Goal: Task Accomplishment & Management: Manage account settings

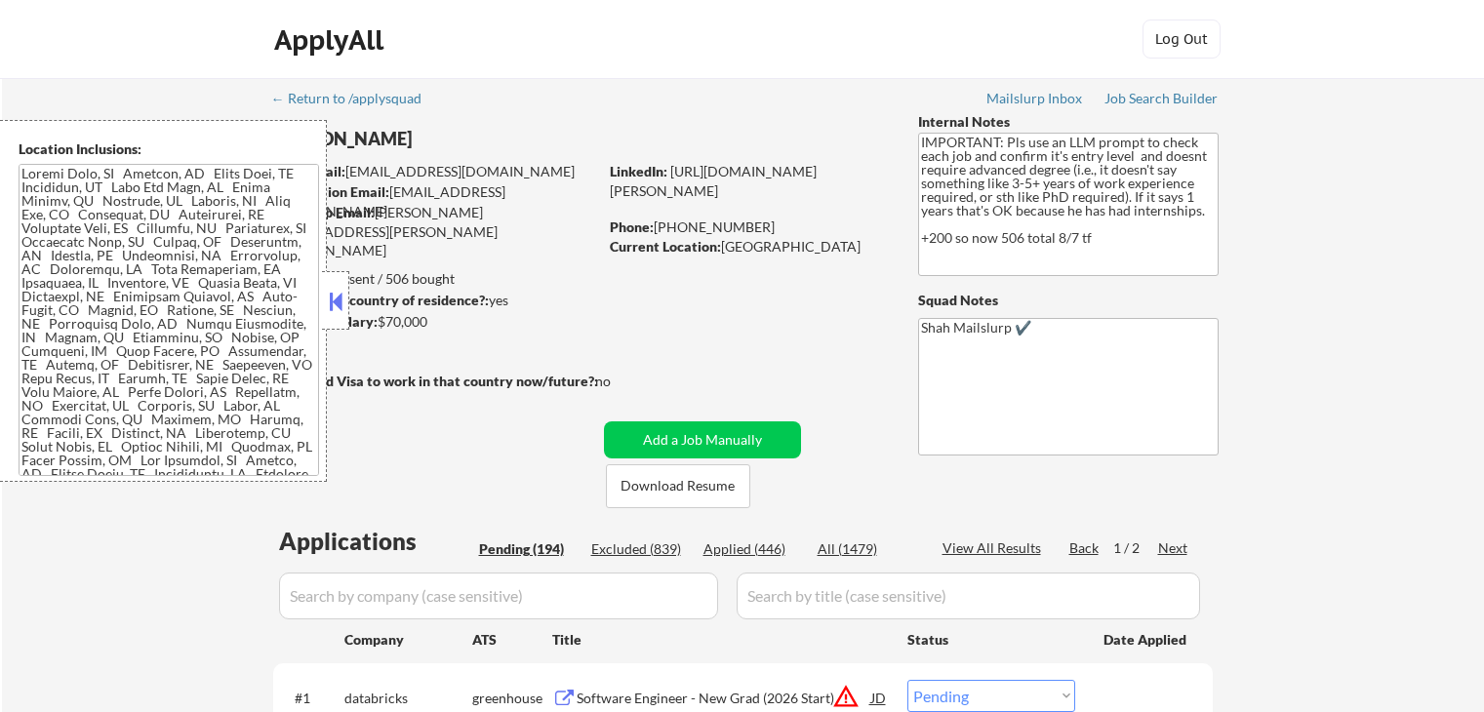
select select ""pending""
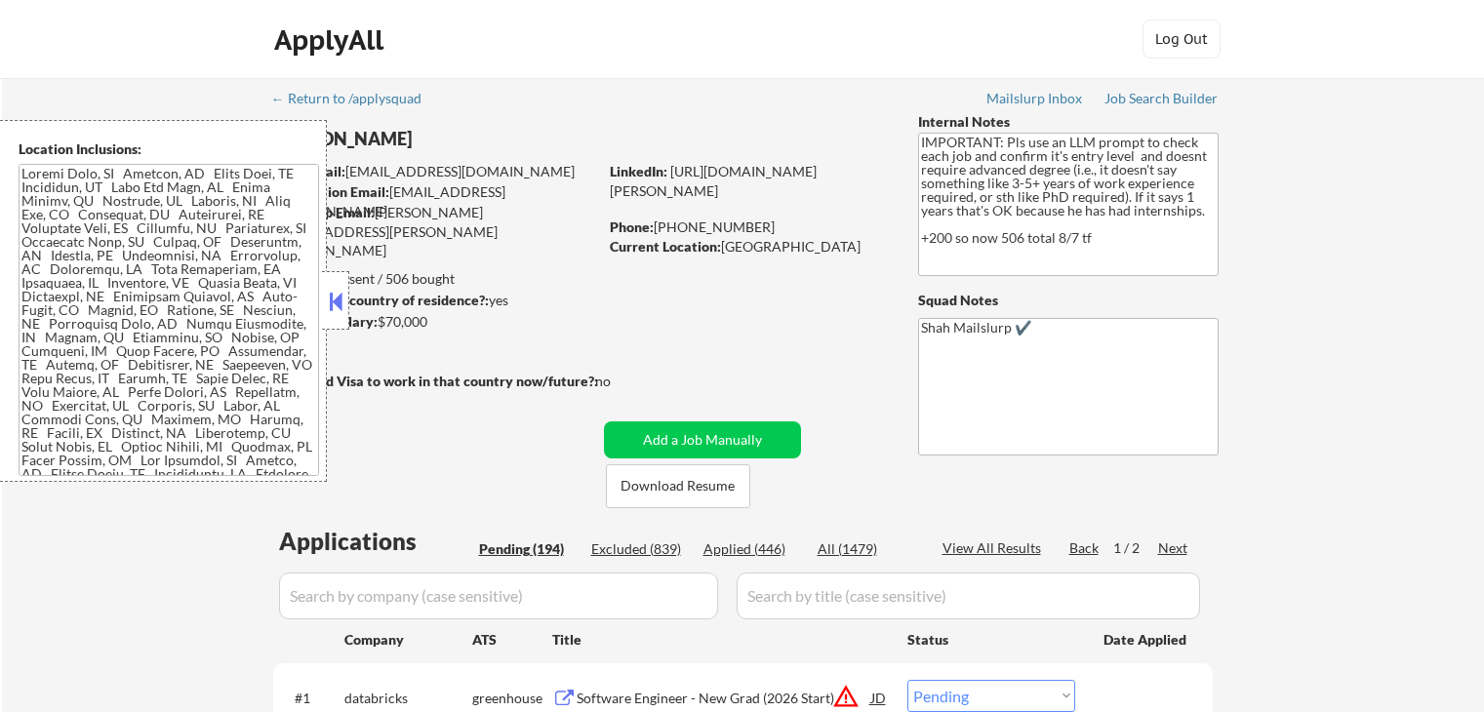
select select ""pending""
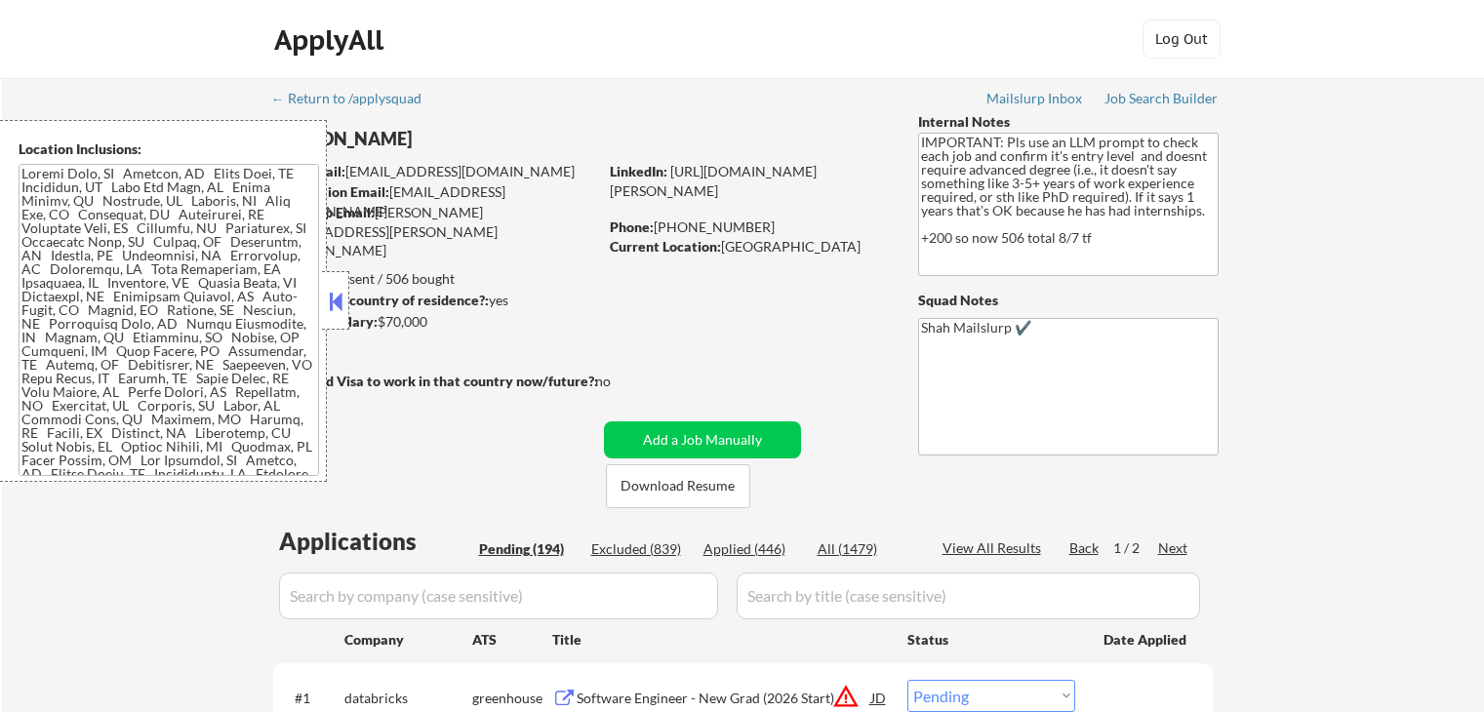
select select ""pending""
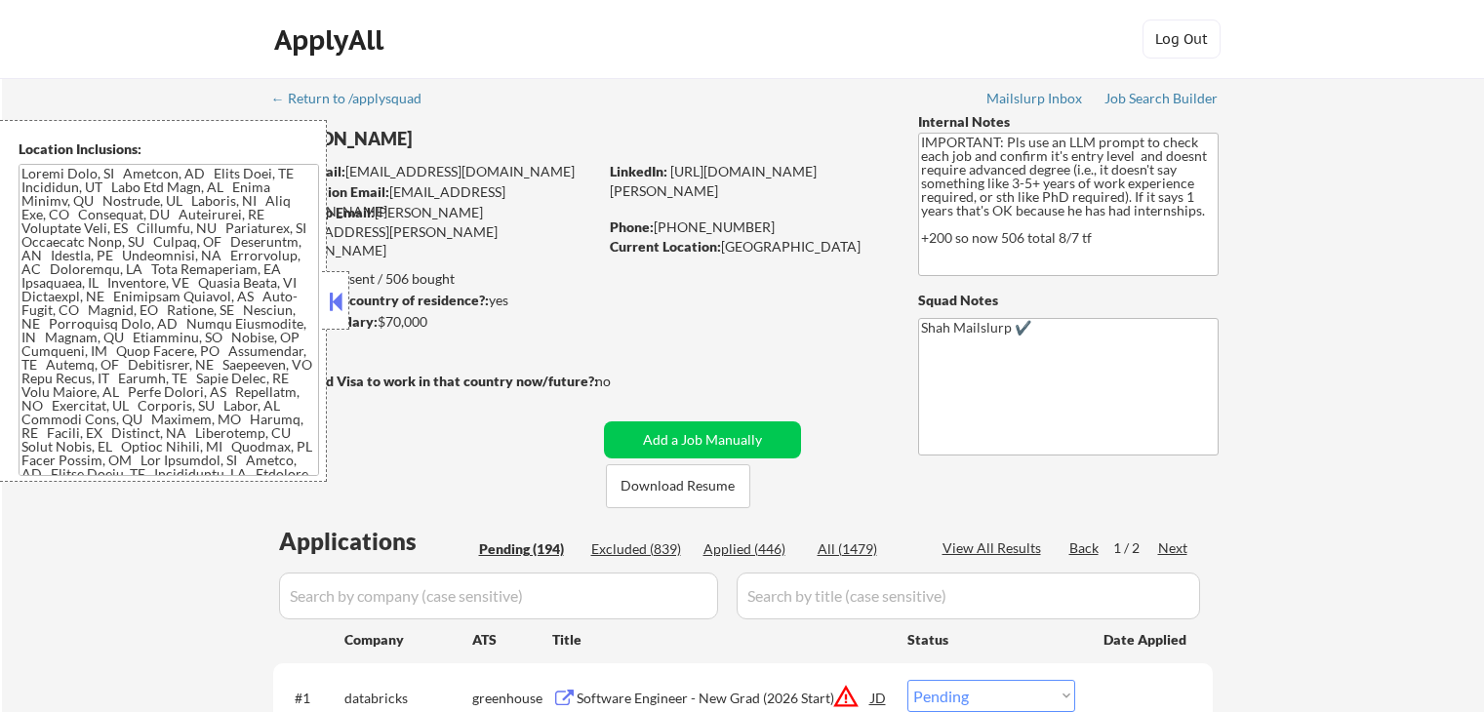
select select ""pending""
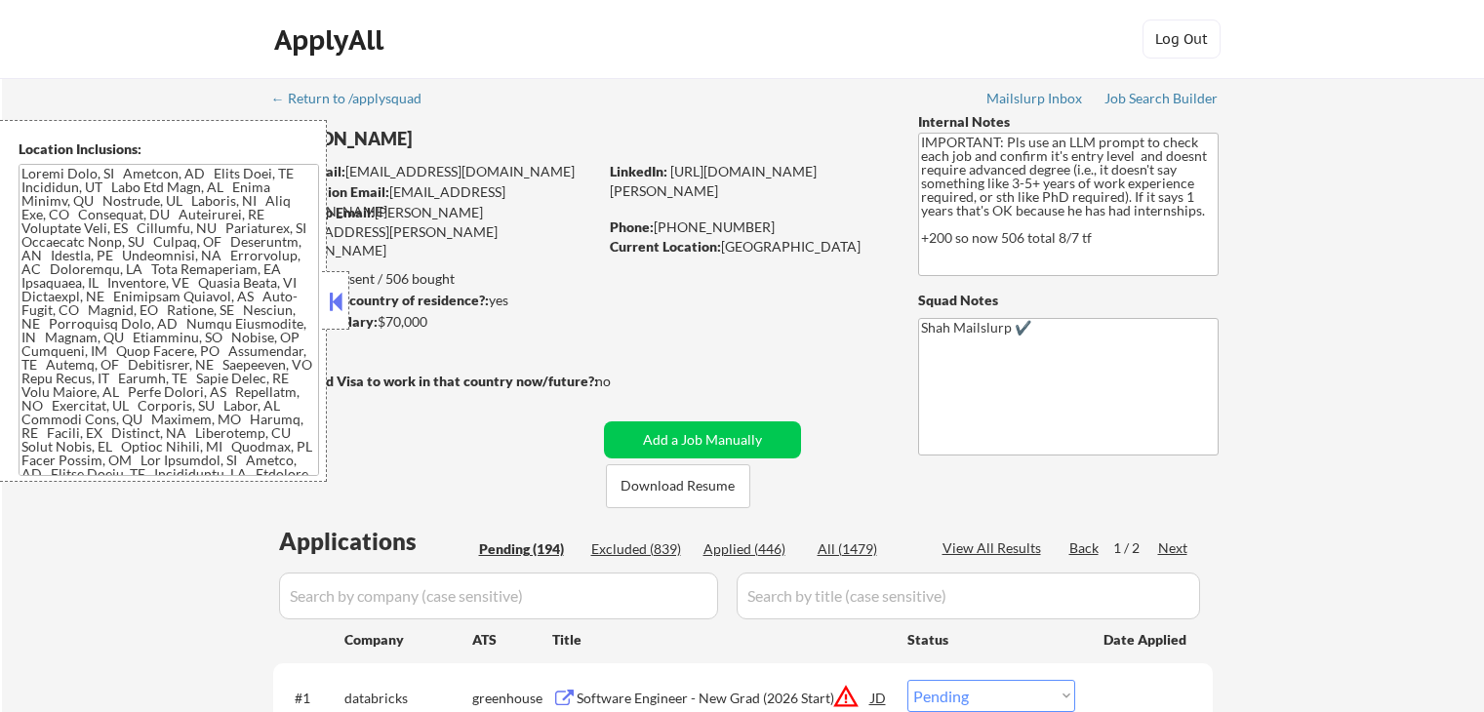
select select ""pending""
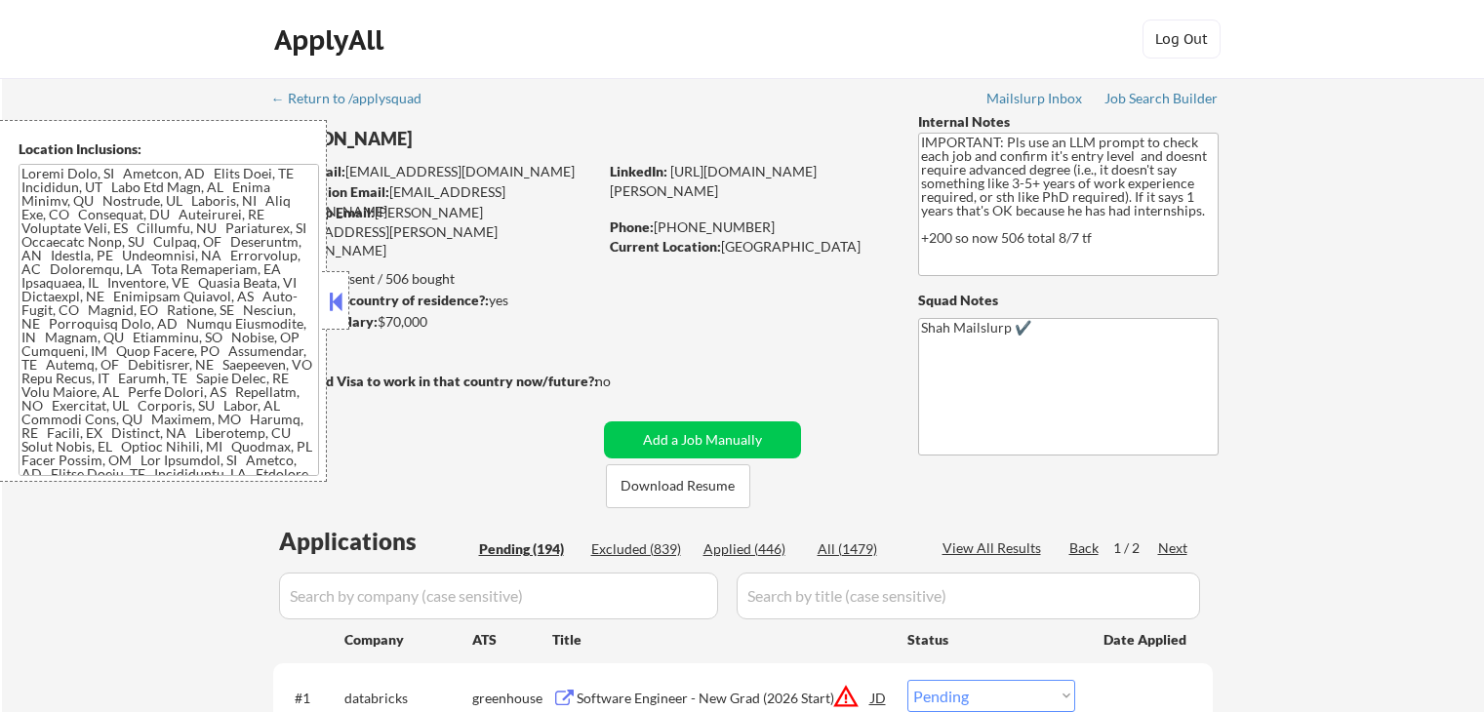
select select ""pending""
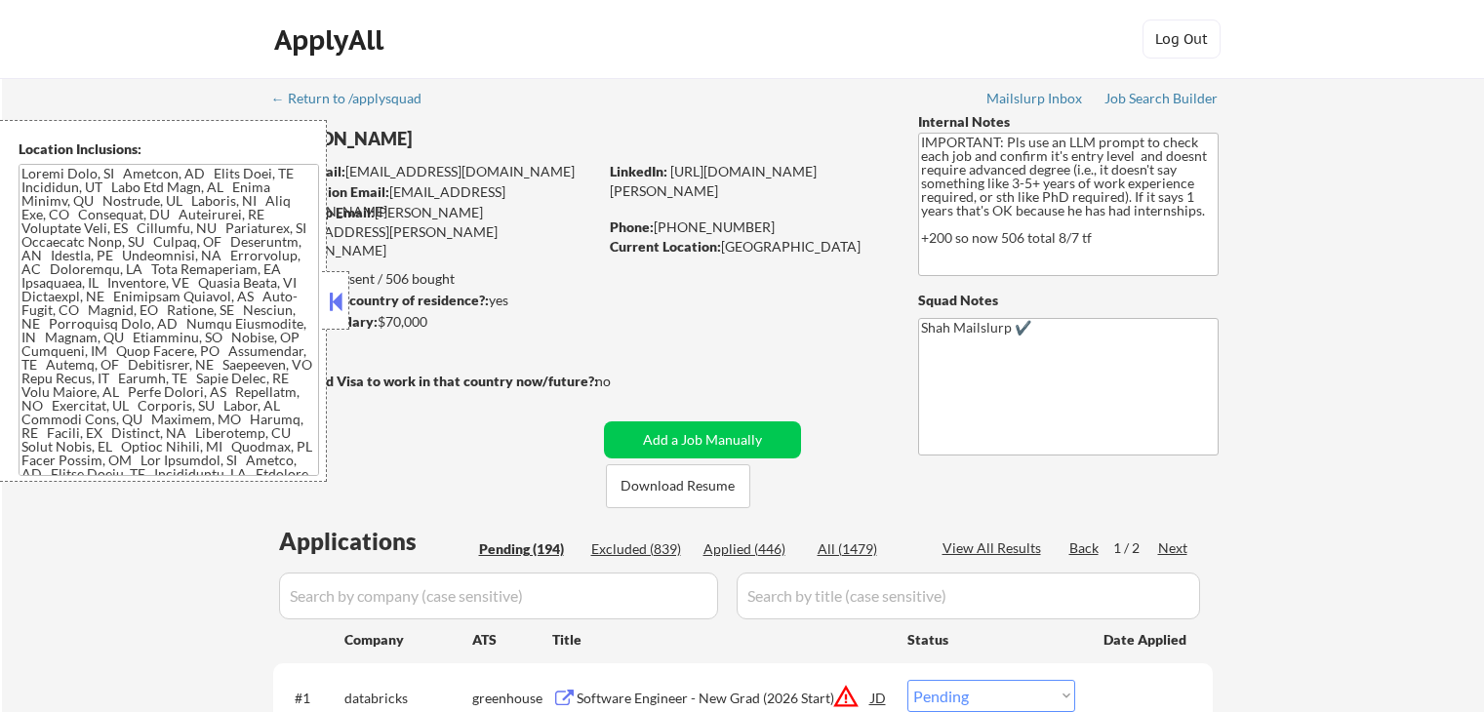
select select ""pending""
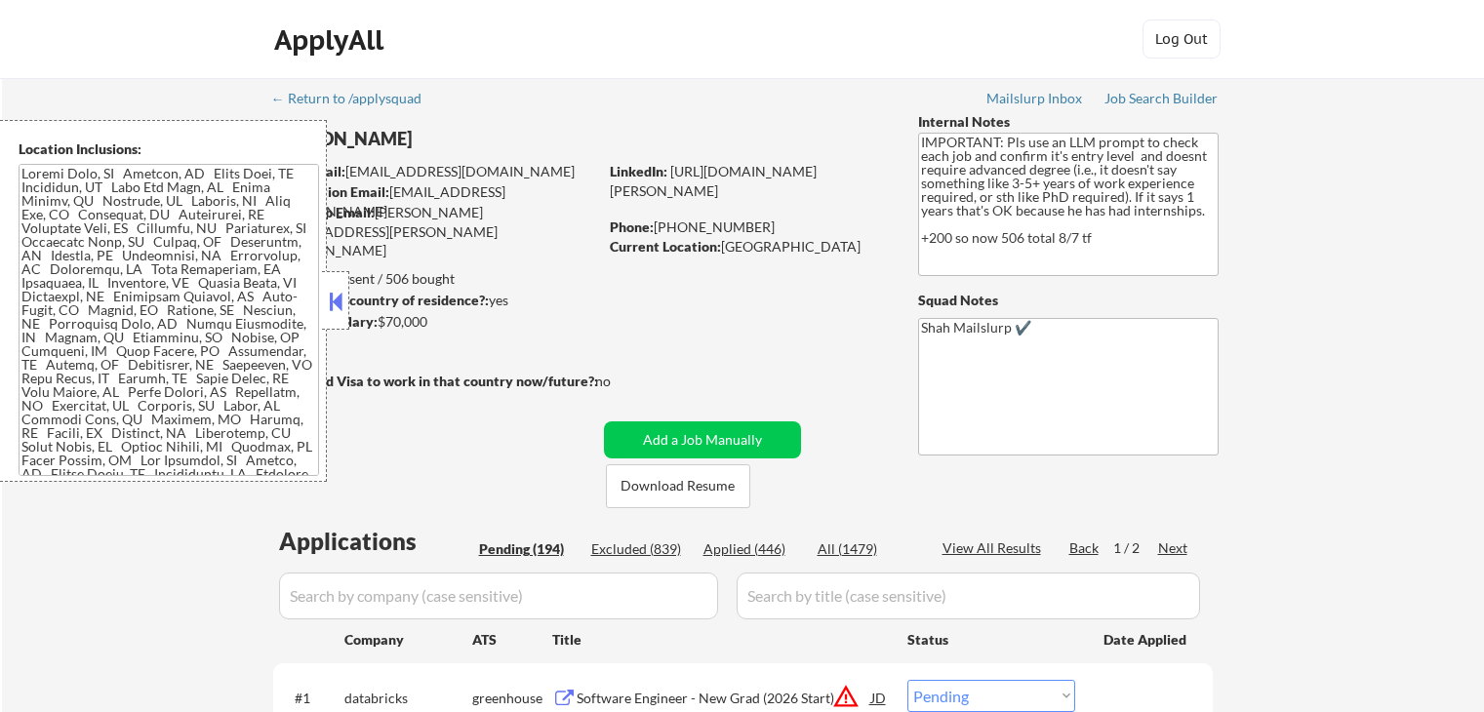
select select ""pending""
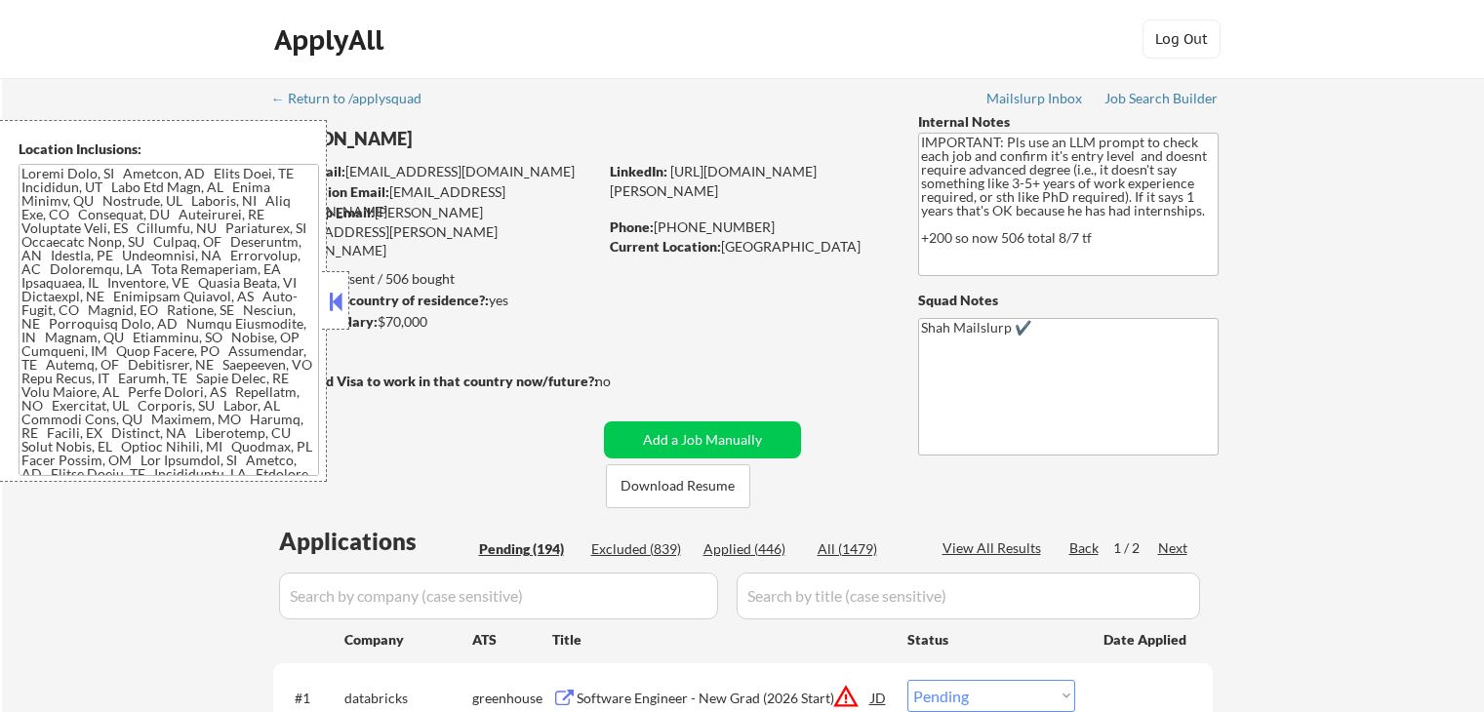
select select ""pending""
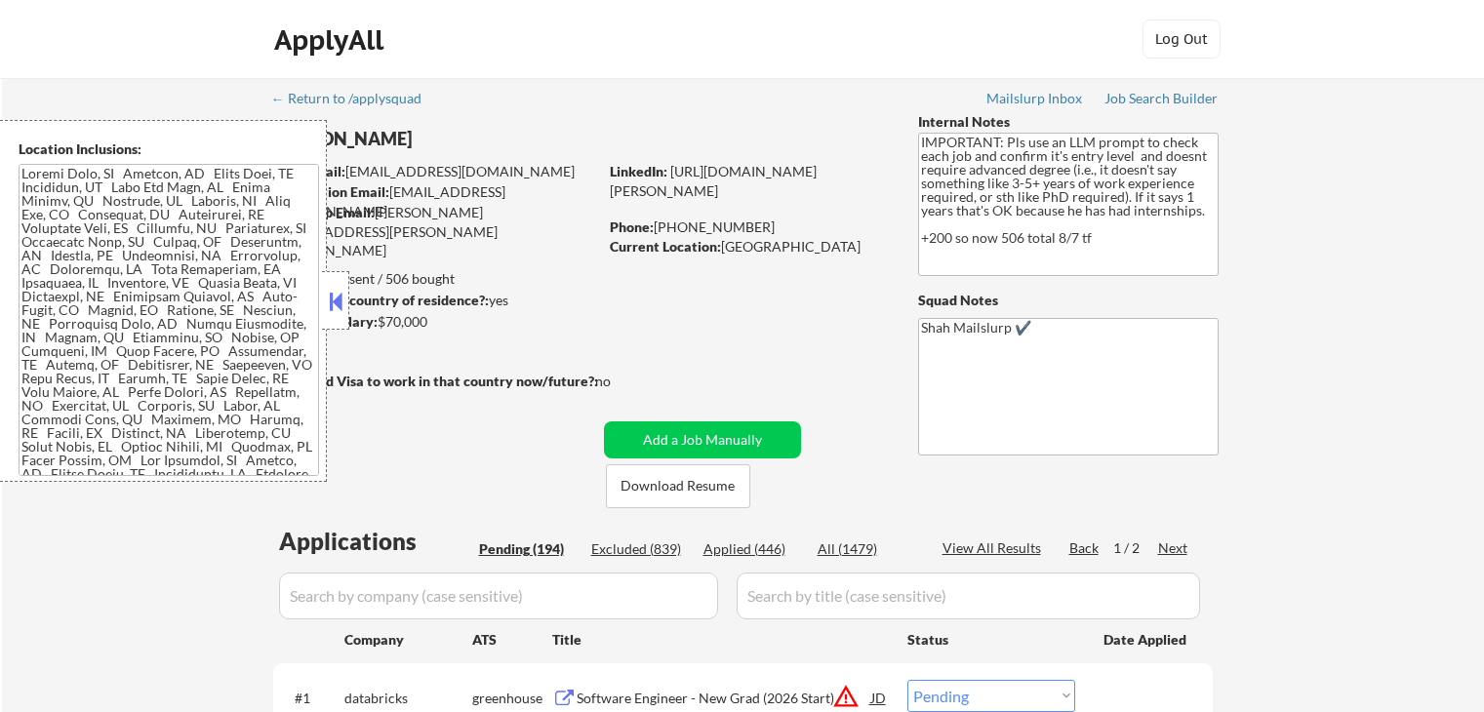
select select ""pending""
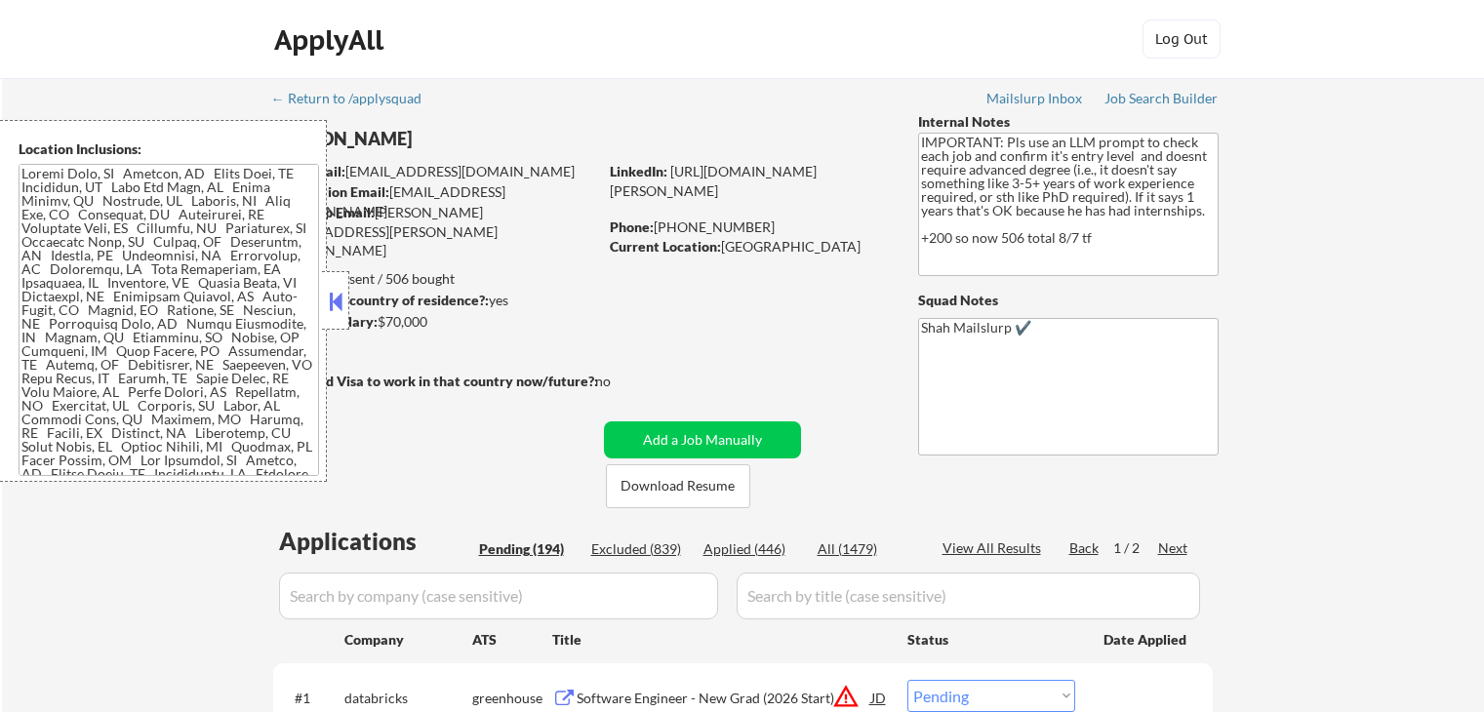
select select ""pending""
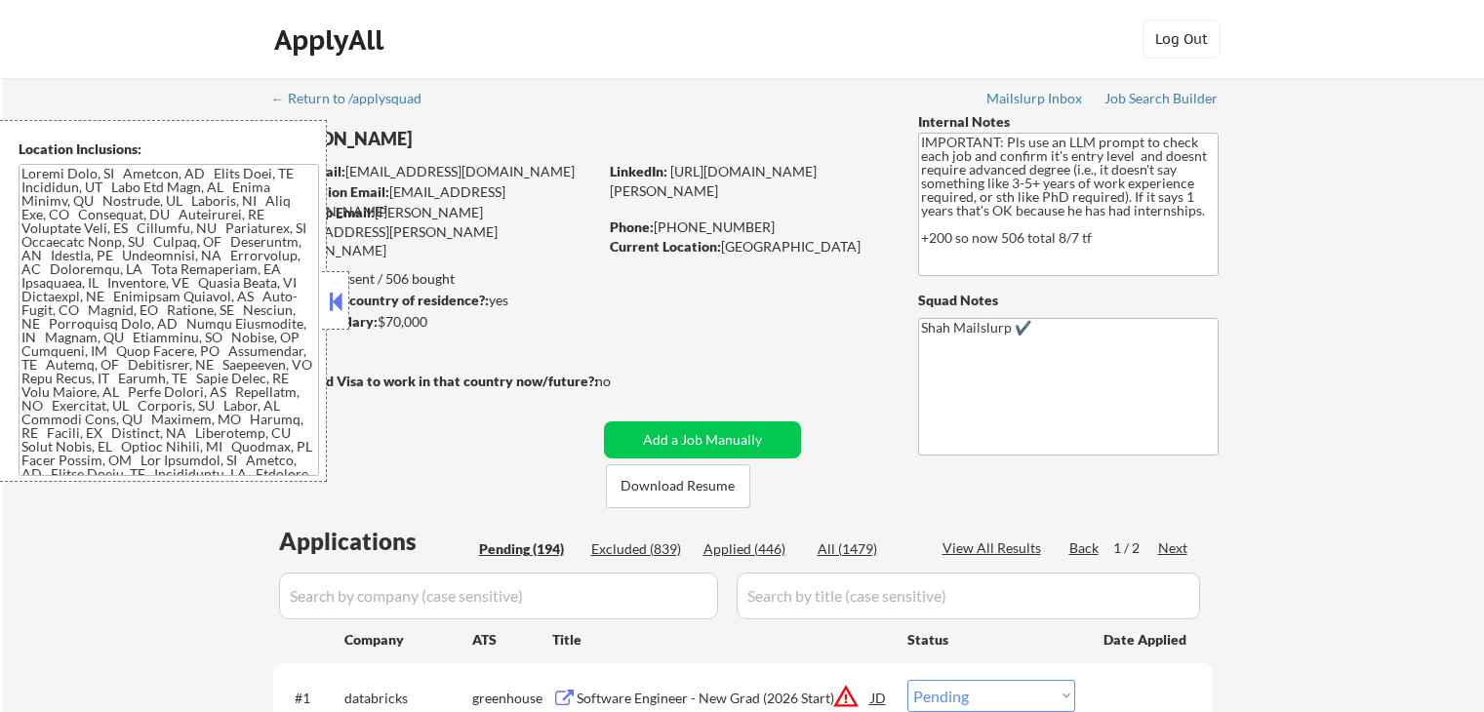
select select ""pending""
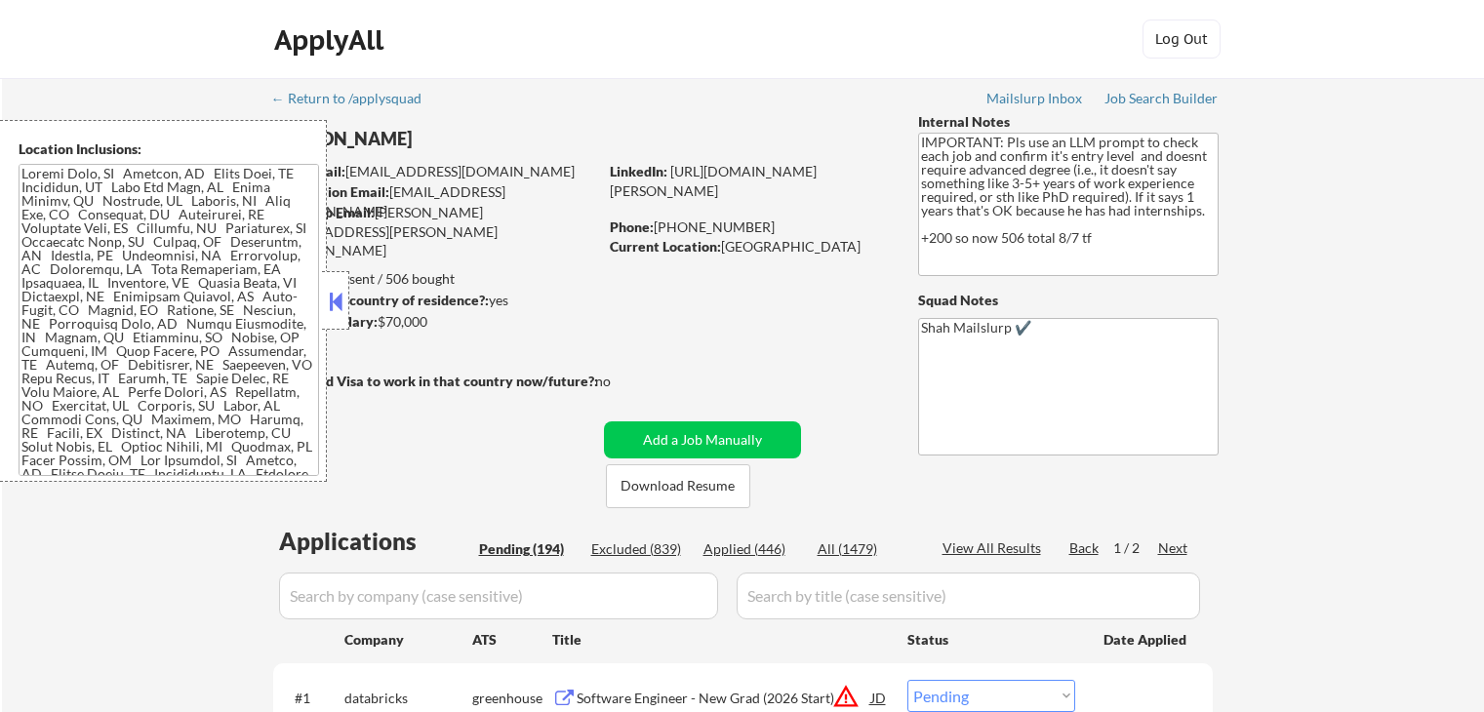
select select ""pending""
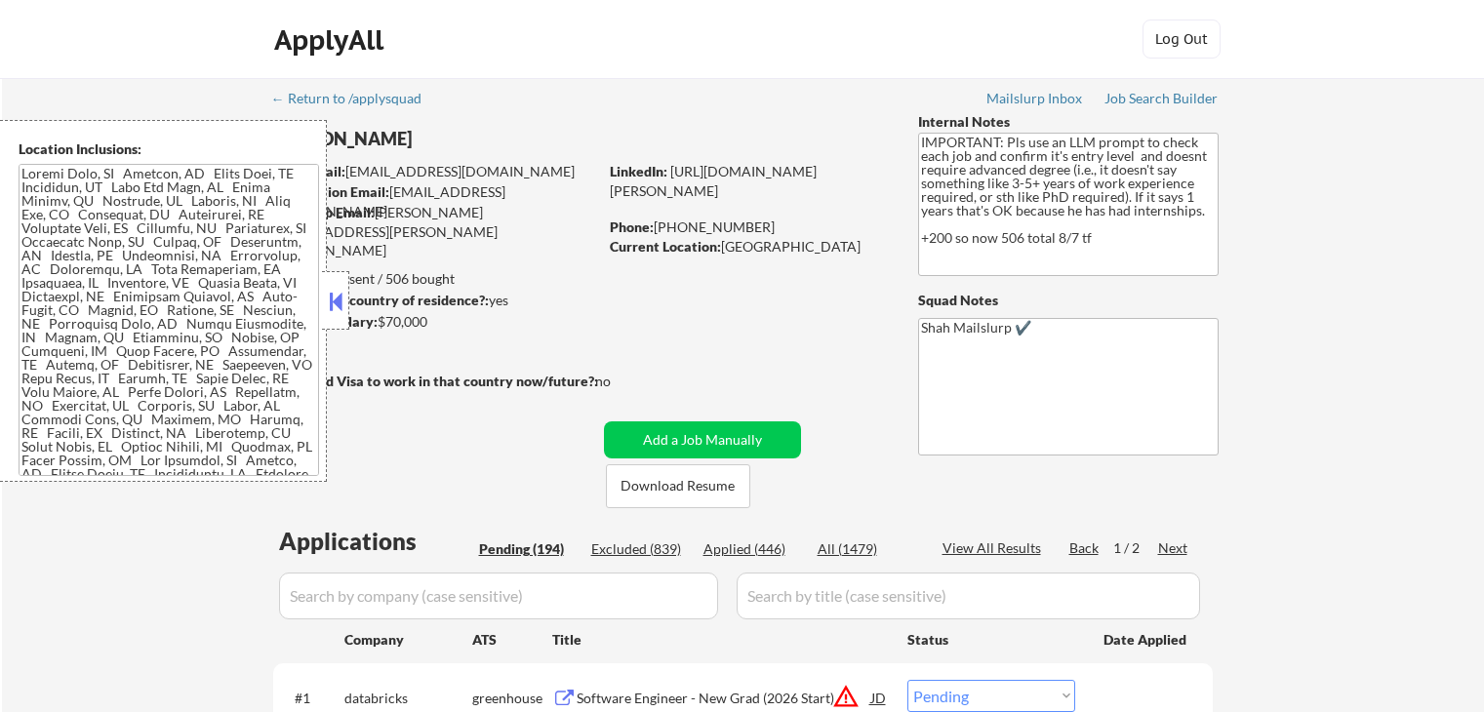
select select ""pending""
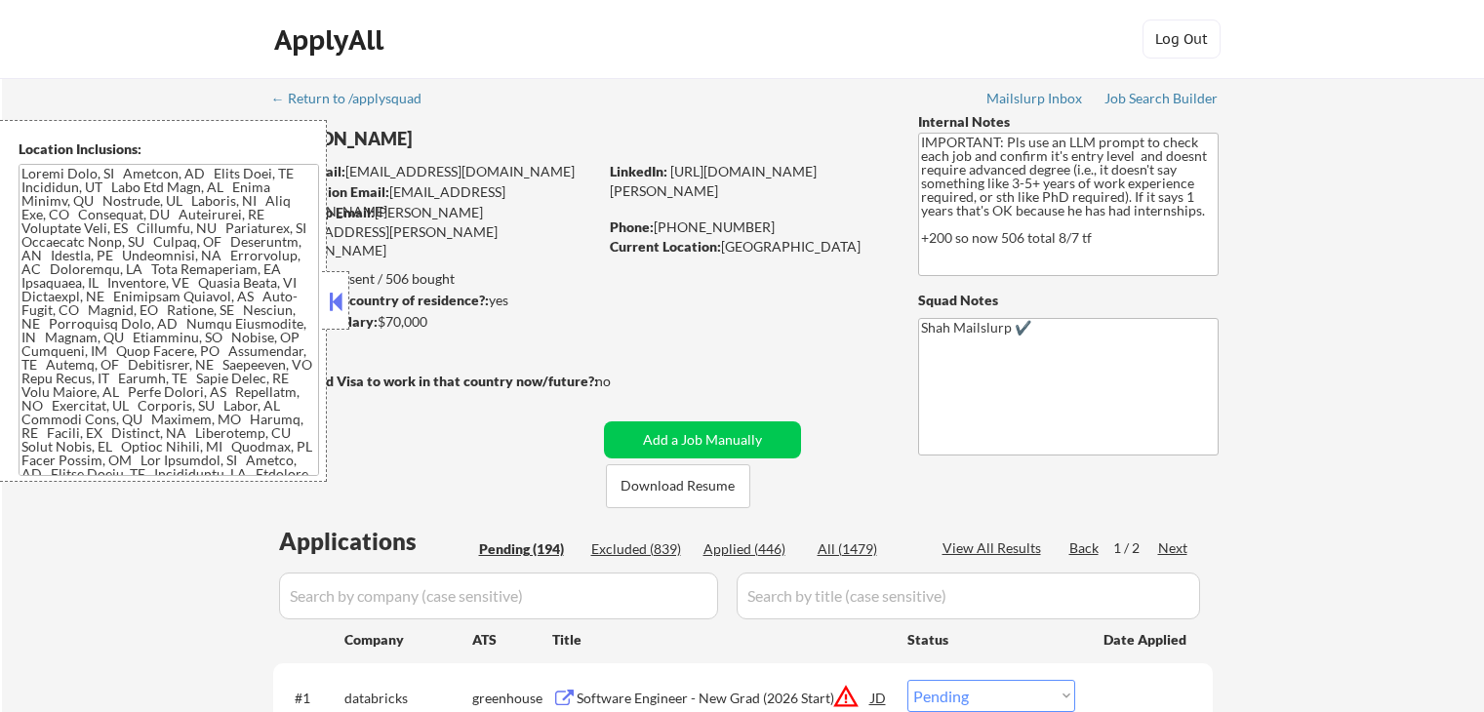
select select ""pending""
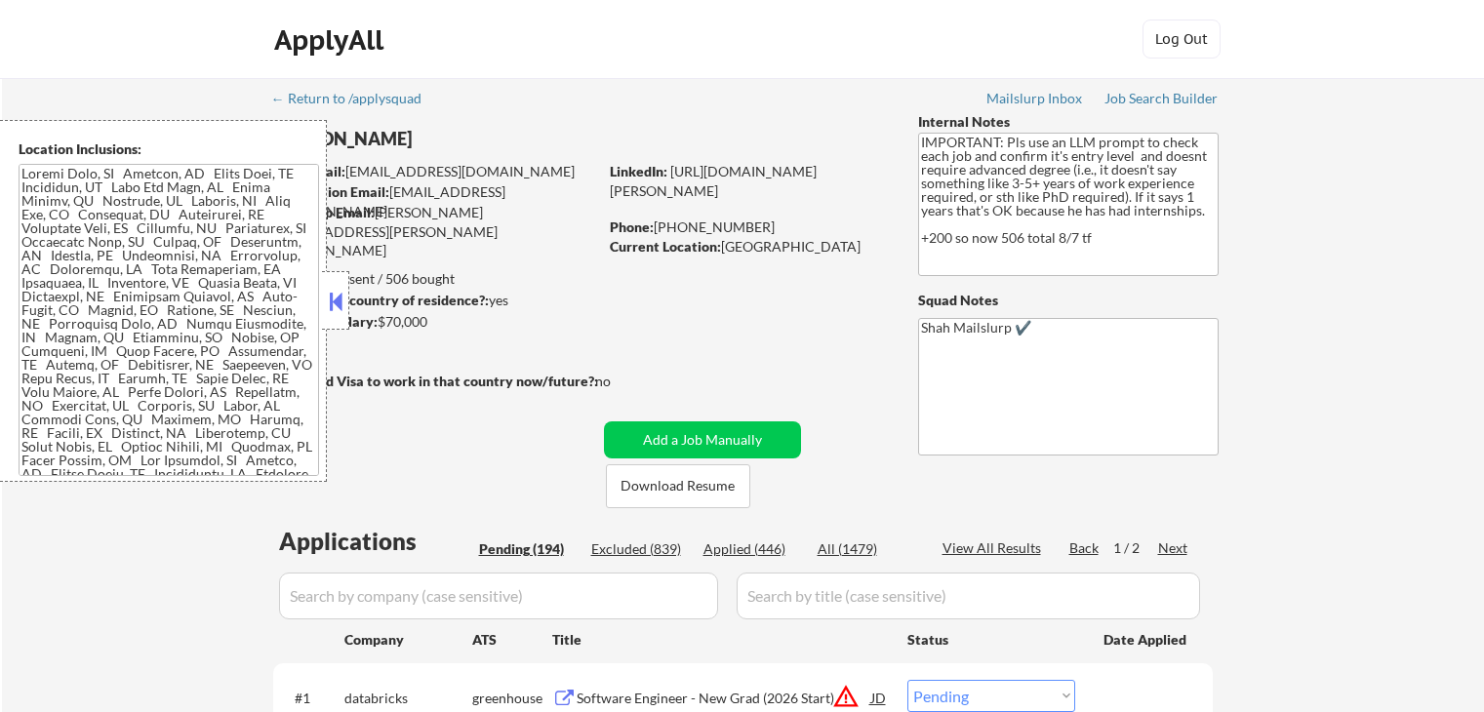
select select ""pending""
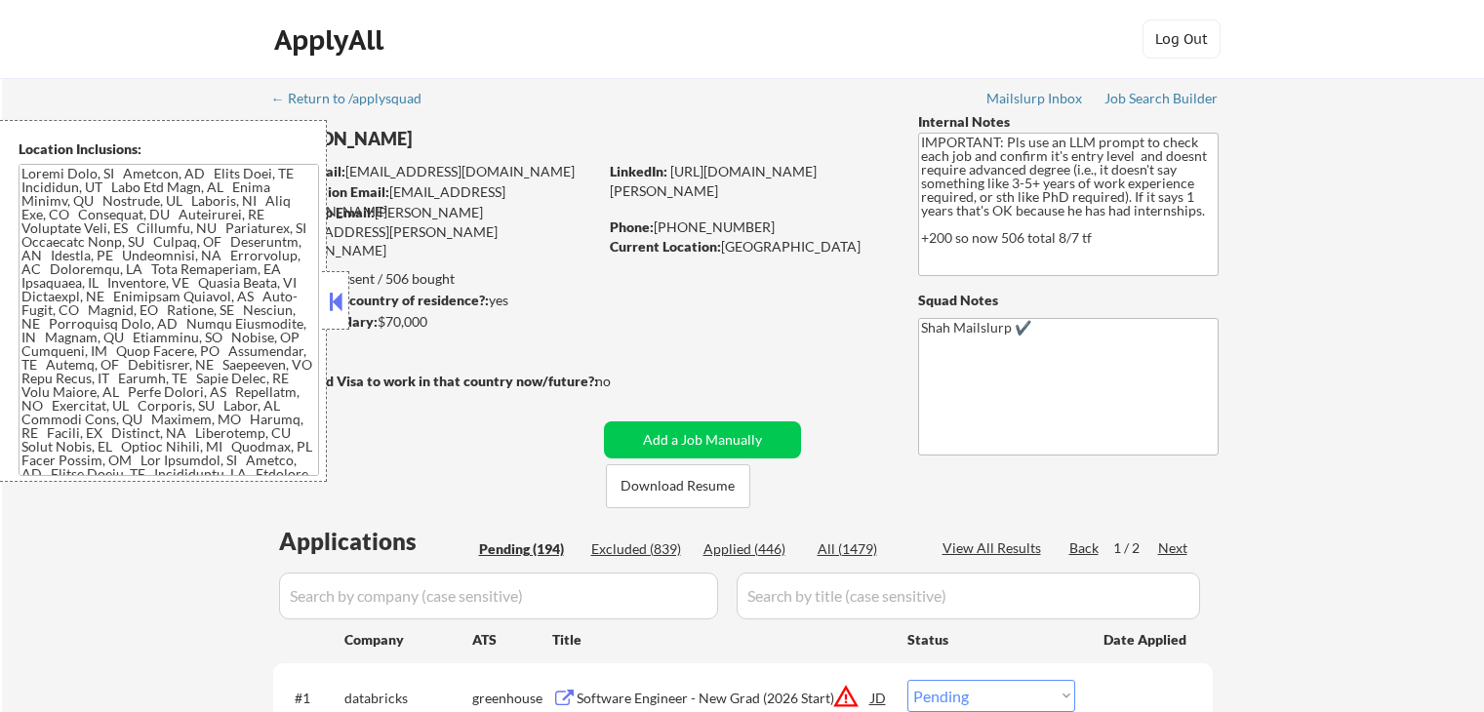
select select ""pending""
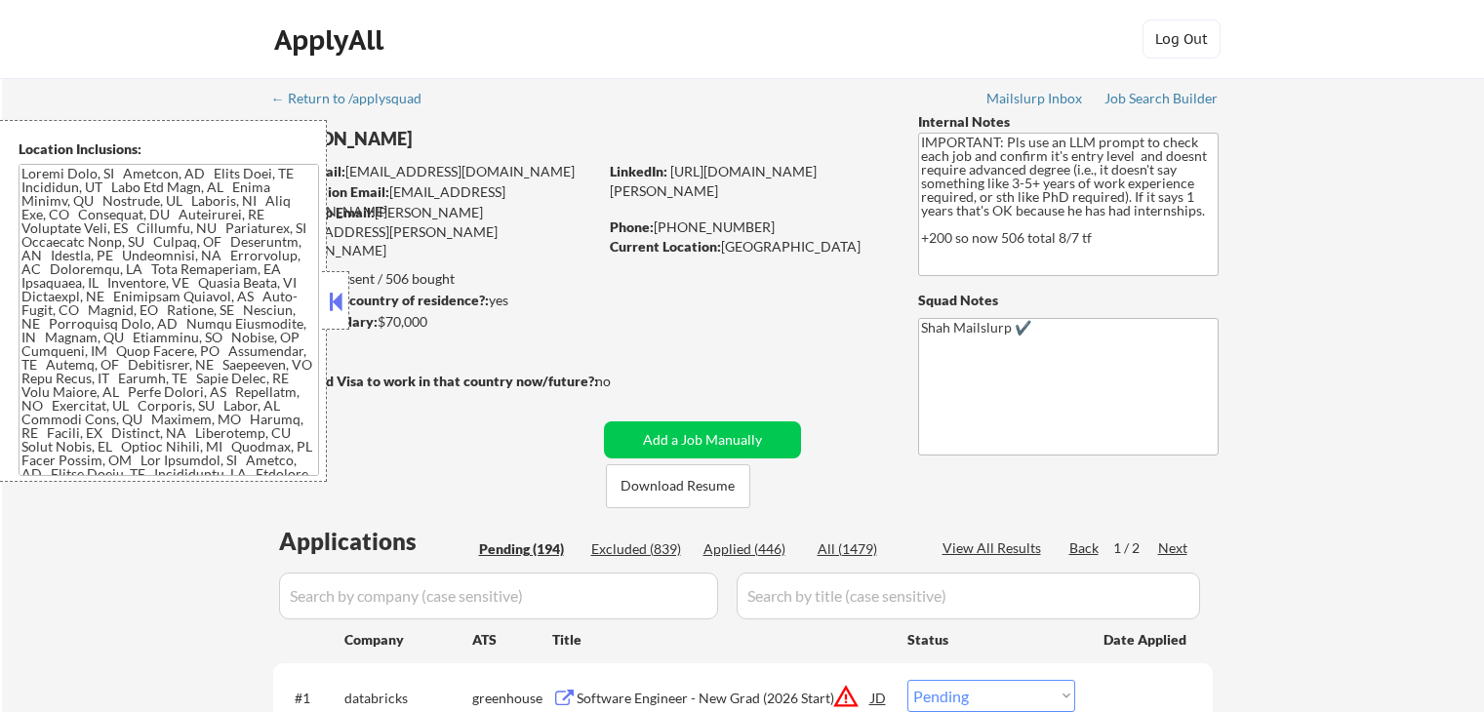
select select ""pending""
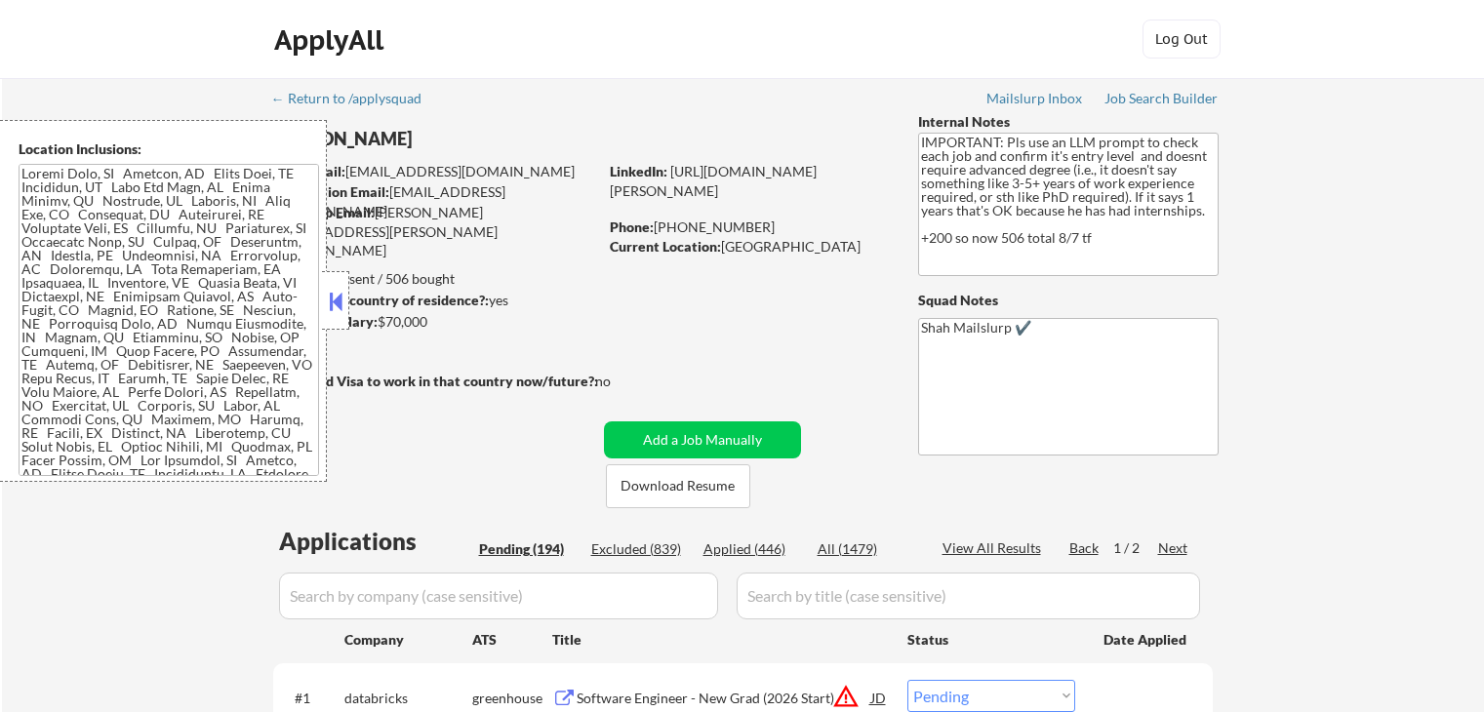
select select ""pending""
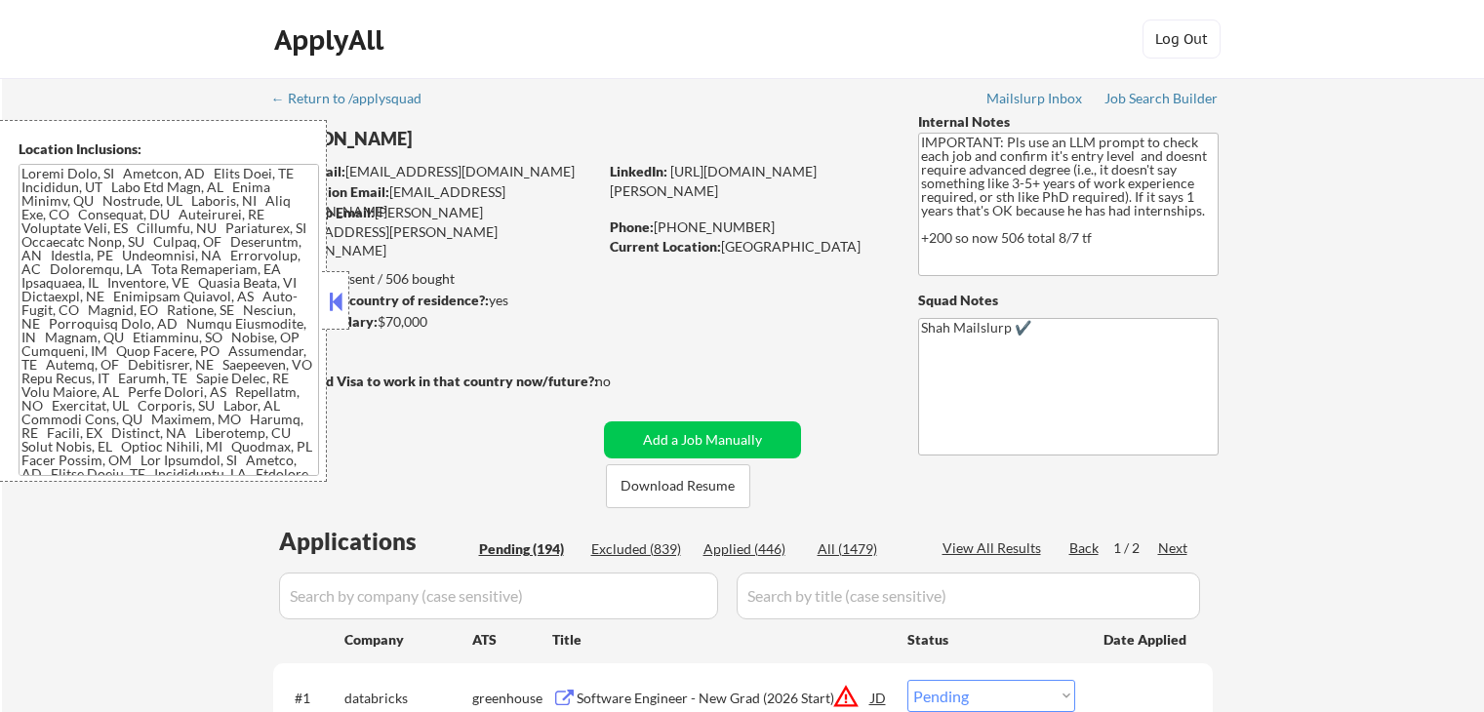
select select ""pending""
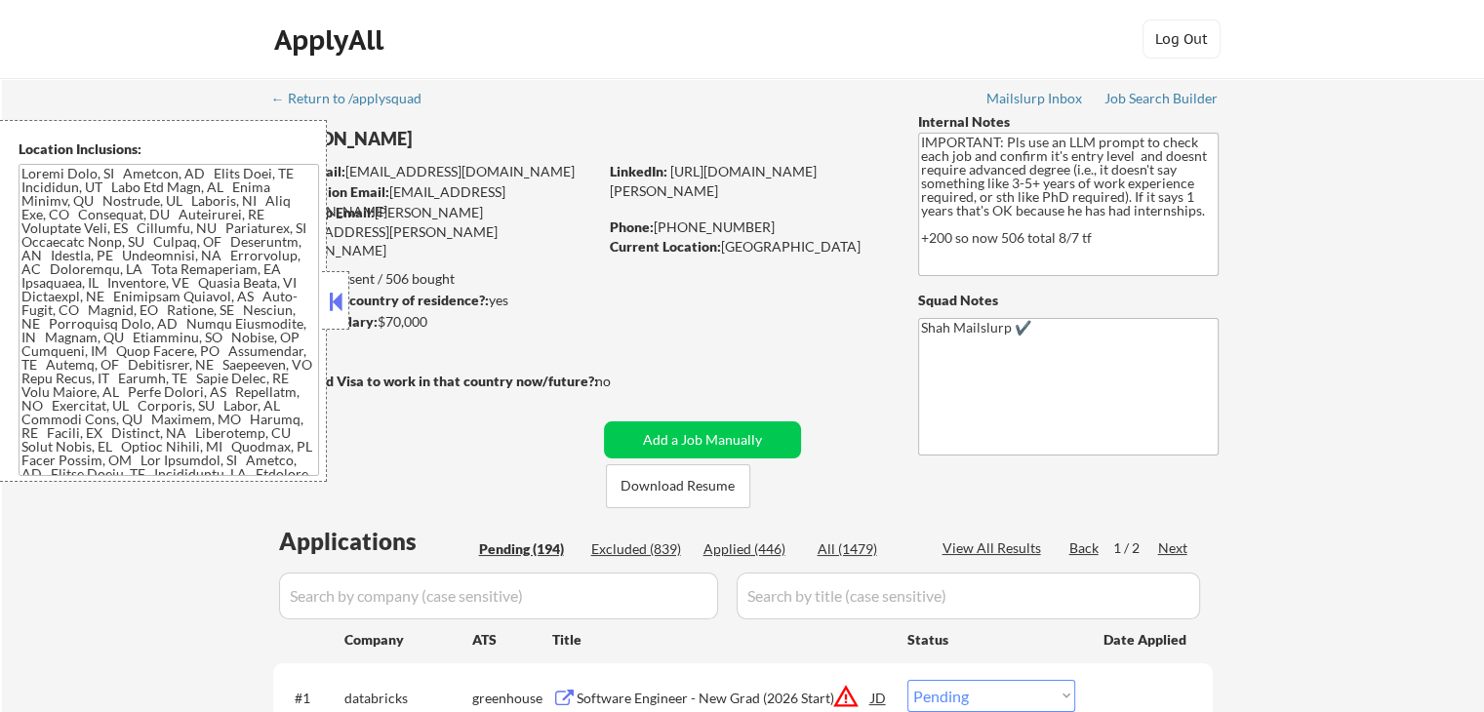
click at [341, 301] on button at bounding box center [335, 301] width 21 height 29
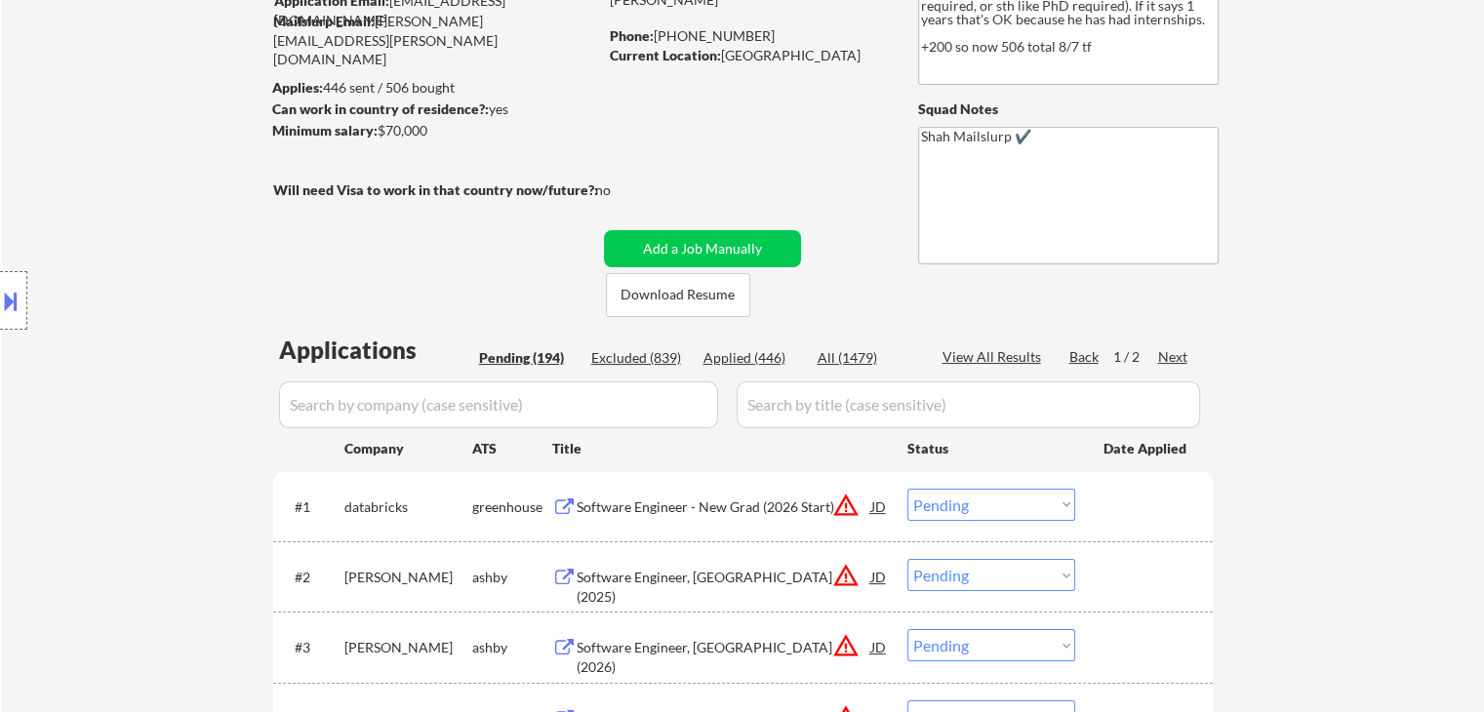
scroll to position [195, 0]
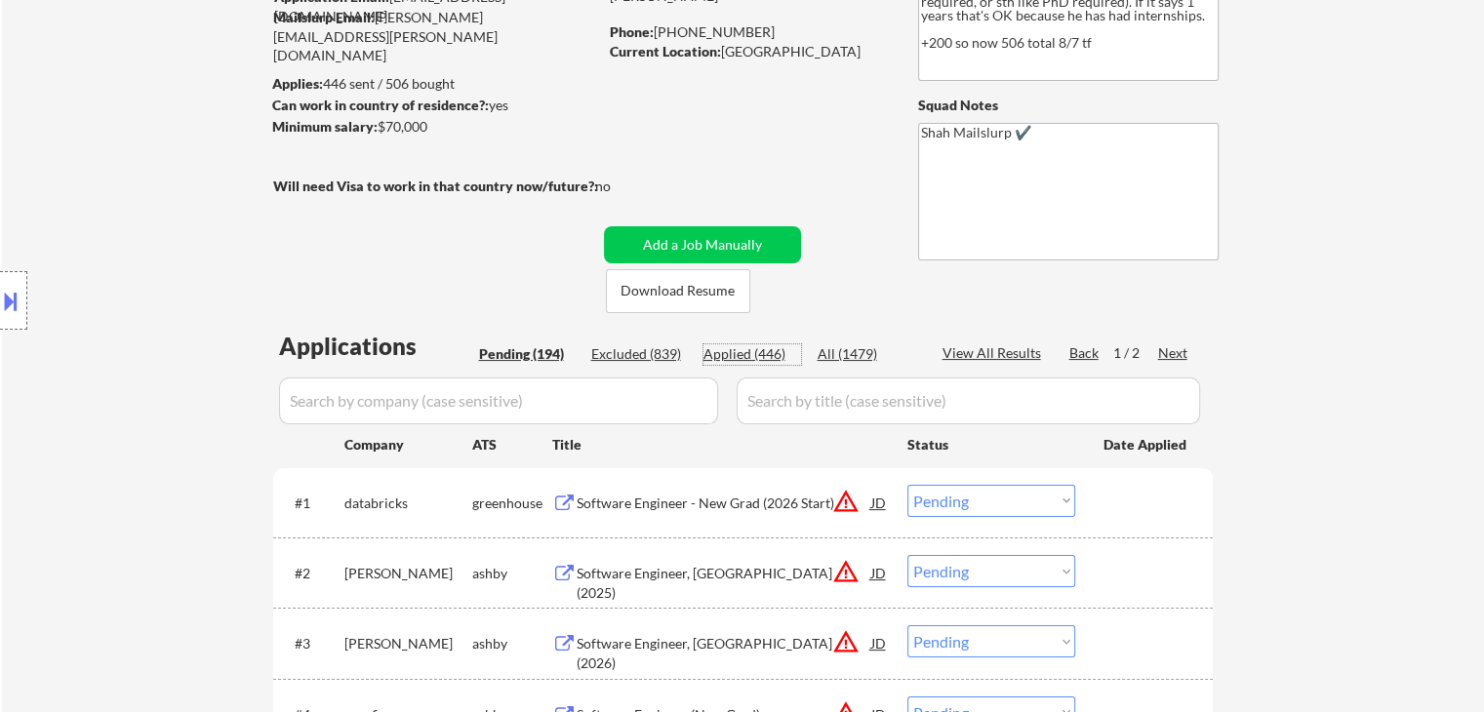
click at [723, 356] on div "Applied (446)" at bounding box center [752, 354] width 98 height 20
select select ""applied""
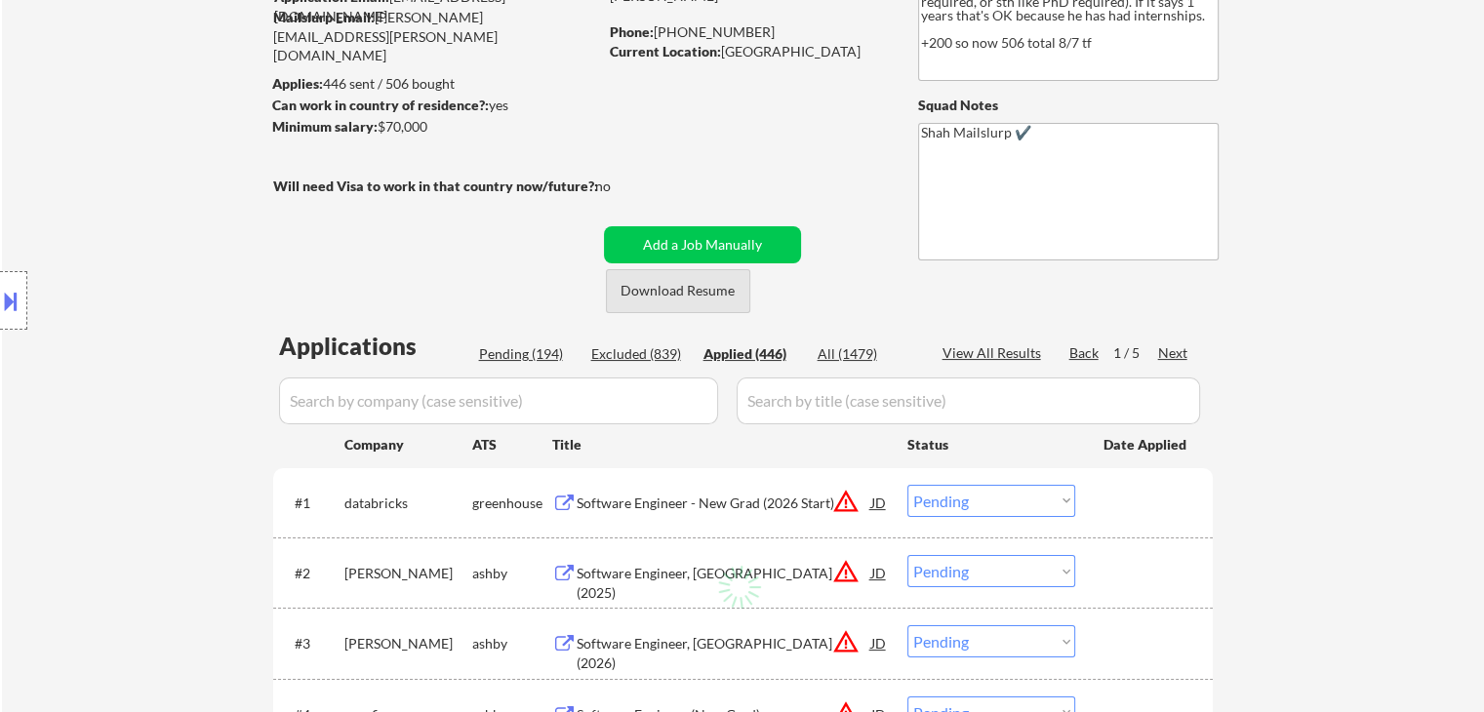
select select ""applied""
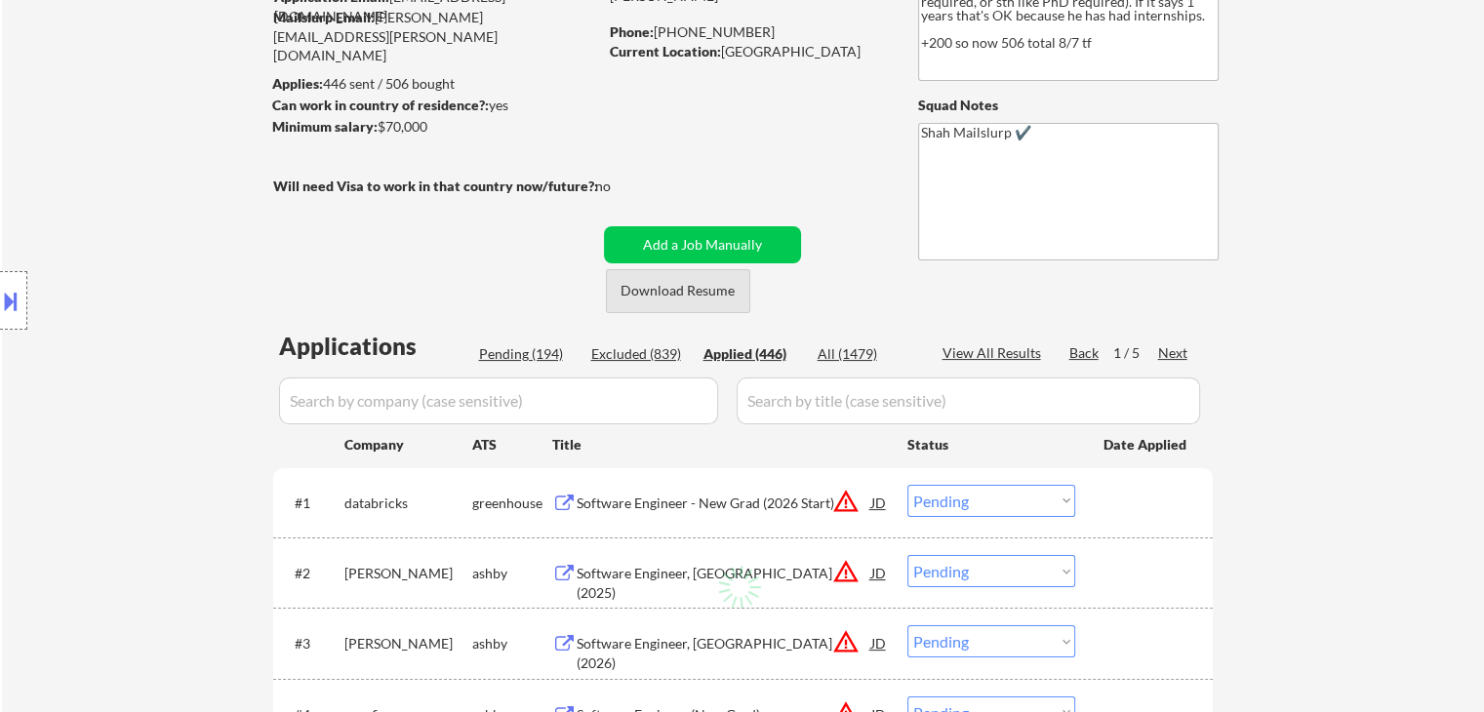
select select ""applied""
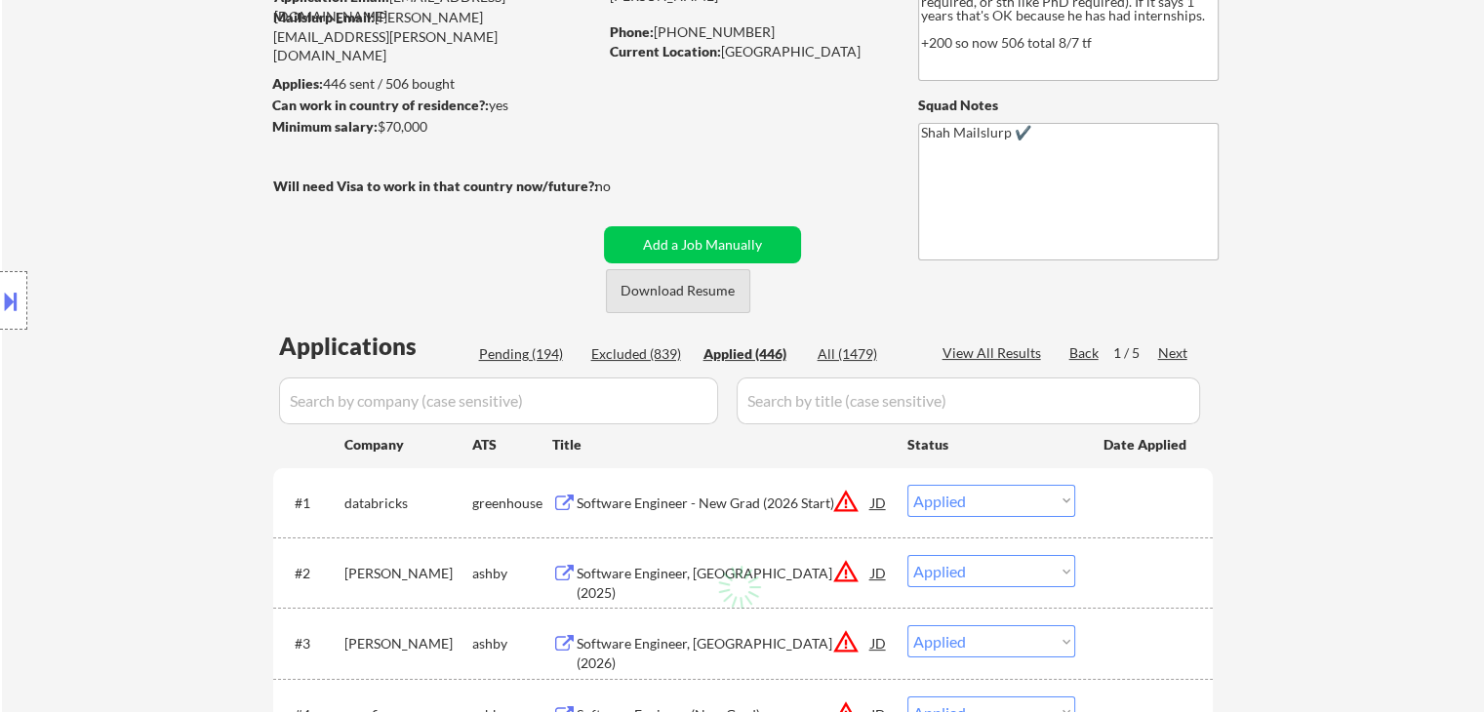
select select ""applied""
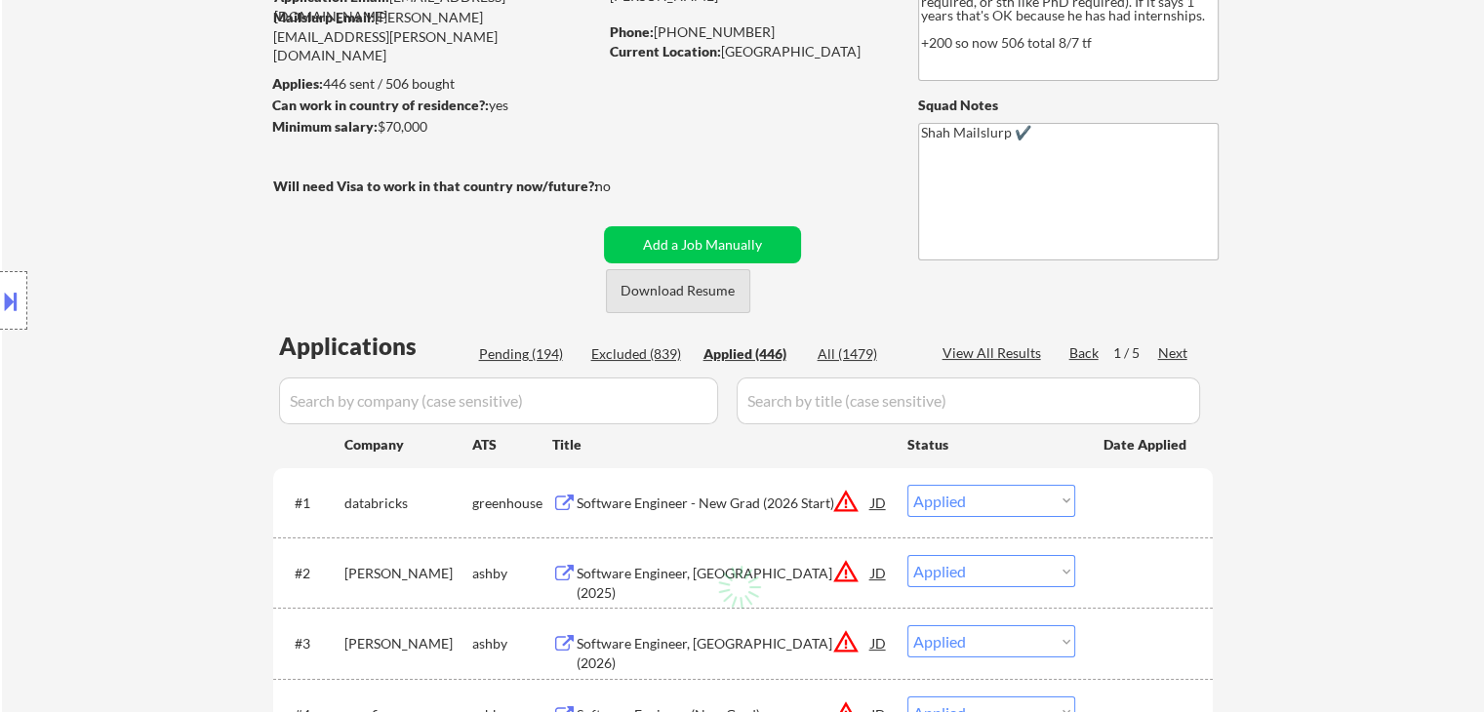
select select ""applied""
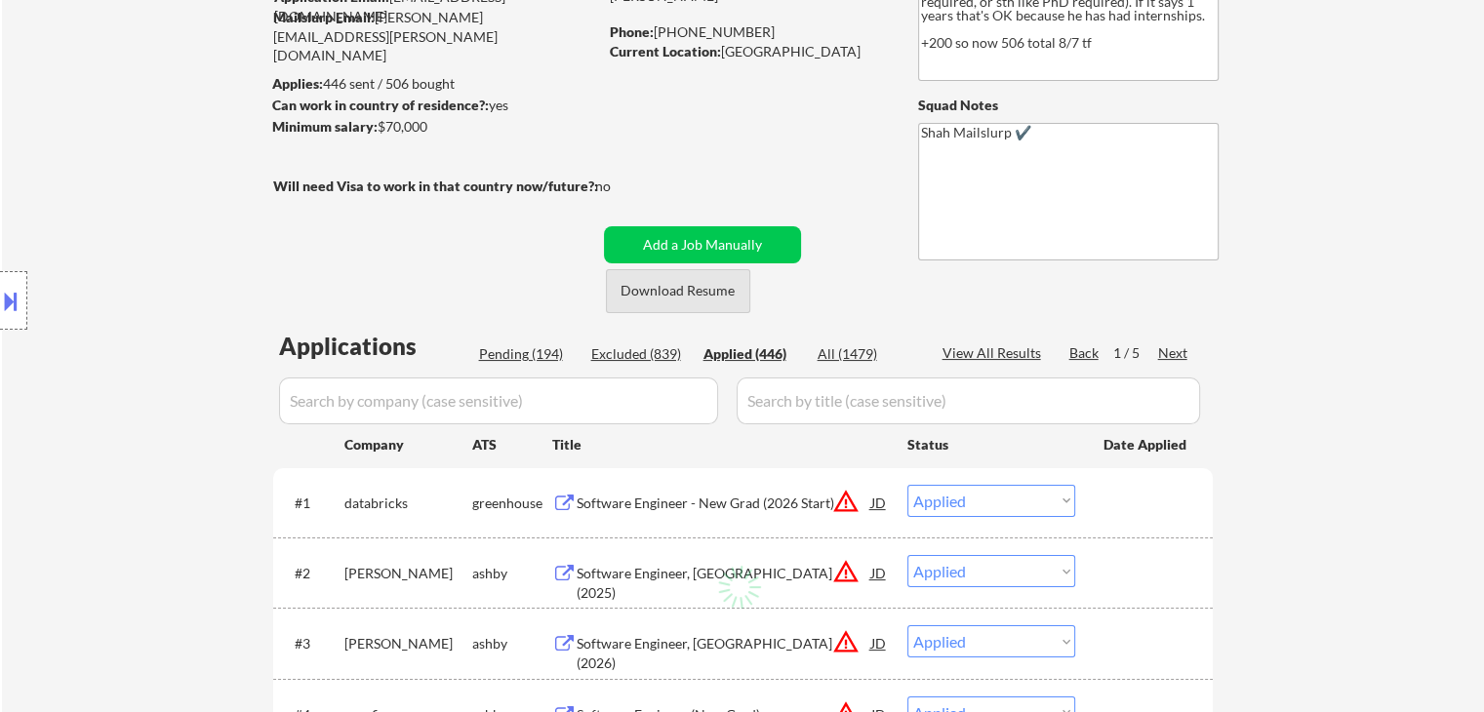
select select ""applied""
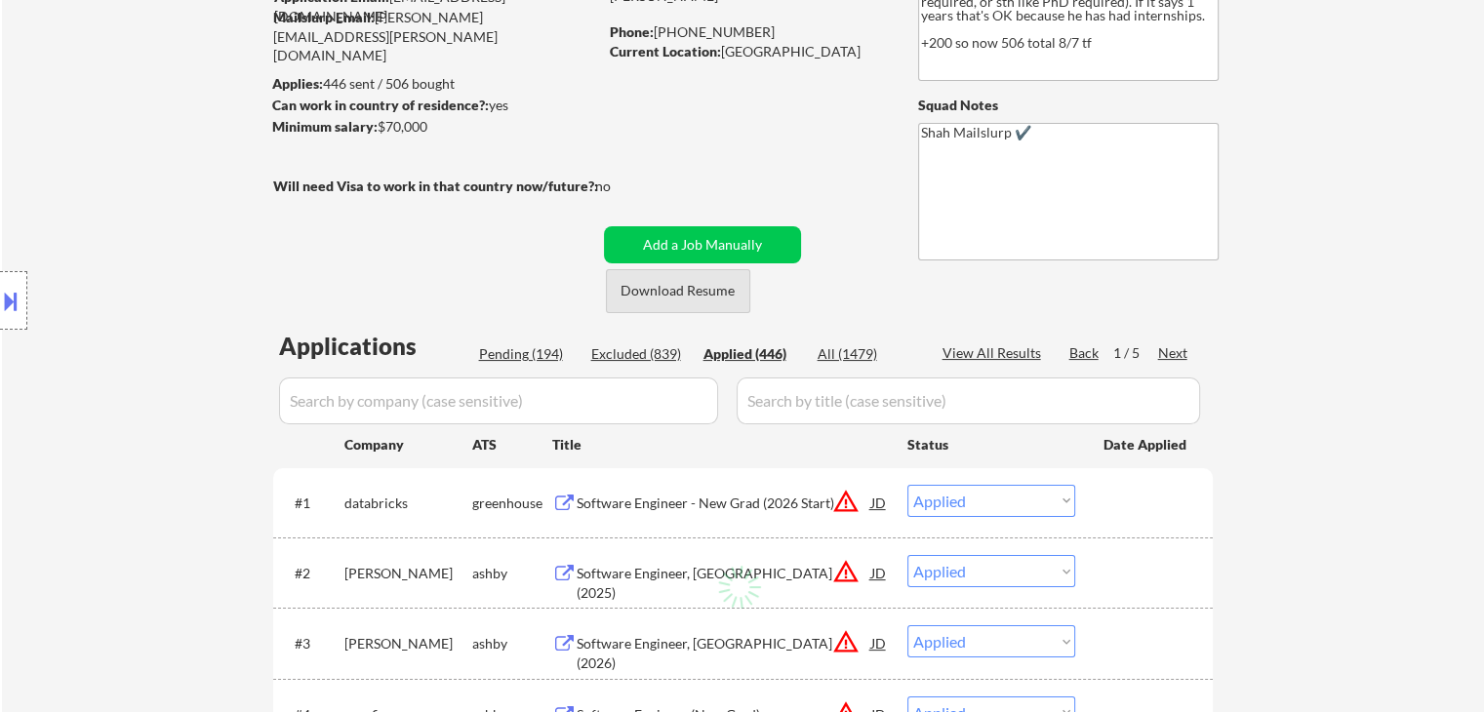
select select ""applied""
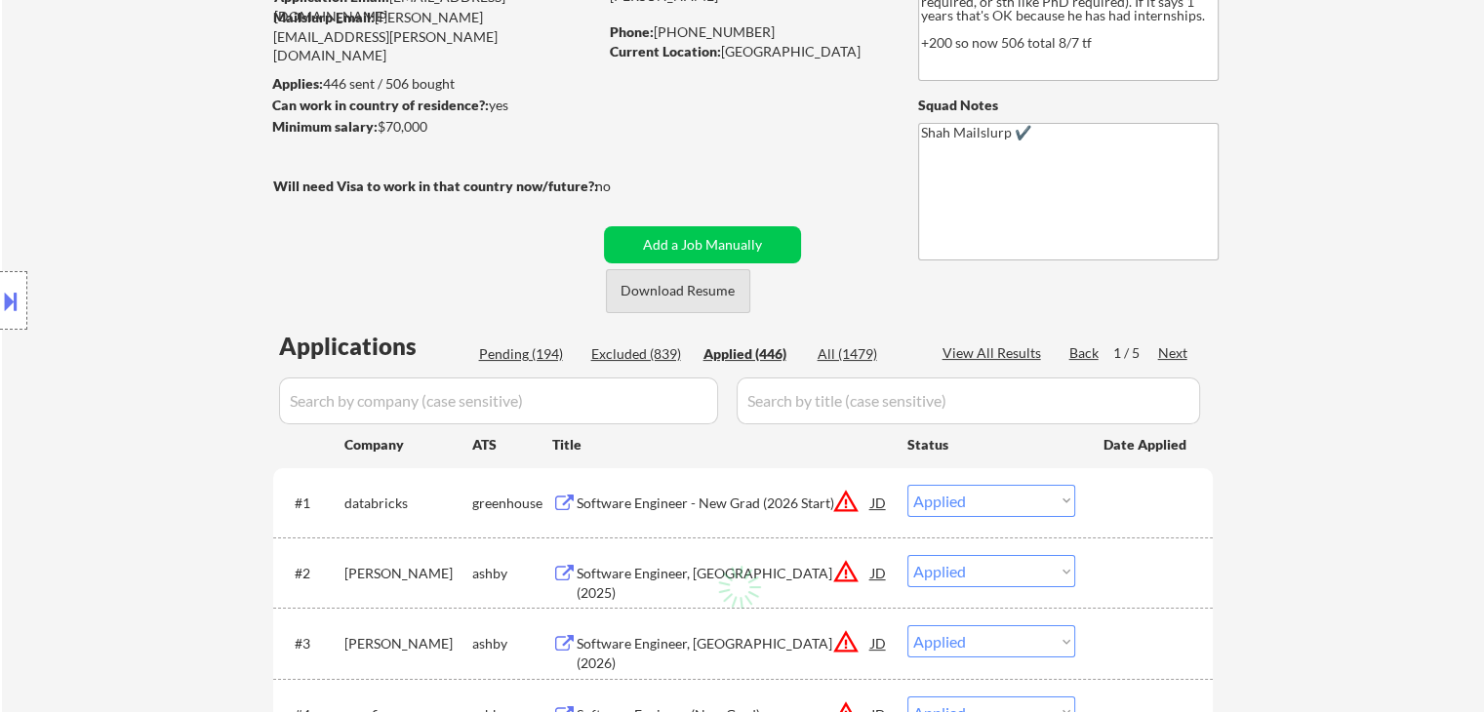
select select ""applied""
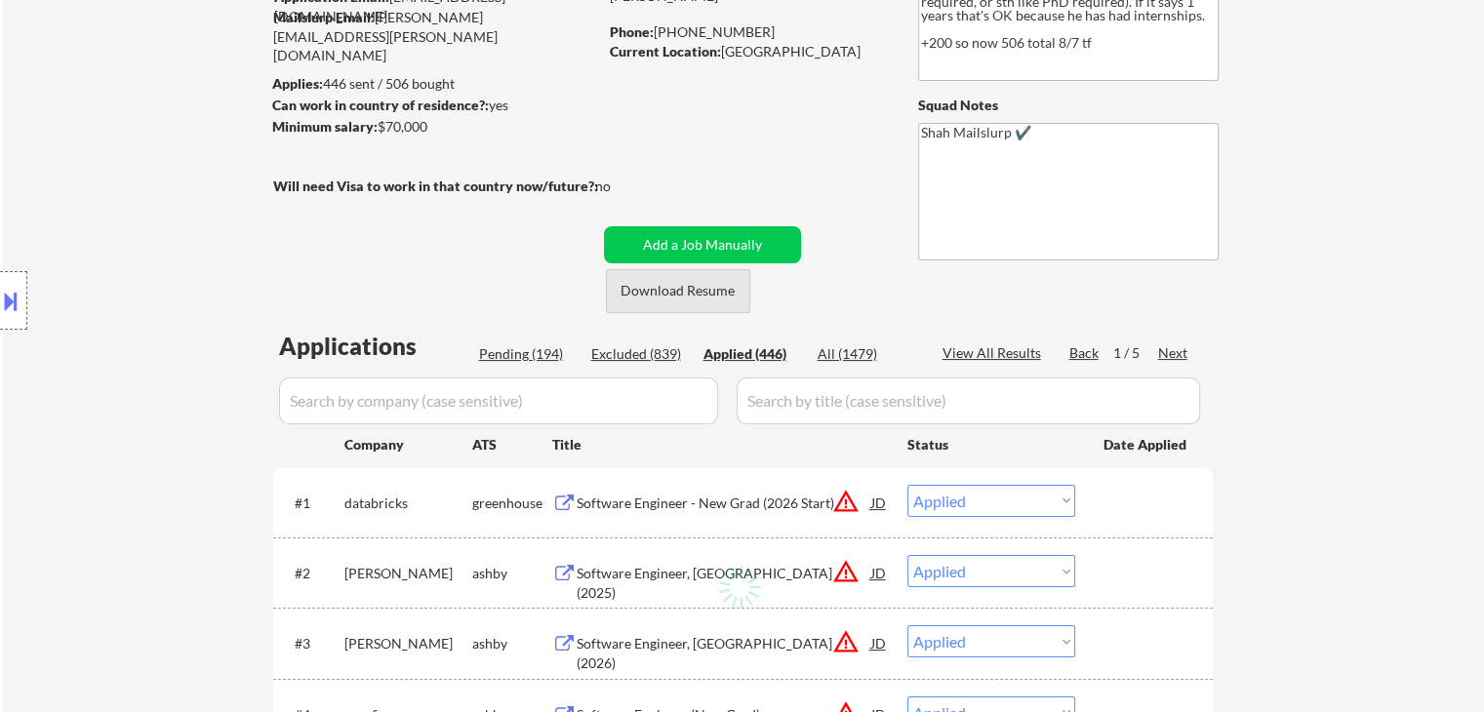
select select ""applied""
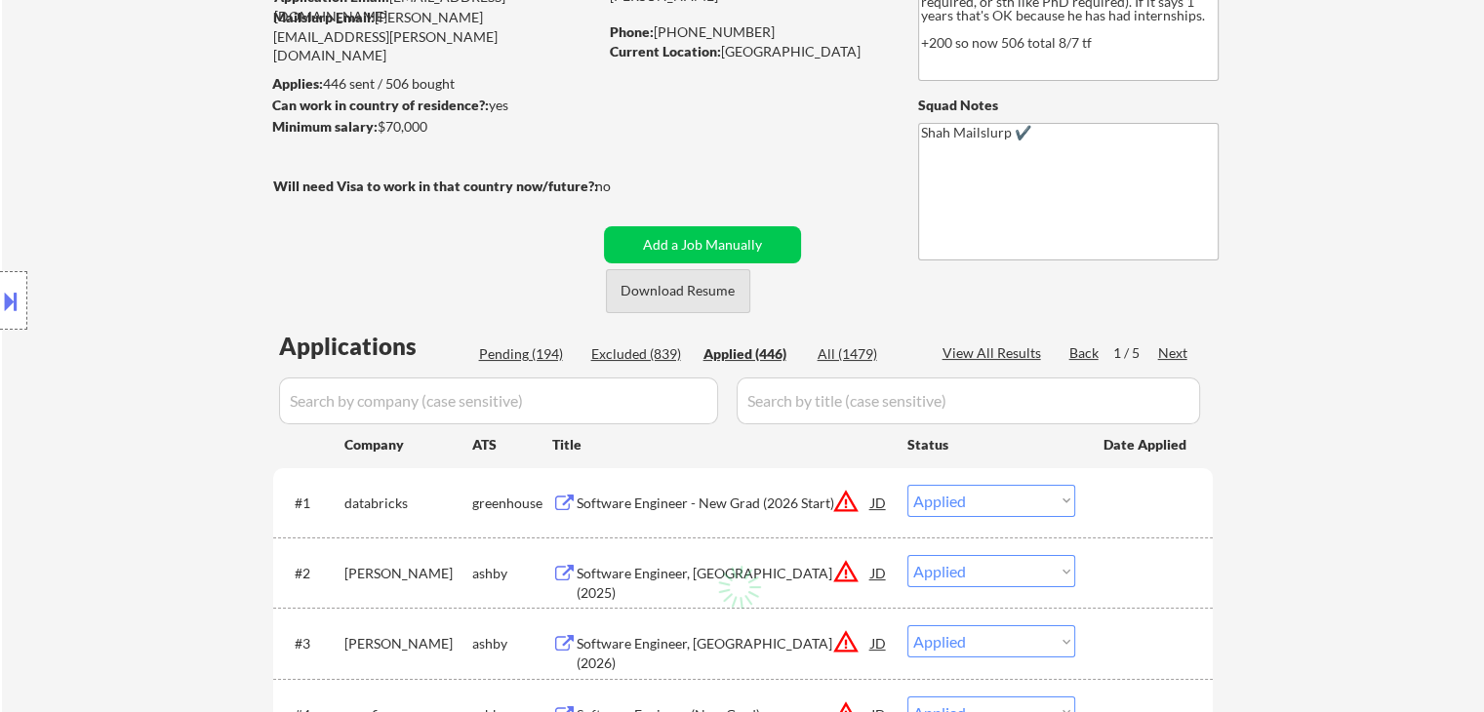
select select ""applied""
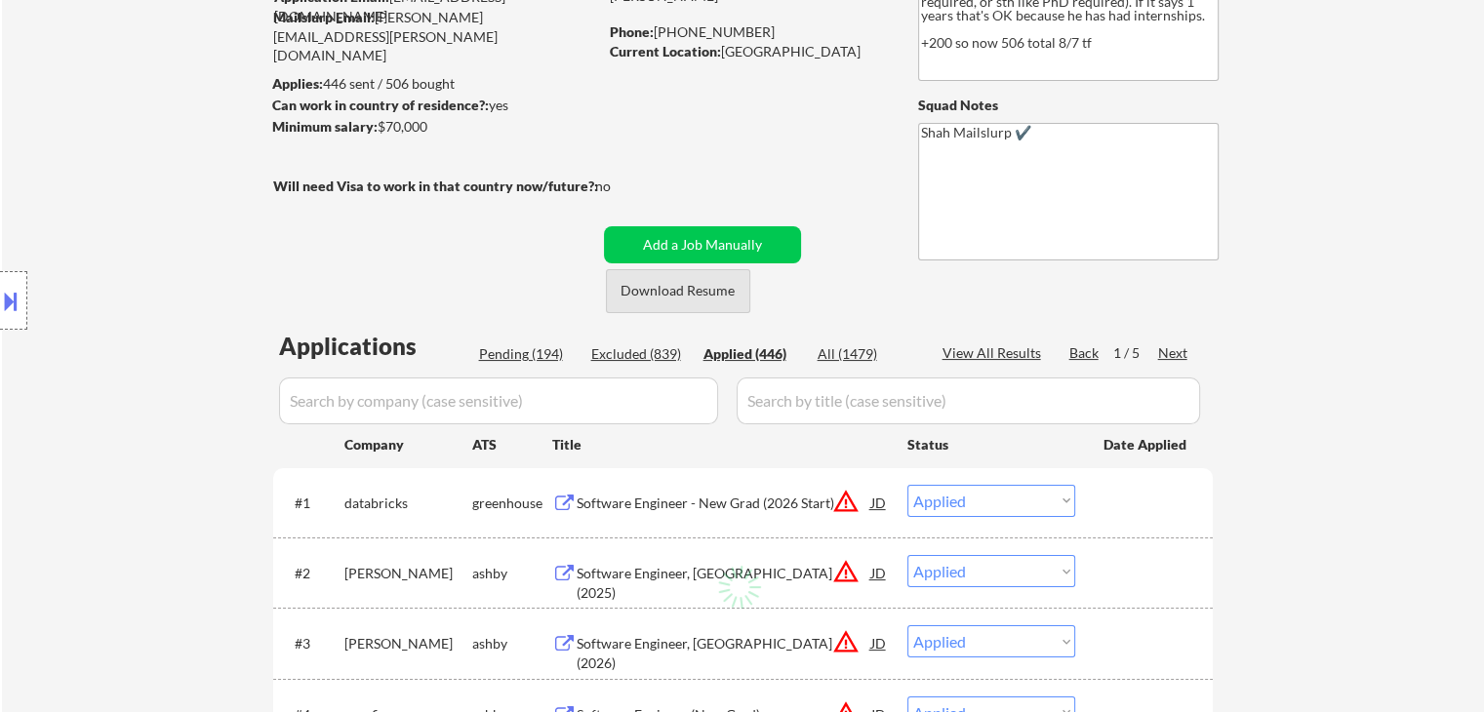
select select ""applied""
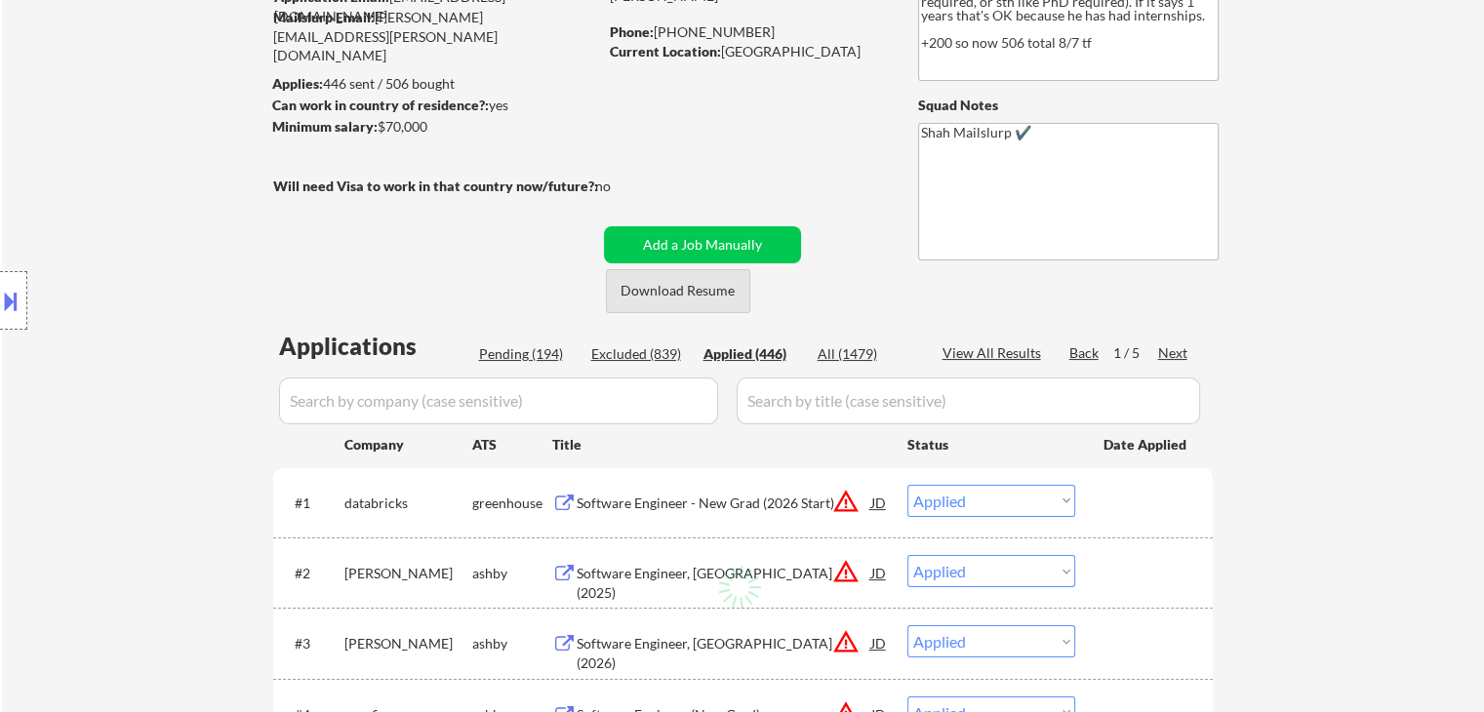
select select ""applied""
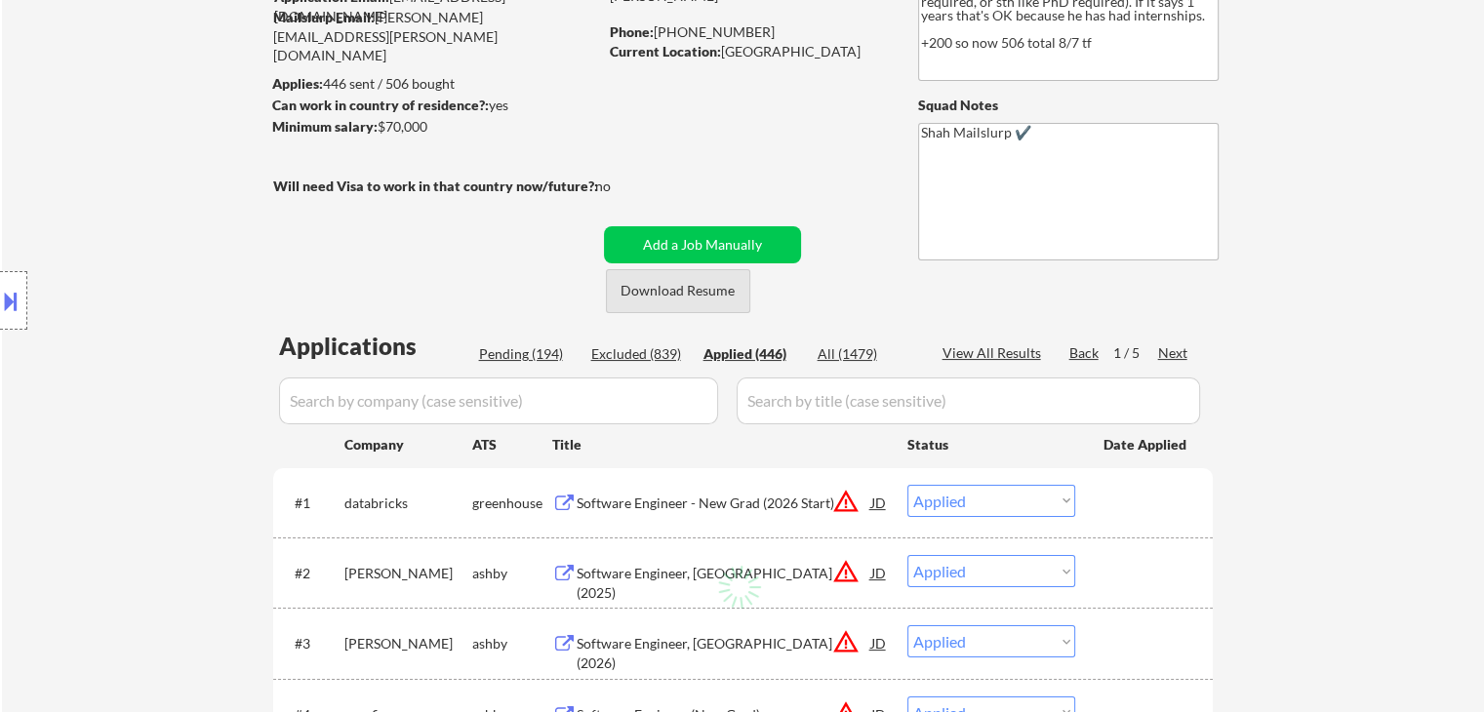
select select ""applied""
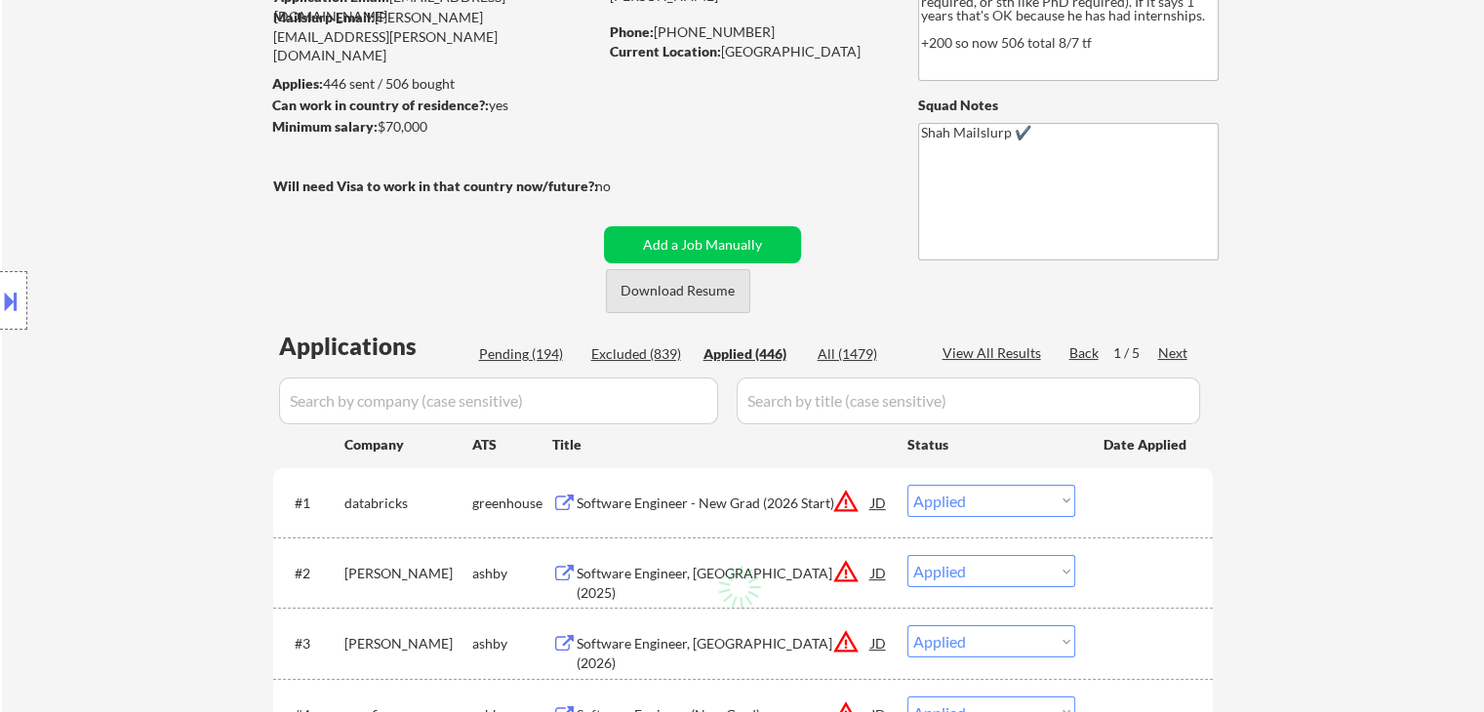
select select ""applied""
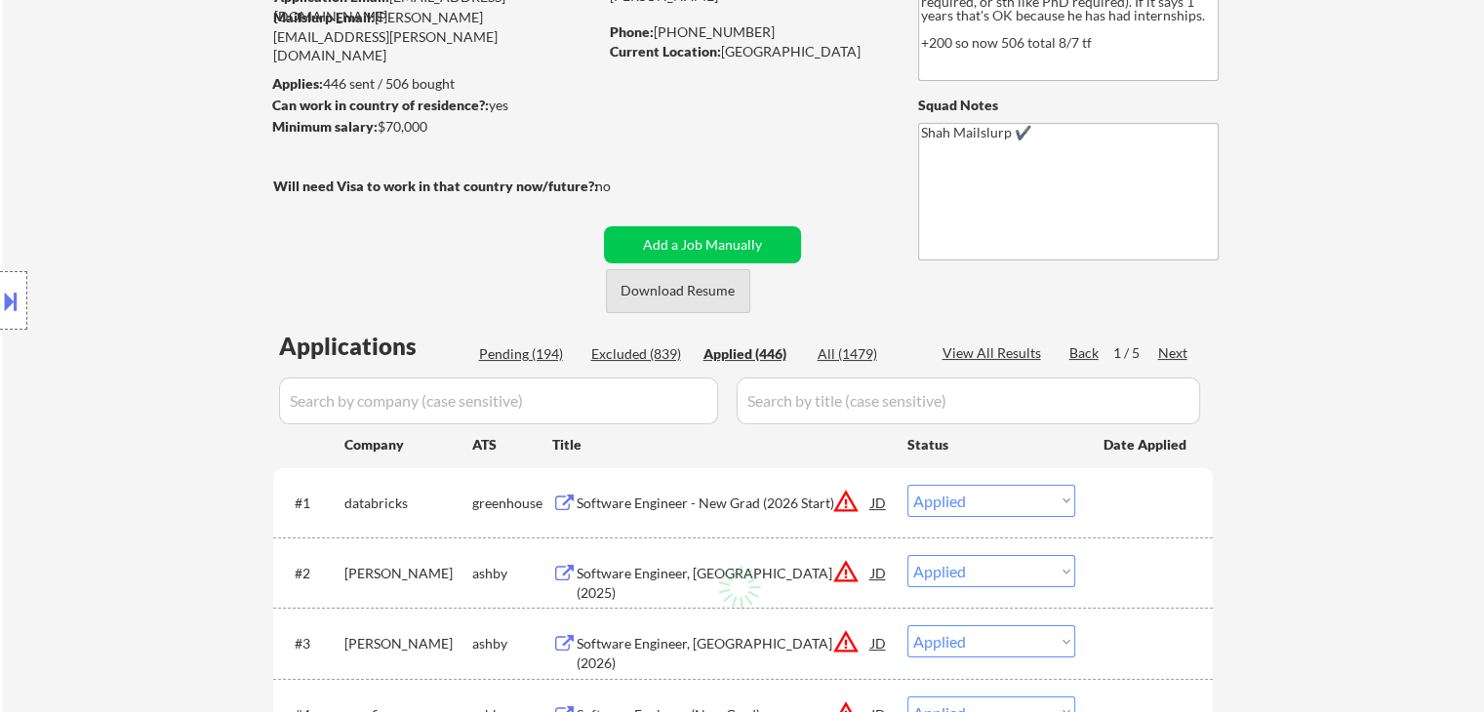
select select ""applied""
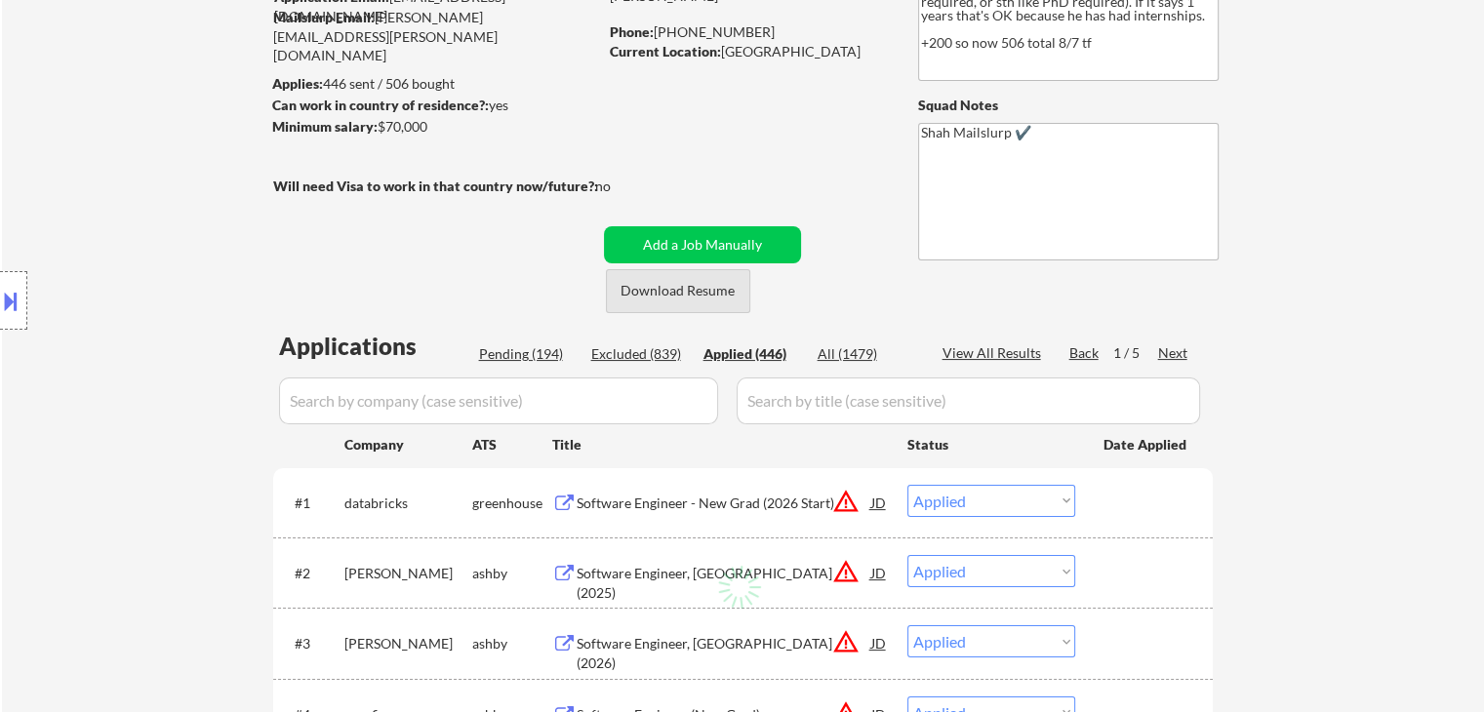
select select ""applied""
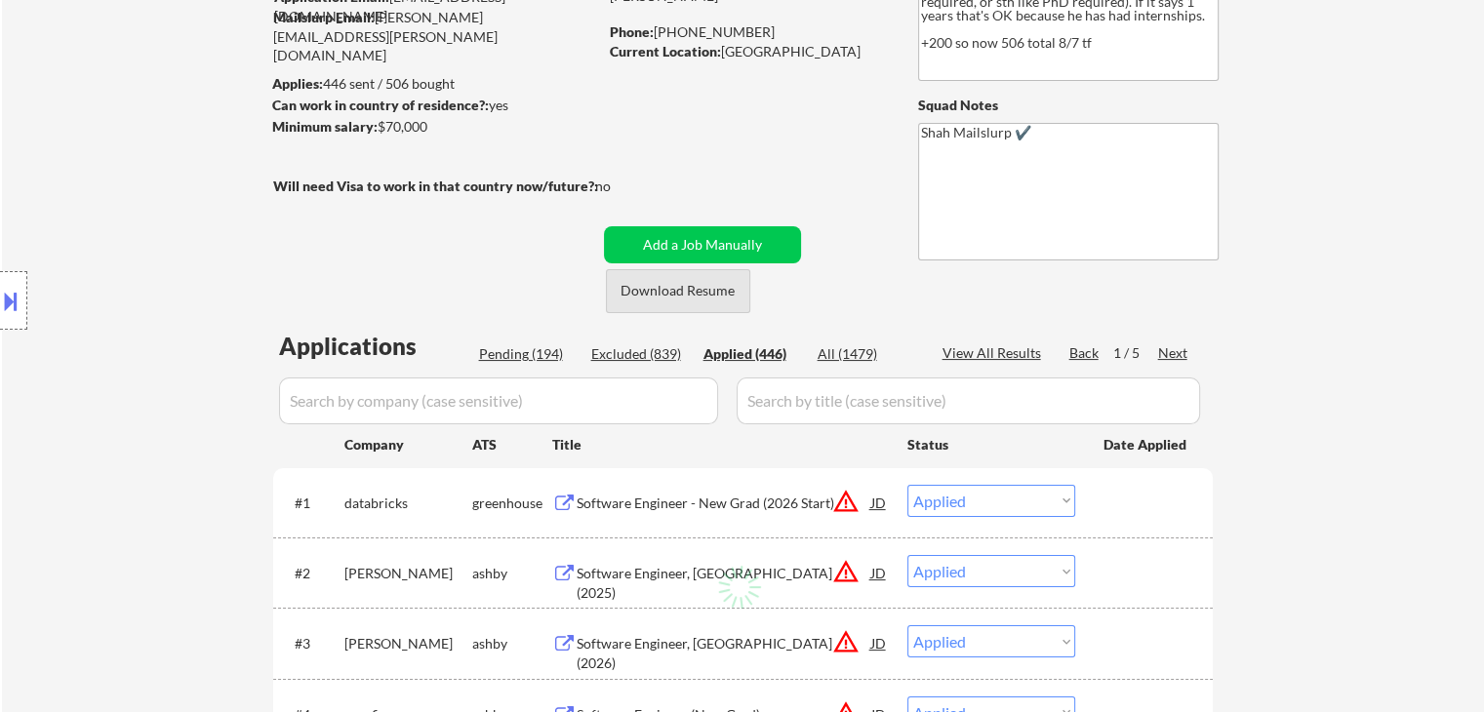
select select ""applied""
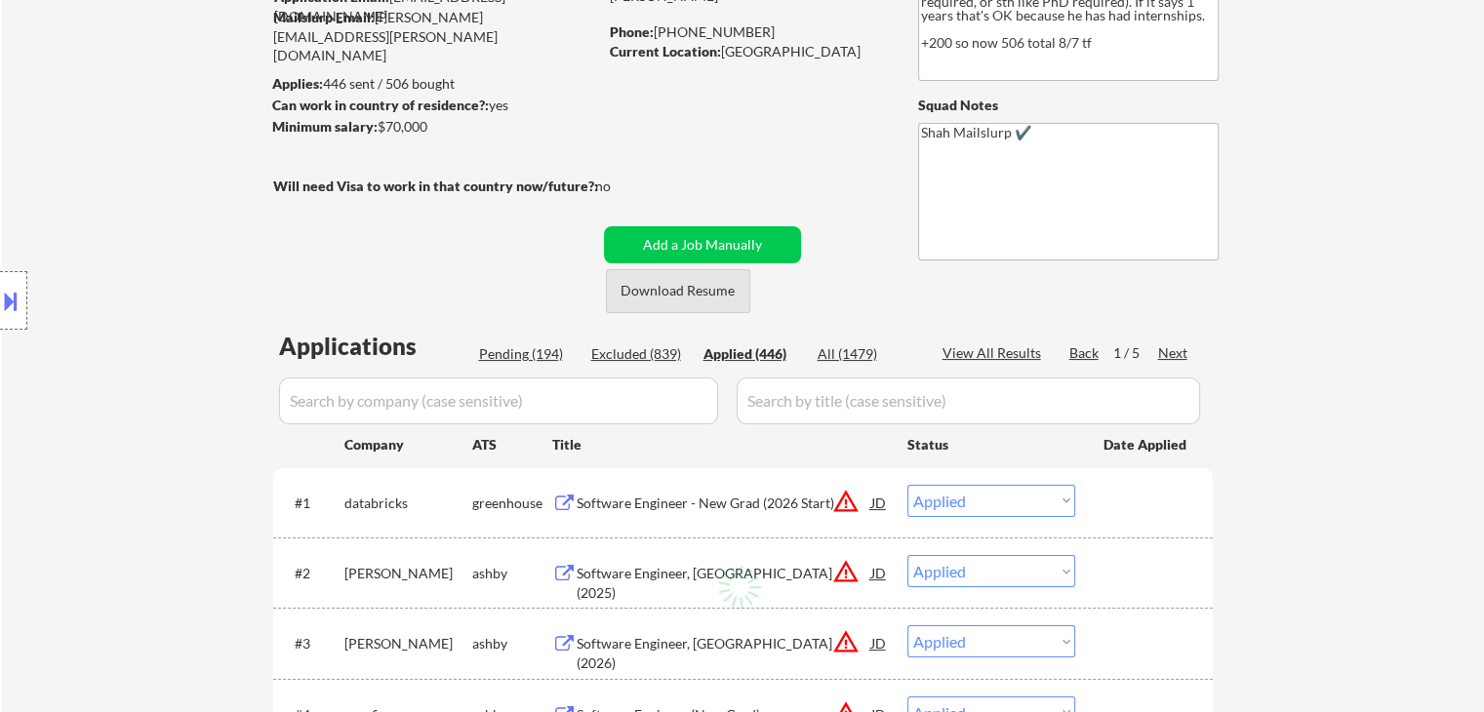
select select ""applied""
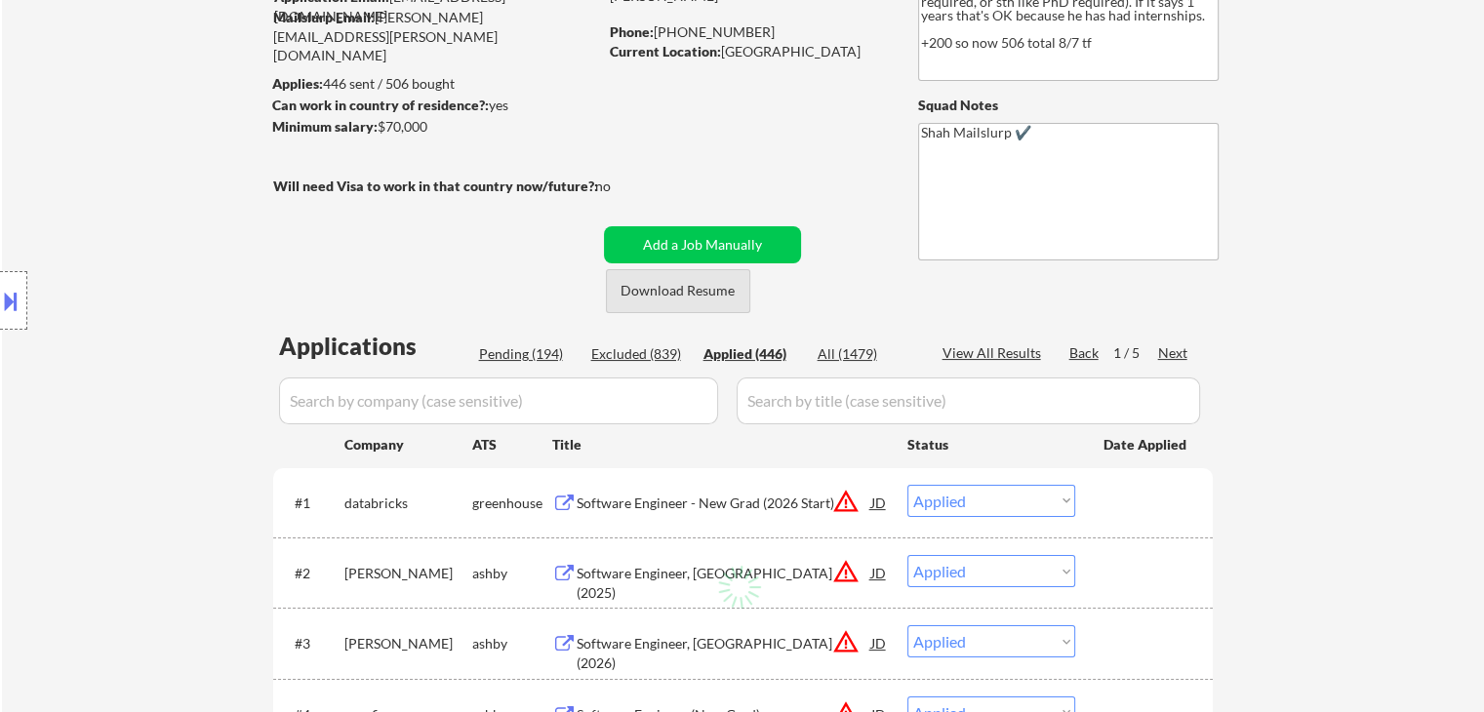
select select ""applied""
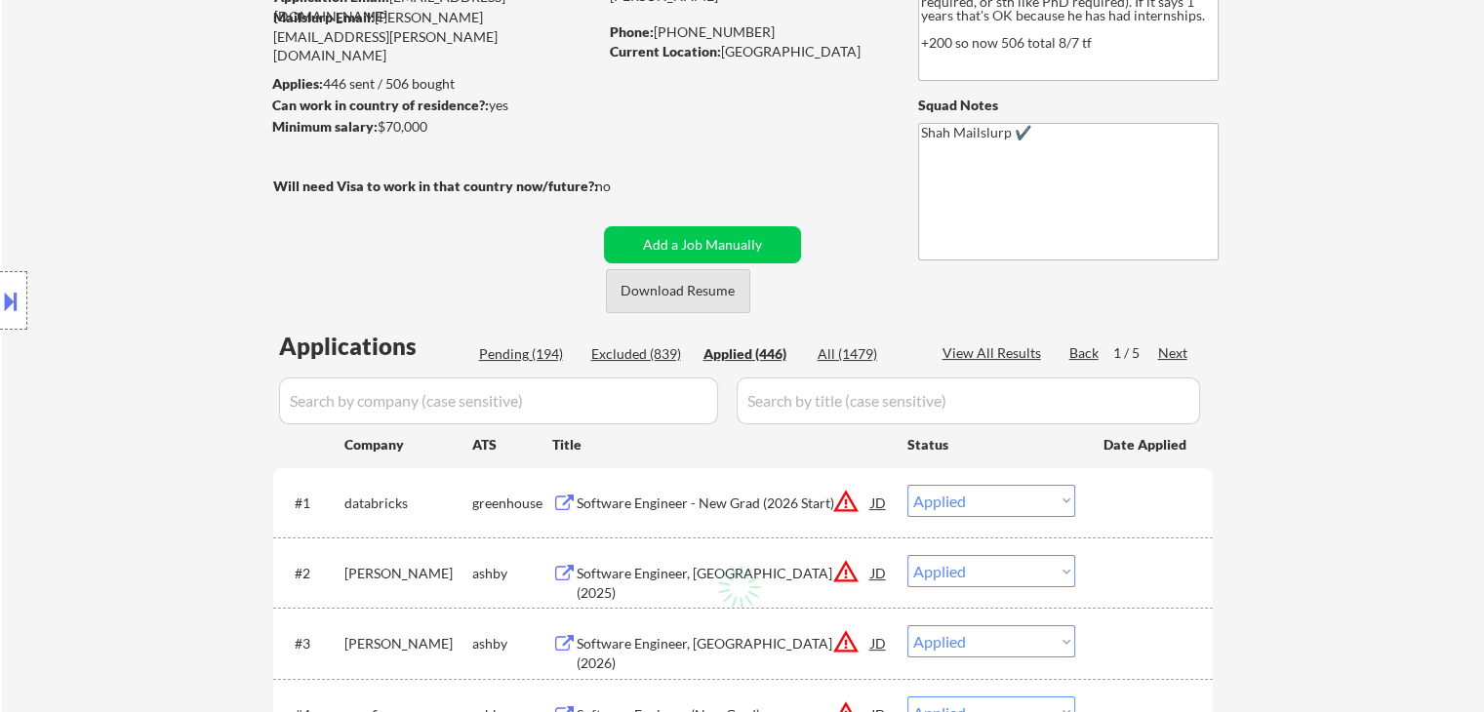
select select ""applied""
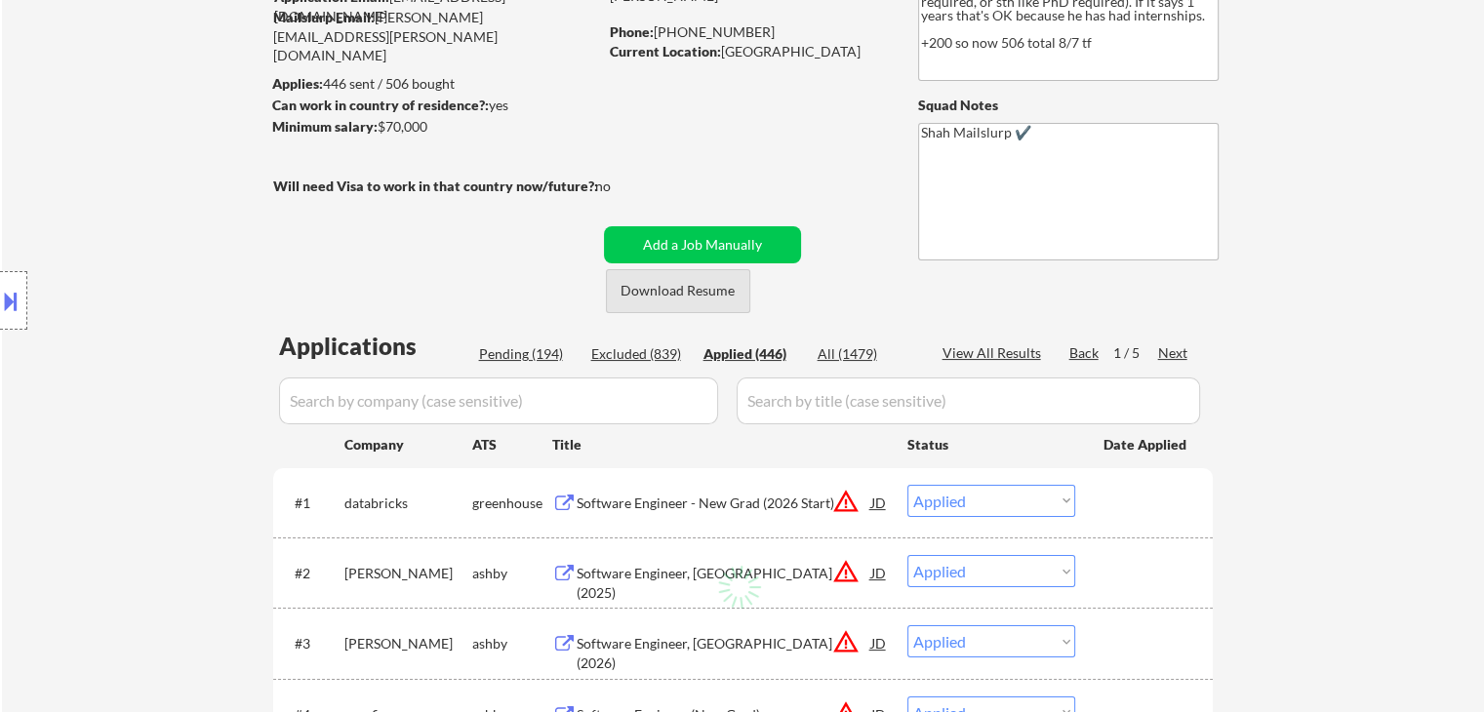
select select ""applied""
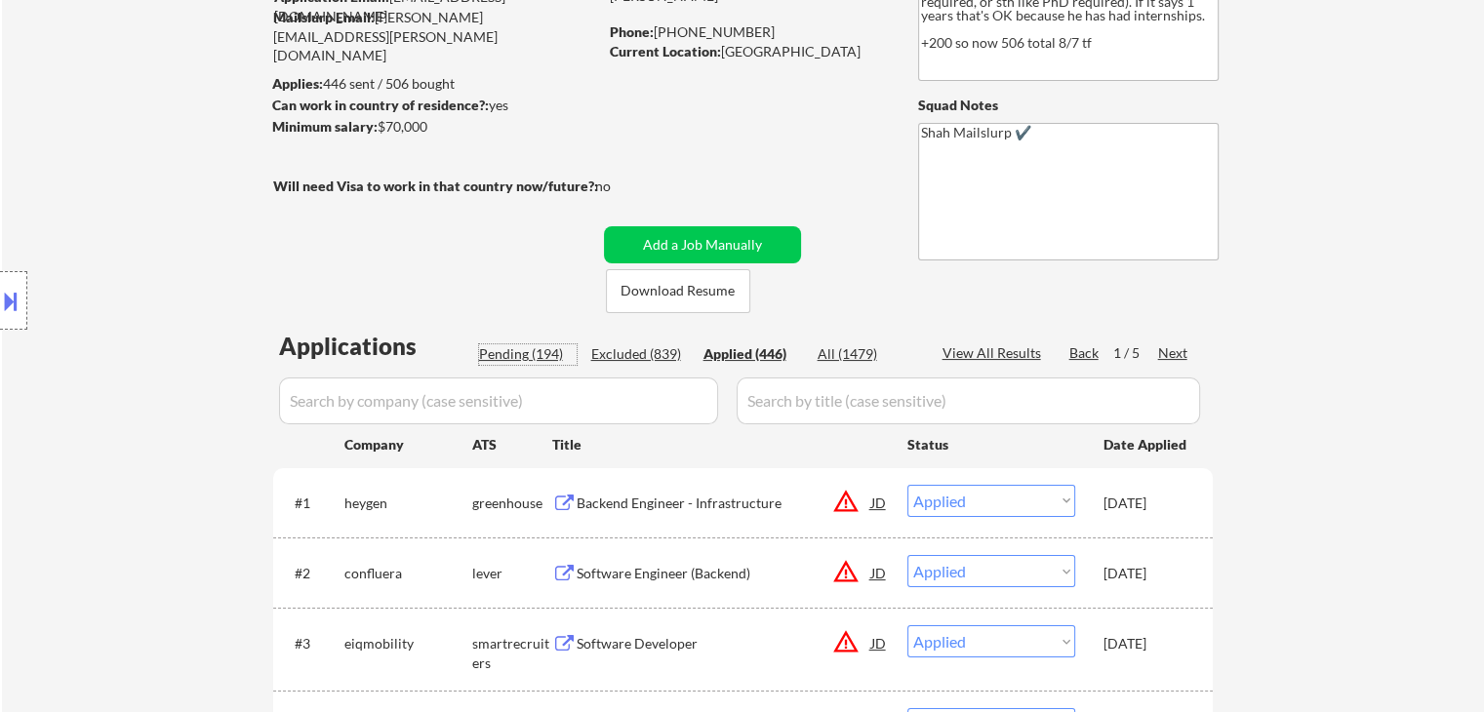
click at [511, 352] on div "Pending (194)" at bounding box center [528, 354] width 98 height 20
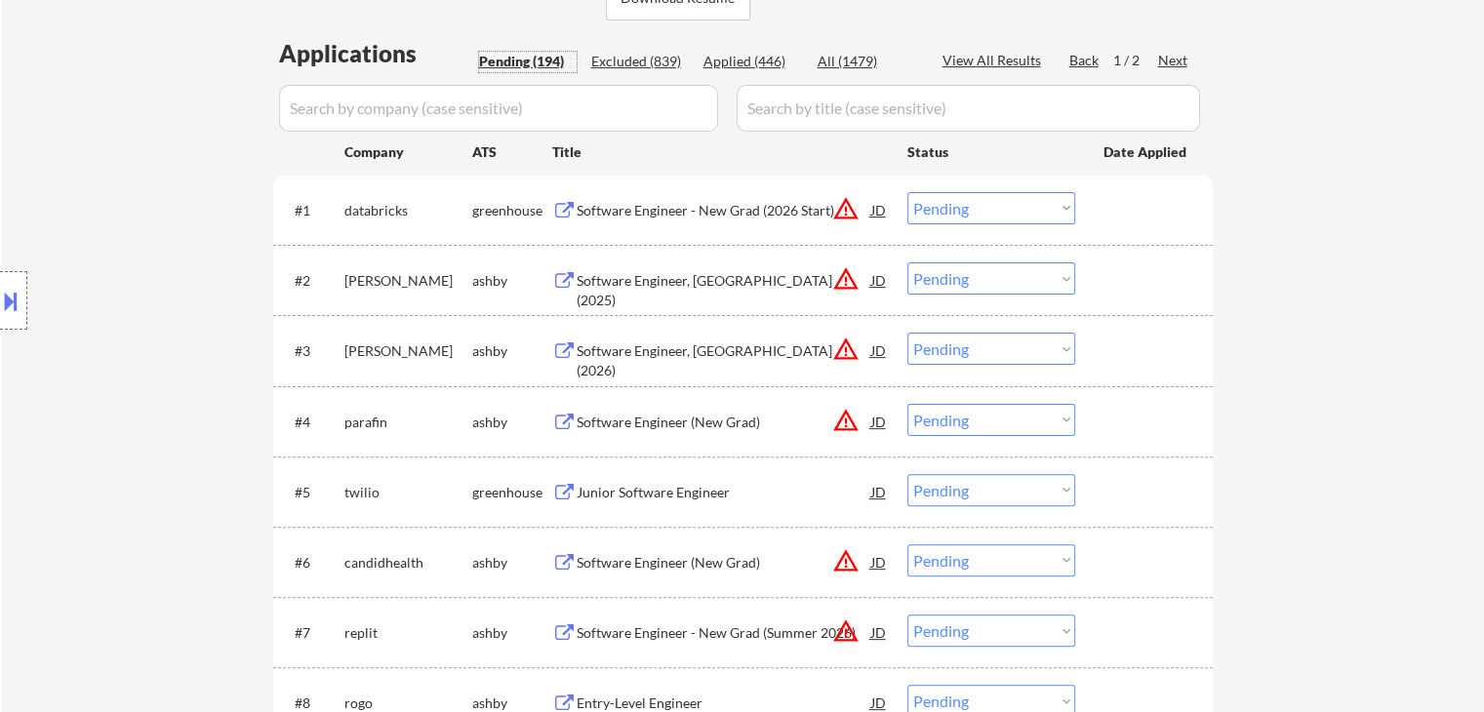
scroll to position [585, 0]
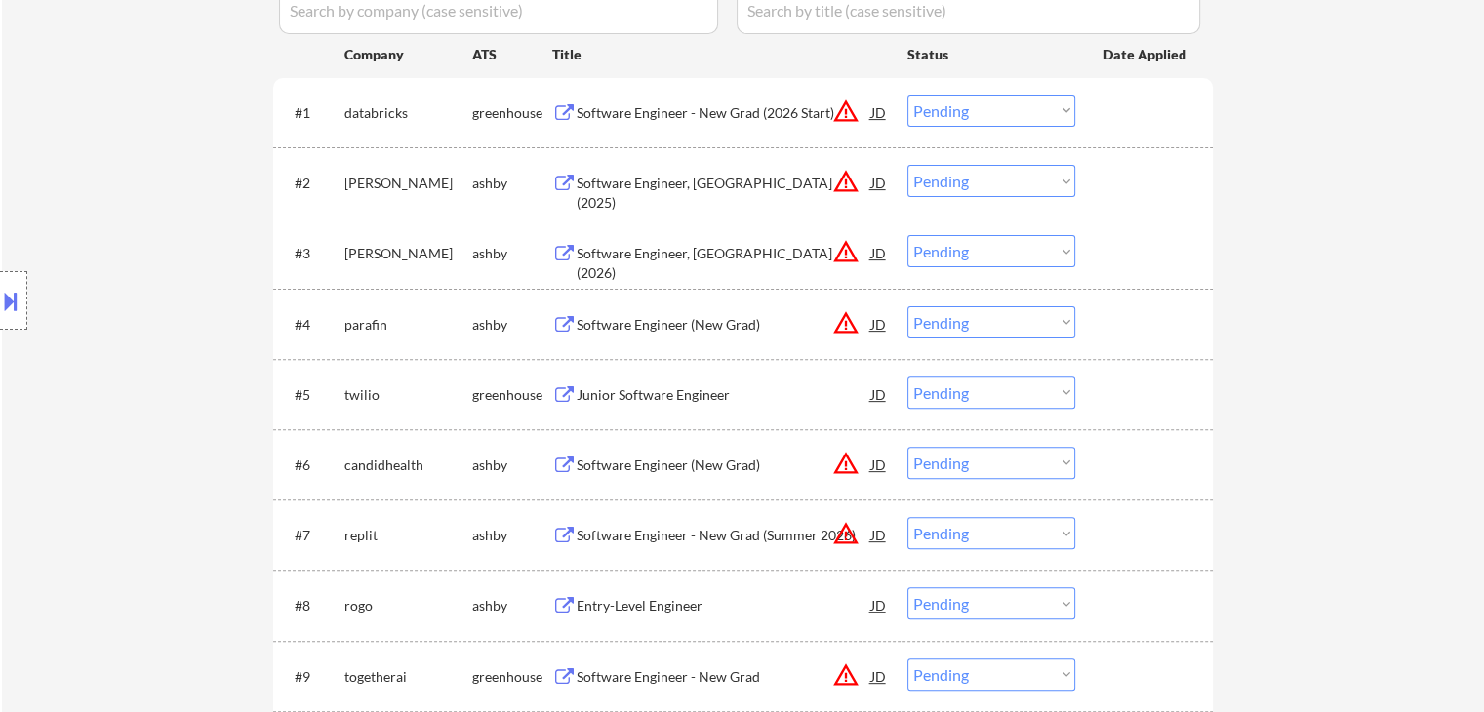
click at [679, 395] on div "Junior Software Engineer" at bounding box center [724, 395] width 295 height 20
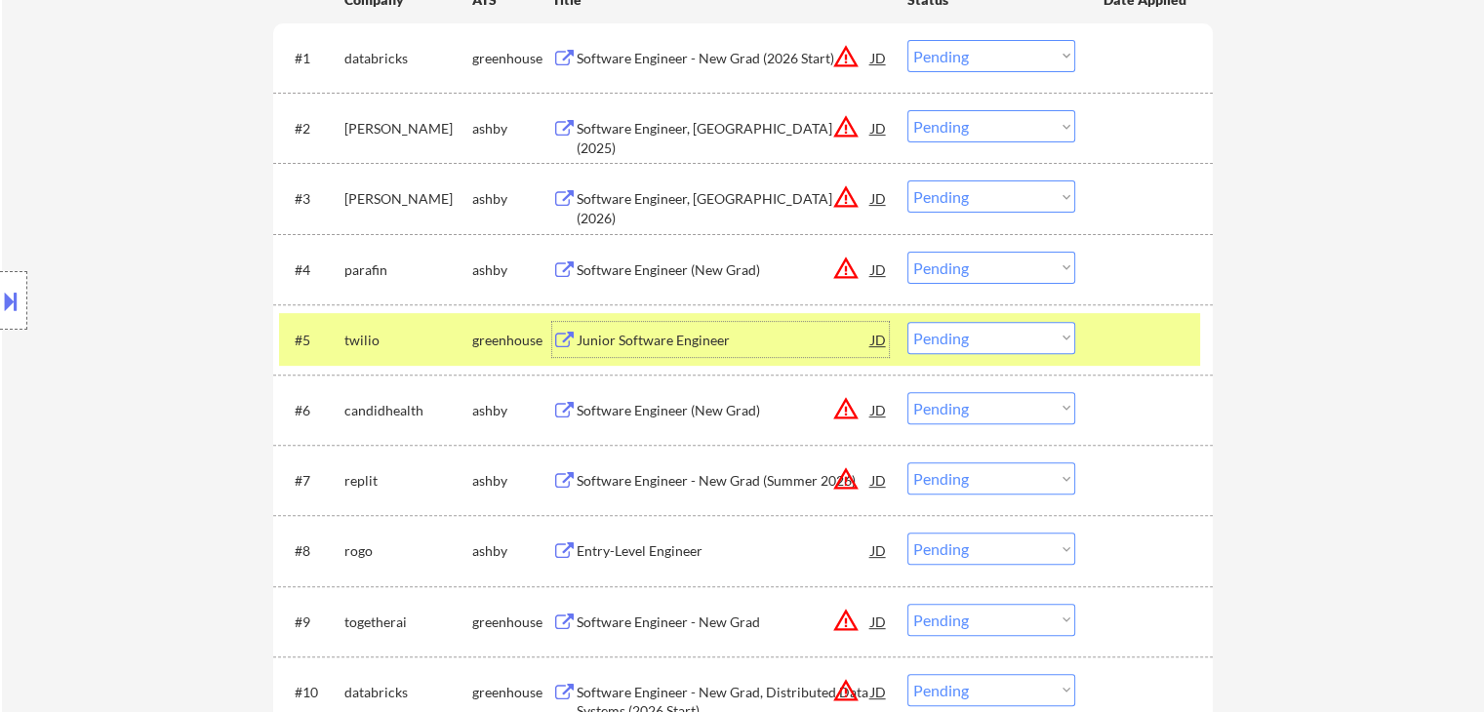
scroll to position [780, 0]
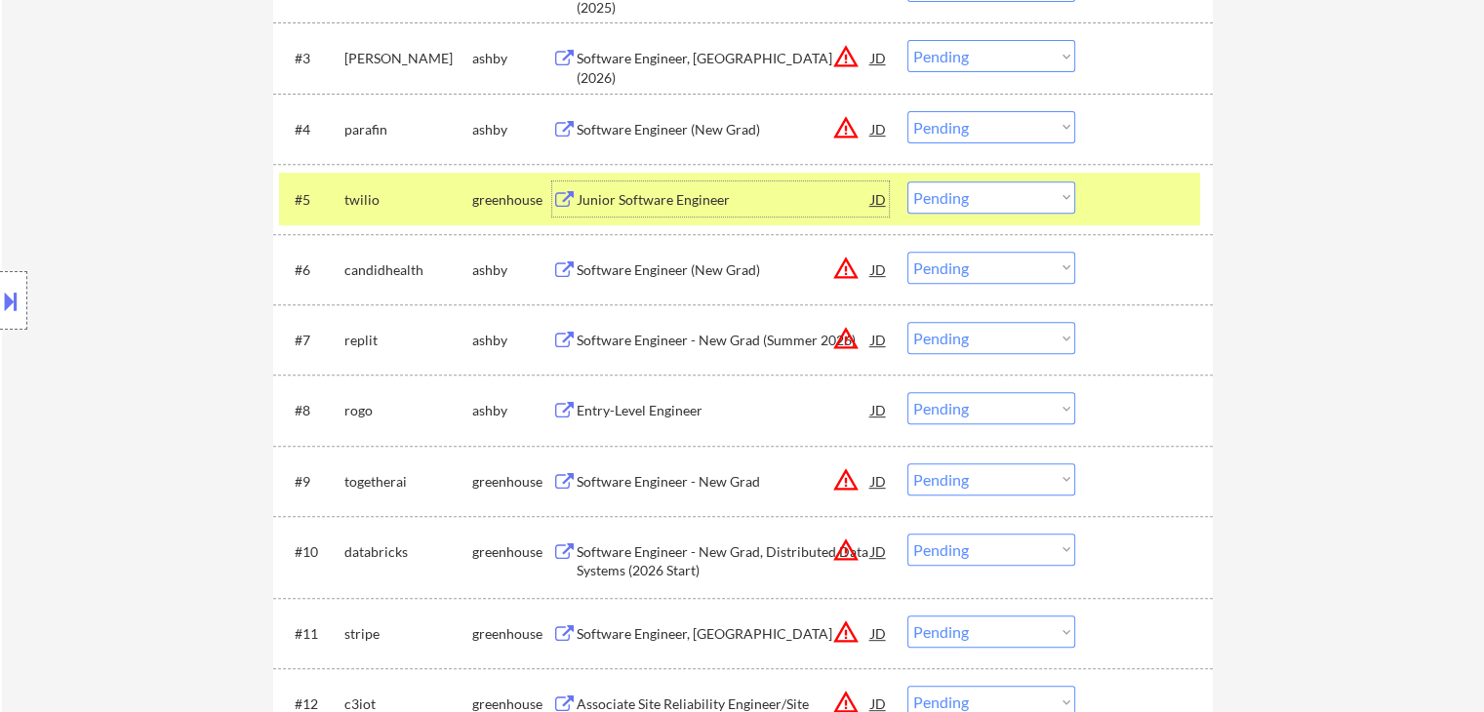
click at [964, 196] on select "Choose an option... Pending Applied Excluded (Questions) Excluded (Expired) Exc…" at bounding box center [991, 197] width 168 height 32
click at [907, 181] on select "Choose an option... Pending Applied Excluded (Questions) Excluded (Expired) Exc…" at bounding box center [991, 197] width 168 height 32
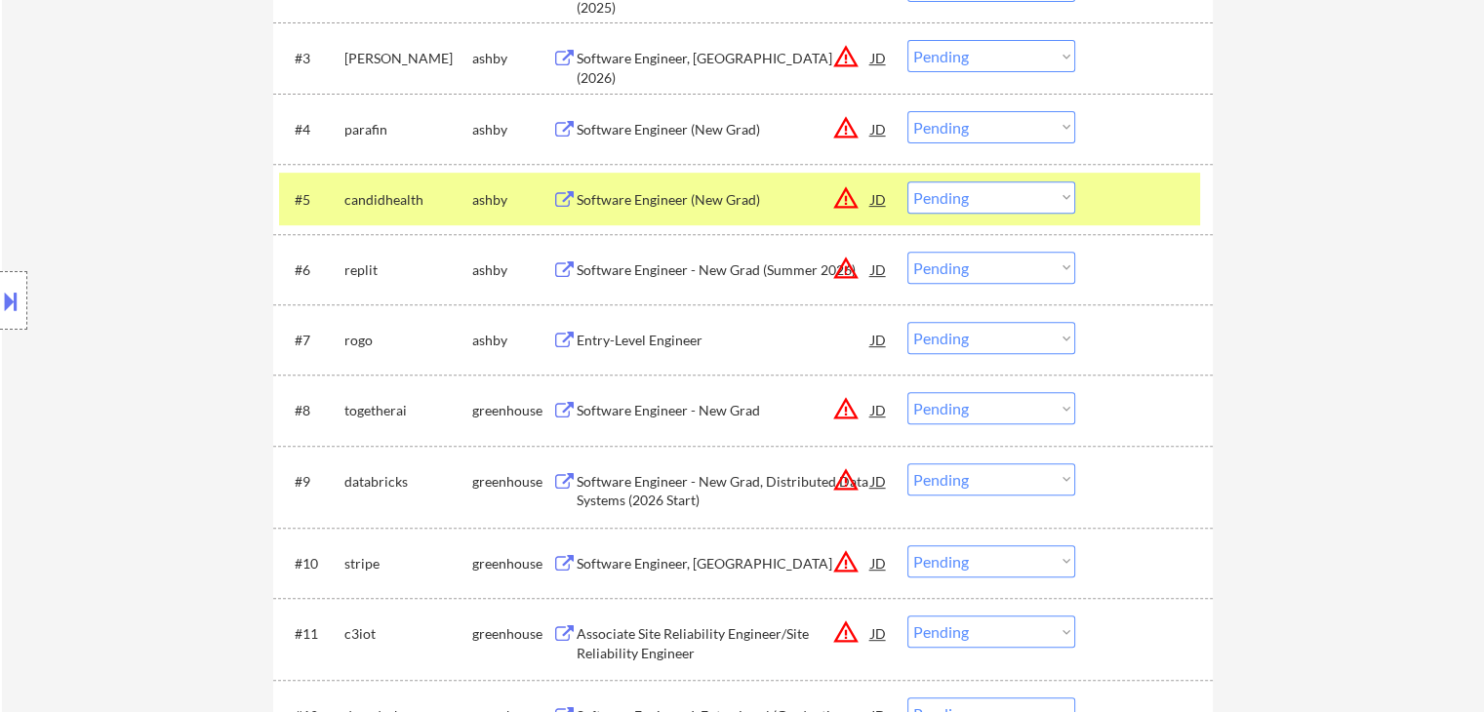
scroll to position [878, 0]
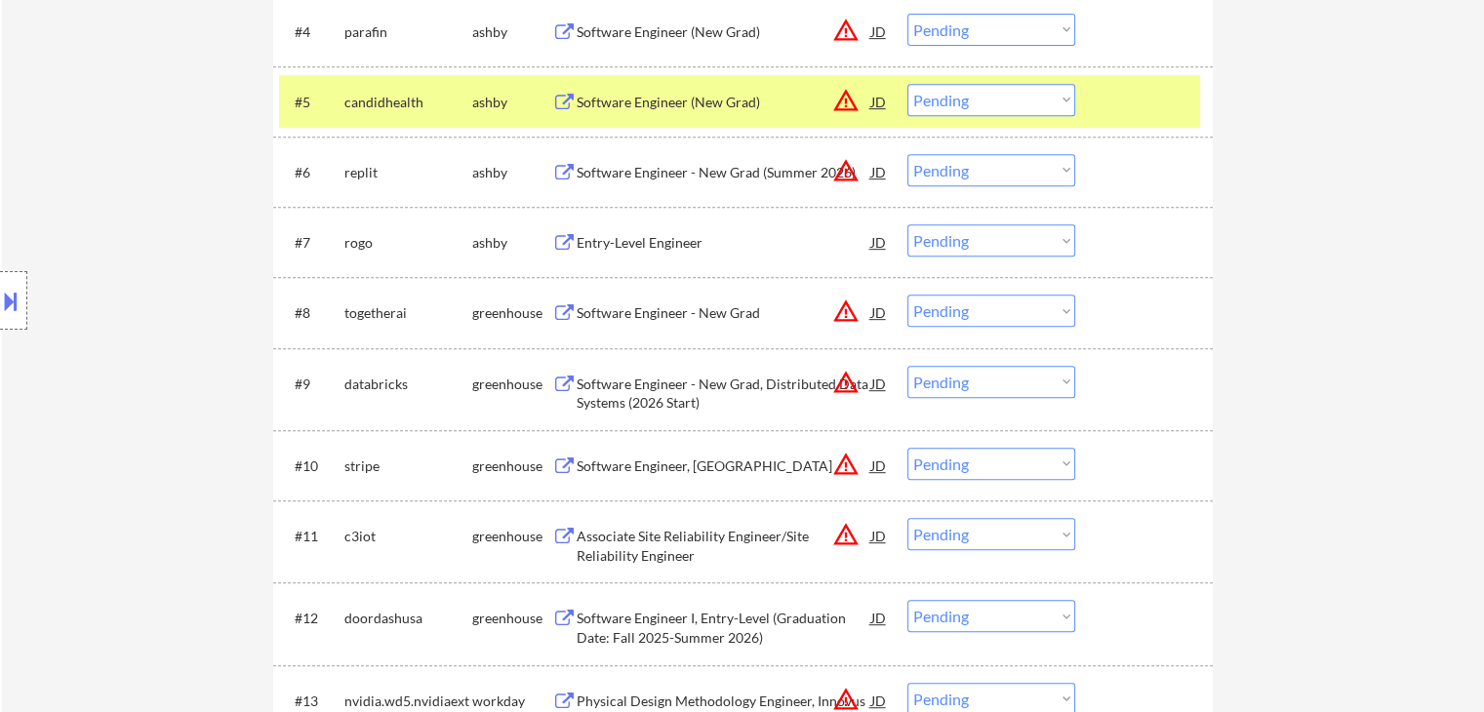
click at [628, 251] on div "Entry-Level Engineer" at bounding box center [724, 243] width 295 height 20
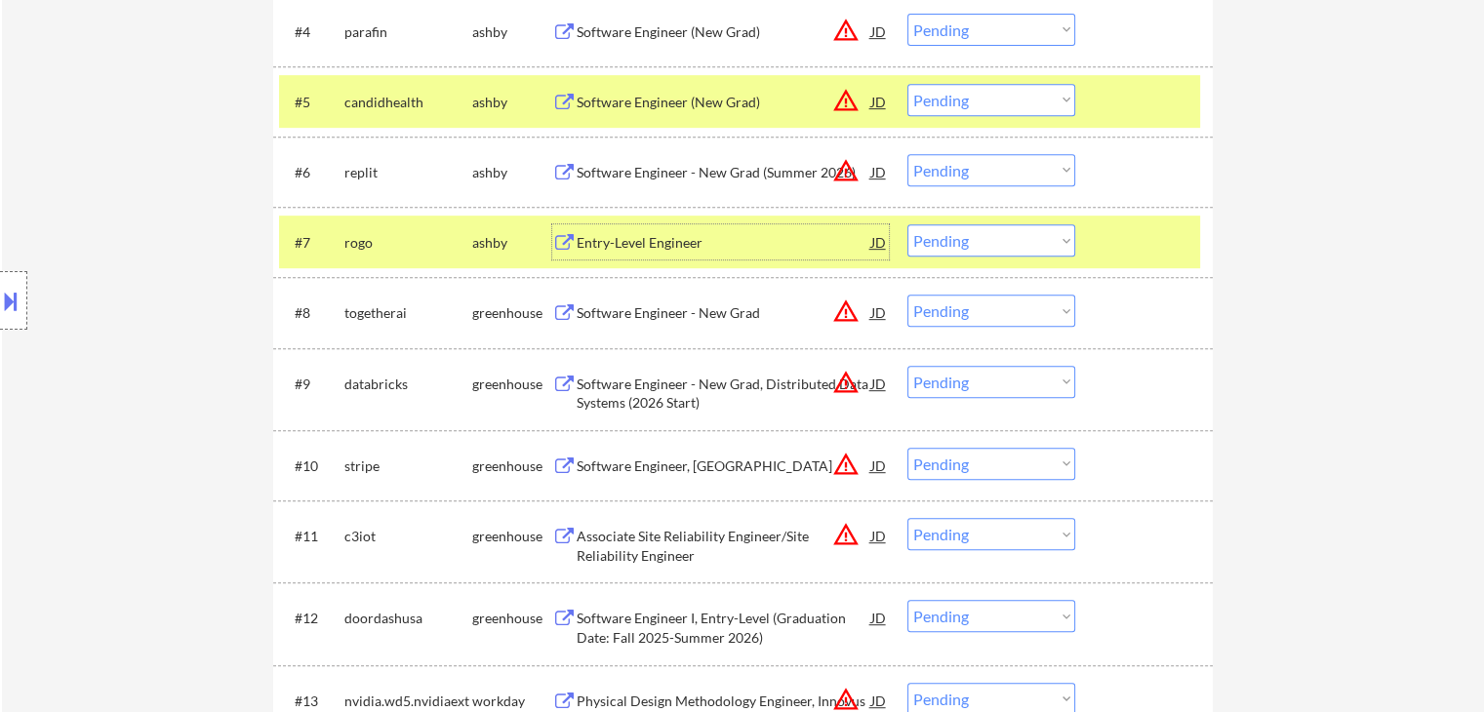
click at [0, 305] on button at bounding box center [10, 301] width 21 height 32
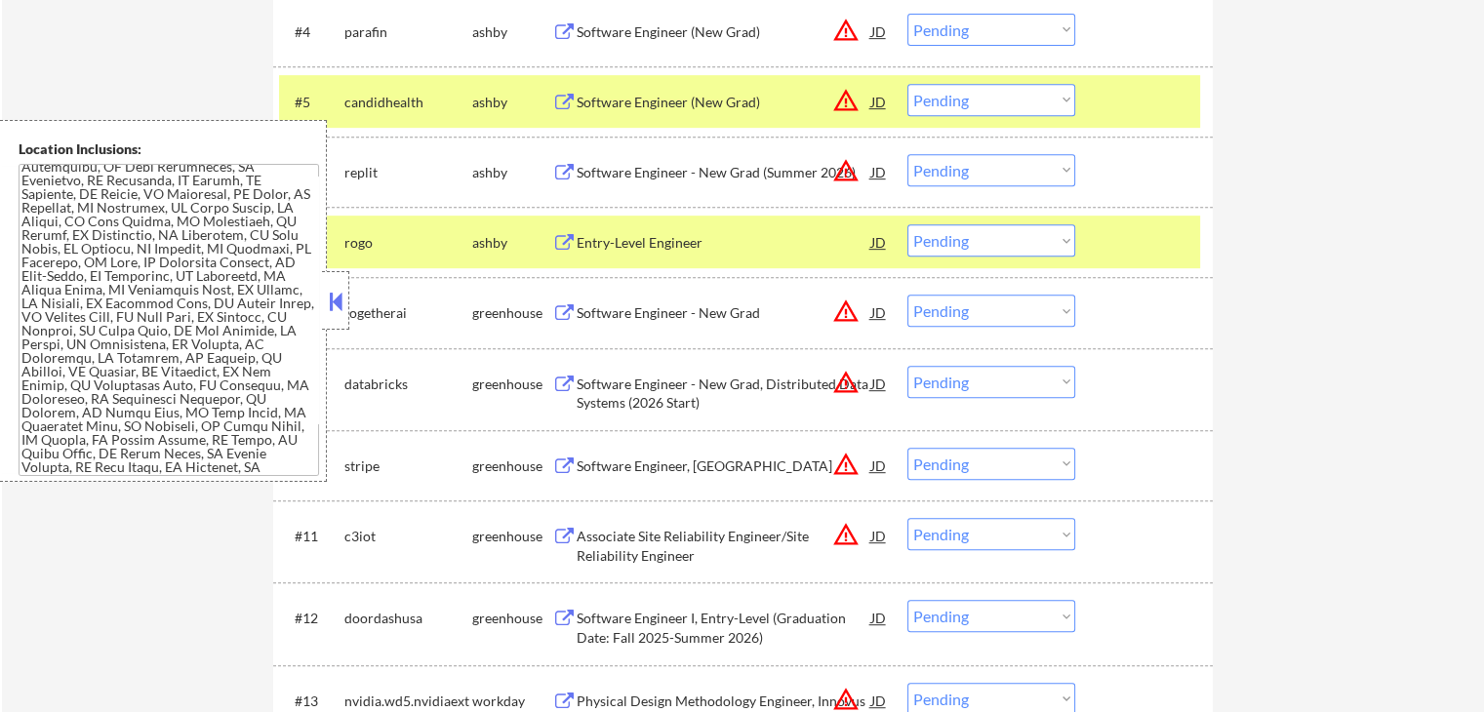
scroll to position [585, 0]
click at [343, 302] on button at bounding box center [335, 301] width 21 height 29
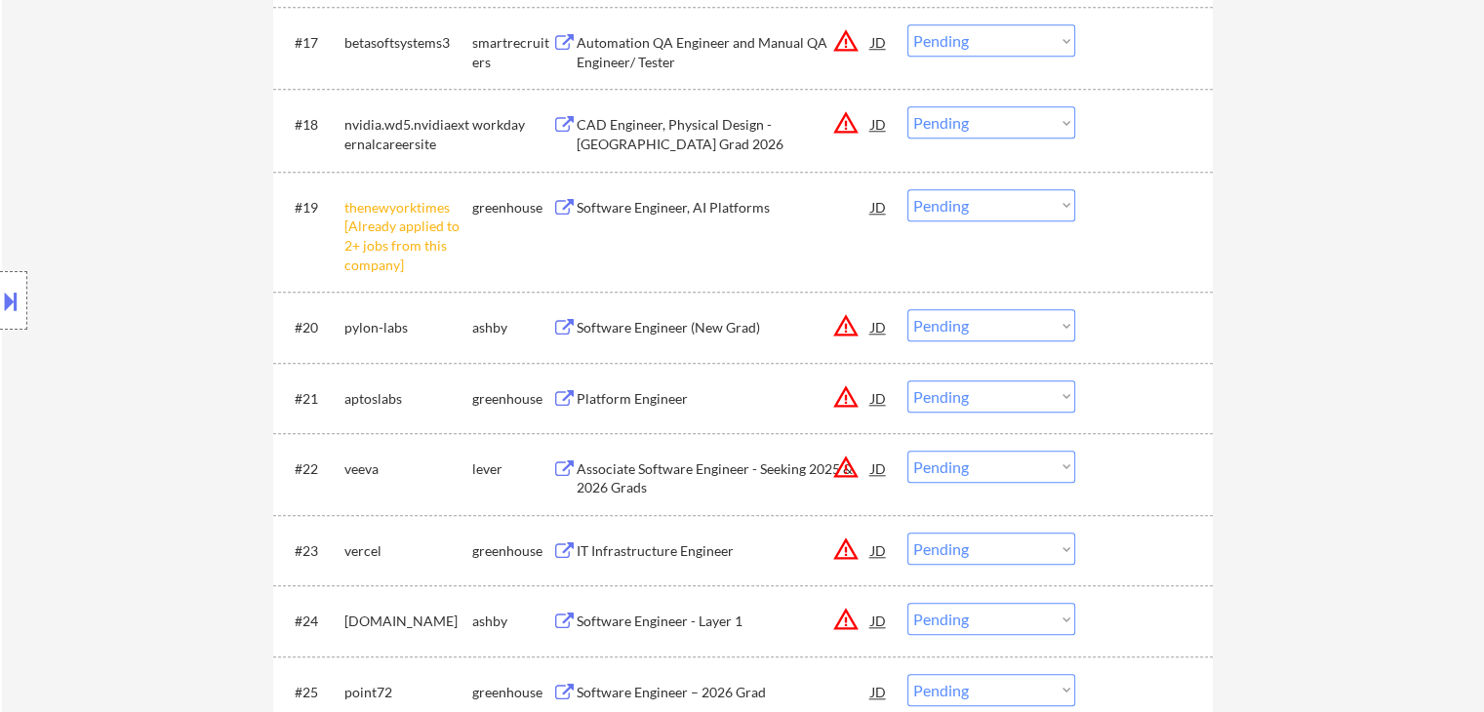
scroll to position [1853, 0]
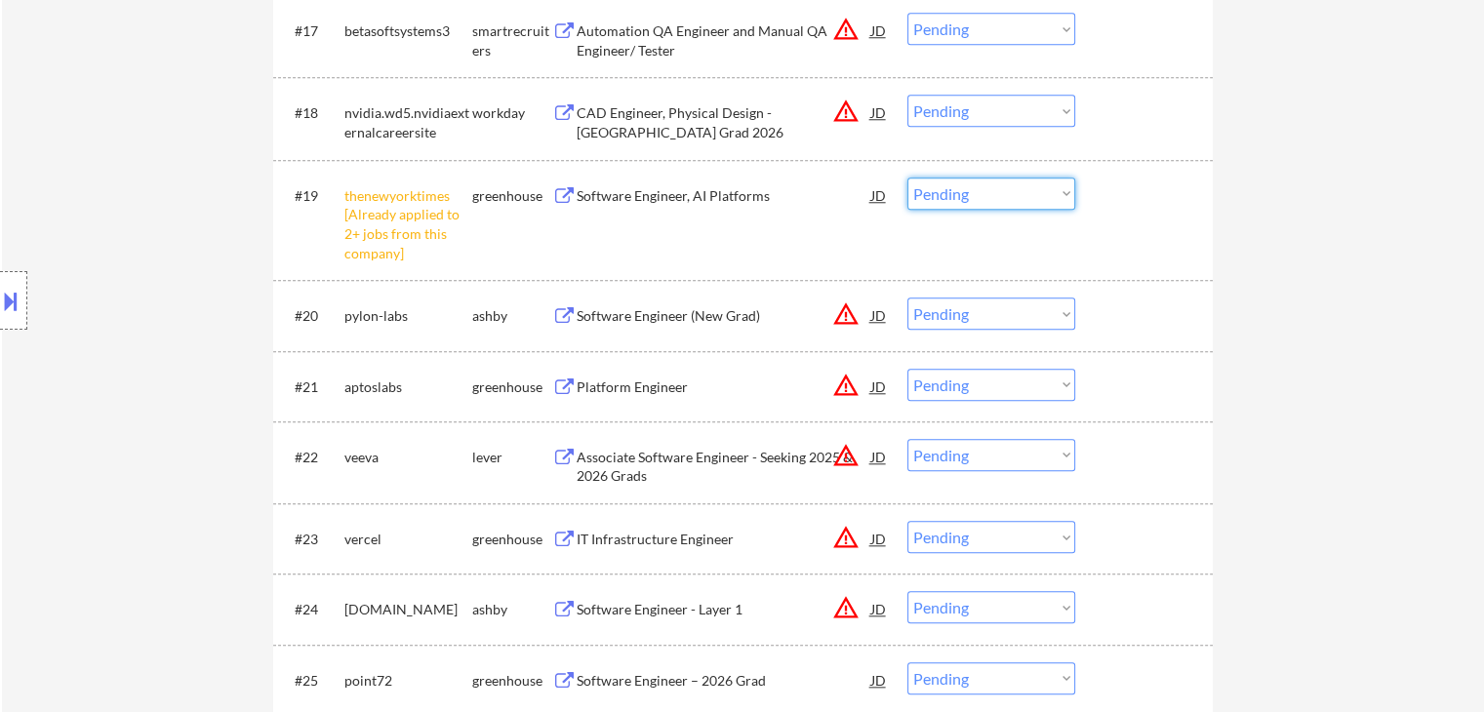
click at [938, 195] on select "Choose an option... Pending Applied Excluded (Questions) Excluded (Expired) Exc…" at bounding box center [991, 194] width 168 height 32
click at [907, 178] on select "Choose an option... Pending Applied Excluded (Questions) Excluded (Expired) Exc…" at bounding box center [991, 194] width 168 height 32
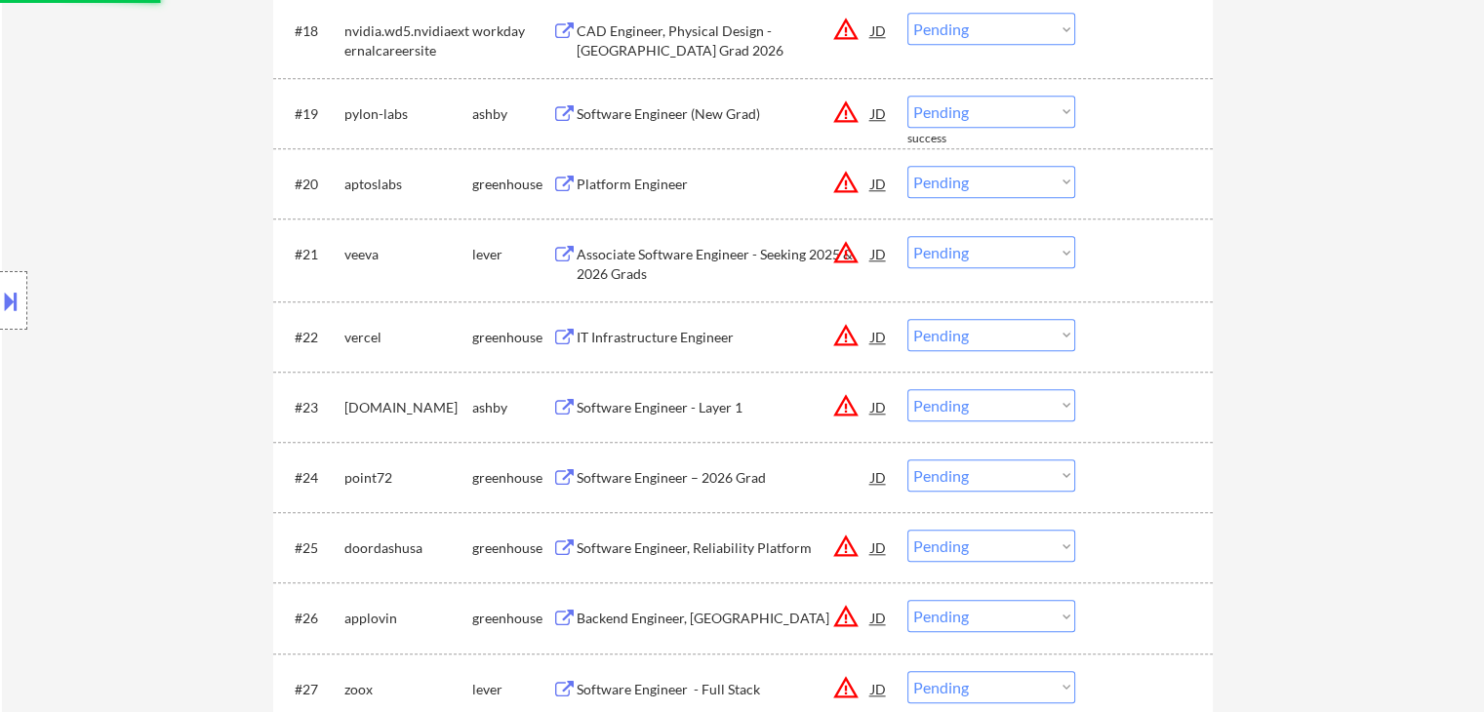
scroll to position [2048, 0]
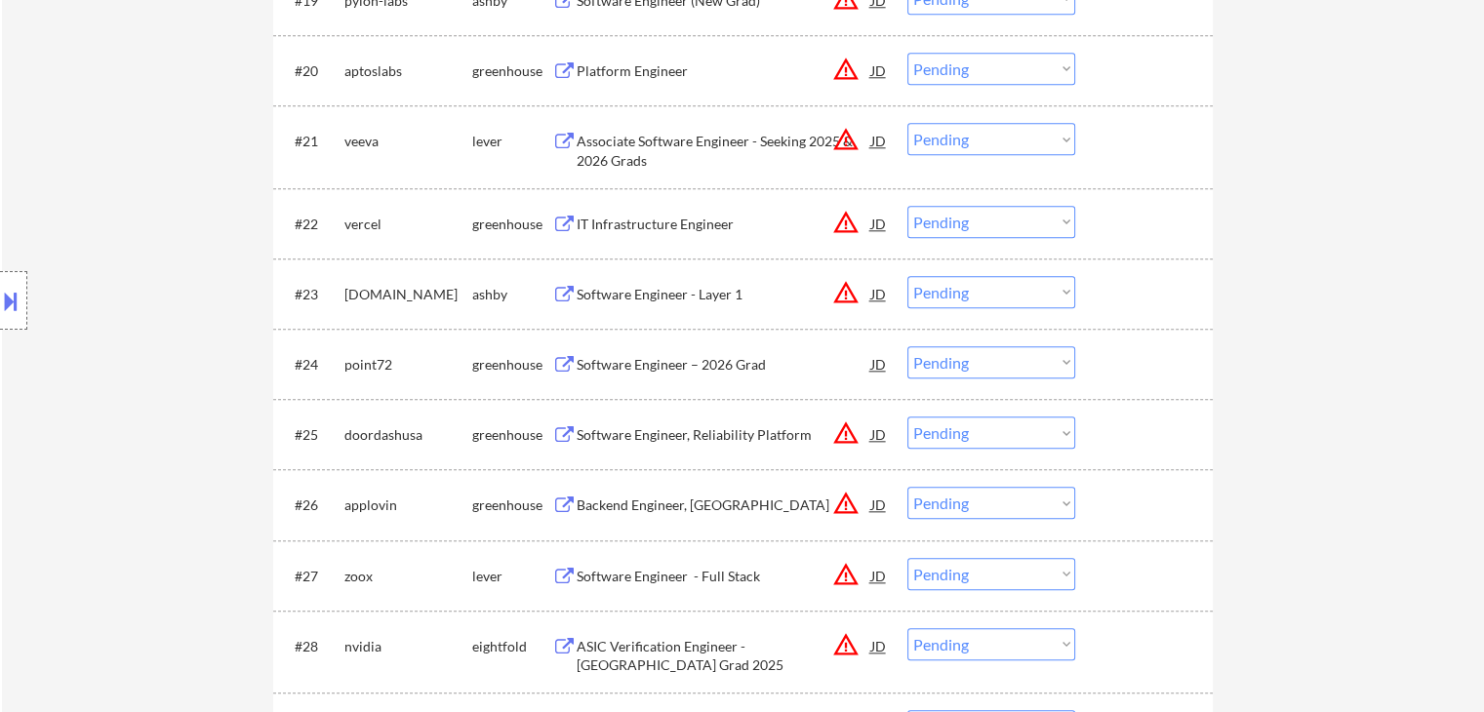
click at [635, 365] on div "Software Engineer – 2026 Grad" at bounding box center [724, 365] width 295 height 20
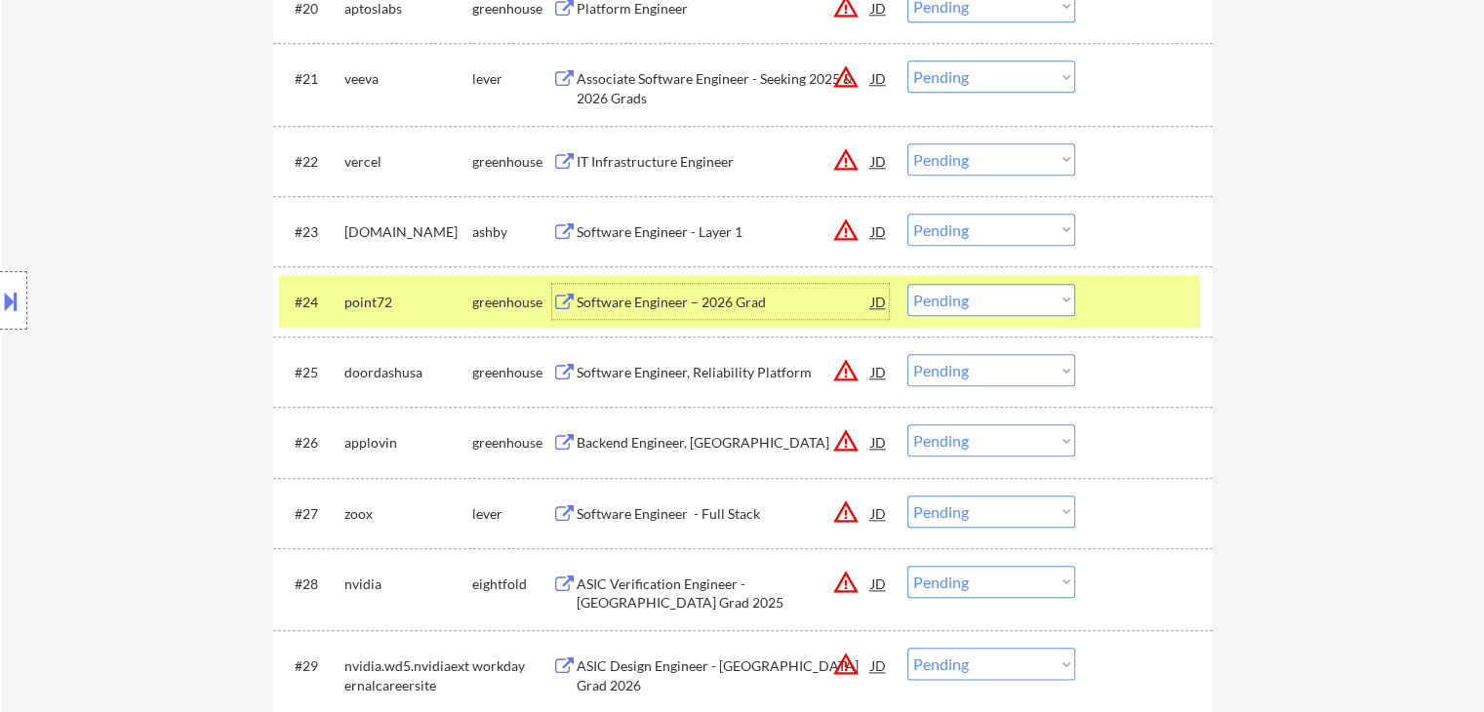
scroll to position [2146, 0]
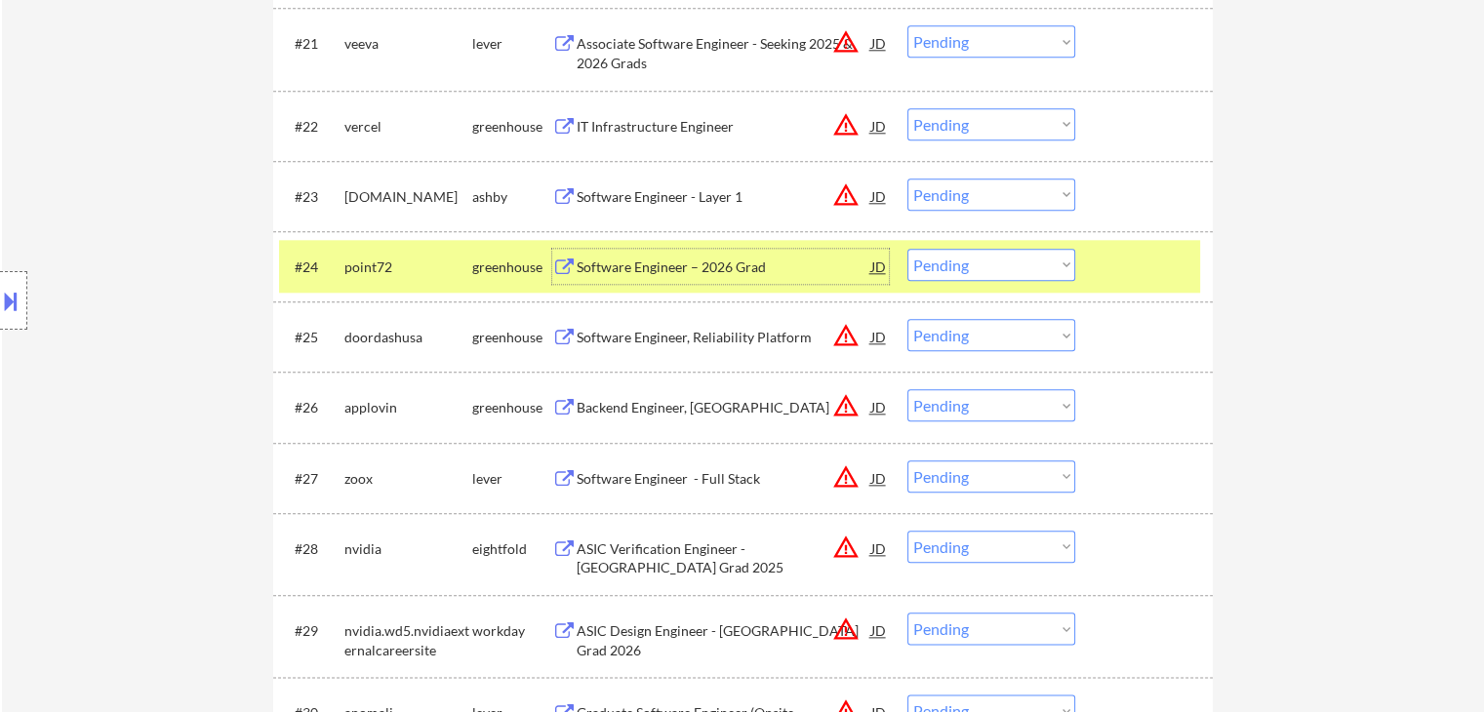
drag, startPoint x: 958, startPoint y: 258, endPoint x: 964, endPoint y: 270, distance: 13.1
click at [958, 258] on select "Choose an option... Pending Applied Excluded (Questions) Excluded (Expired) Exc…" at bounding box center [991, 265] width 168 height 32
click at [907, 249] on select "Choose an option... Pending Applied Excluded (Questions) Excluded (Expired) Exc…" at bounding box center [991, 265] width 168 height 32
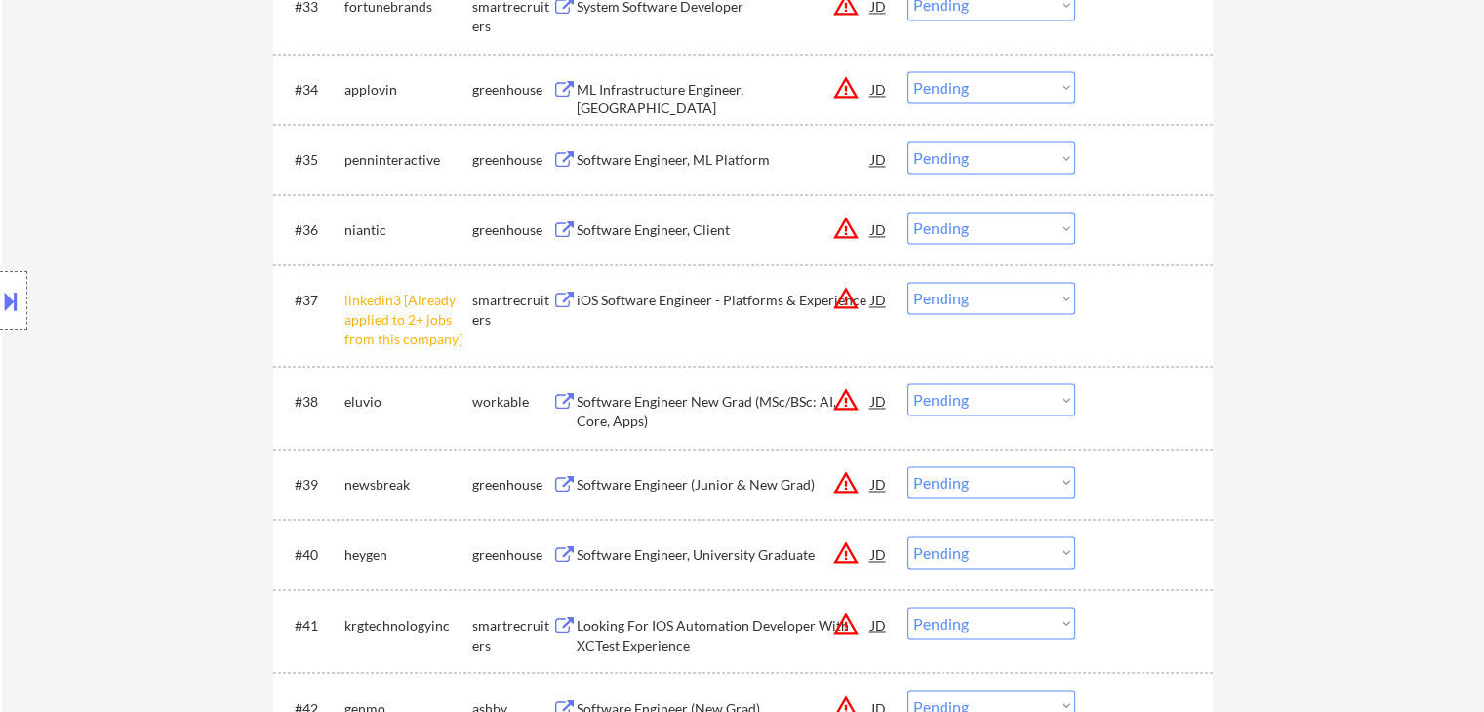
scroll to position [3122, 0]
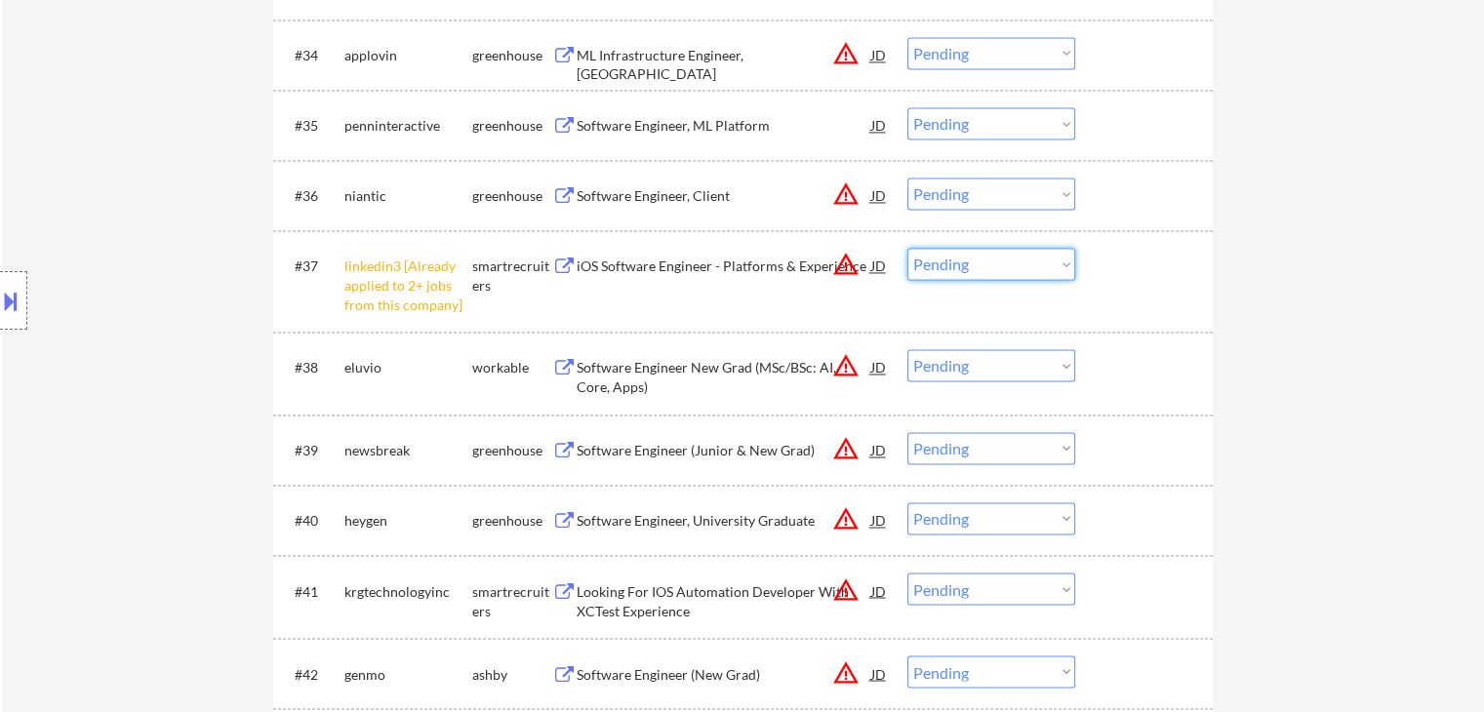
click at [1008, 264] on select "Choose an option... Pending Applied Excluded (Questions) Excluded (Expired) Exc…" at bounding box center [991, 264] width 168 height 32
click at [907, 248] on select "Choose an option... Pending Applied Excluded (Questions) Excluded (Expired) Exc…" at bounding box center [991, 264] width 168 height 32
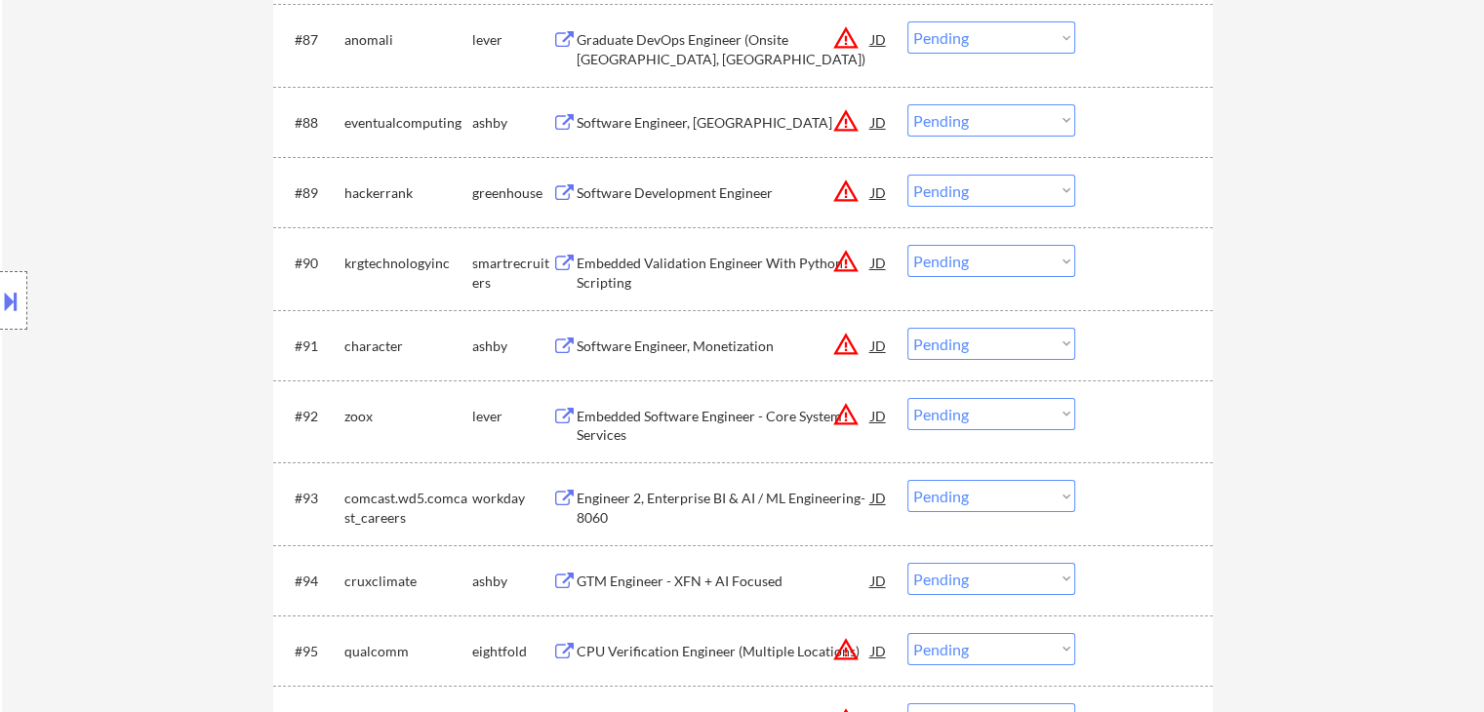
scroll to position [7316, 0]
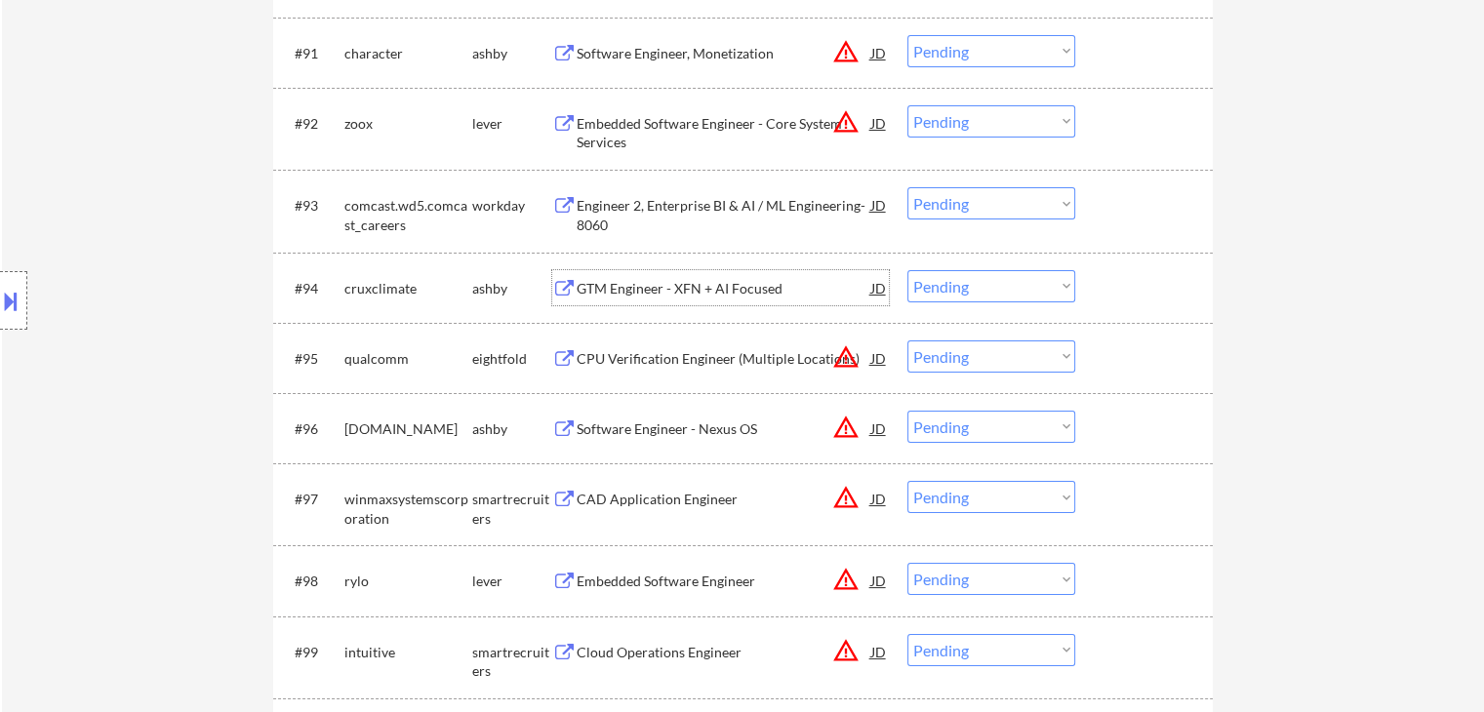
click at [689, 290] on div "GTM Engineer - XFN + AI Focused" at bounding box center [724, 289] width 295 height 20
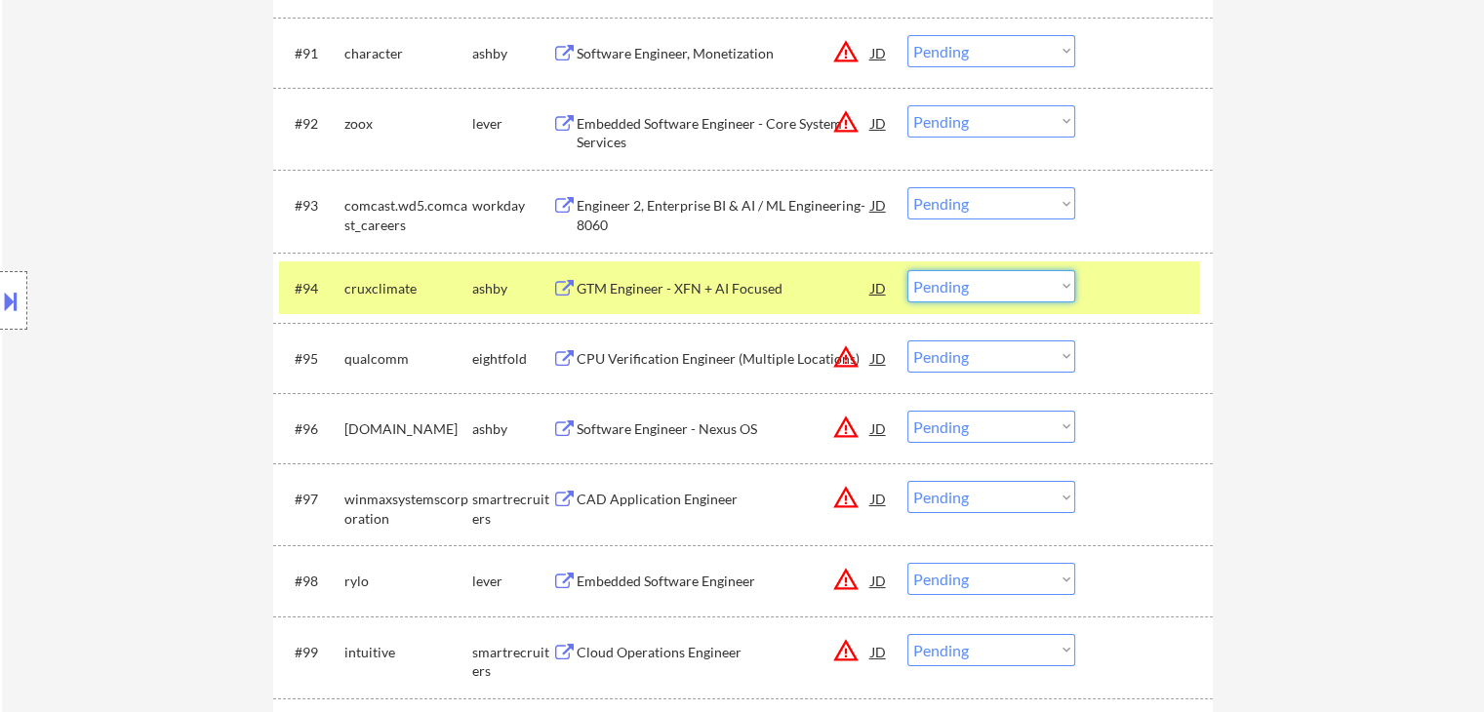
click at [933, 282] on select "Choose an option... Pending Applied Excluded (Questions) Excluded (Expired) Exc…" at bounding box center [991, 286] width 168 height 32
click at [907, 270] on select "Choose an option... Pending Applied Excluded (Questions) Excluded (Expired) Exc…" at bounding box center [991, 286] width 168 height 32
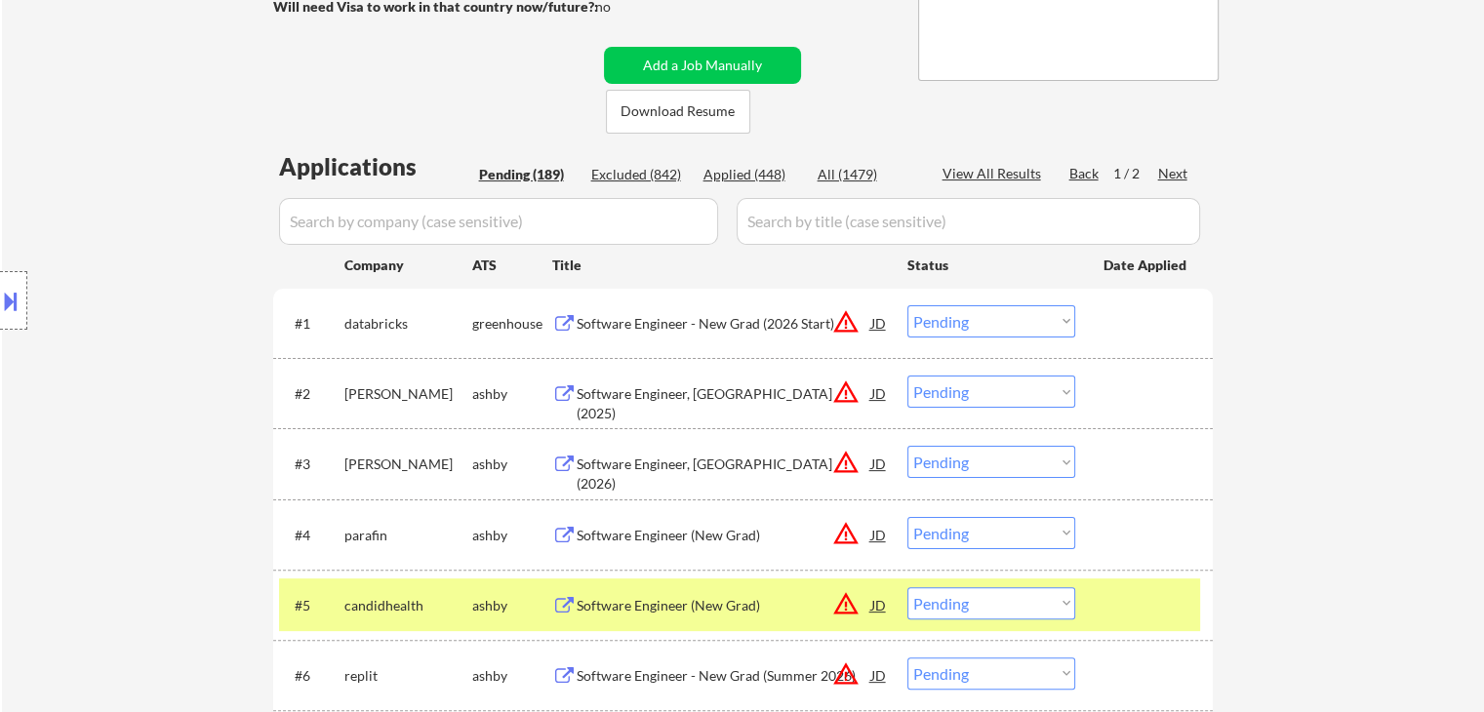
scroll to position [98, 0]
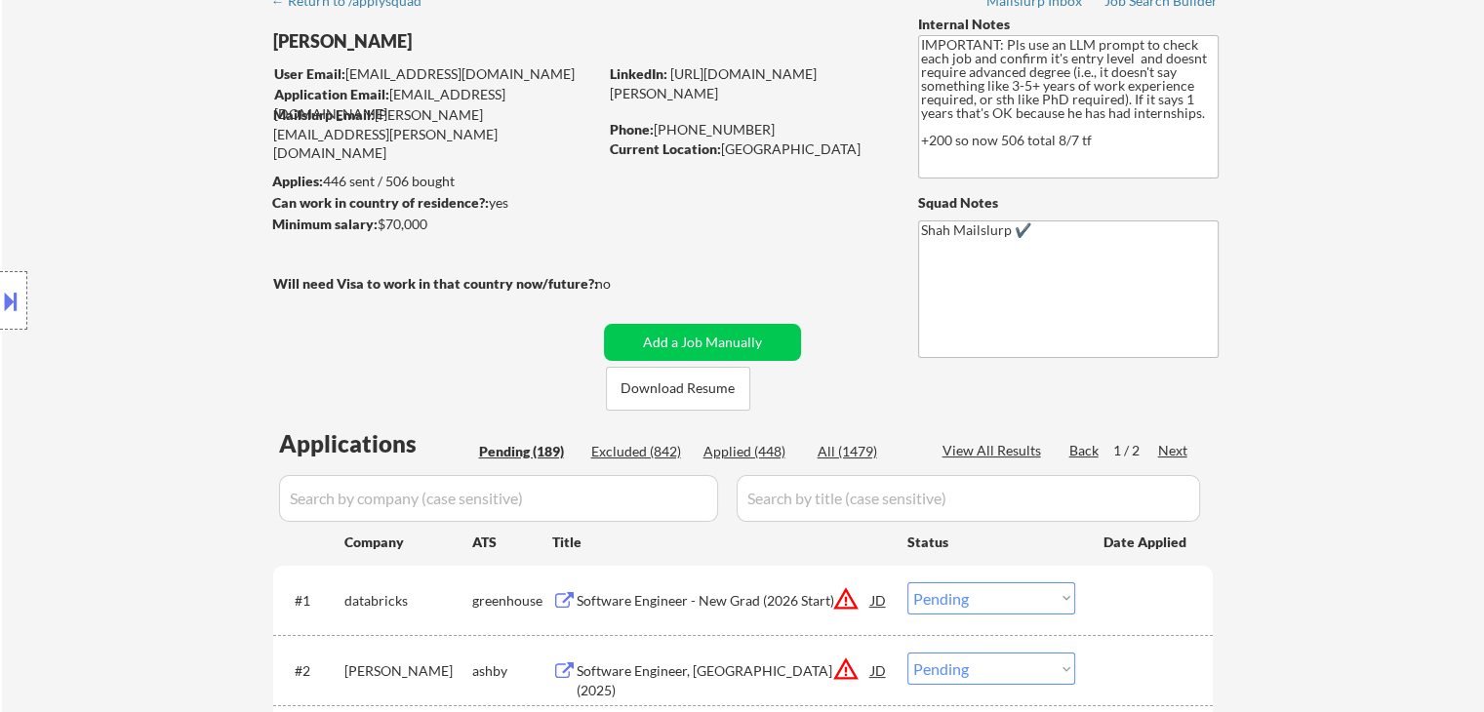
click at [1167, 444] on div "Next" at bounding box center [1173, 451] width 31 height 20
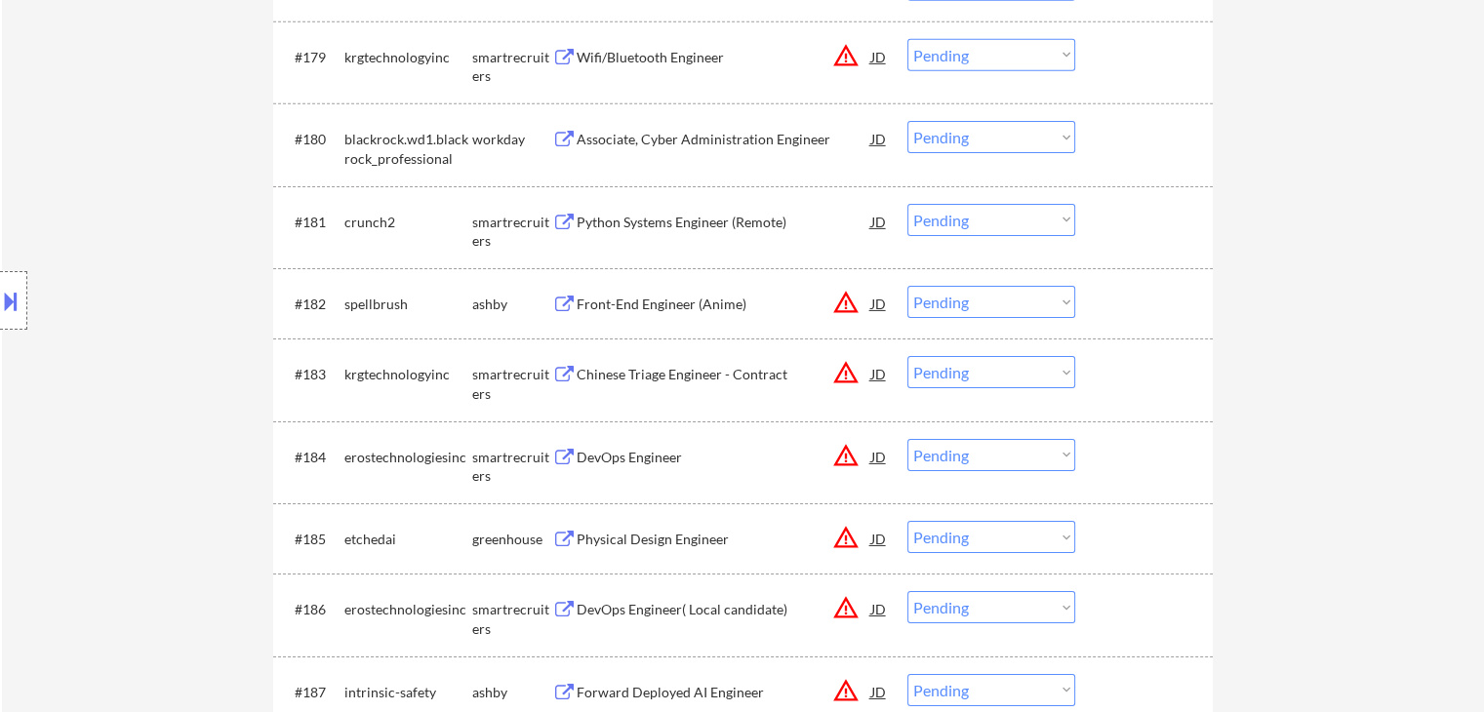
scroll to position [6374, 0]
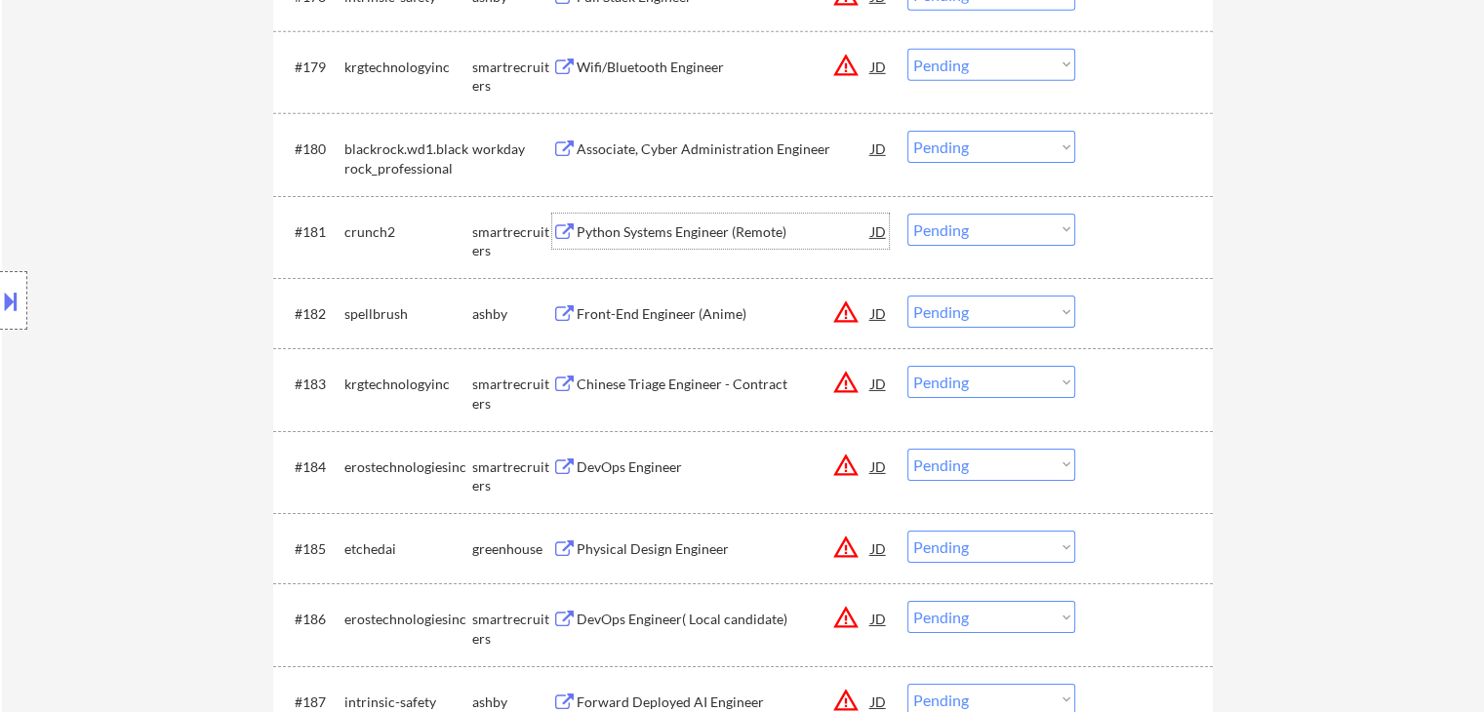
click at [703, 235] on div "Python Systems Engineer (Remote)" at bounding box center [724, 232] width 295 height 20
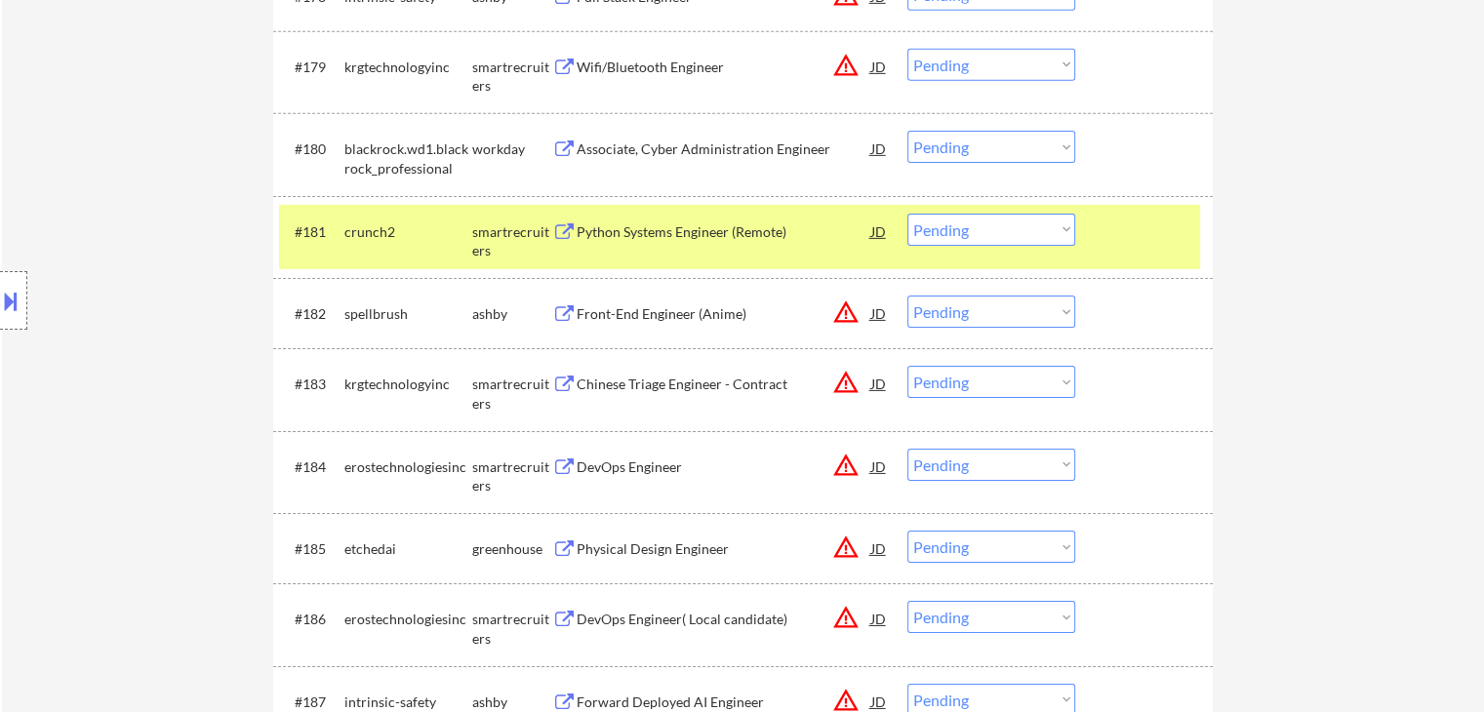
click at [4, 292] on button at bounding box center [10, 301] width 21 height 32
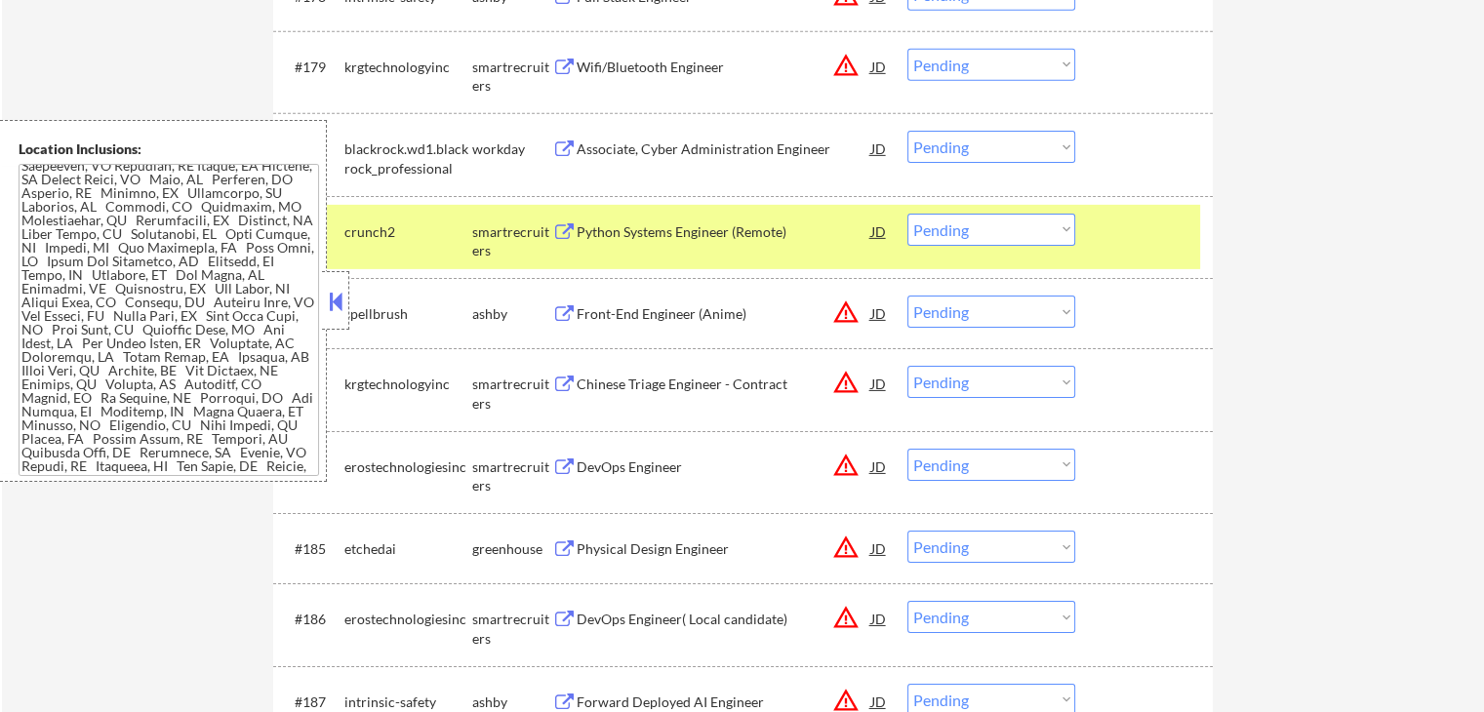
scroll to position [1127, 0]
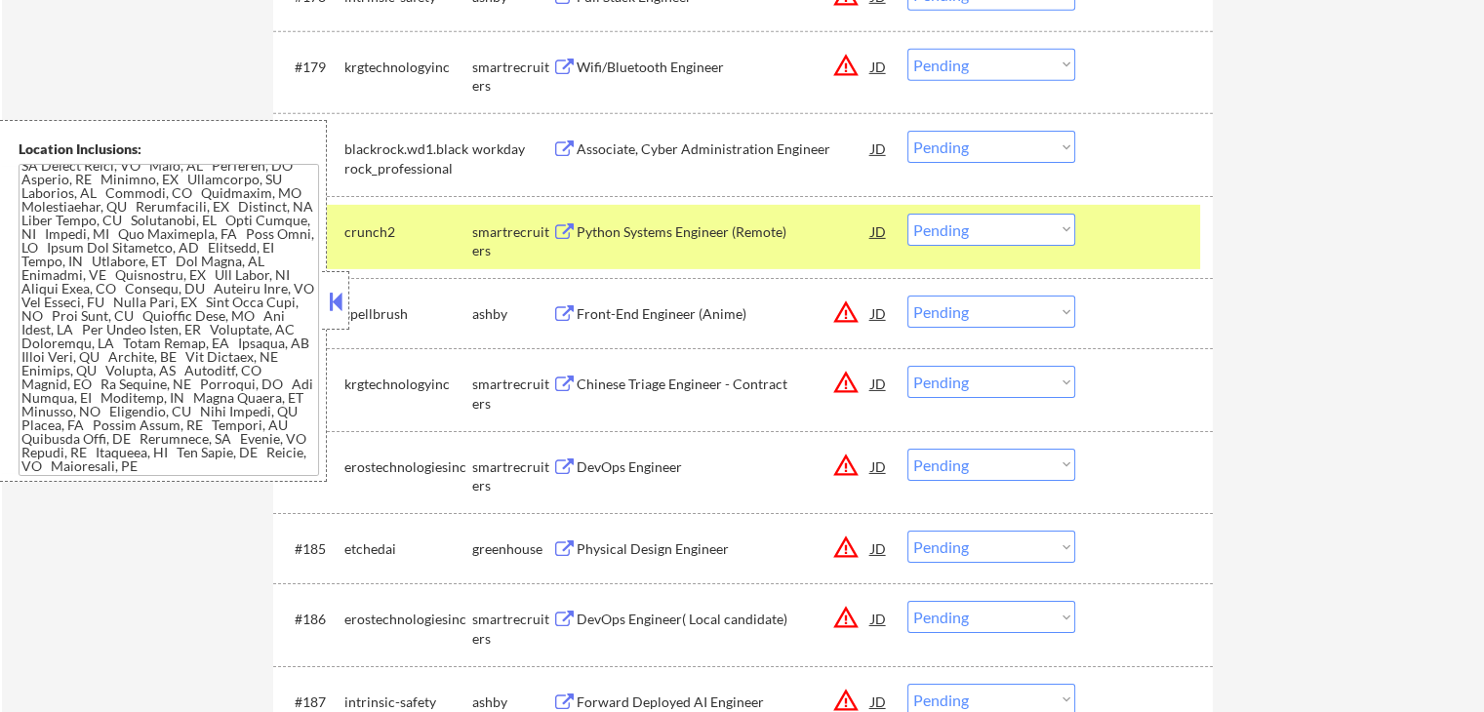
click at [335, 299] on button at bounding box center [335, 301] width 21 height 29
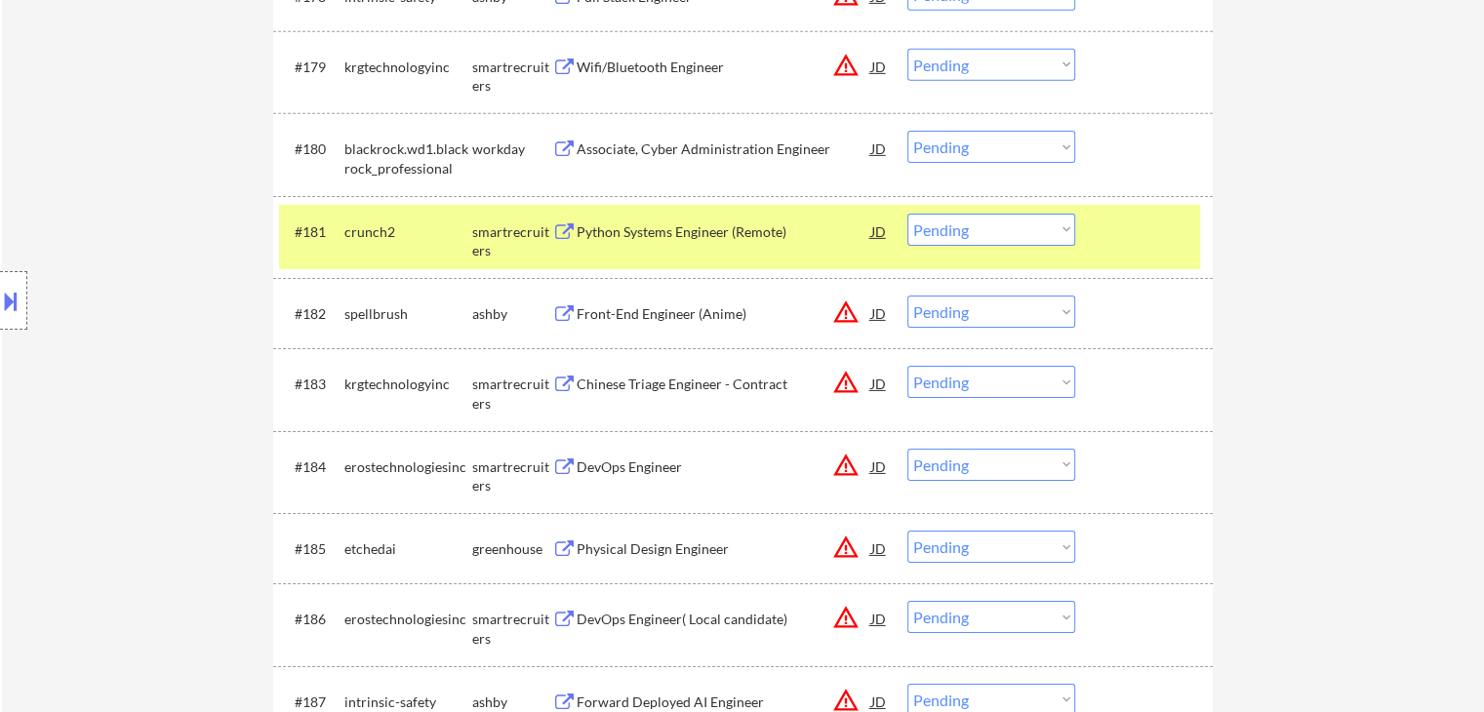
click at [953, 225] on select "Choose an option... Pending Applied Excluded (Questions) Excluded (Expired) Exc…" at bounding box center [991, 230] width 168 height 32
click at [907, 214] on select "Choose an option... Pending Applied Excluded (Questions) Excluded (Expired) Exc…" at bounding box center [991, 230] width 168 height 32
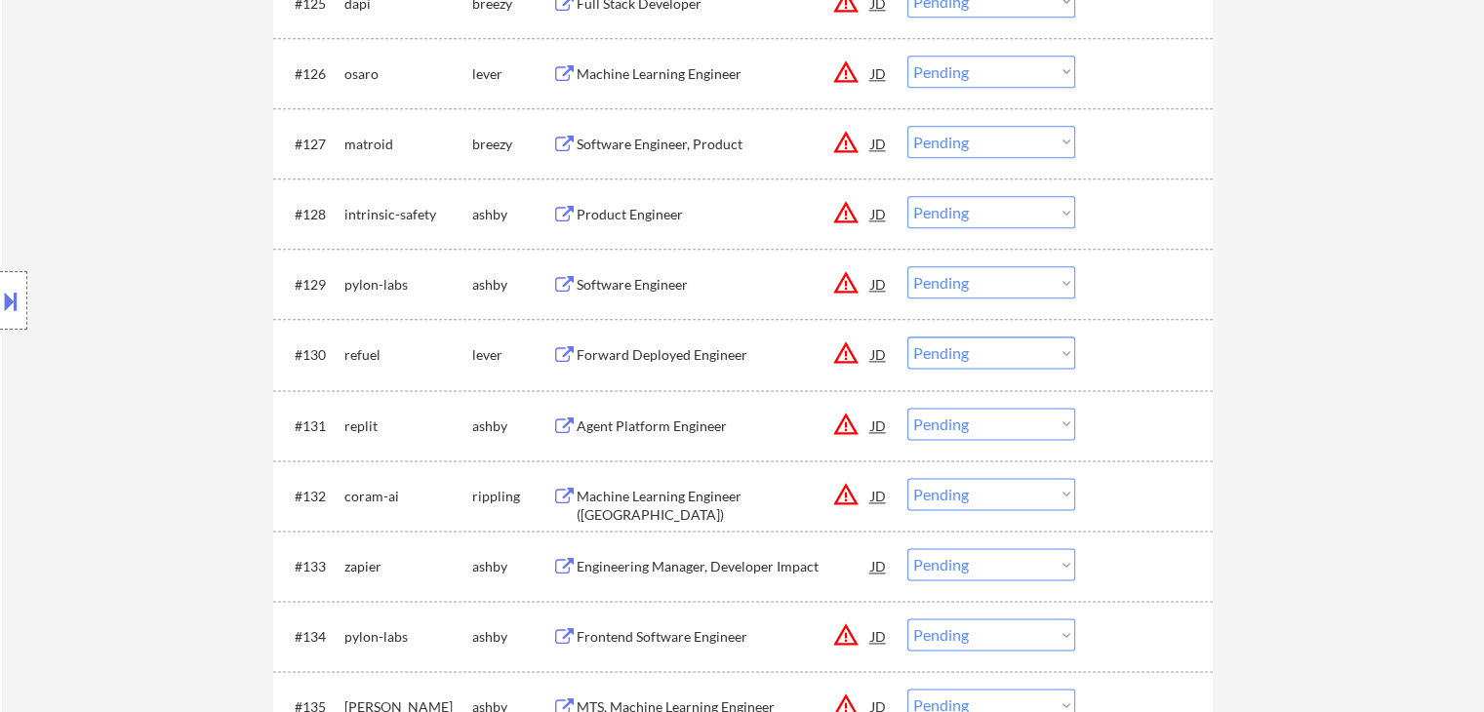
scroll to position [2179, 0]
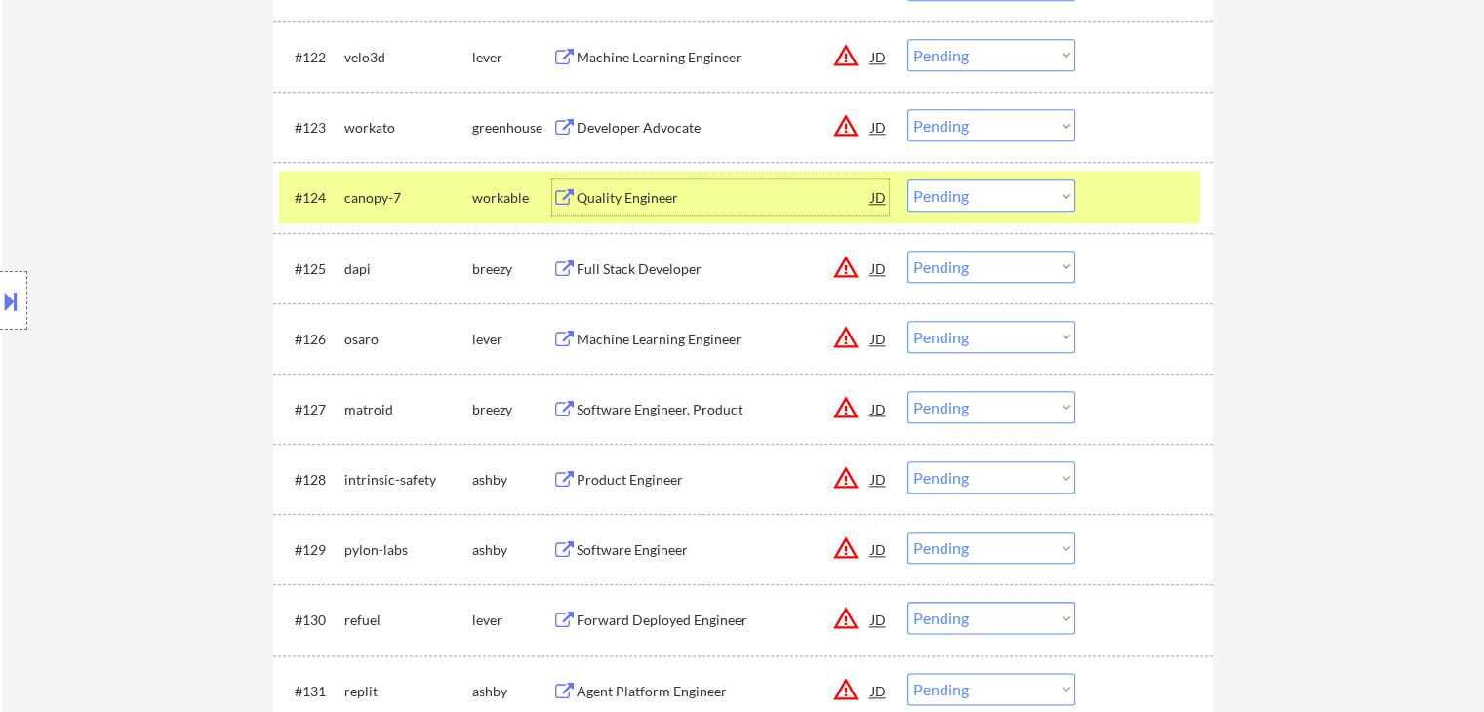
click at [659, 205] on div "Quality Engineer" at bounding box center [724, 198] width 295 height 20
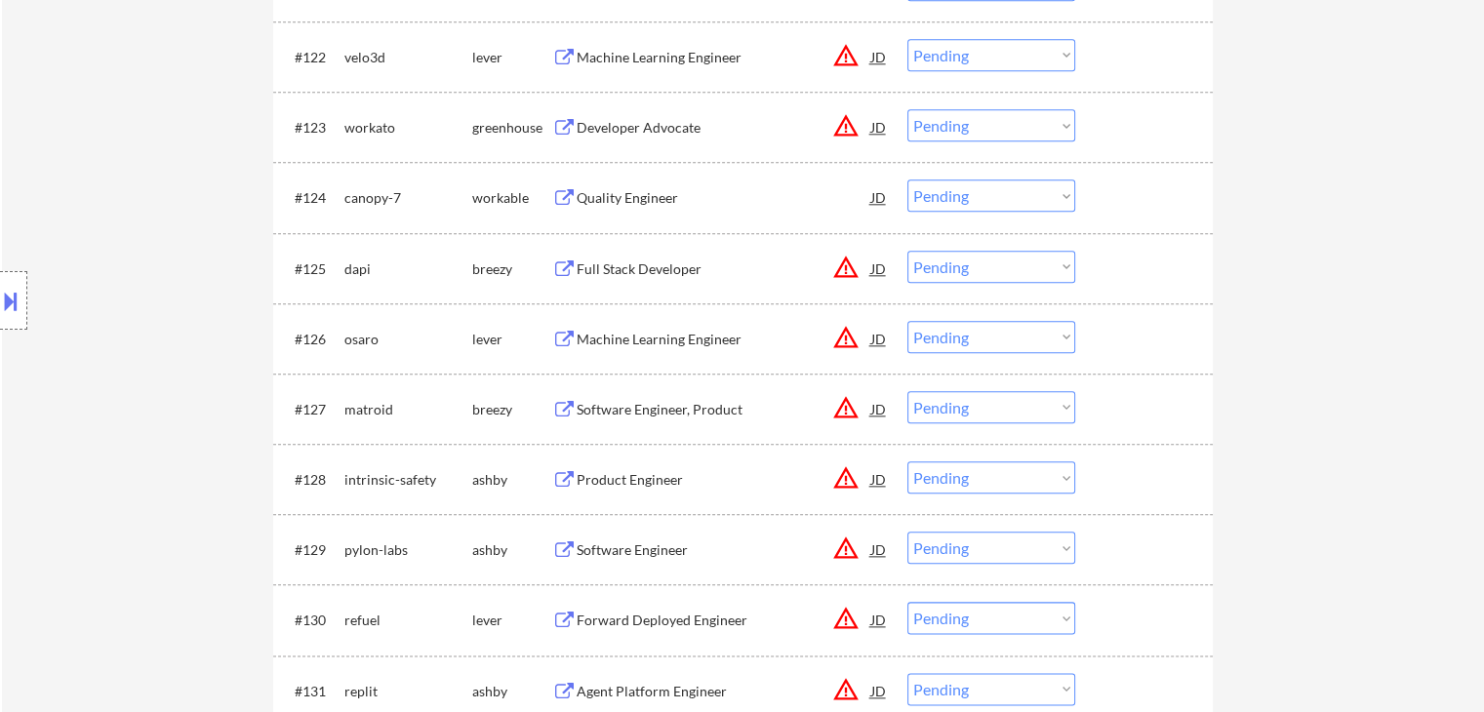
click at [0, 297] on button at bounding box center [10, 301] width 21 height 32
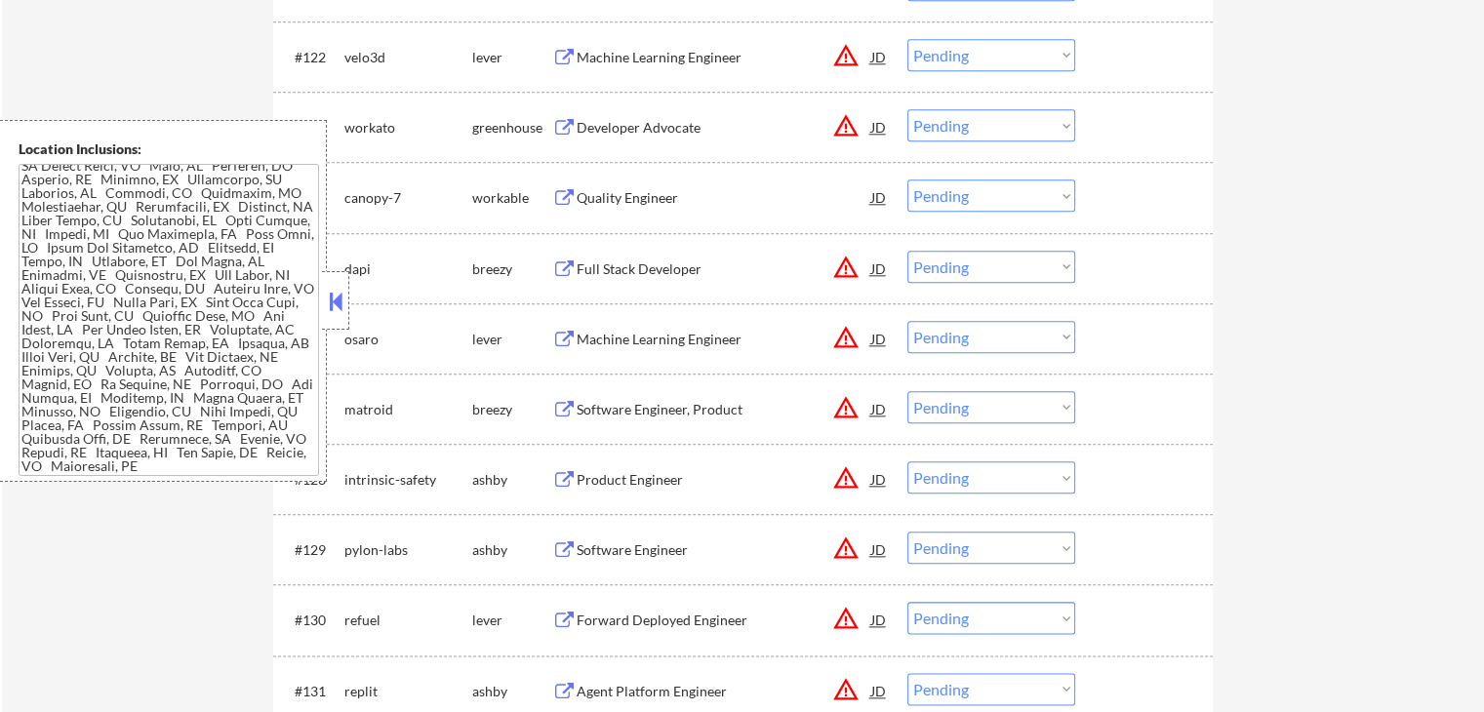
click at [326, 291] on button at bounding box center [335, 301] width 21 height 29
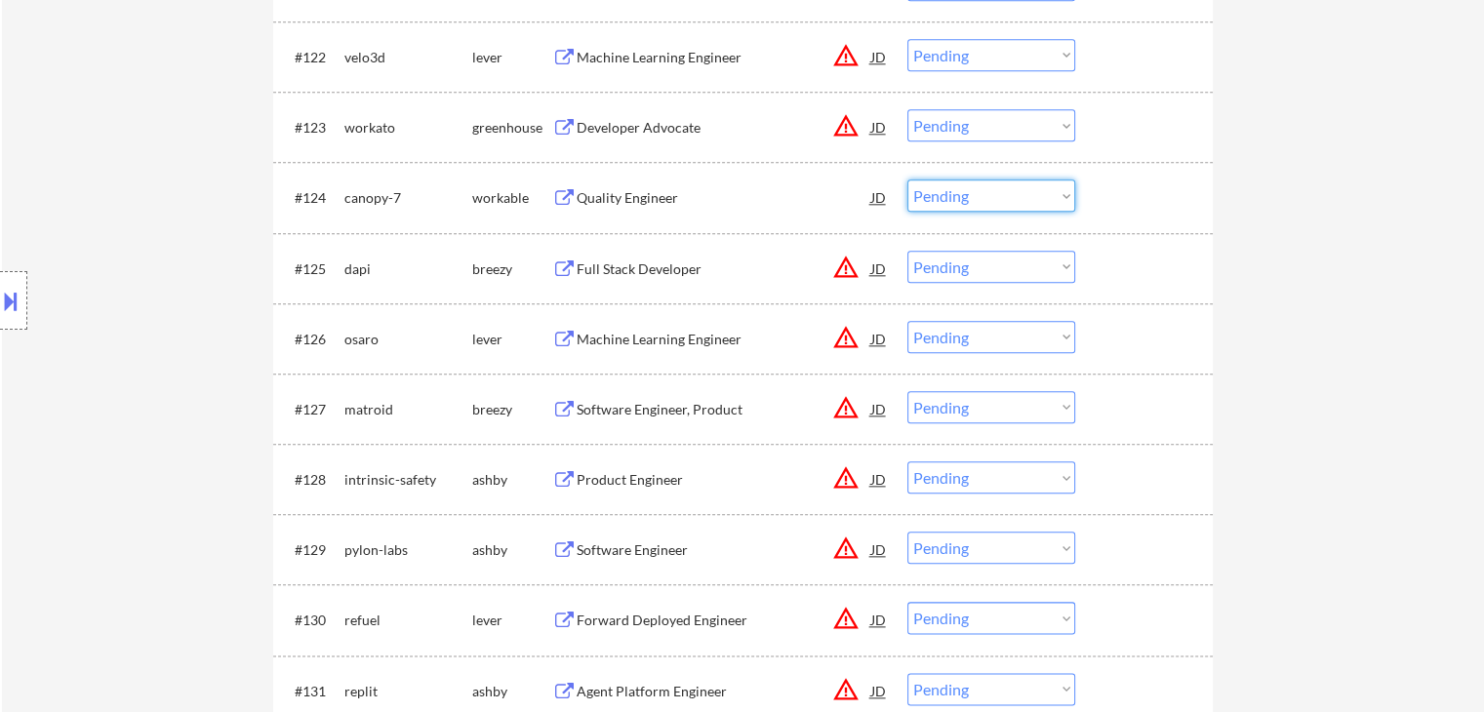
click at [944, 198] on select "Choose an option... Pending Applied Excluded (Questions) Excluded (Expired) Exc…" at bounding box center [991, 195] width 168 height 32
click at [907, 179] on select "Choose an option... Pending Applied Excluded (Questions) Excluded (Expired) Exc…" at bounding box center [991, 195] width 168 height 32
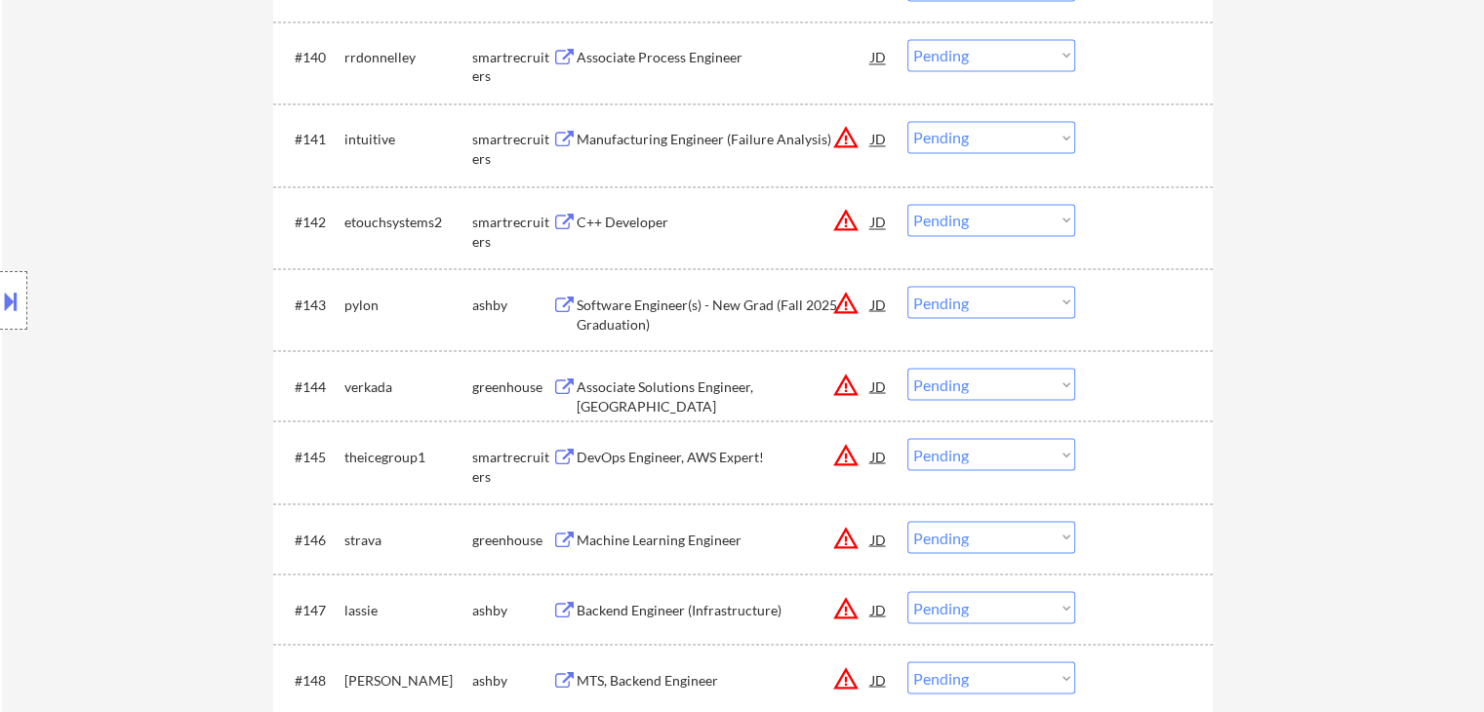
scroll to position [3252, 0]
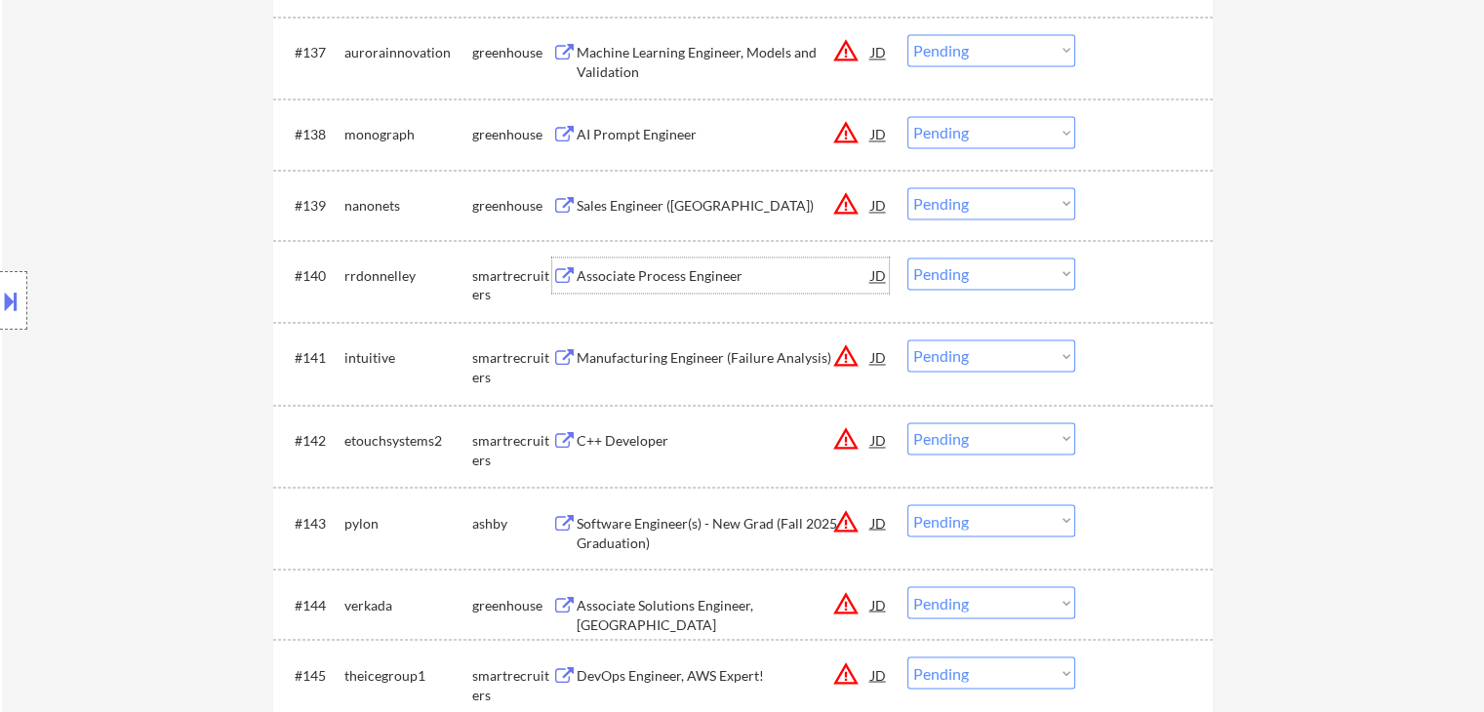
click at [670, 289] on div "Associate Process Engineer" at bounding box center [724, 275] width 295 height 35
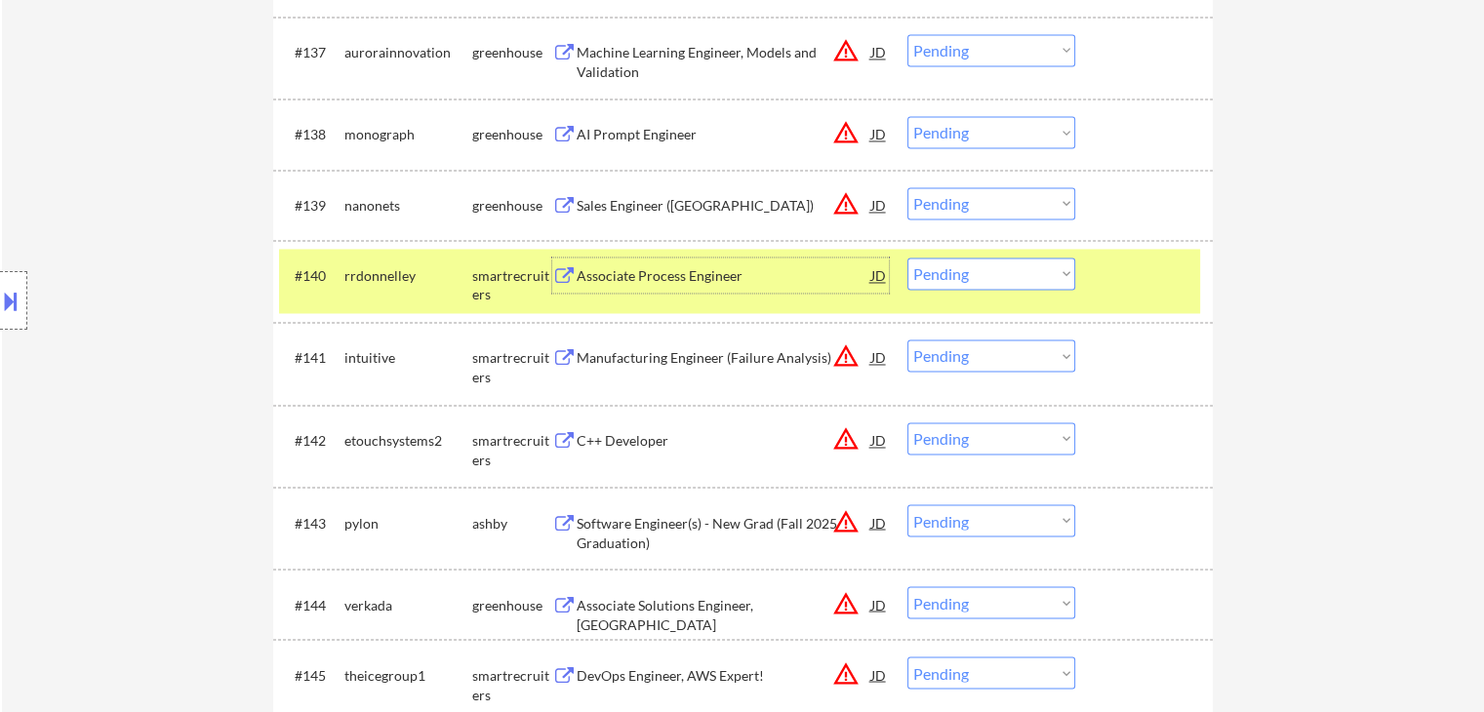
click at [965, 276] on select "Choose an option... Pending Applied Excluded (Questions) Excluded (Expired) Exc…" at bounding box center [991, 274] width 168 height 32
click at [907, 258] on select "Choose an option... Pending Applied Excluded (Questions) Excluded (Expired) Exc…" at bounding box center [991, 274] width 168 height 32
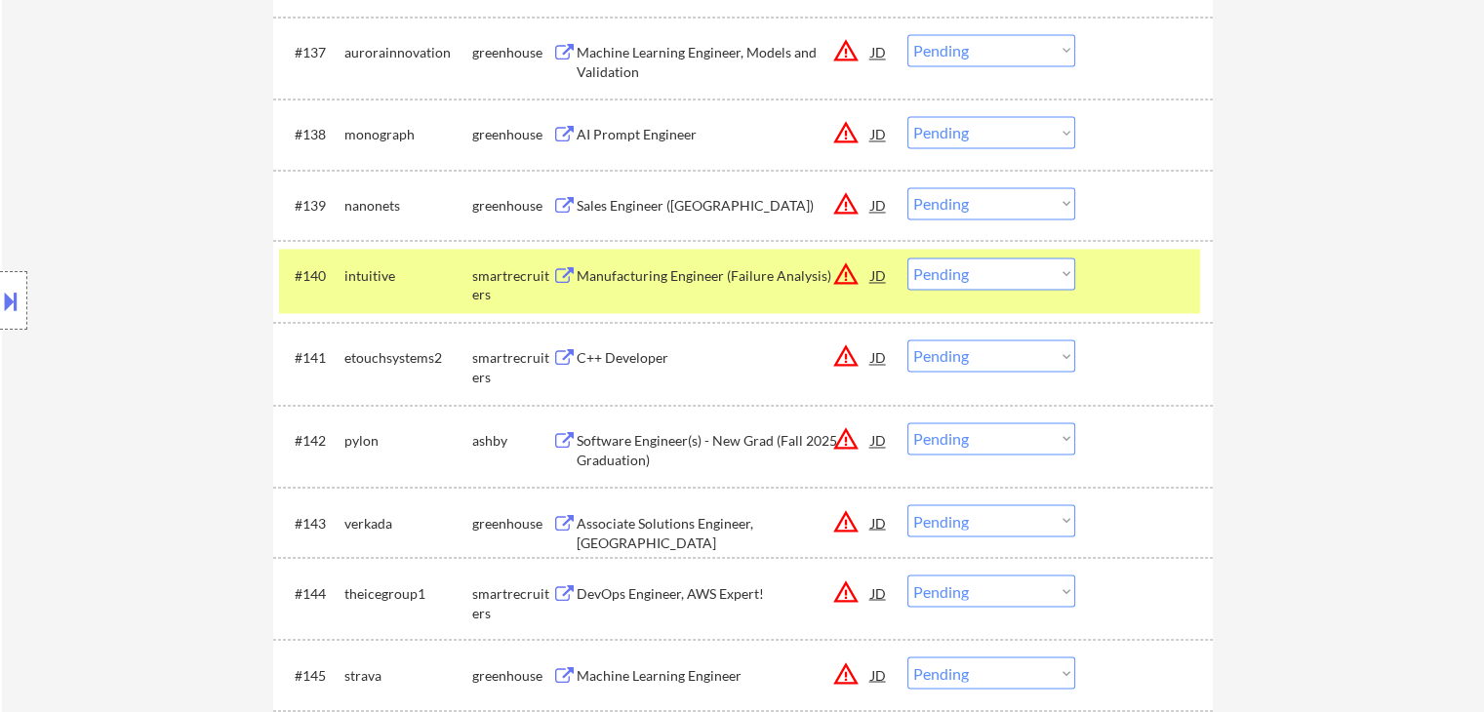
click at [642, 211] on div "Sales Engineer ([GEOGRAPHIC_DATA])" at bounding box center [724, 206] width 295 height 20
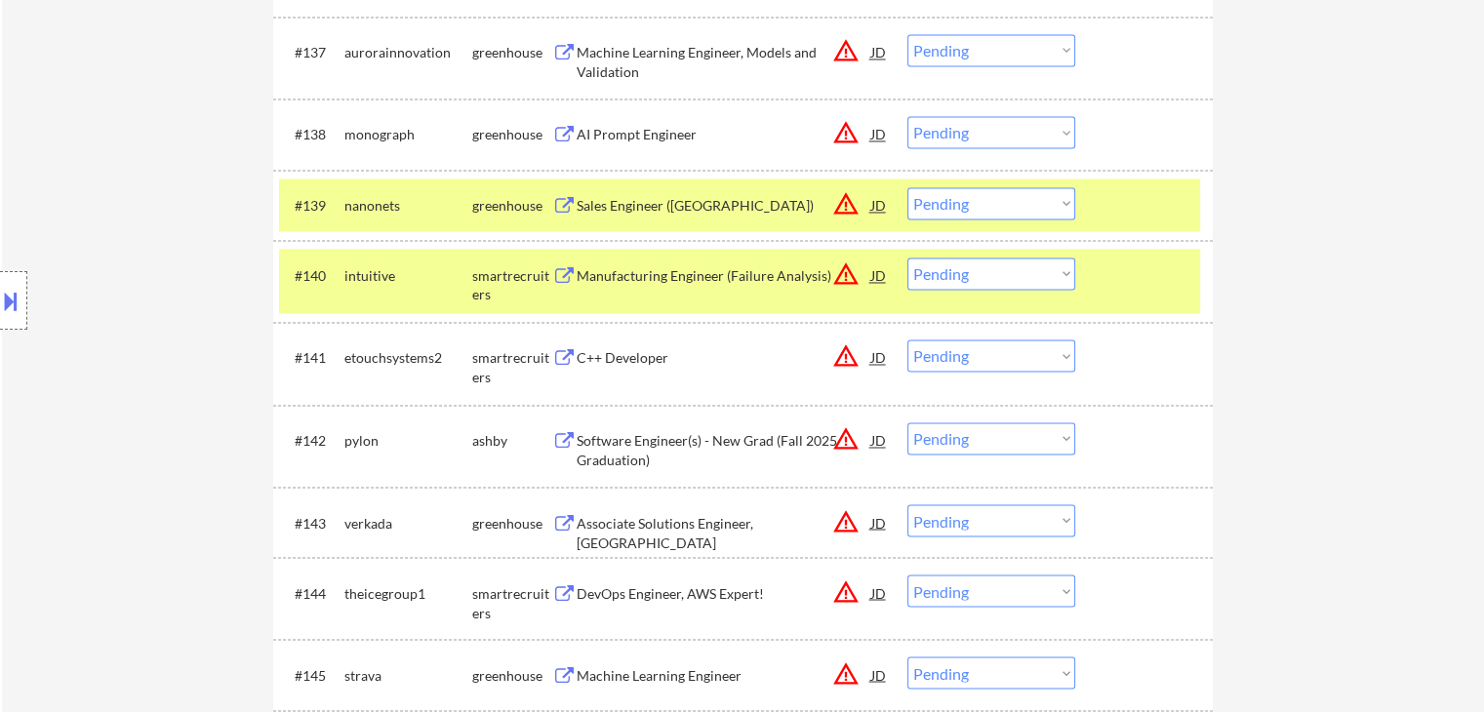
click at [0, 300] on button at bounding box center [10, 301] width 21 height 32
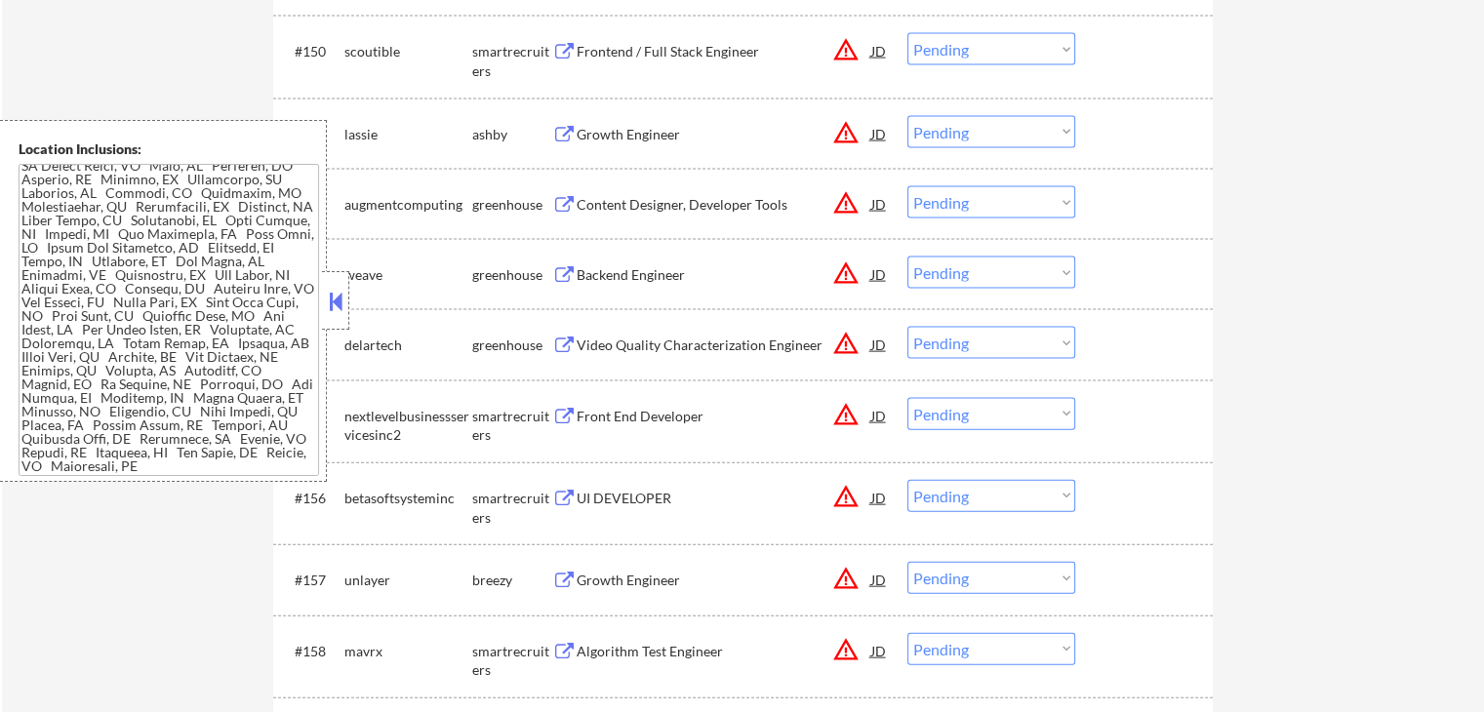
scroll to position [3418, 0]
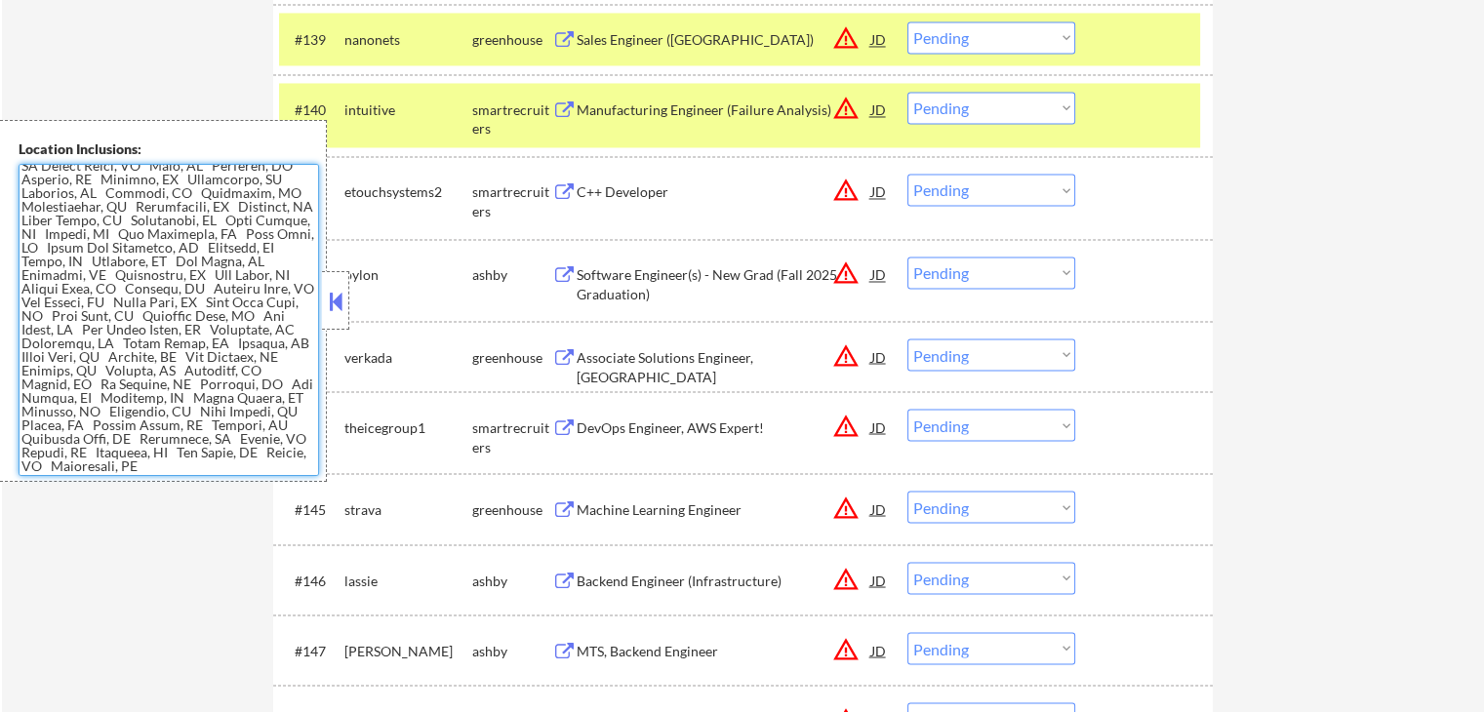
click at [198, 240] on textarea at bounding box center [169, 320] width 300 height 312
click at [342, 290] on button at bounding box center [335, 301] width 21 height 29
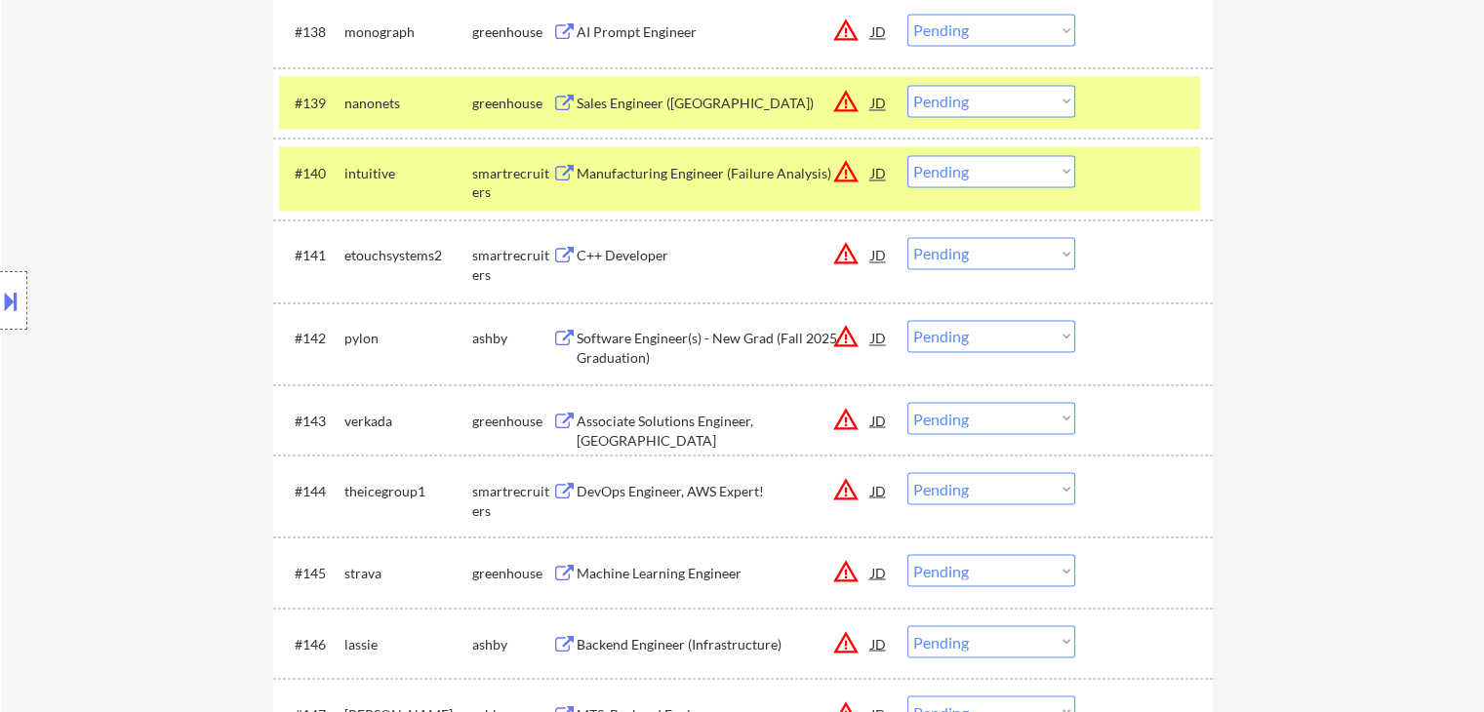
scroll to position [3320, 0]
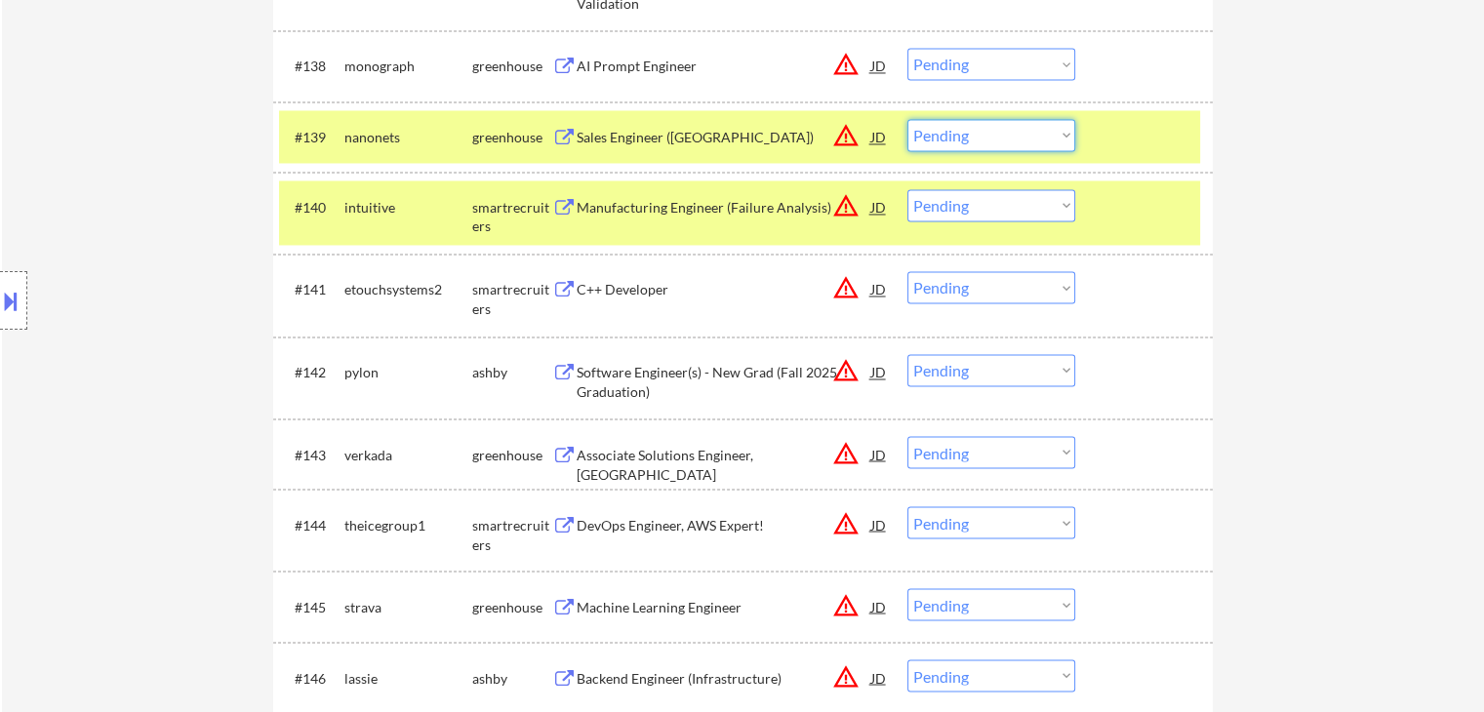
click at [950, 138] on select "Choose an option... Pending Applied Excluded (Questions) Excluded (Expired) Exc…" at bounding box center [991, 135] width 168 height 32
click at [907, 119] on select "Choose an option... Pending Applied Excluded (Questions) Excluded (Expired) Exc…" at bounding box center [991, 135] width 168 height 32
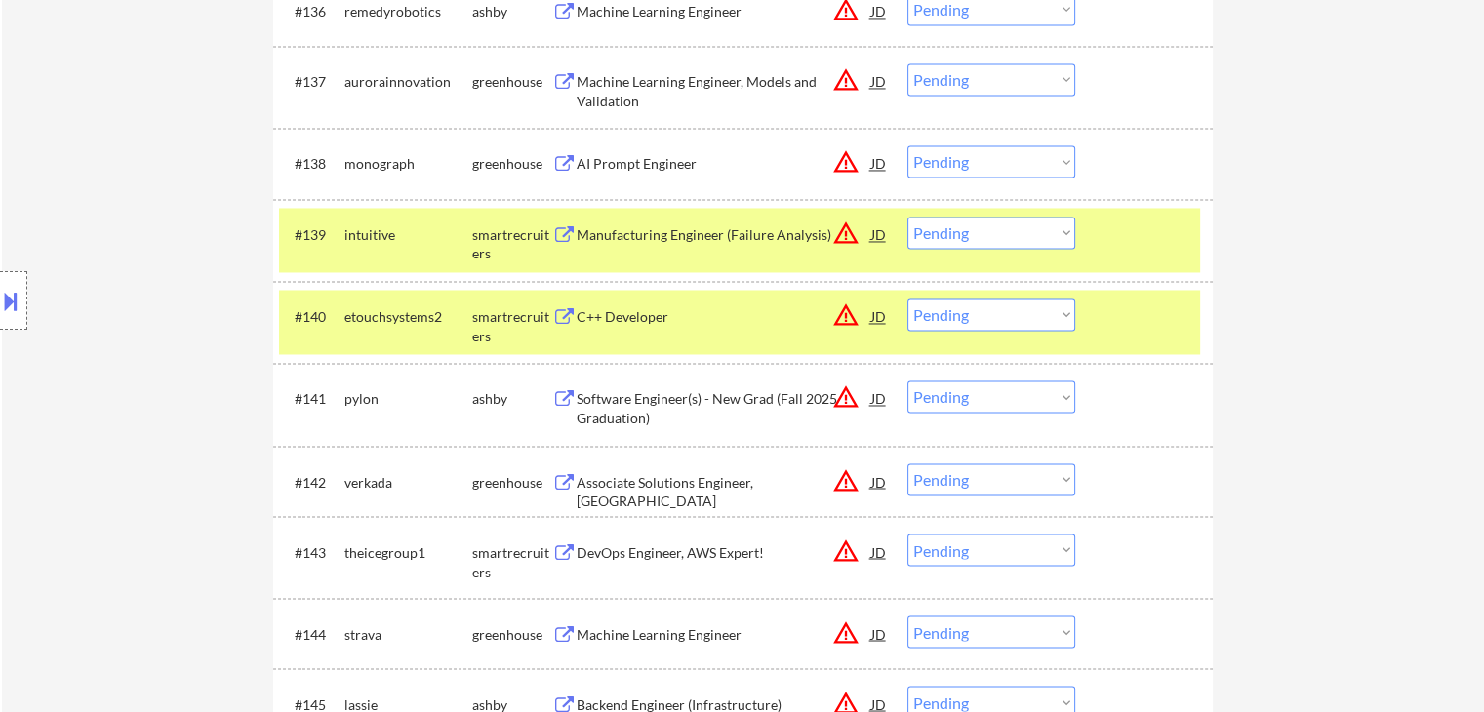
click at [642, 157] on div "AI Prompt Engineer" at bounding box center [724, 164] width 295 height 20
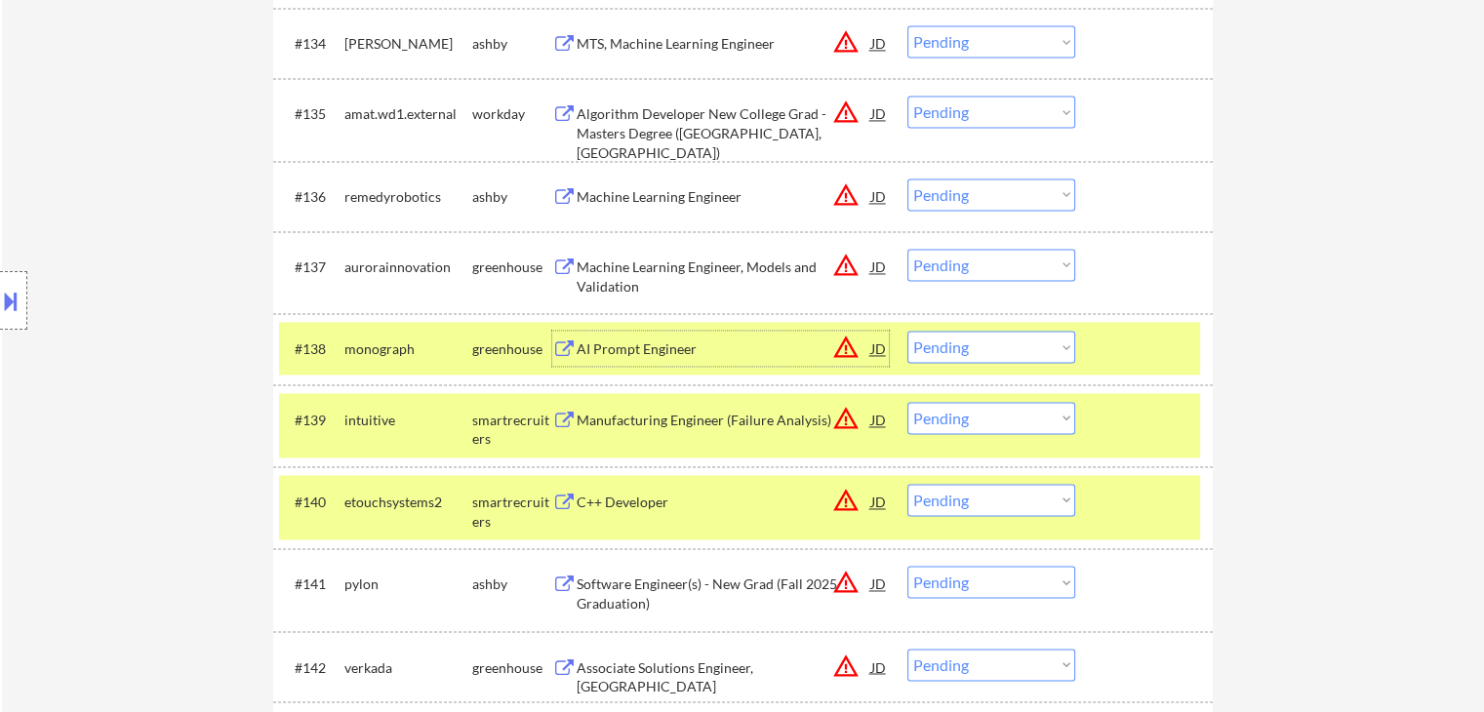
scroll to position [3028, 0]
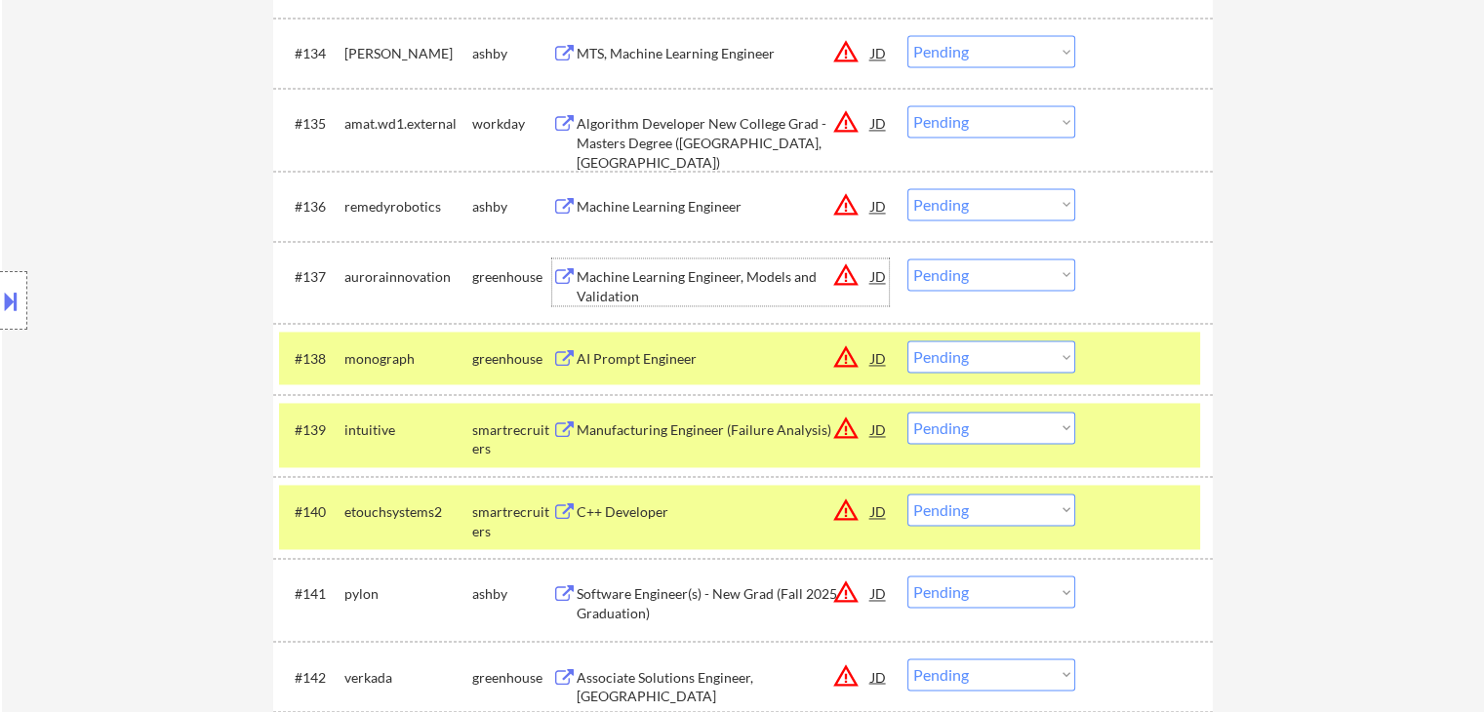
click at [699, 278] on div "Machine Learning Engineer, Models and Validation" at bounding box center [724, 286] width 295 height 38
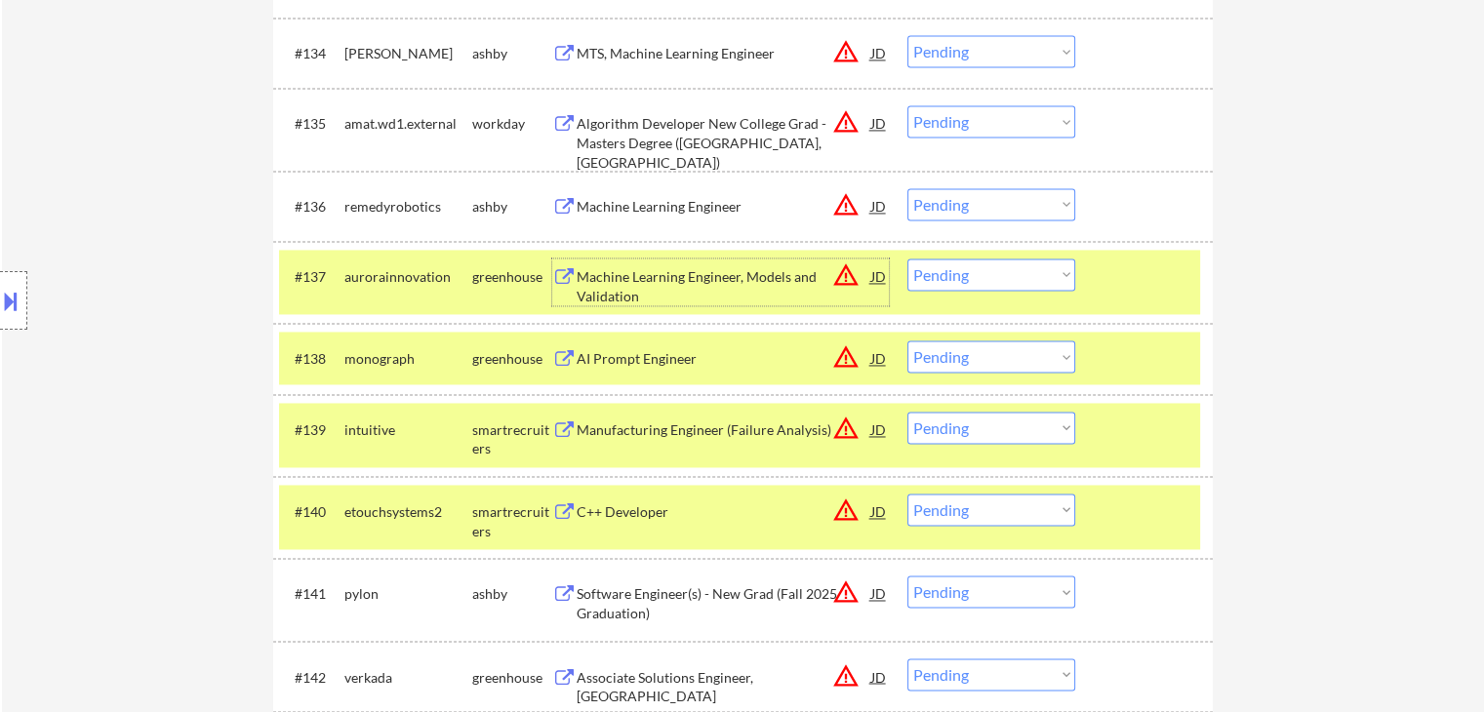
click at [949, 275] on select "Choose an option... Pending Applied Excluded (Questions) Excluded (Expired) Exc…" at bounding box center [991, 274] width 168 height 32
click at [907, 258] on select "Choose an option... Pending Applied Excluded (Questions) Excluded (Expired) Exc…" at bounding box center [991, 274] width 168 height 32
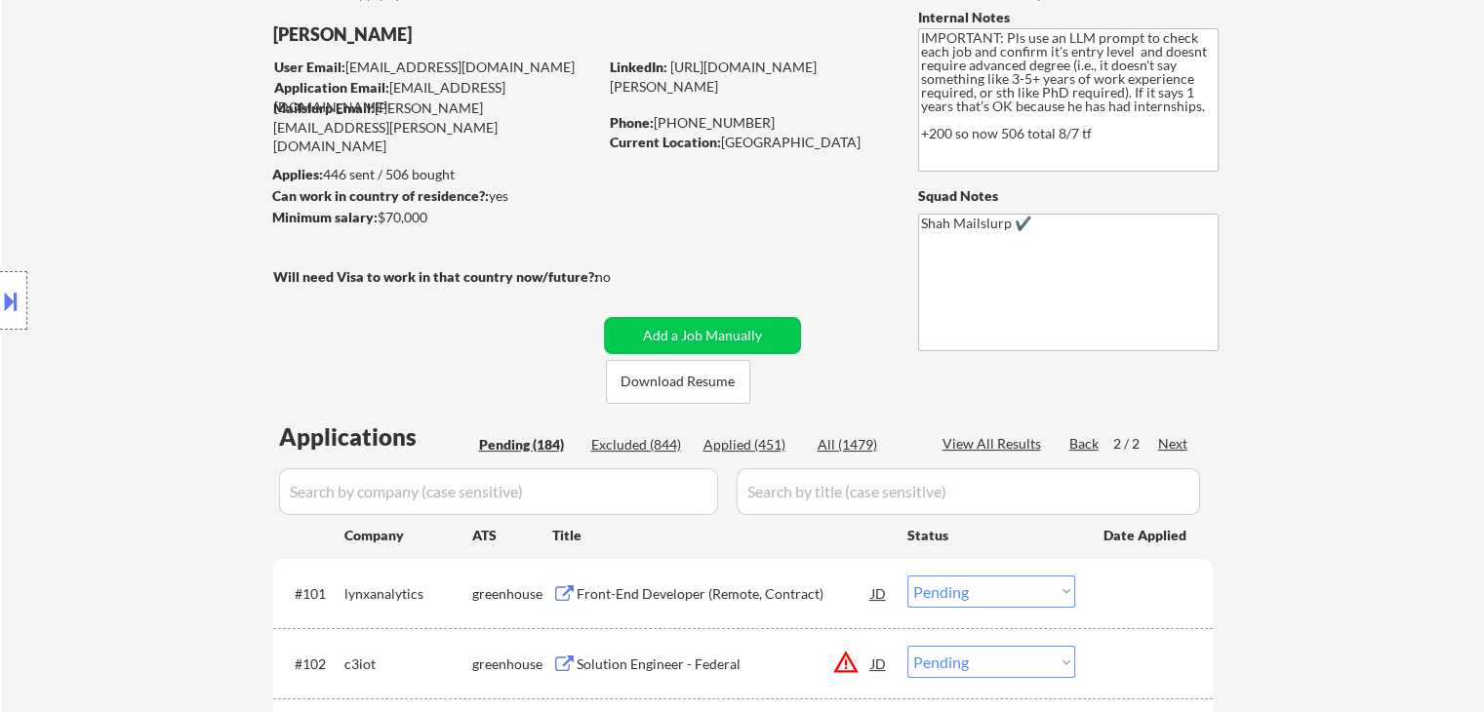
scroll to position [0, 0]
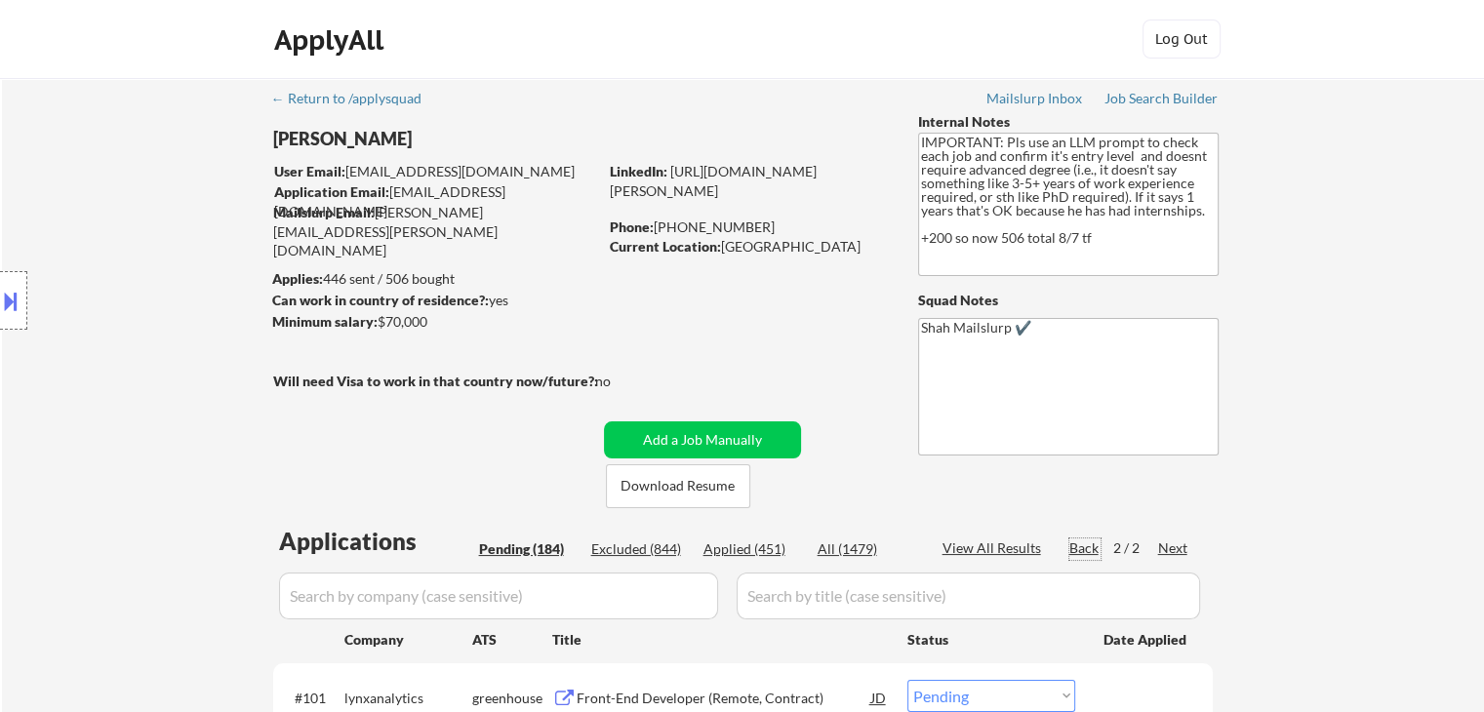
click at [1088, 549] on div "Back" at bounding box center [1084, 548] width 31 height 20
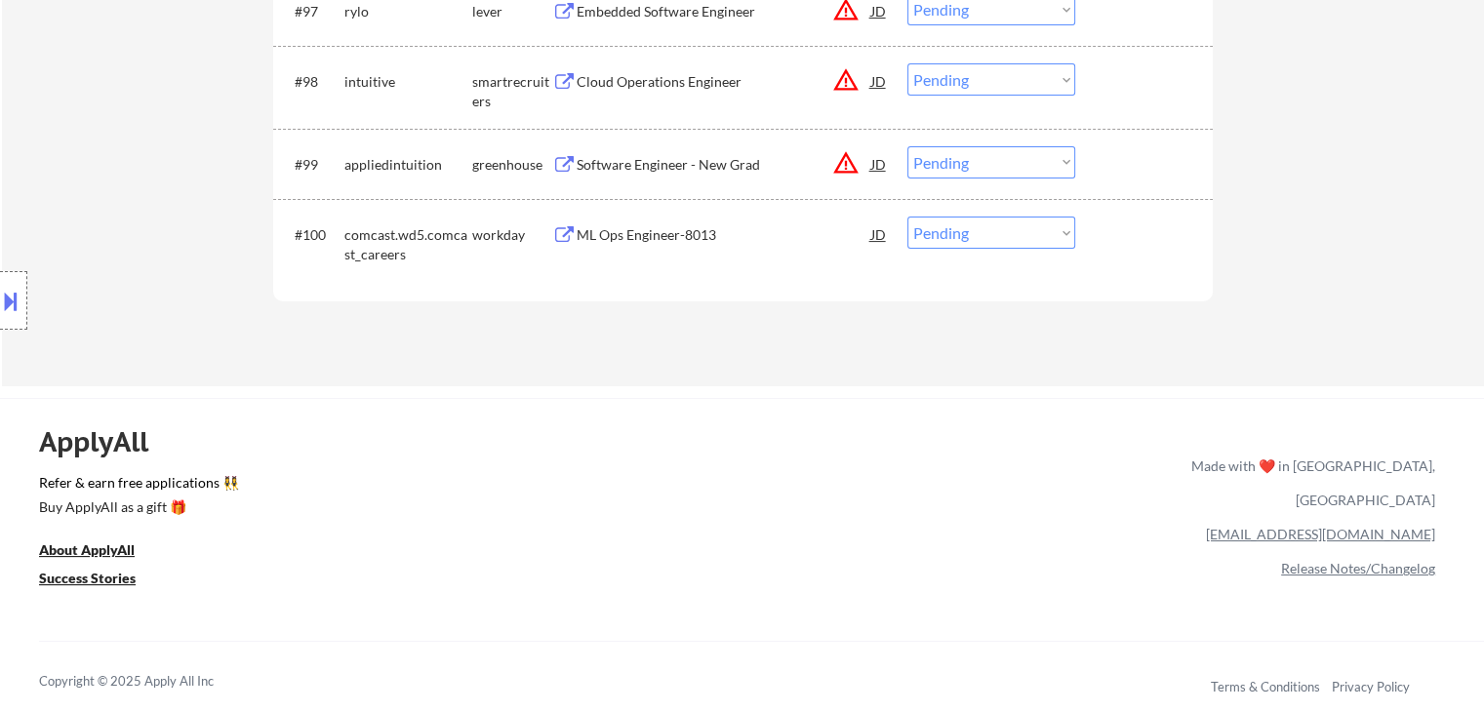
scroll to position [7710, 0]
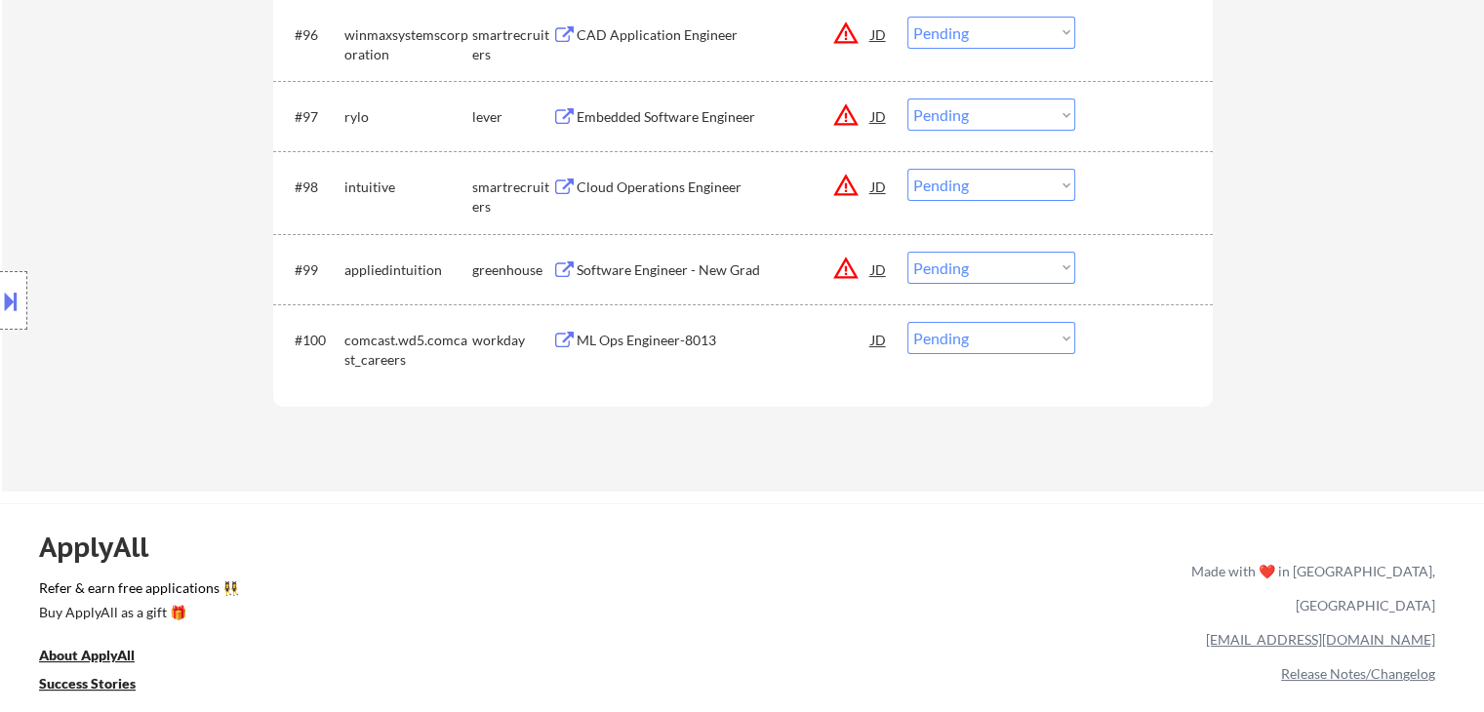
click at [669, 274] on div "Software Engineer - New Grad" at bounding box center [724, 270] width 295 height 20
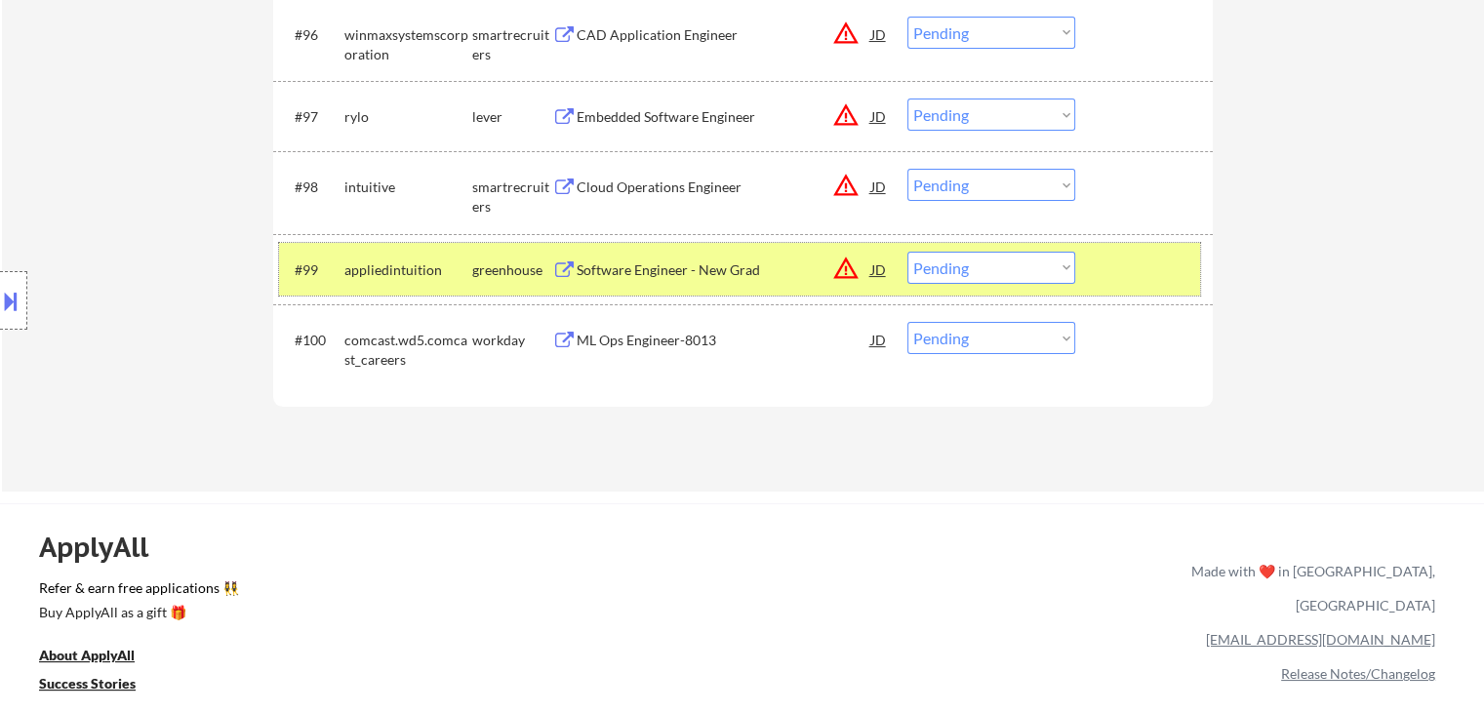
click at [1157, 273] on div at bounding box center [1146, 269] width 86 height 35
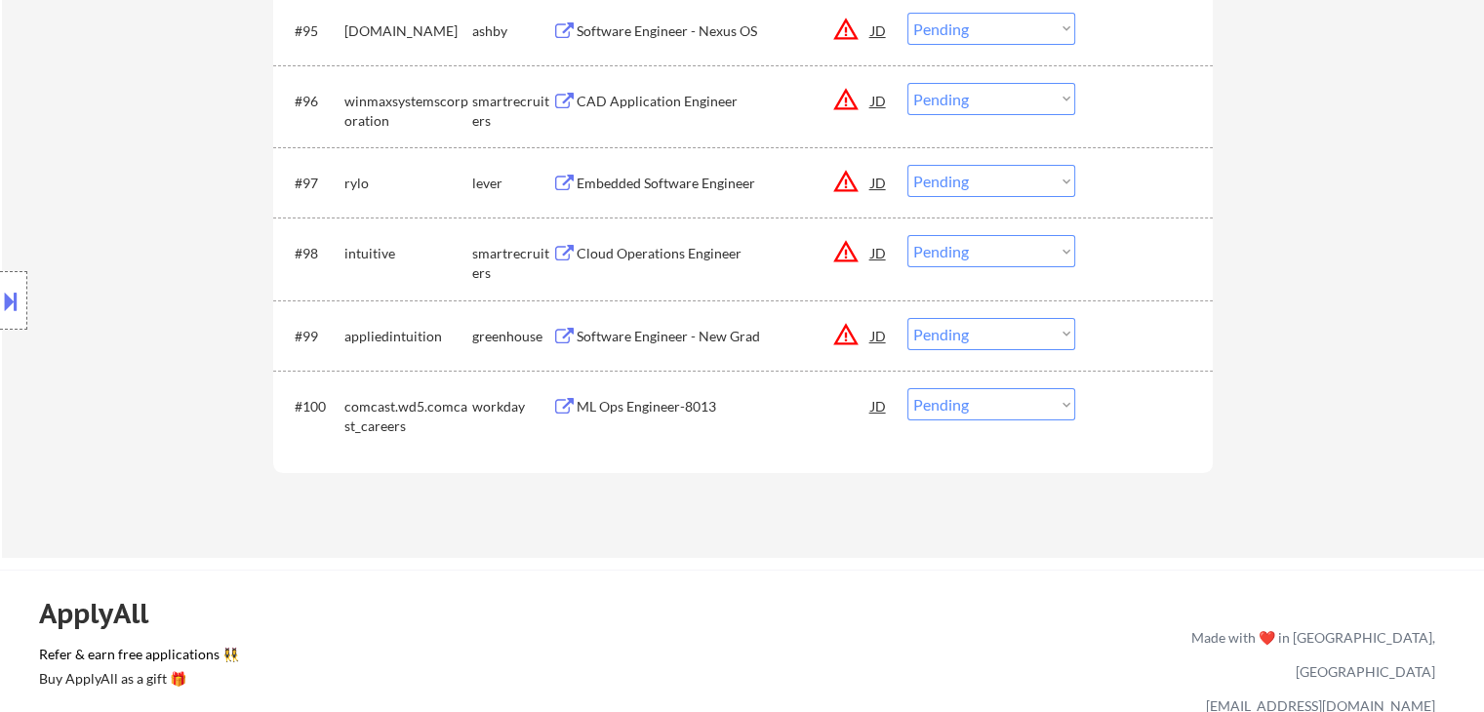
scroll to position [7613, 0]
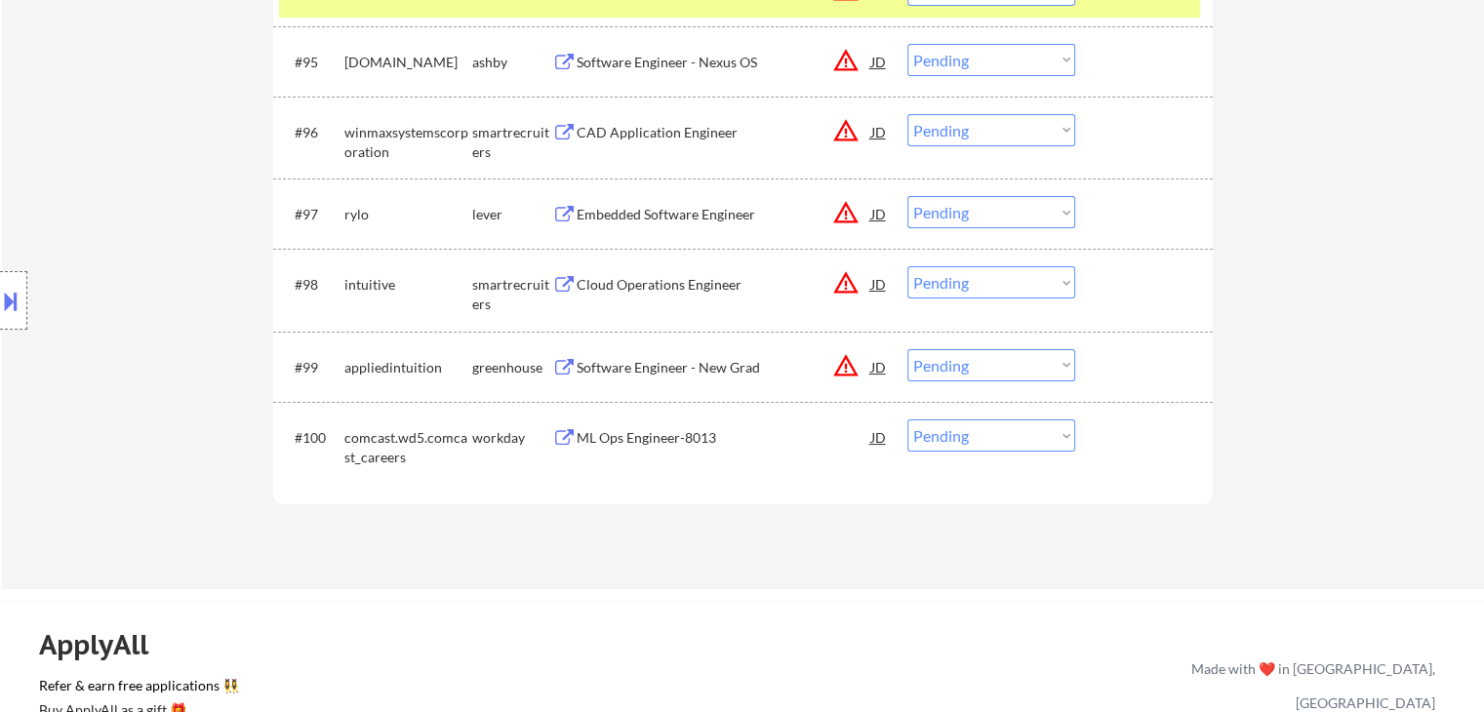
click at [681, 286] on div "Cloud Operations Engineer" at bounding box center [724, 285] width 295 height 20
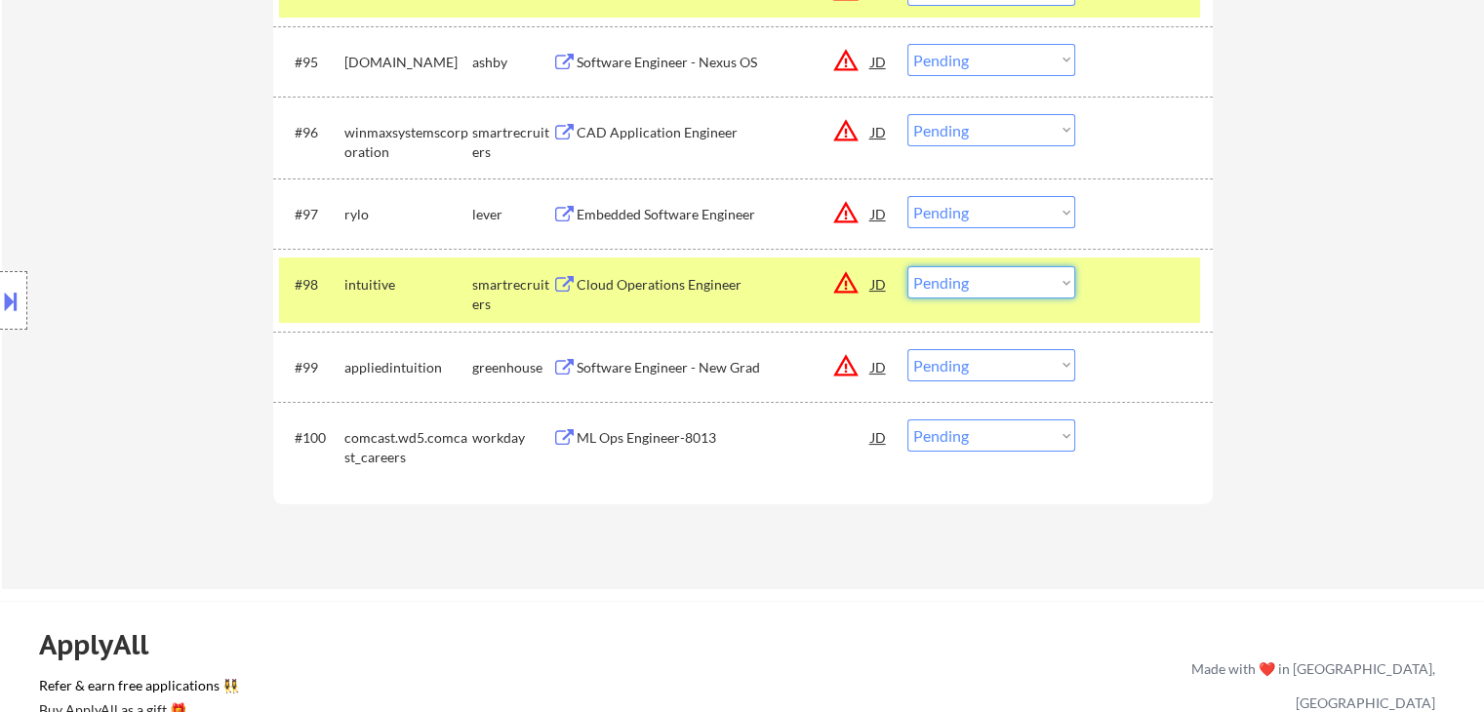
click at [975, 294] on select "Choose an option... Pending Applied Excluded (Questions) Excluded (Expired) Exc…" at bounding box center [991, 282] width 168 height 32
click at [907, 267] on select "Choose an option... Pending Applied Excluded (Questions) Excluded (Expired) Exc…" at bounding box center [991, 282] width 168 height 32
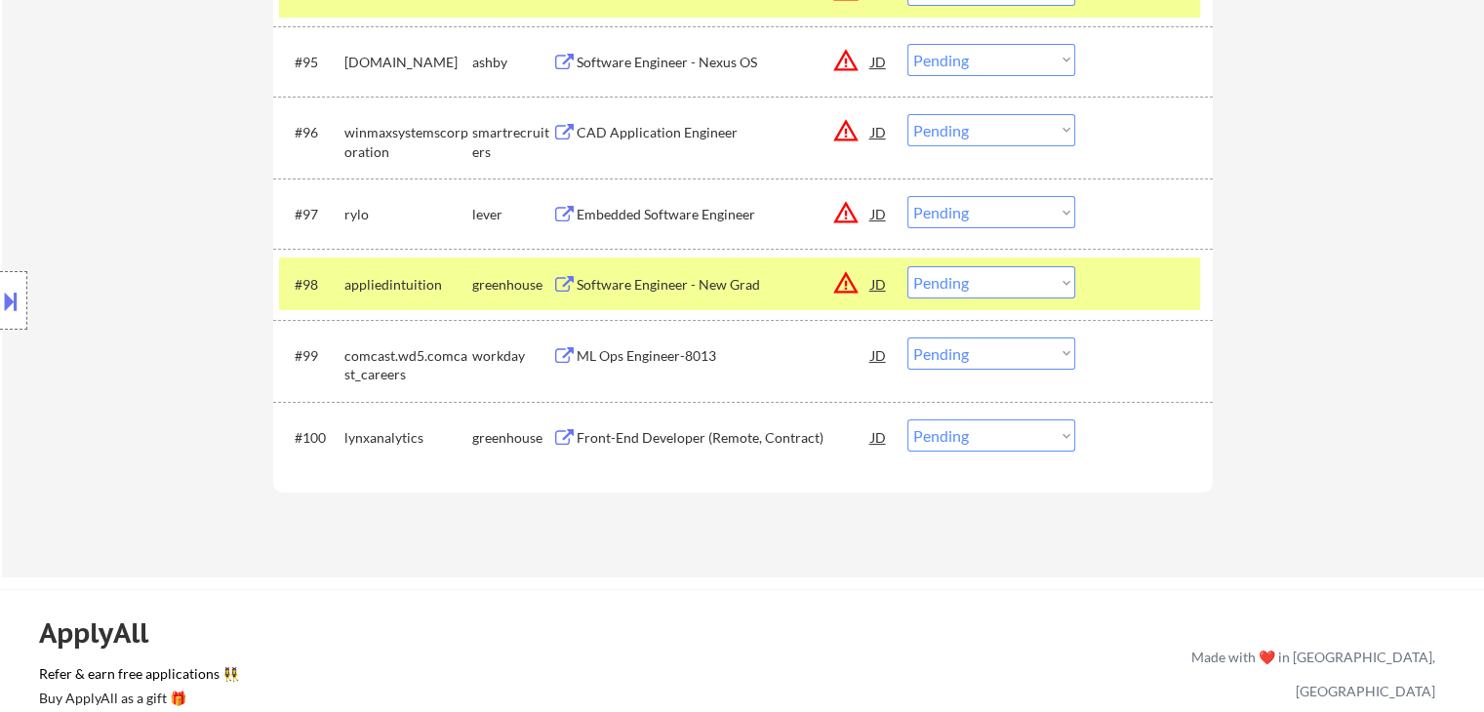
click at [1152, 289] on div at bounding box center [1146, 283] width 86 height 35
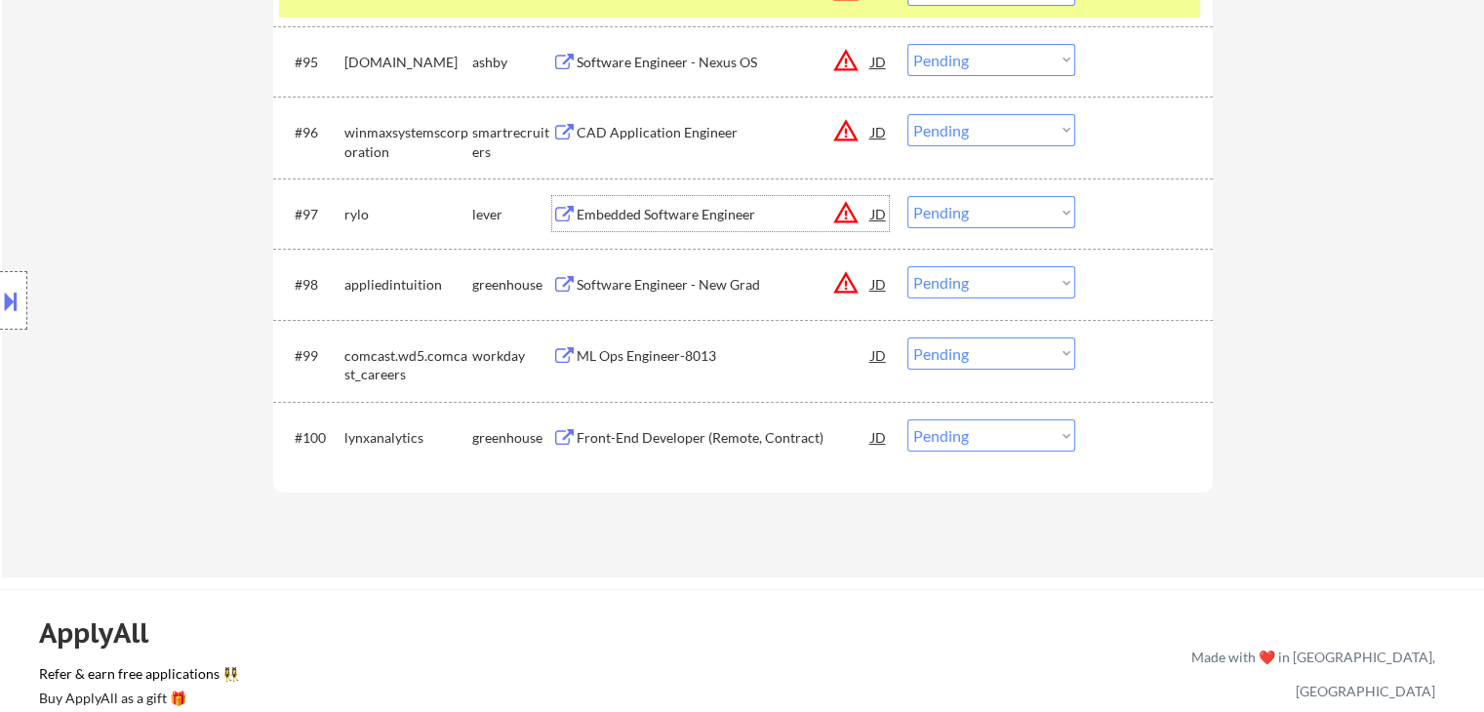
click at [636, 208] on div "Embedded Software Engineer" at bounding box center [724, 215] width 295 height 20
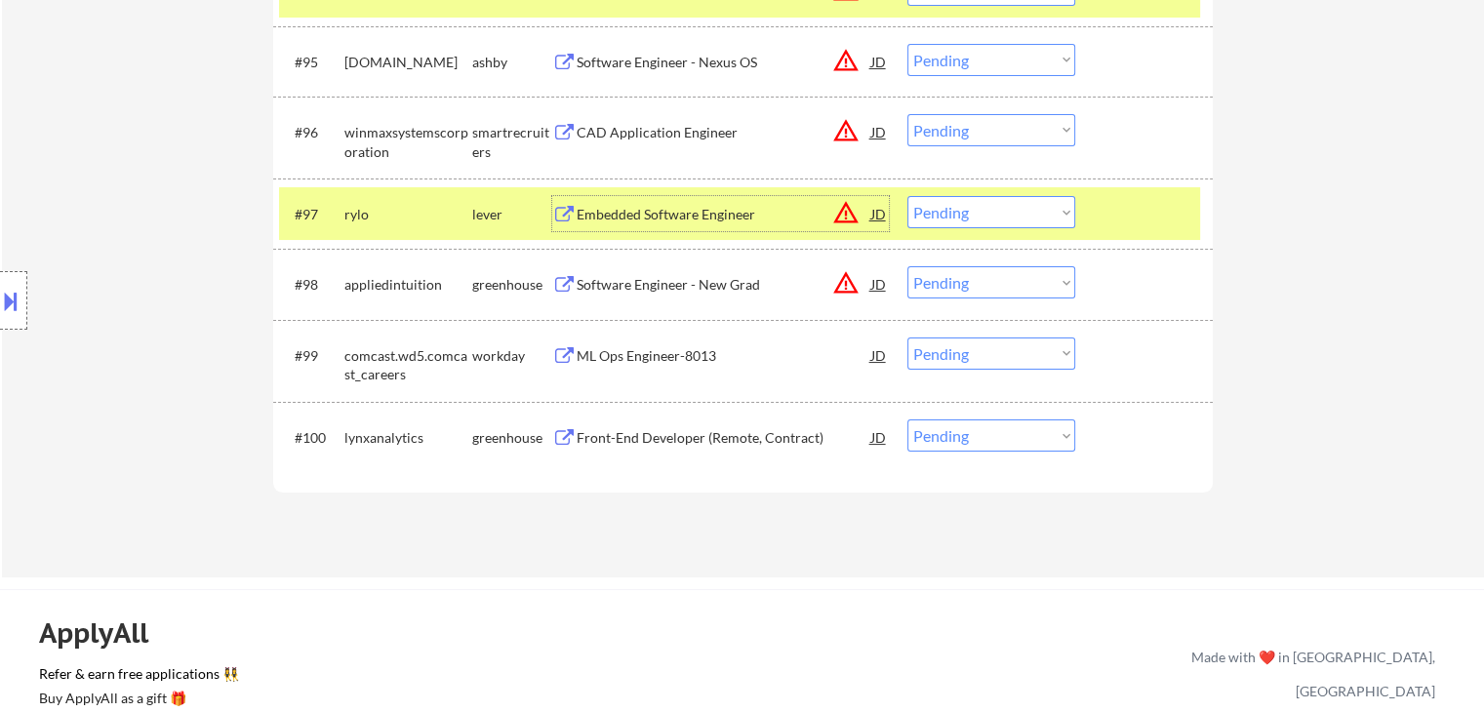
drag, startPoint x: 981, startPoint y: 217, endPoint x: 970, endPoint y: 227, distance: 15.9
click at [979, 218] on select "Choose an option... Pending Applied Excluded (Questions) Excluded (Expired) Exc…" at bounding box center [991, 212] width 168 height 32
click at [907, 197] on select "Choose an option... Pending Applied Excluded (Questions) Excluded (Expired) Exc…" at bounding box center [991, 212] width 168 height 32
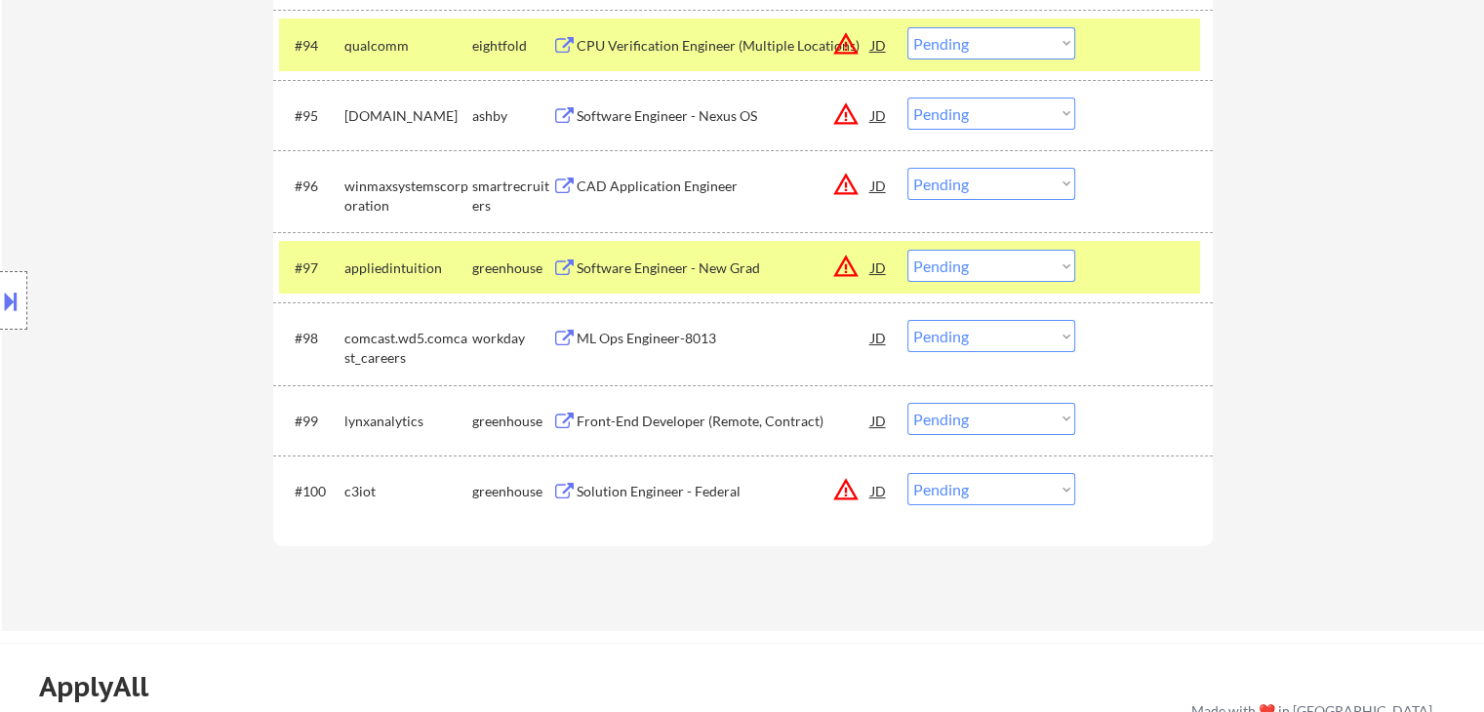
scroll to position [7515, 0]
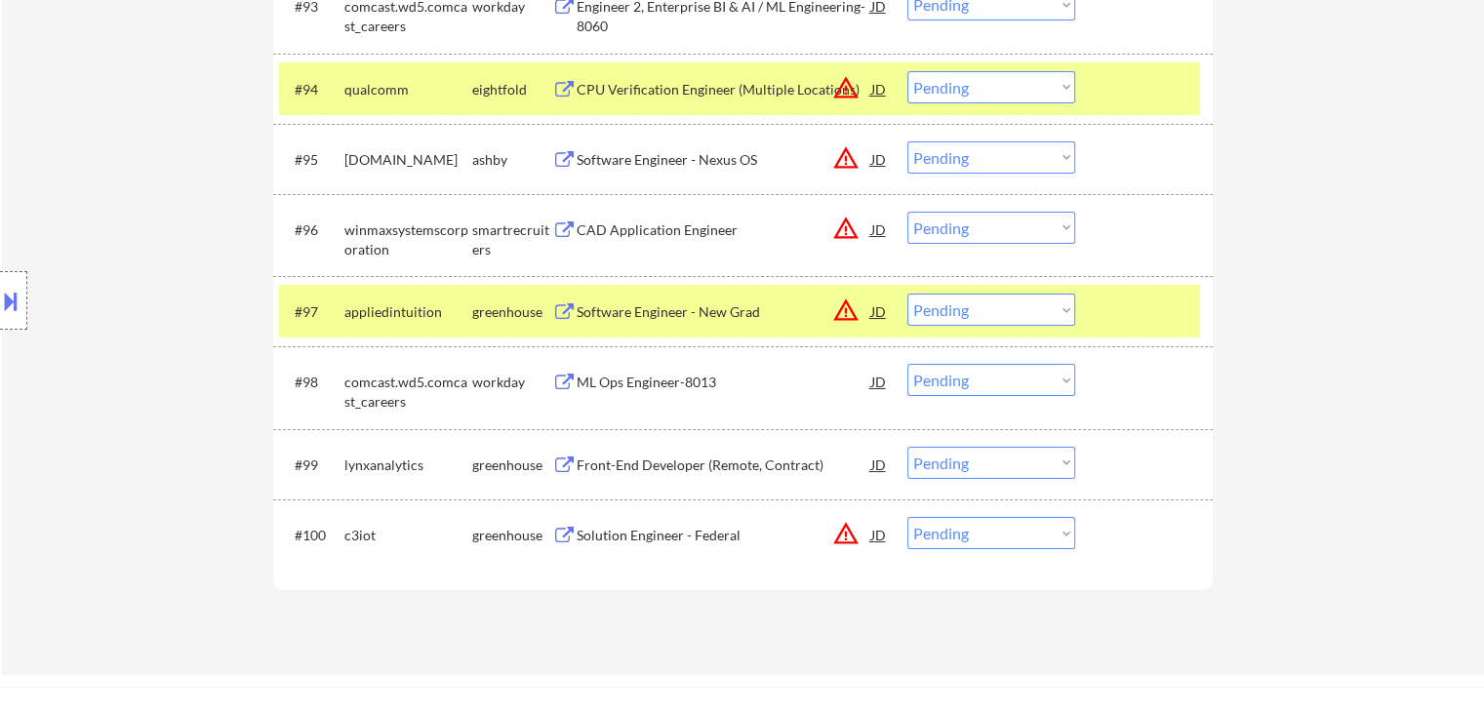
click at [703, 156] on div "Software Engineer - Nexus OS" at bounding box center [724, 160] width 295 height 20
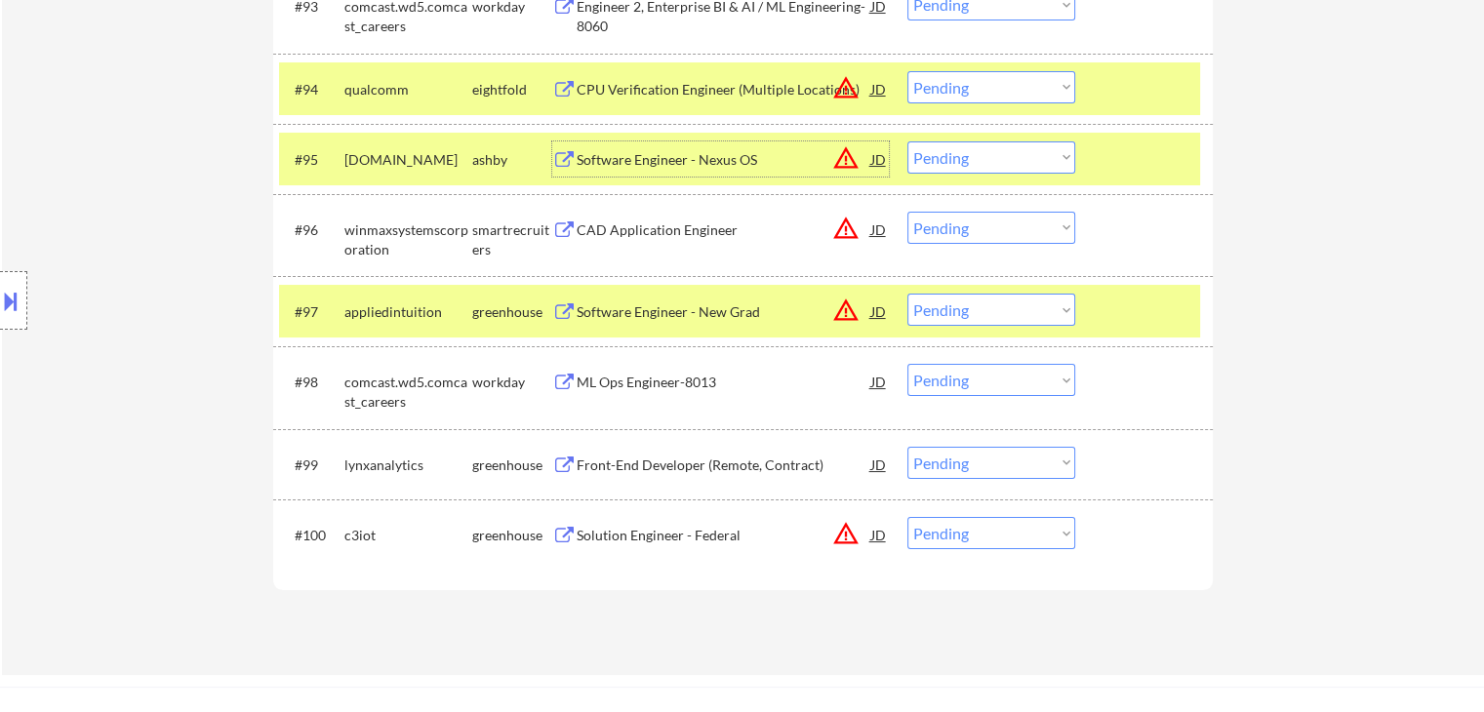
click at [961, 157] on select "Choose an option... Pending Applied Excluded (Questions) Excluded (Expired) Exc…" at bounding box center [991, 157] width 168 height 32
click at [907, 141] on select "Choose an option... Pending Applied Excluded (Questions) Excluded (Expired) Exc…" at bounding box center [991, 157] width 168 height 32
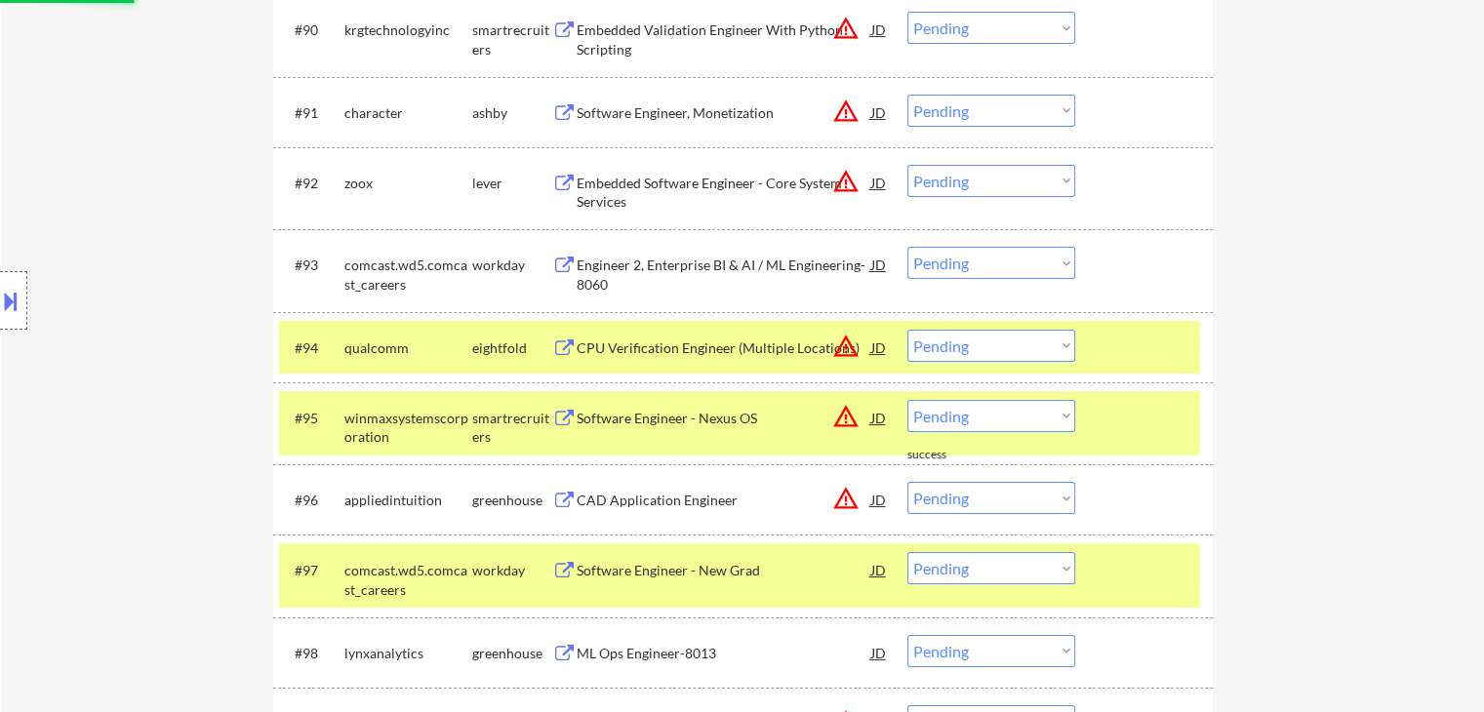
scroll to position [7222, 0]
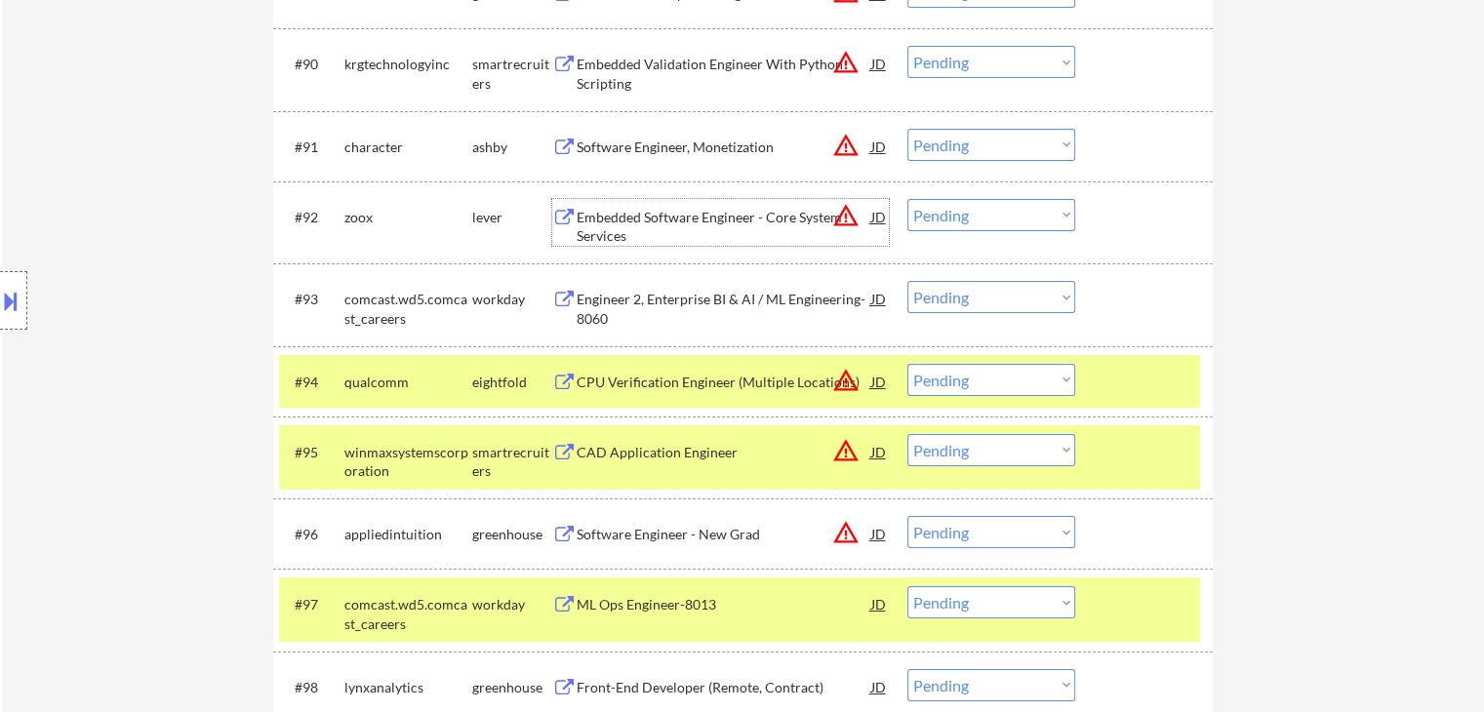
click at [672, 212] on div "Embedded Software Engineer - Core System Services" at bounding box center [724, 227] width 295 height 38
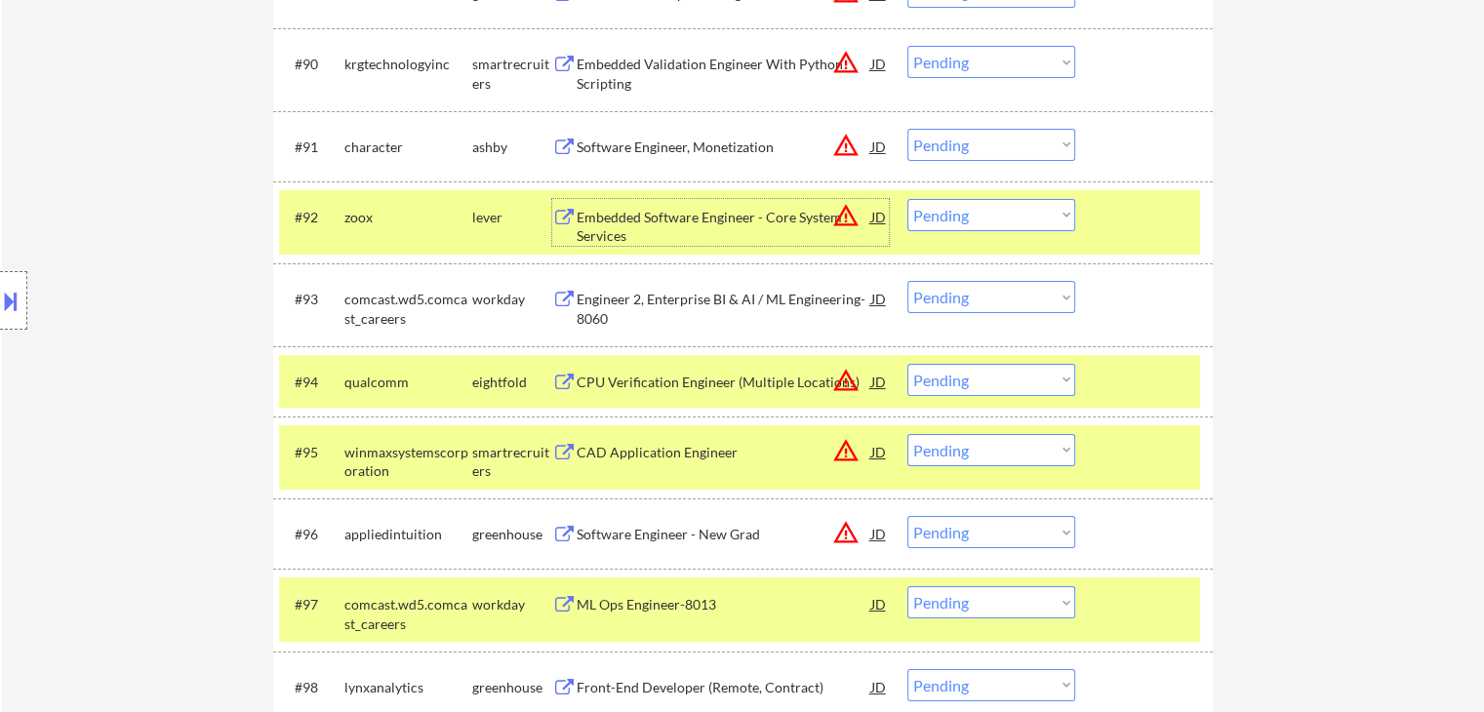
click at [965, 212] on select "Choose an option... Pending Applied Excluded (Questions) Excluded (Expired) Exc…" at bounding box center [991, 215] width 168 height 32
click at [907, 199] on select "Choose an option... Pending Applied Excluded (Questions) Excluded (Expired) Exc…" at bounding box center [991, 215] width 168 height 32
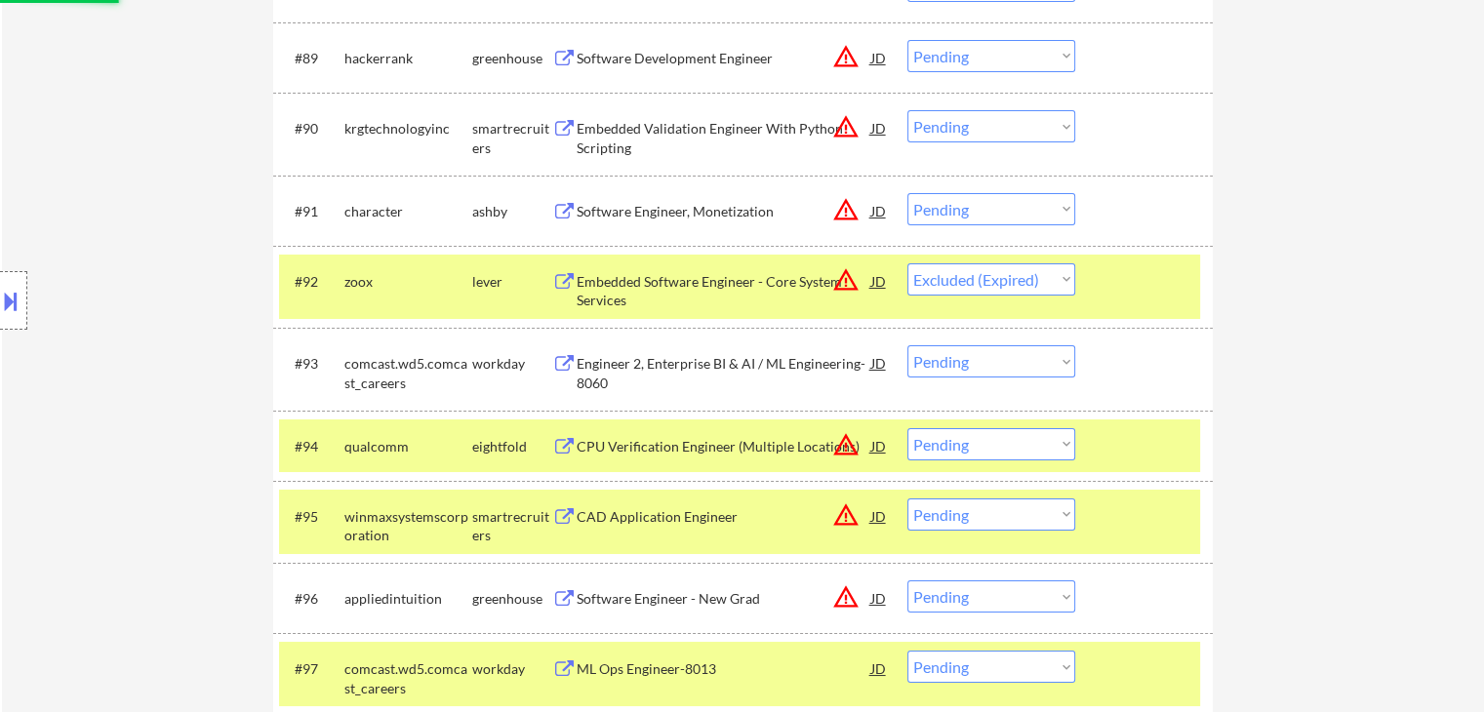
scroll to position [7125, 0]
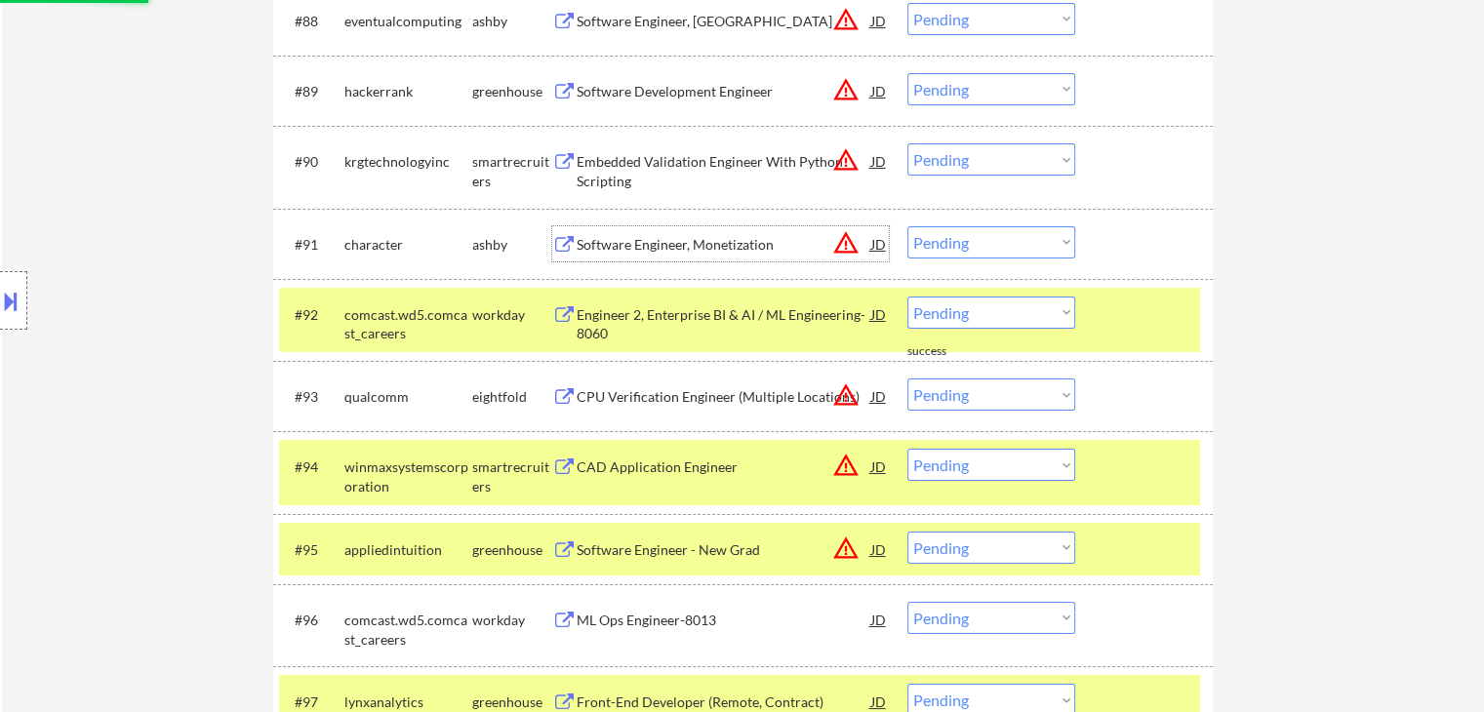
click at [666, 242] on div "Software Engineer, Monetization" at bounding box center [724, 245] width 295 height 20
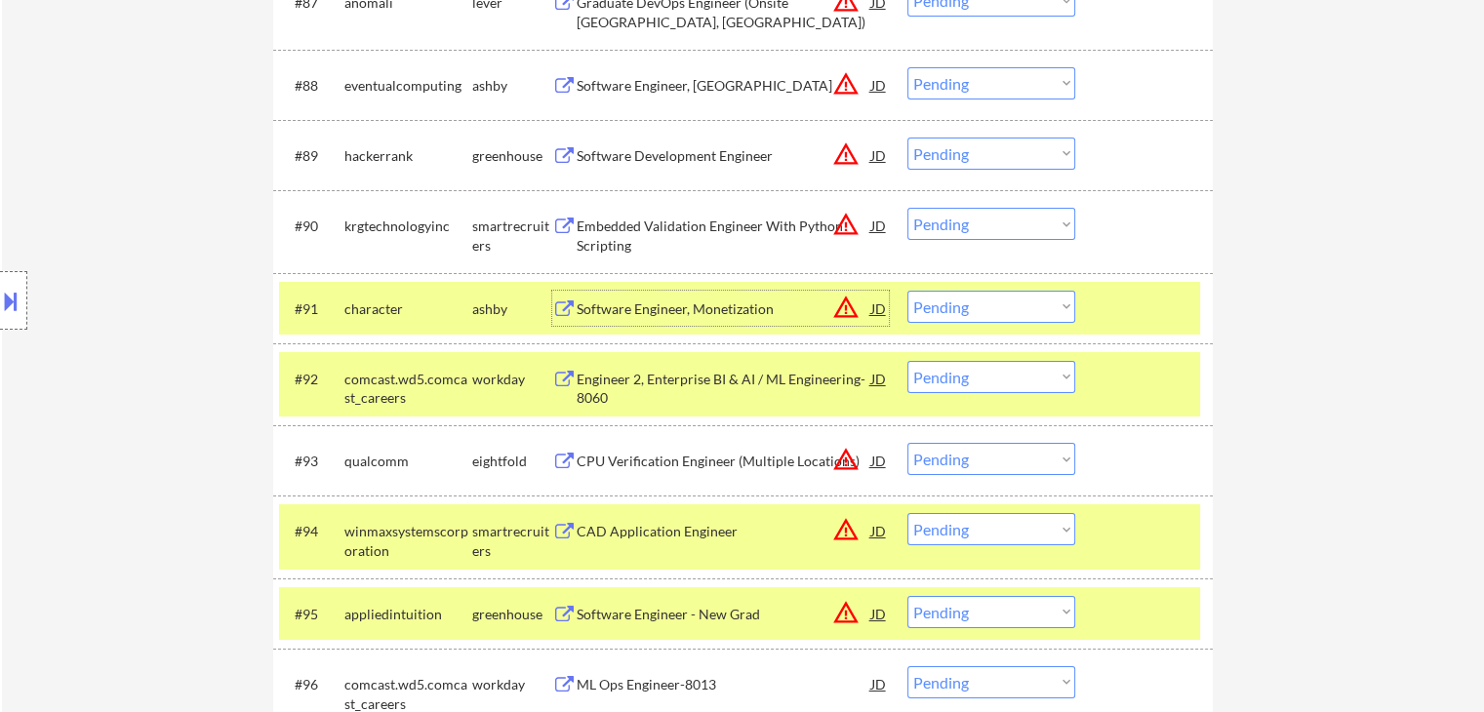
scroll to position [7027, 0]
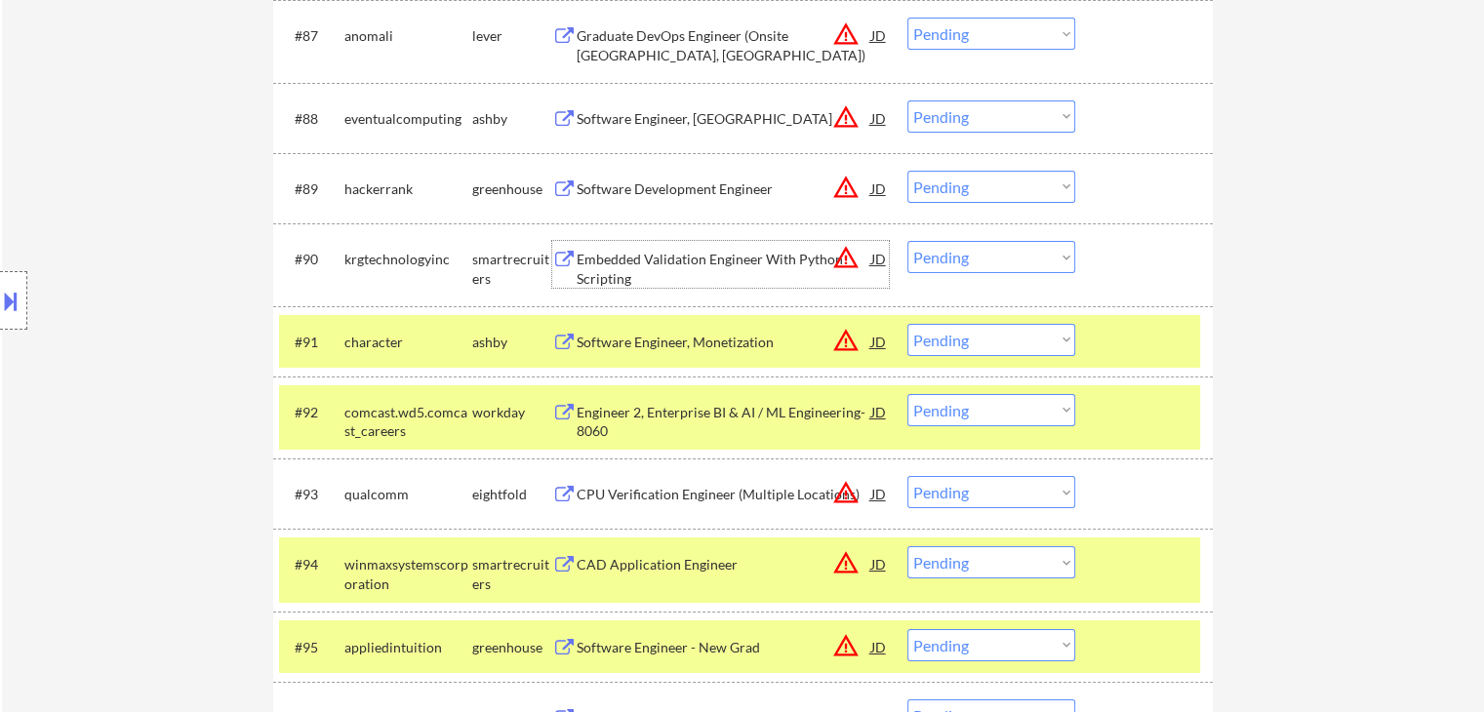
click at [667, 261] on div "Embedded Validation Engineer With Python Scripting" at bounding box center [724, 269] width 295 height 38
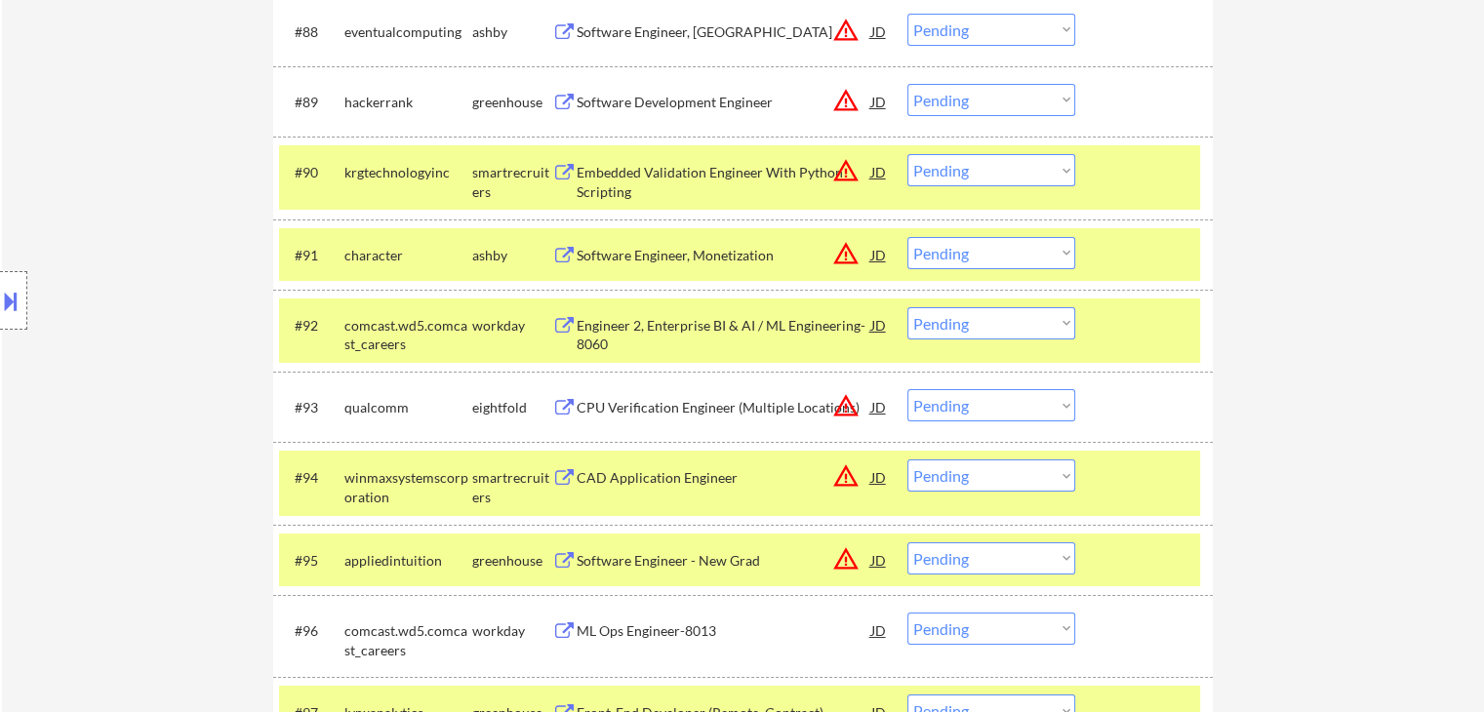
scroll to position [7126, 0]
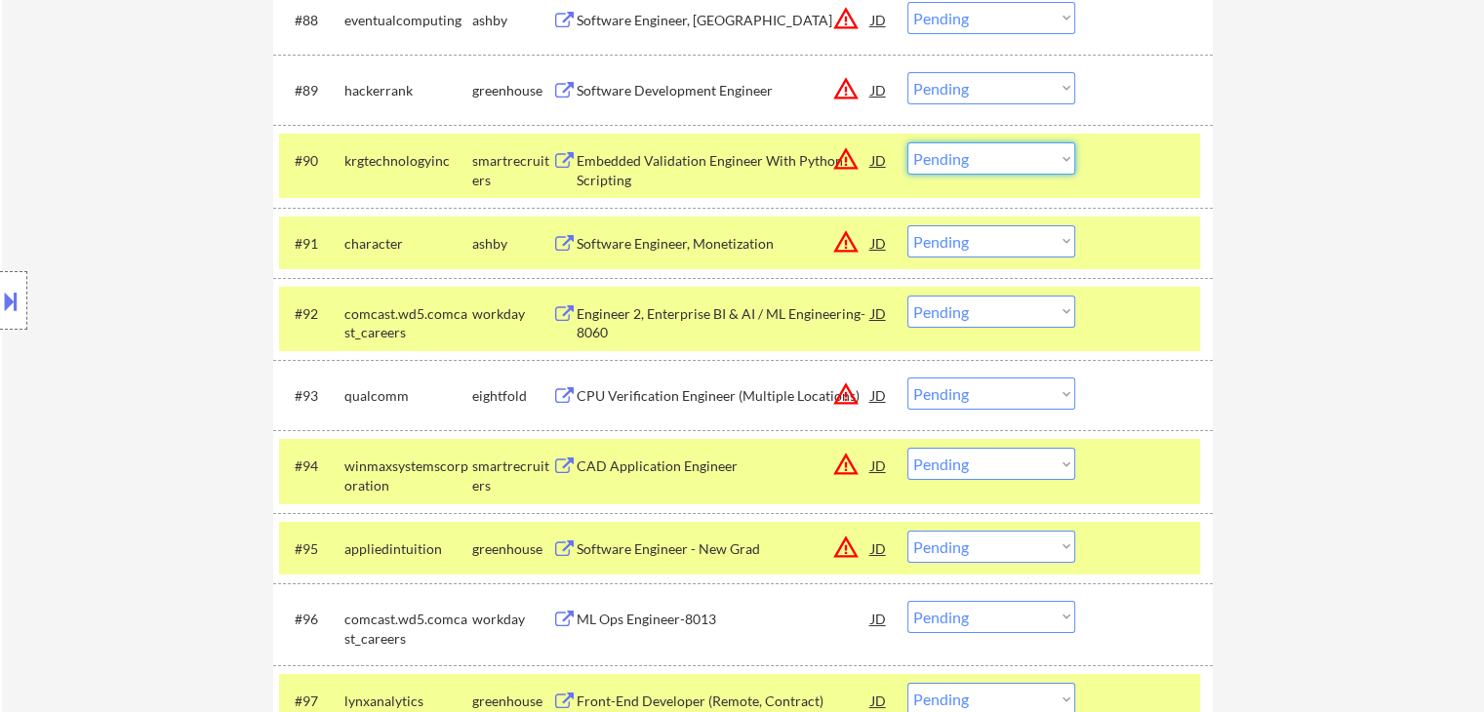
click at [974, 156] on select "Choose an option... Pending Applied Excluded (Questions) Excluded (Expired) Exc…" at bounding box center [991, 158] width 168 height 32
click at [907, 142] on select "Choose an option... Pending Applied Excluded (Questions) Excluded (Expired) Exc…" at bounding box center [991, 158] width 168 height 32
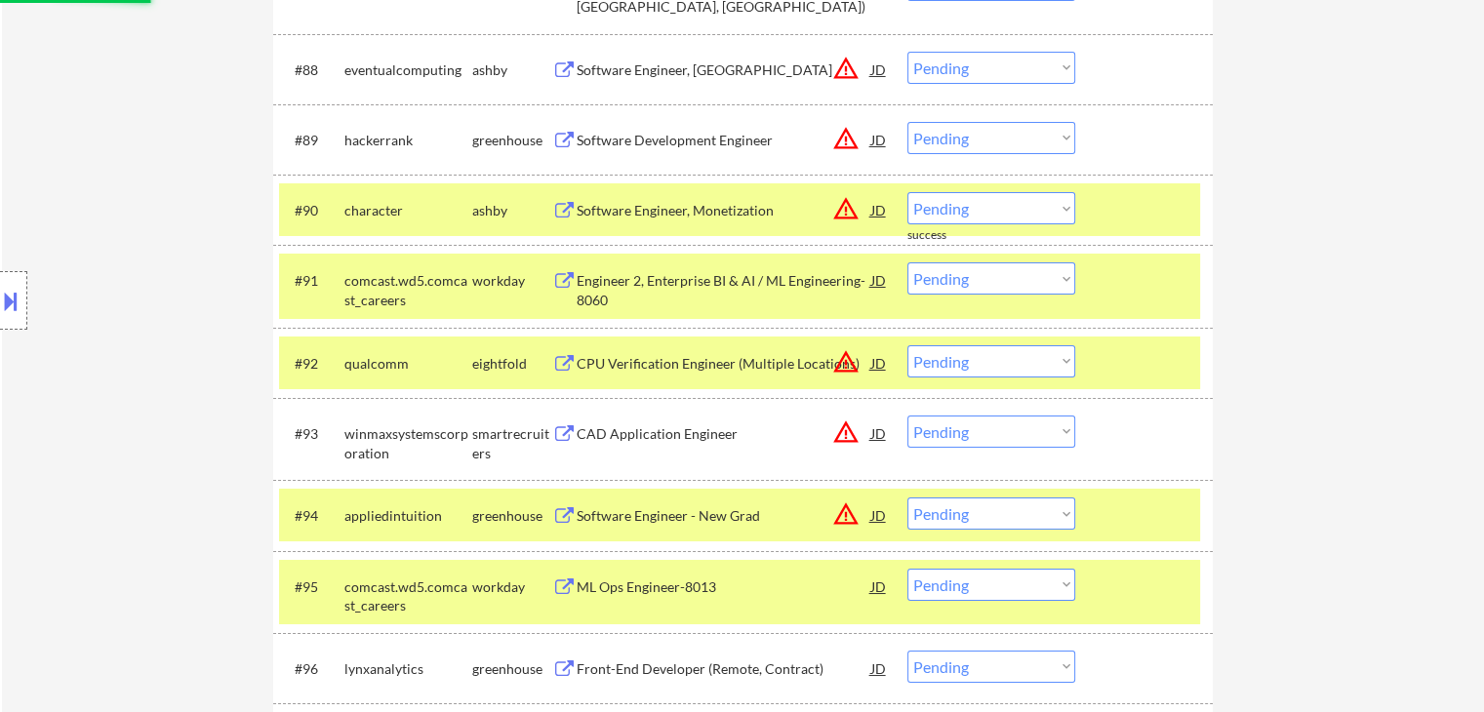
scroll to position [7028, 0]
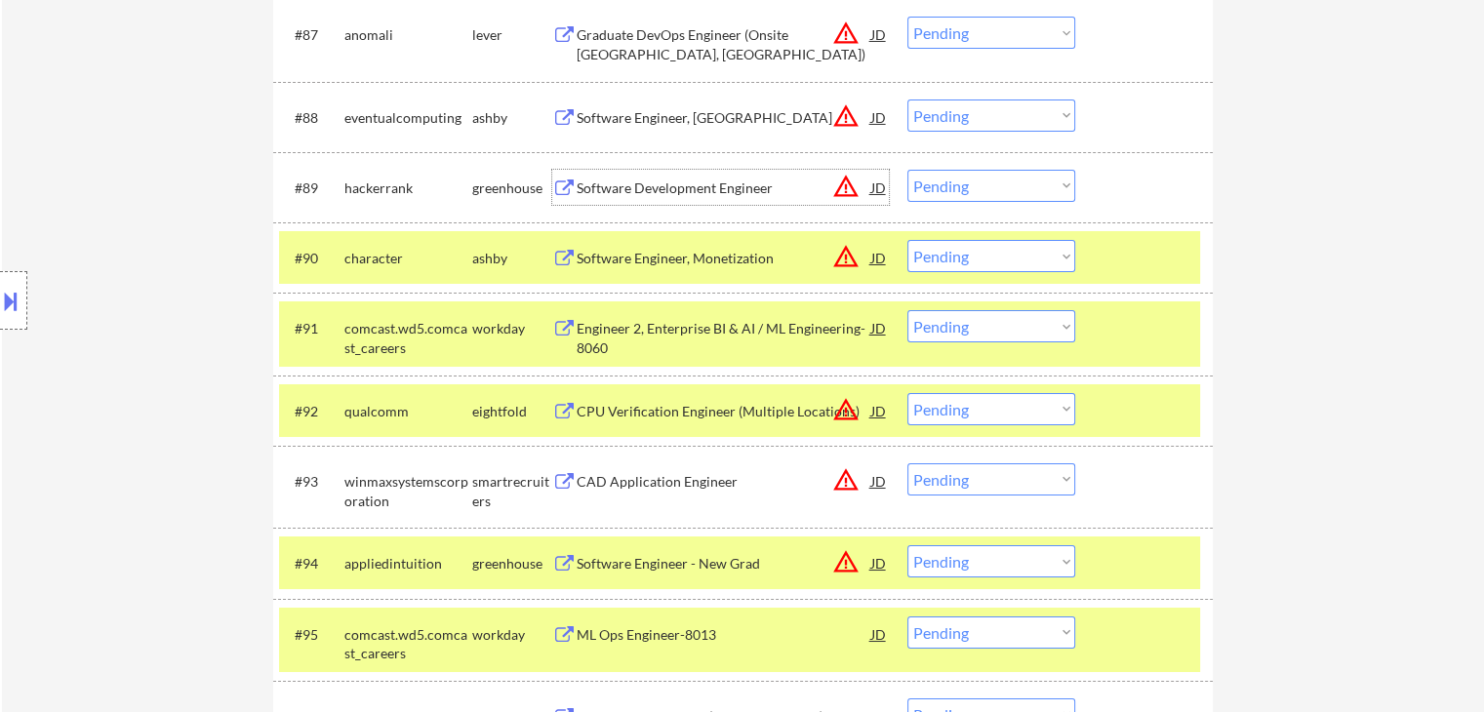
click at [647, 186] on div "Software Development Engineer" at bounding box center [724, 189] width 295 height 20
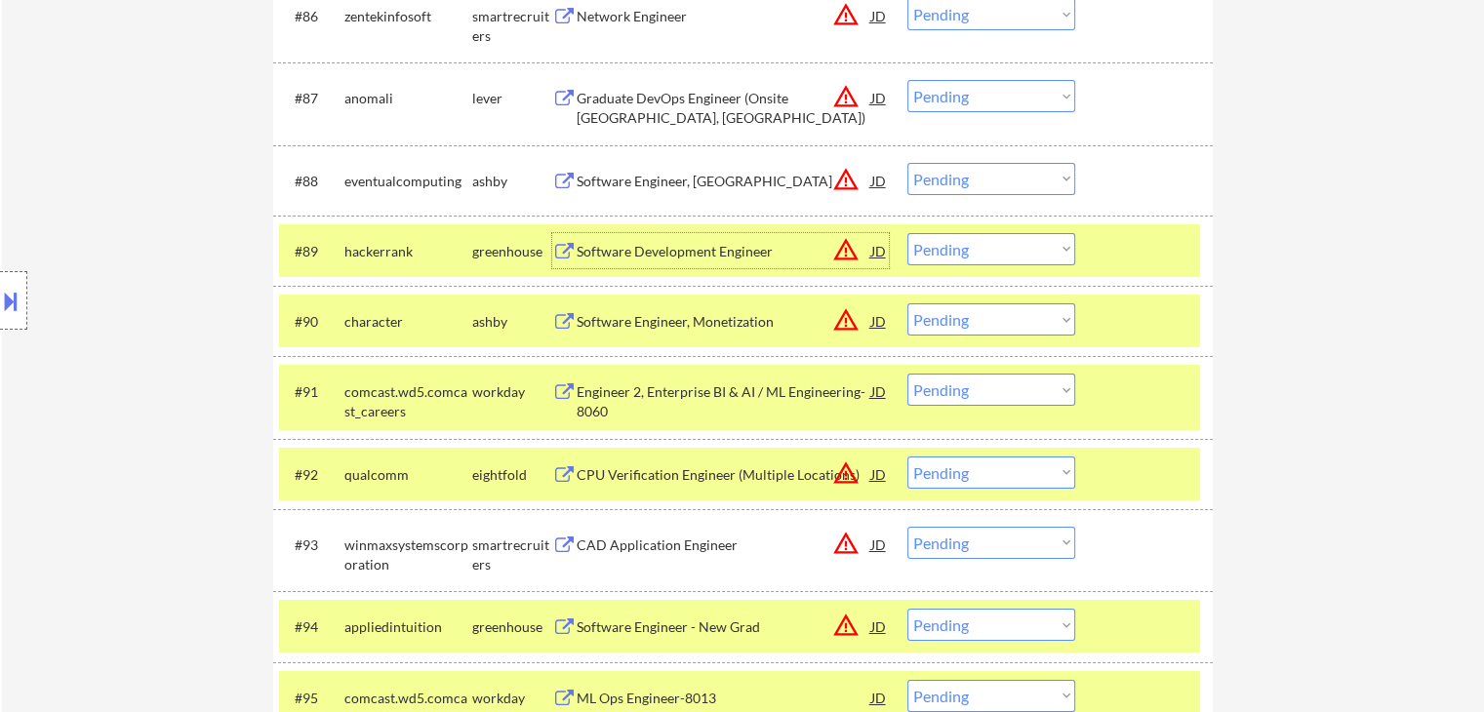
scroll to position [6931, 0]
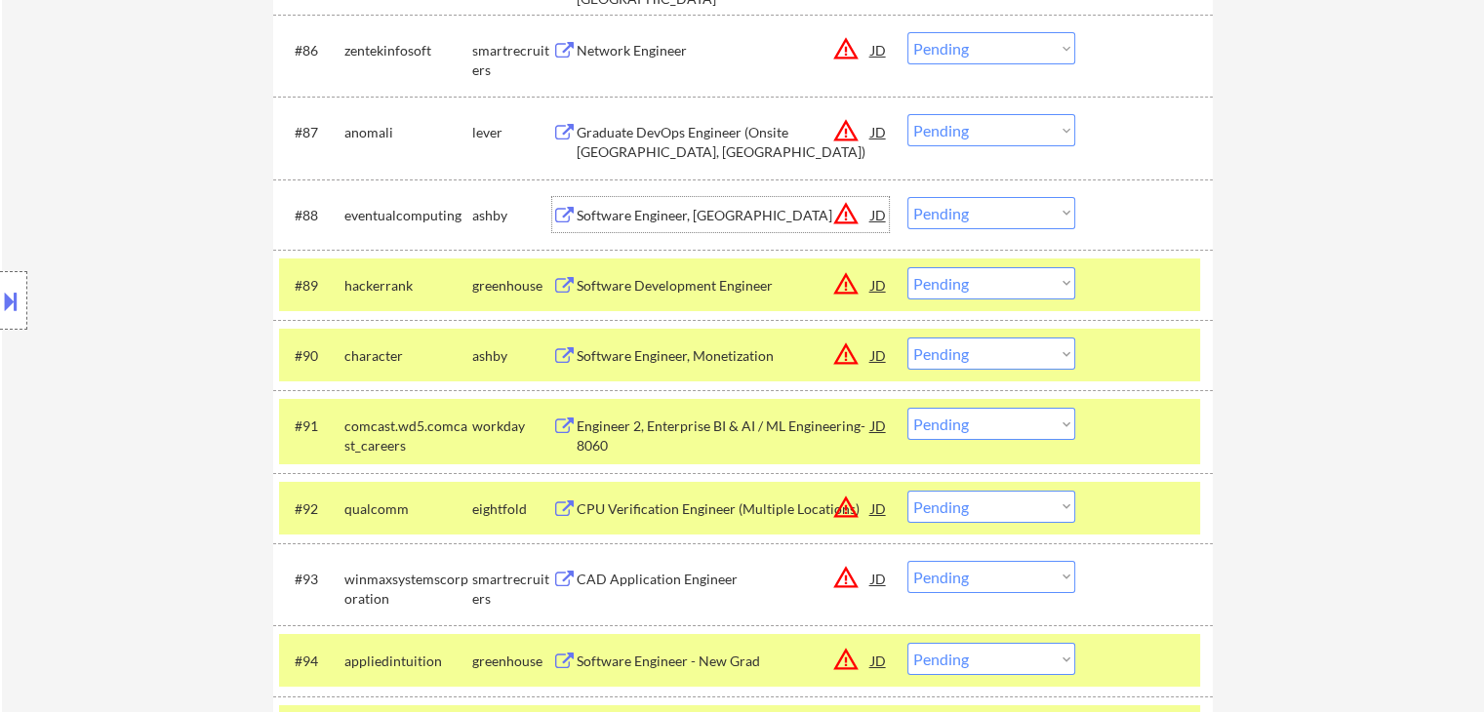
click at [714, 213] on div "Software Engineer, [GEOGRAPHIC_DATA]" at bounding box center [724, 216] width 295 height 20
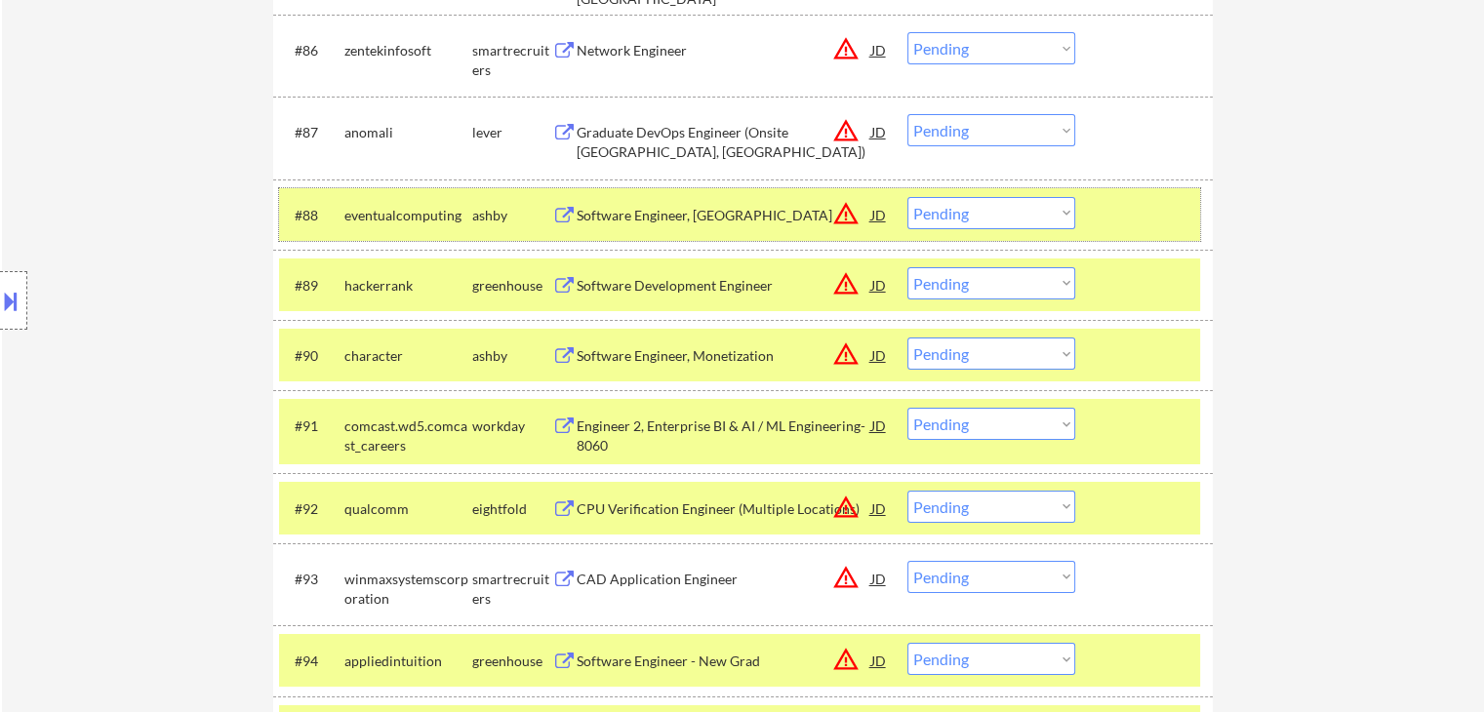
click at [1122, 213] on div at bounding box center [1146, 214] width 86 height 35
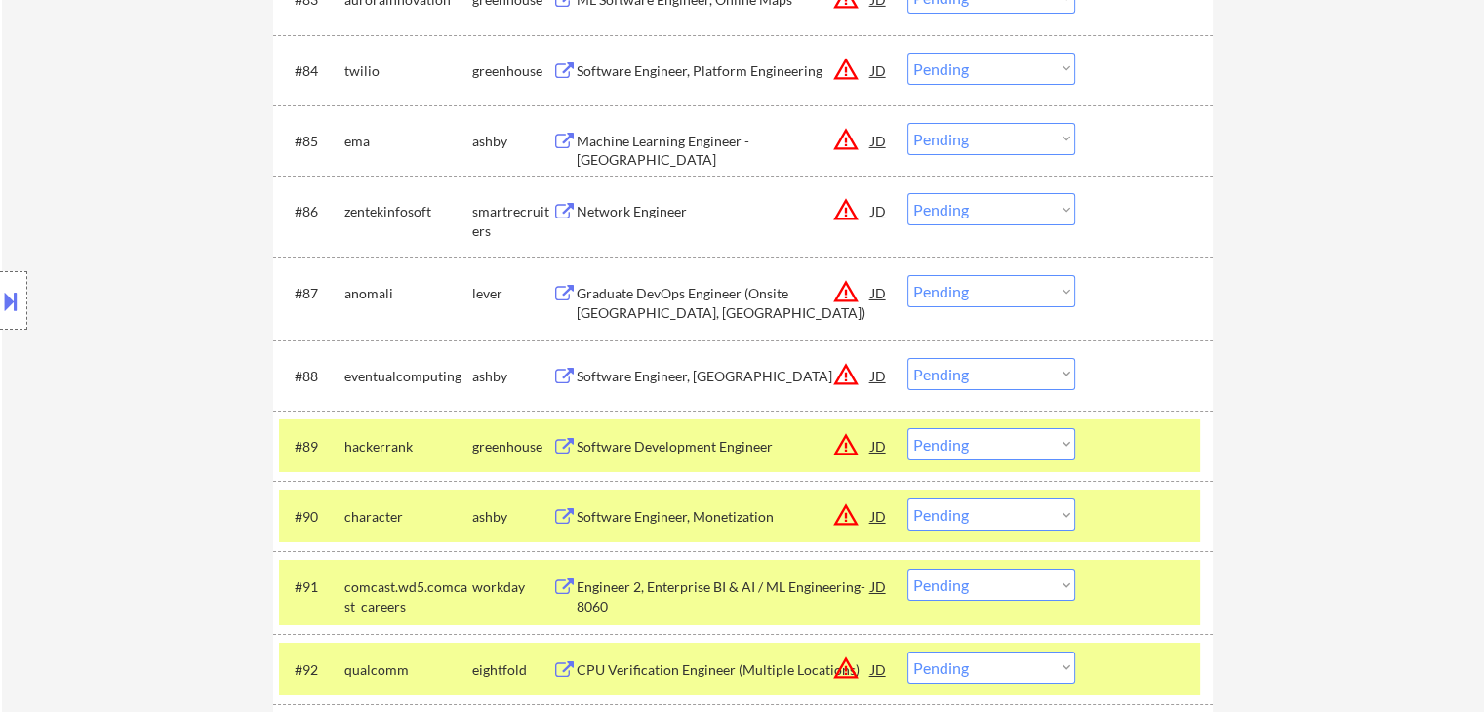
scroll to position [6736, 0]
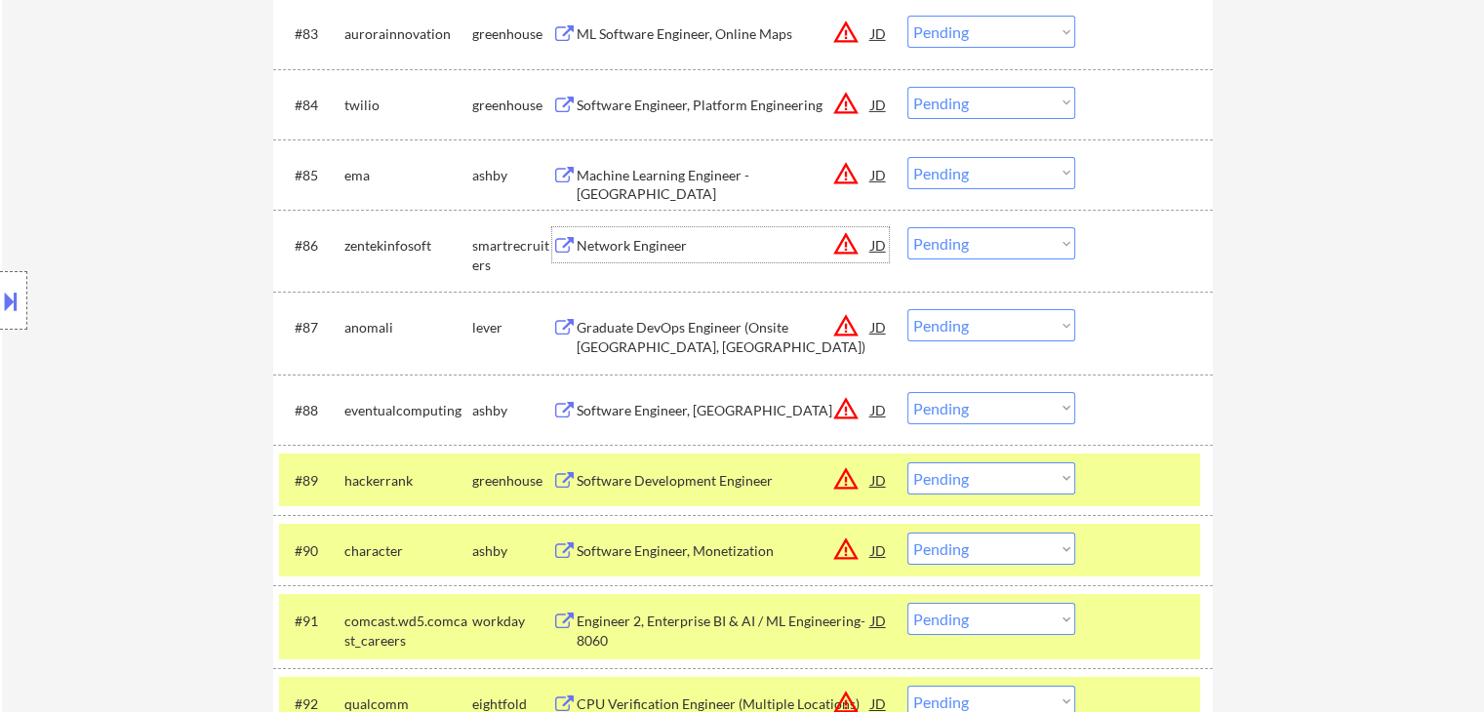
click at [640, 241] on div "Network Engineer" at bounding box center [724, 246] width 295 height 20
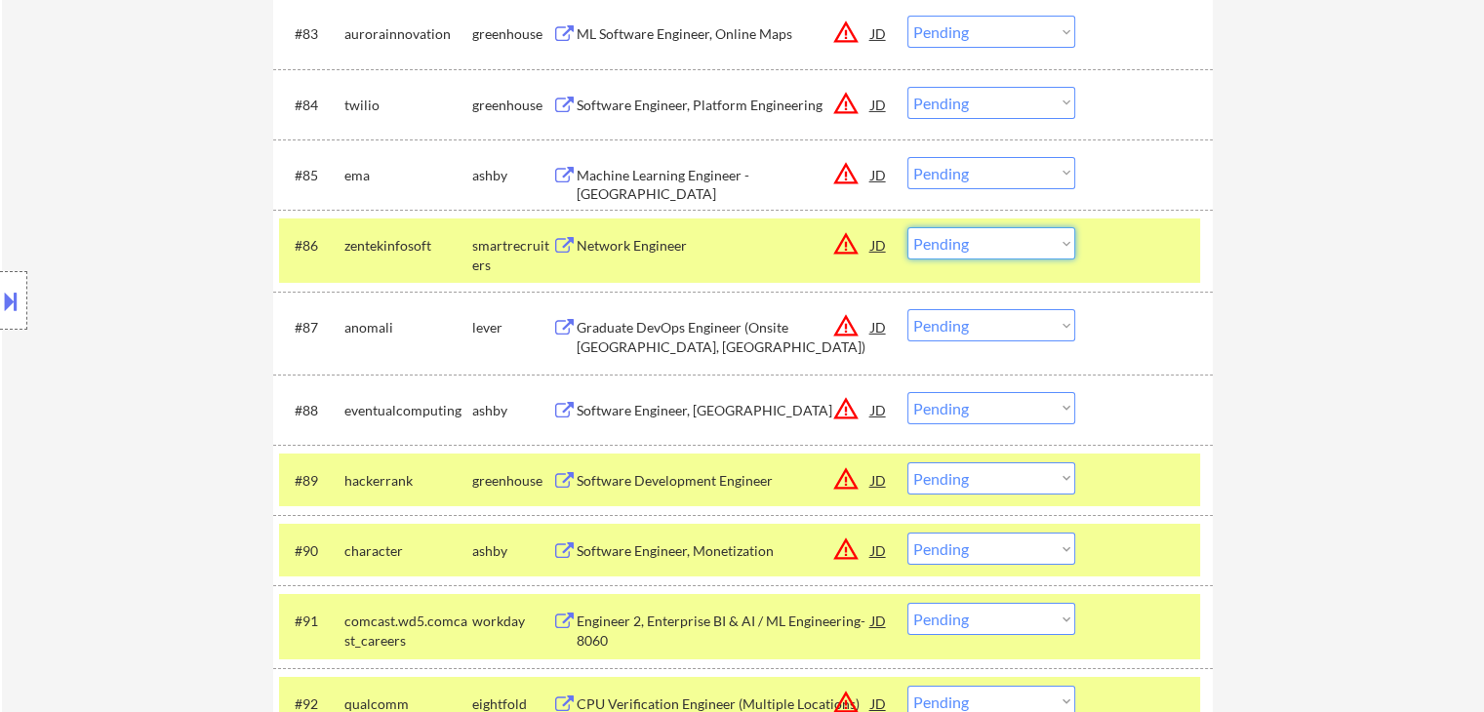
click at [986, 247] on select "Choose an option... Pending Applied Excluded (Questions) Excluded (Expired) Exc…" at bounding box center [991, 243] width 168 height 32
click at [907, 227] on select "Choose an option... Pending Applied Excluded (Questions) Excluded (Expired) Exc…" at bounding box center [991, 243] width 168 height 32
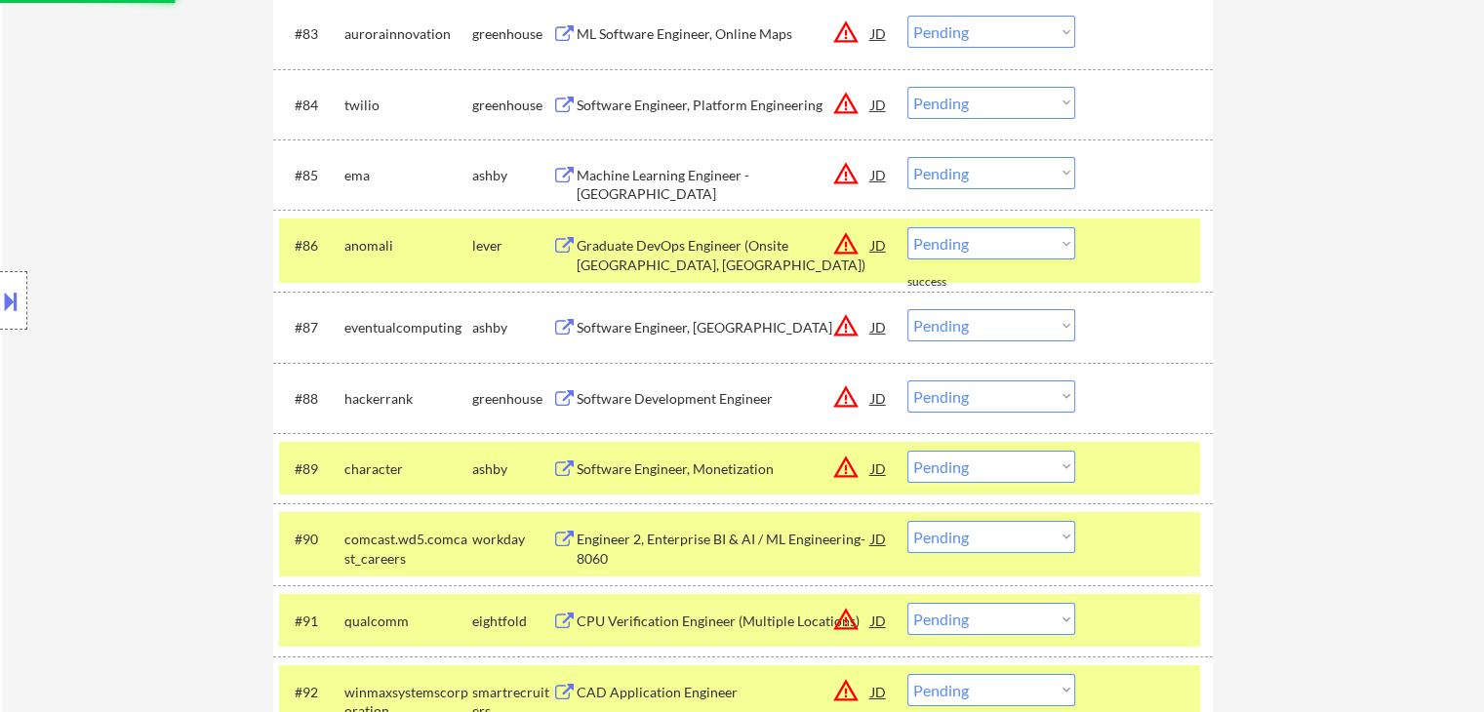
click at [756, 106] on div "Software Engineer, Platform Engineering" at bounding box center [724, 106] width 295 height 20
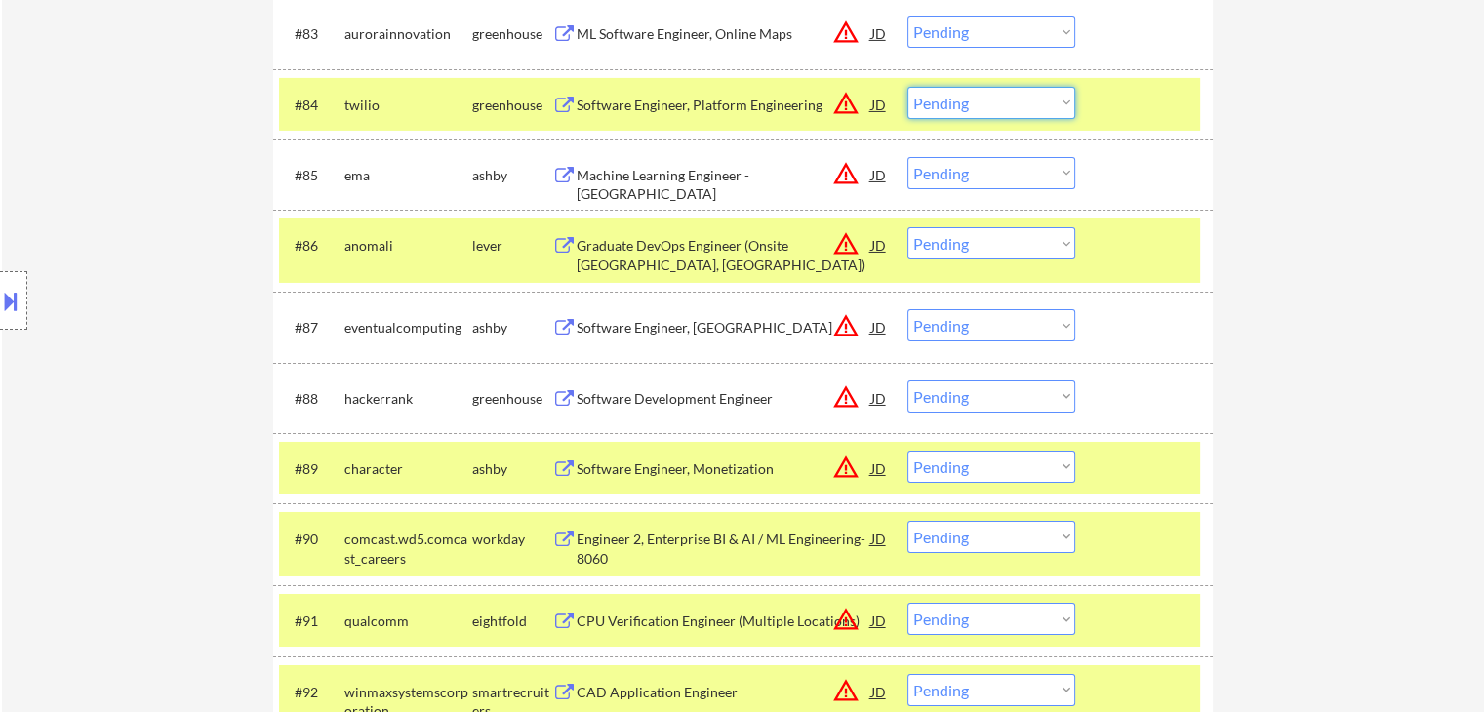
click at [975, 105] on select "Choose an option... Pending Applied Excluded (Questions) Excluded (Expired) Exc…" at bounding box center [991, 103] width 168 height 32
click at [907, 87] on select "Choose an option... Pending Applied Excluded (Questions) Excluded (Expired) Exc…" at bounding box center [991, 103] width 168 height 32
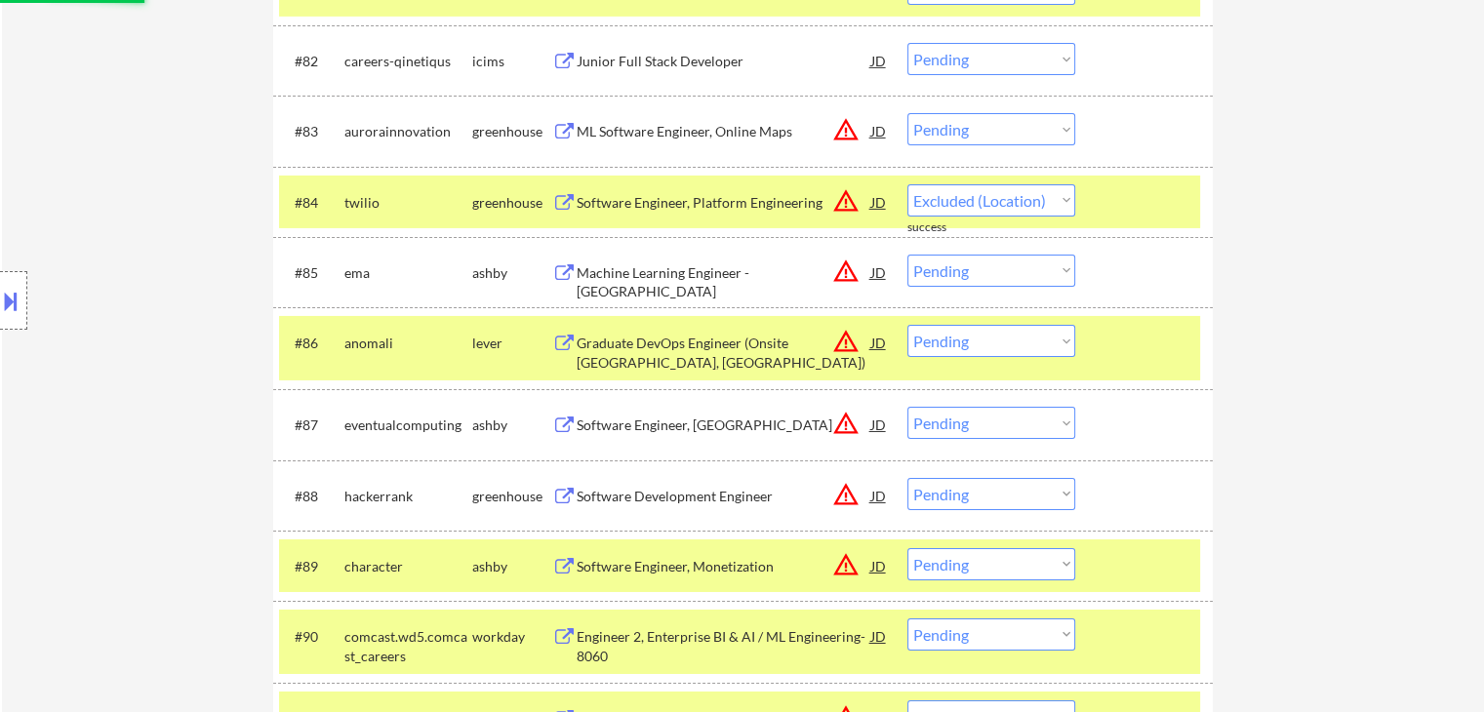
scroll to position [6541, 0]
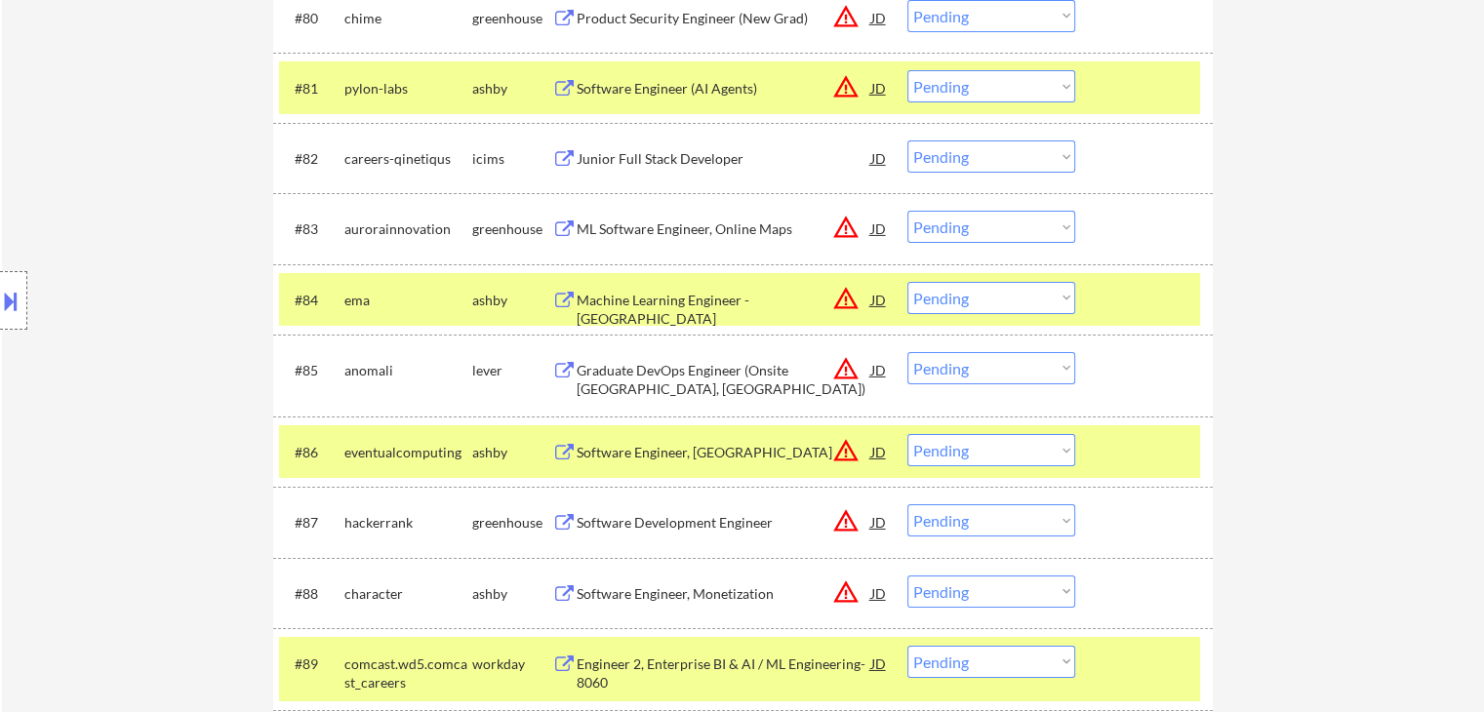
click at [679, 223] on div "ML Software Engineer, Online Maps" at bounding box center [724, 229] width 295 height 20
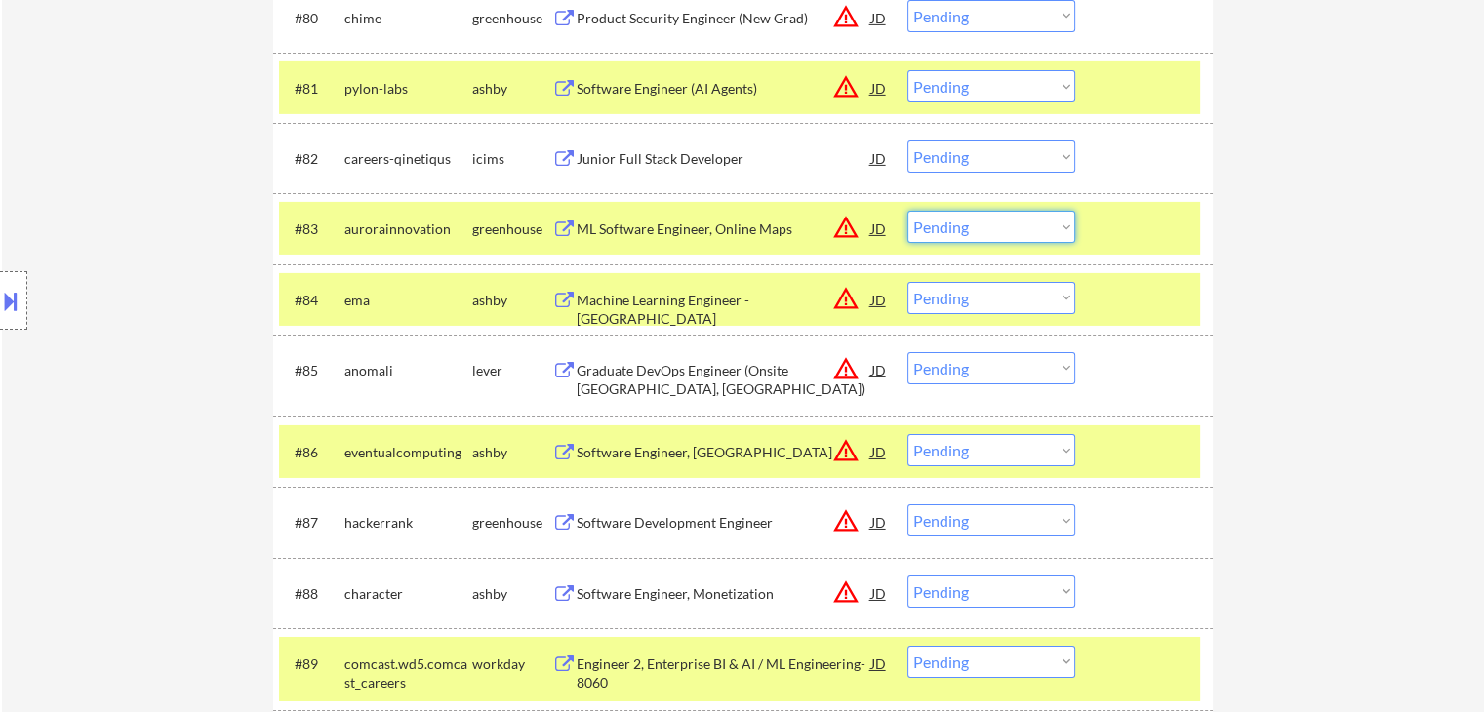
click at [954, 233] on select "Choose an option... Pending Applied Excluded (Questions) Excluded (Expired) Exc…" at bounding box center [991, 227] width 168 height 32
click at [907, 211] on select "Choose an option... Pending Applied Excluded (Questions) Excluded (Expired) Exc…" at bounding box center [991, 227] width 168 height 32
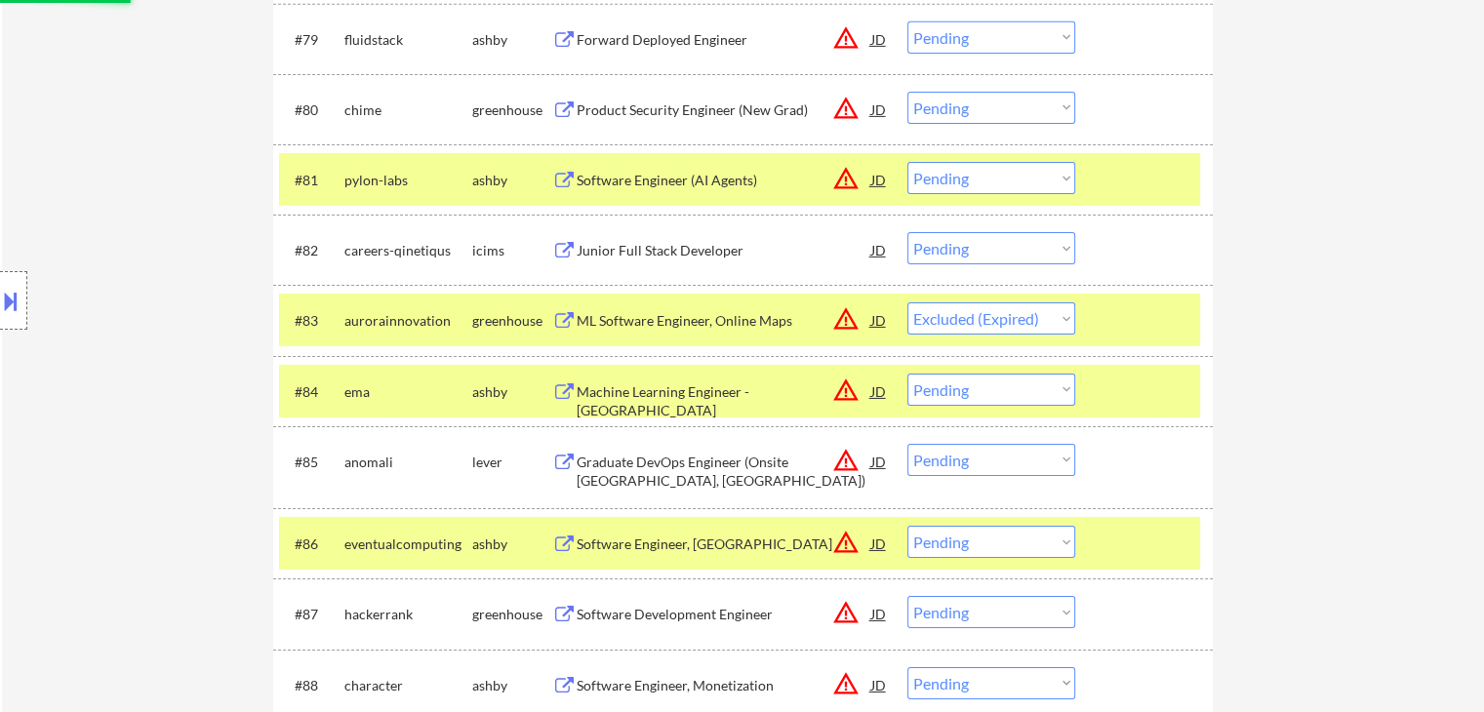
scroll to position [6443, 0]
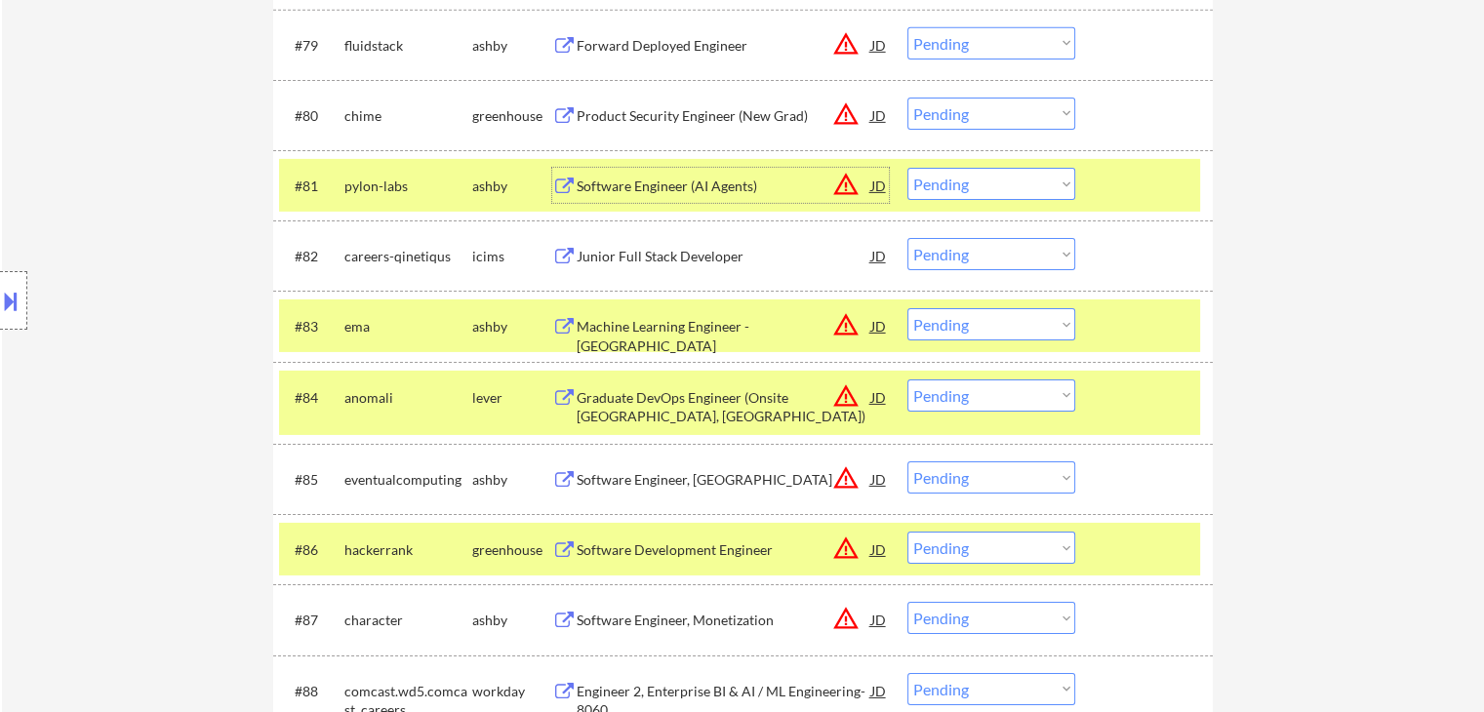
click at [640, 181] on div "Software Engineer (AI Agents)" at bounding box center [724, 187] width 295 height 20
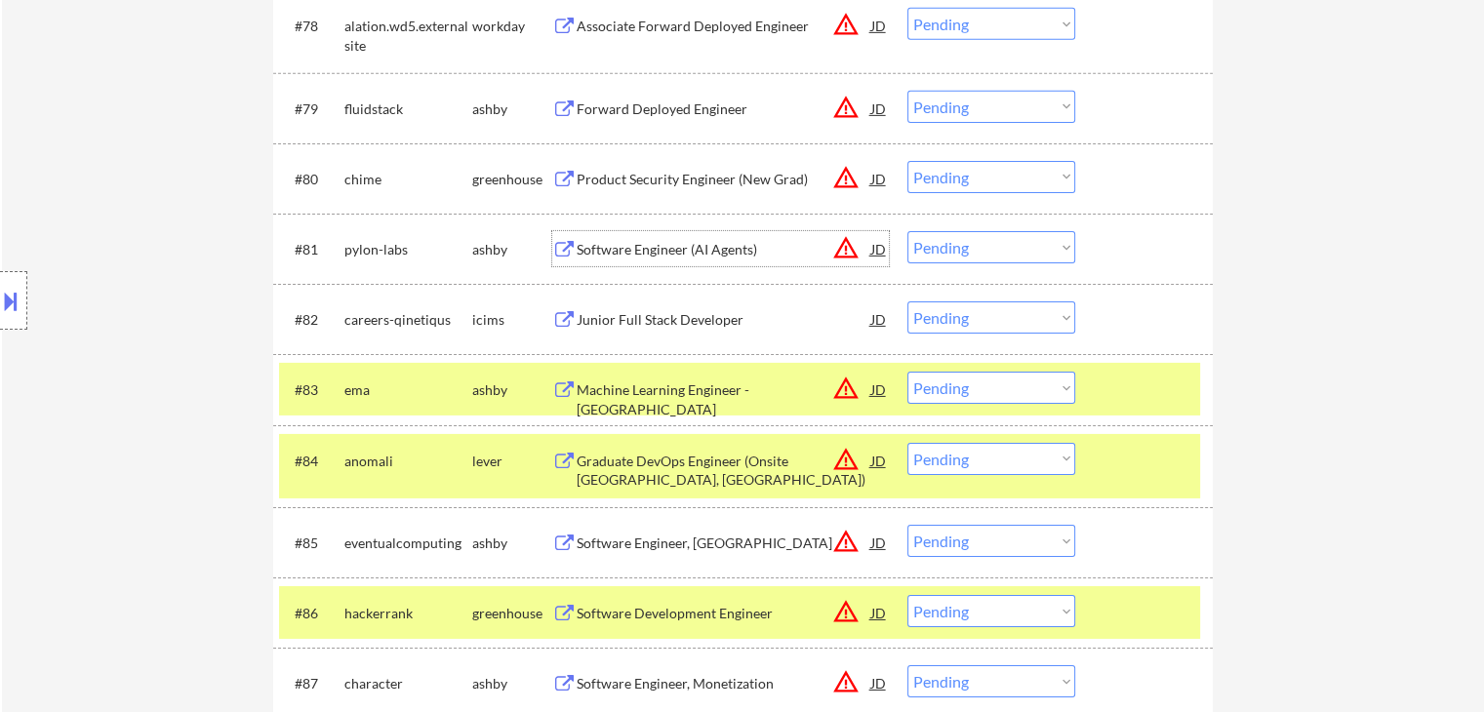
scroll to position [6345, 0]
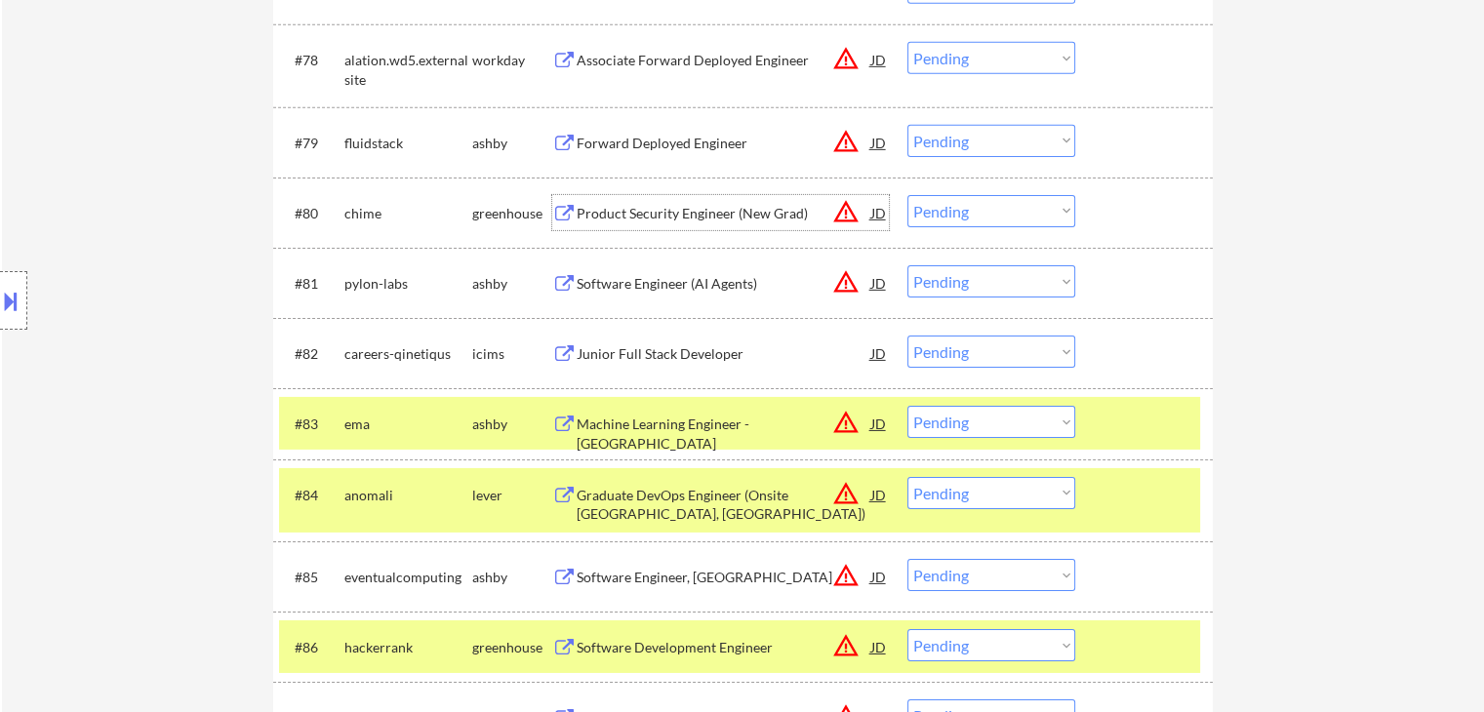
click at [710, 215] on div "Product Security Engineer (New Grad)" at bounding box center [724, 214] width 295 height 20
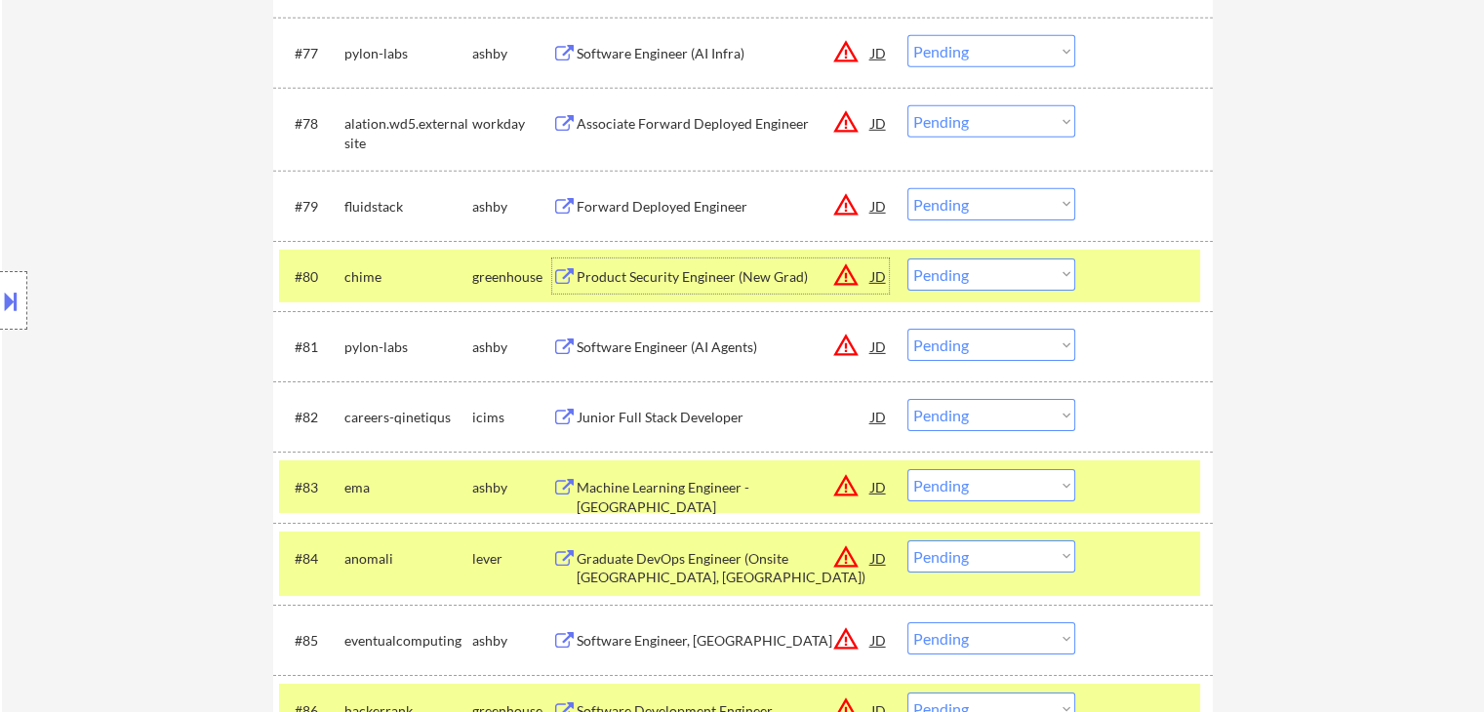
scroll to position [6248, 0]
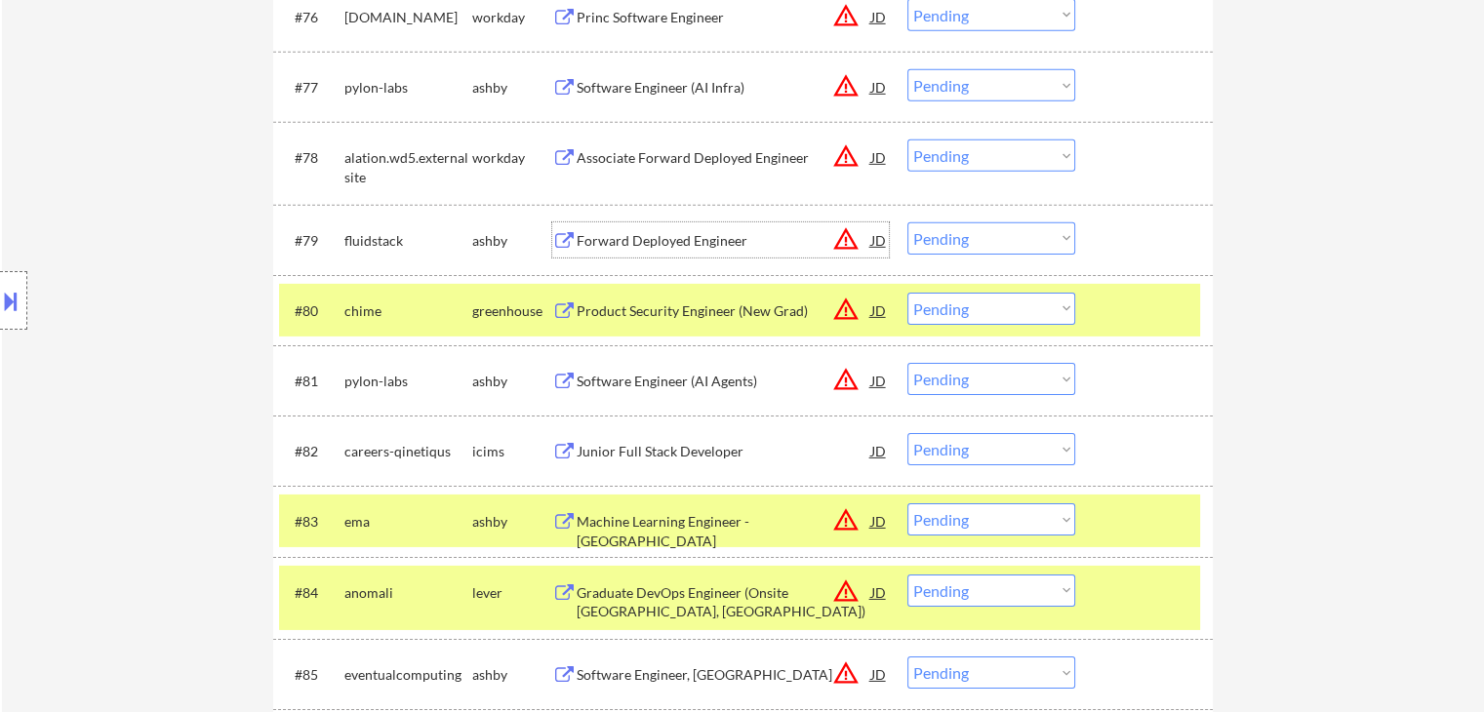
click at [730, 235] on div "Forward Deployed Engineer" at bounding box center [724, 241] width 295 height 20
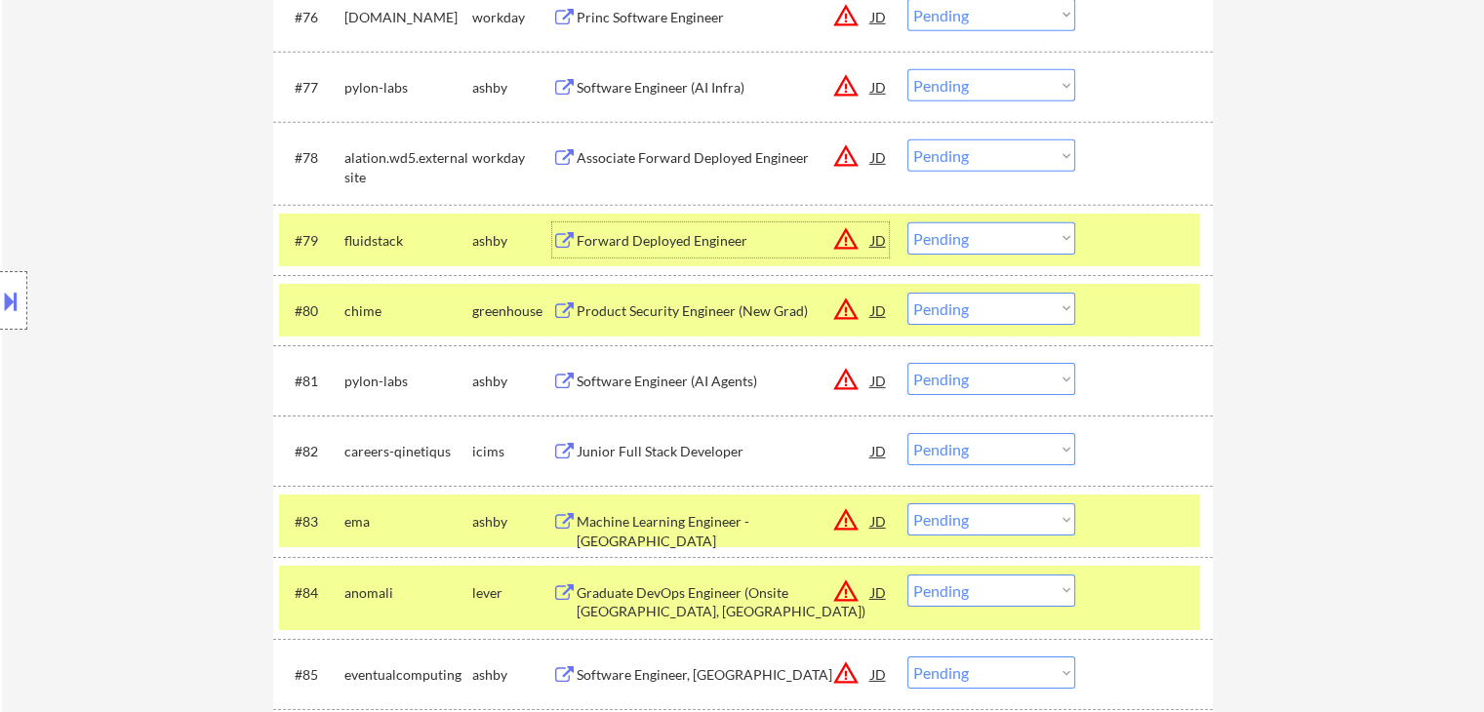
click at [972, 244] on select "Choose an option... Pending Applied Excluded (Questions) Excluded (Expired) Exc…" at bounding box center [991, 238] width 168 height 32
click at [907, 222] on select "Choose an option... Pending Applied Excluded (Questions) Excluded (Expired) Exc…" at bounding box center [991, 238] width 168 height 32
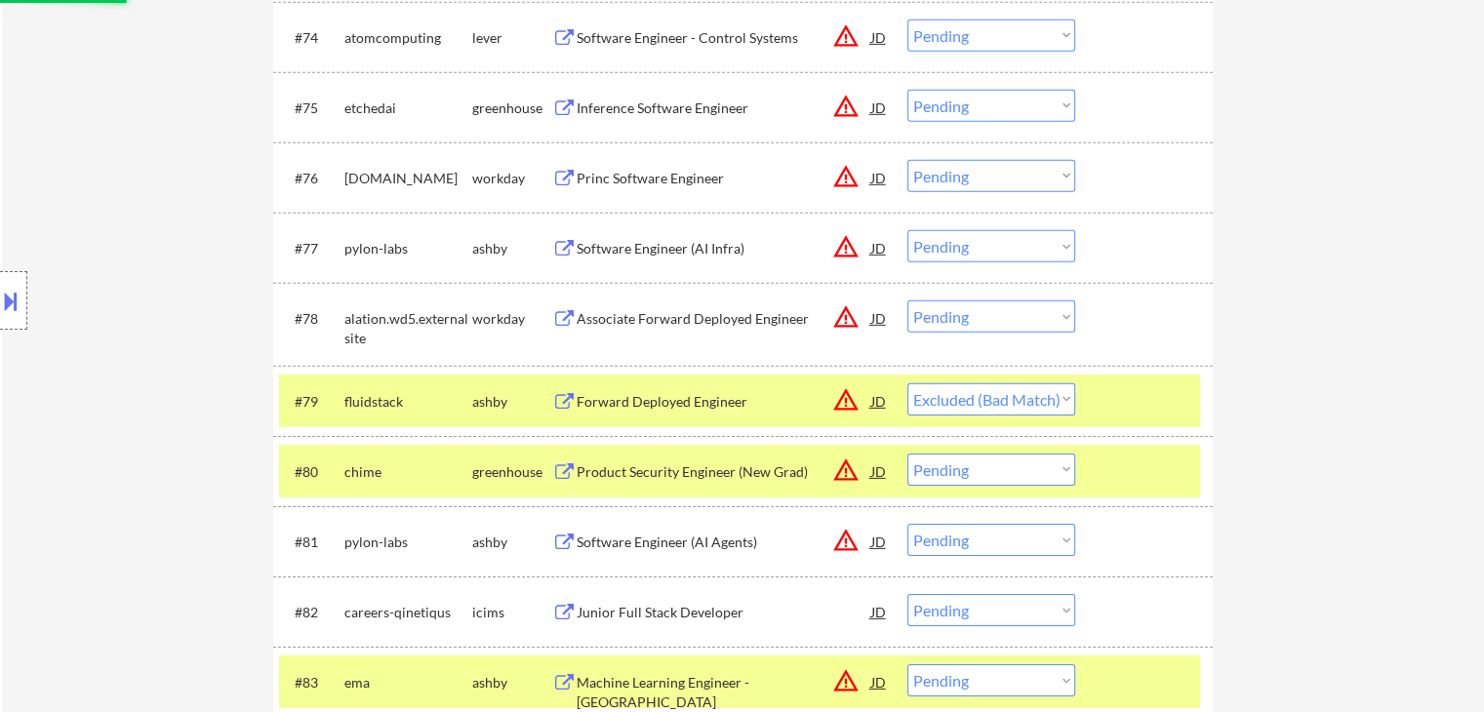
scroll to position [6053, 0]
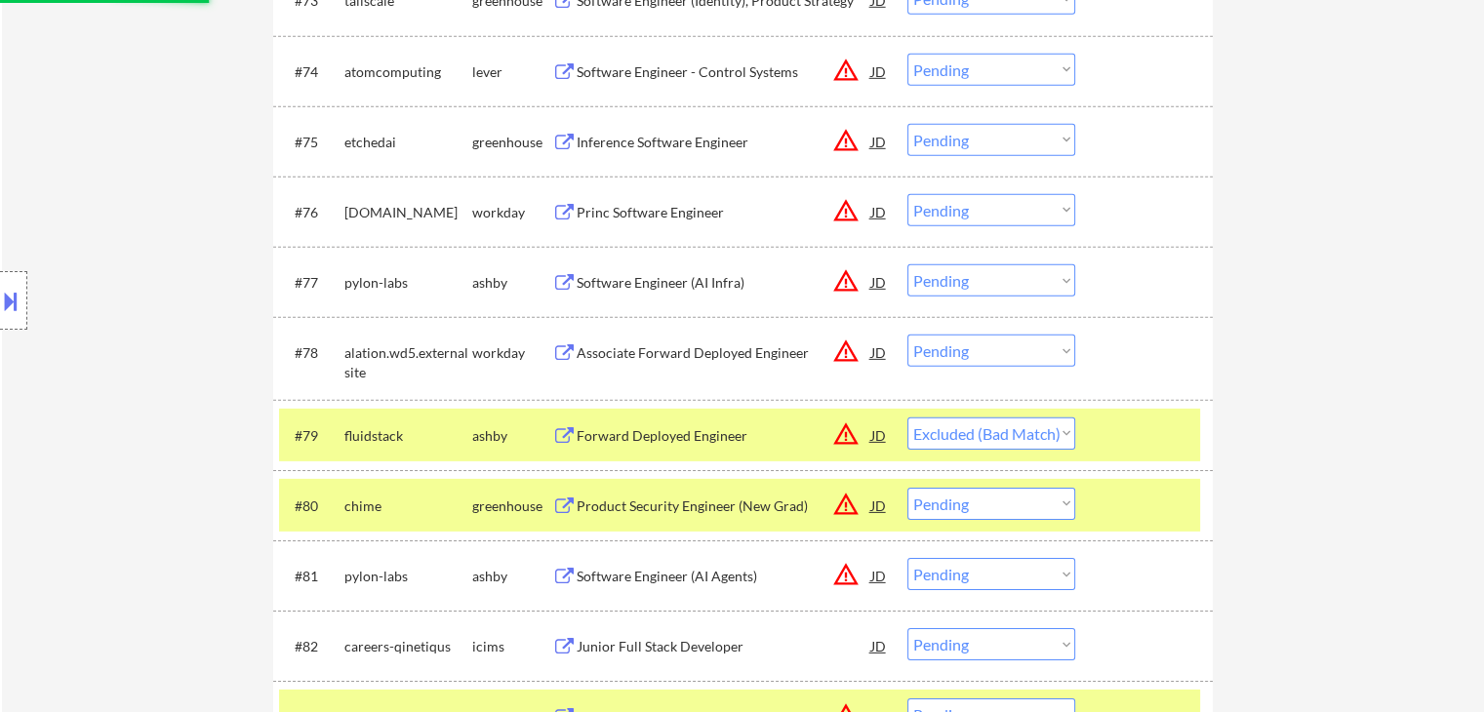
click at [677, 272] on div "Software Engineer (AI Infra)" at bounding box center [724, 281] width 295 height 35
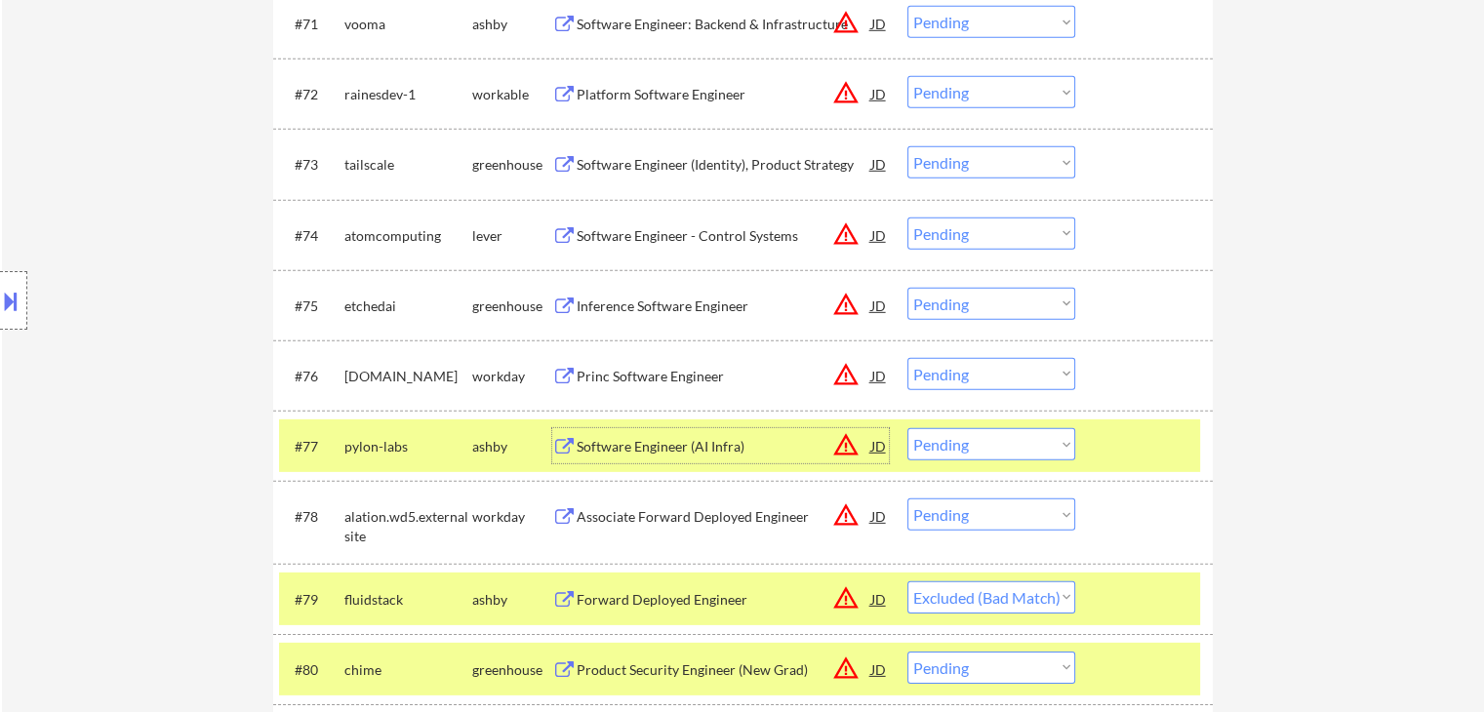
scroll to position [5858, 0]
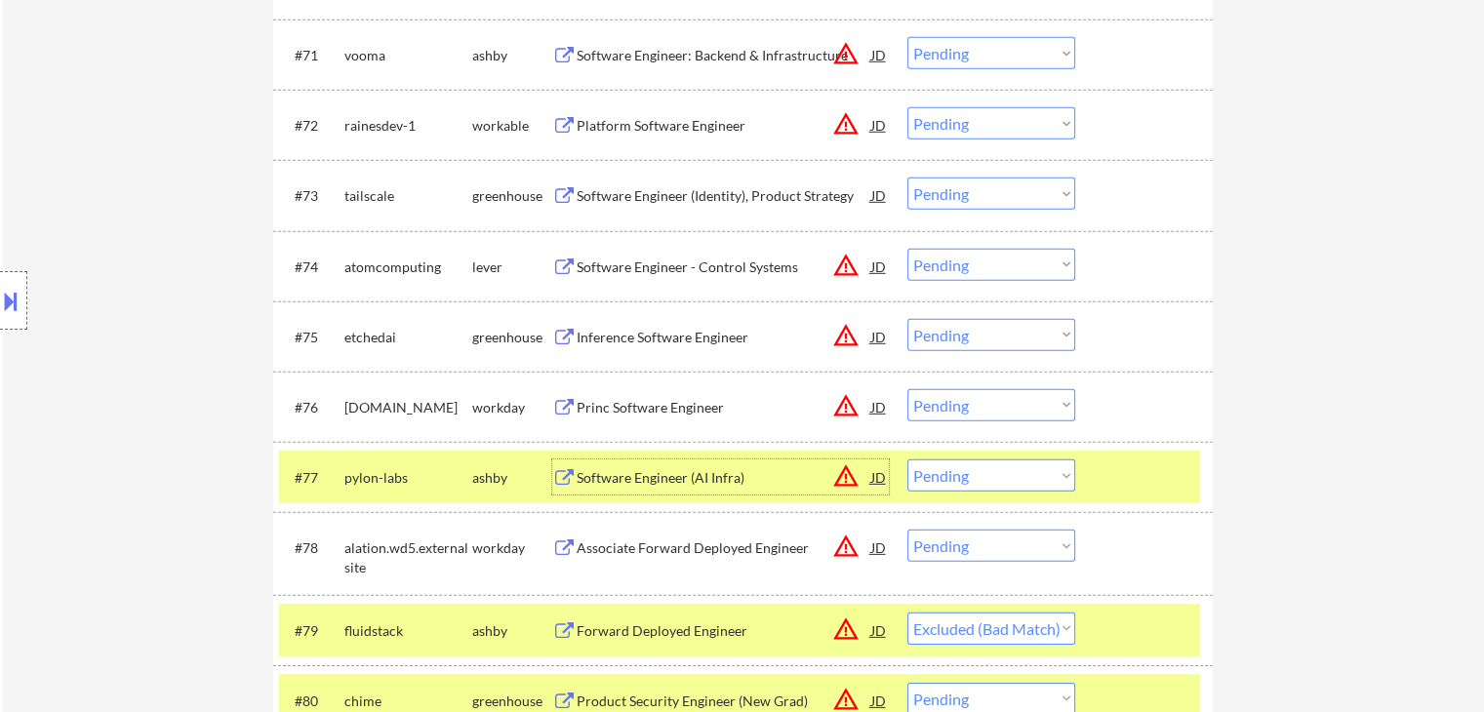
click at [644, 336] on div "Inference Software Engineer" at bounding box center [724, 338] width 295 height 20
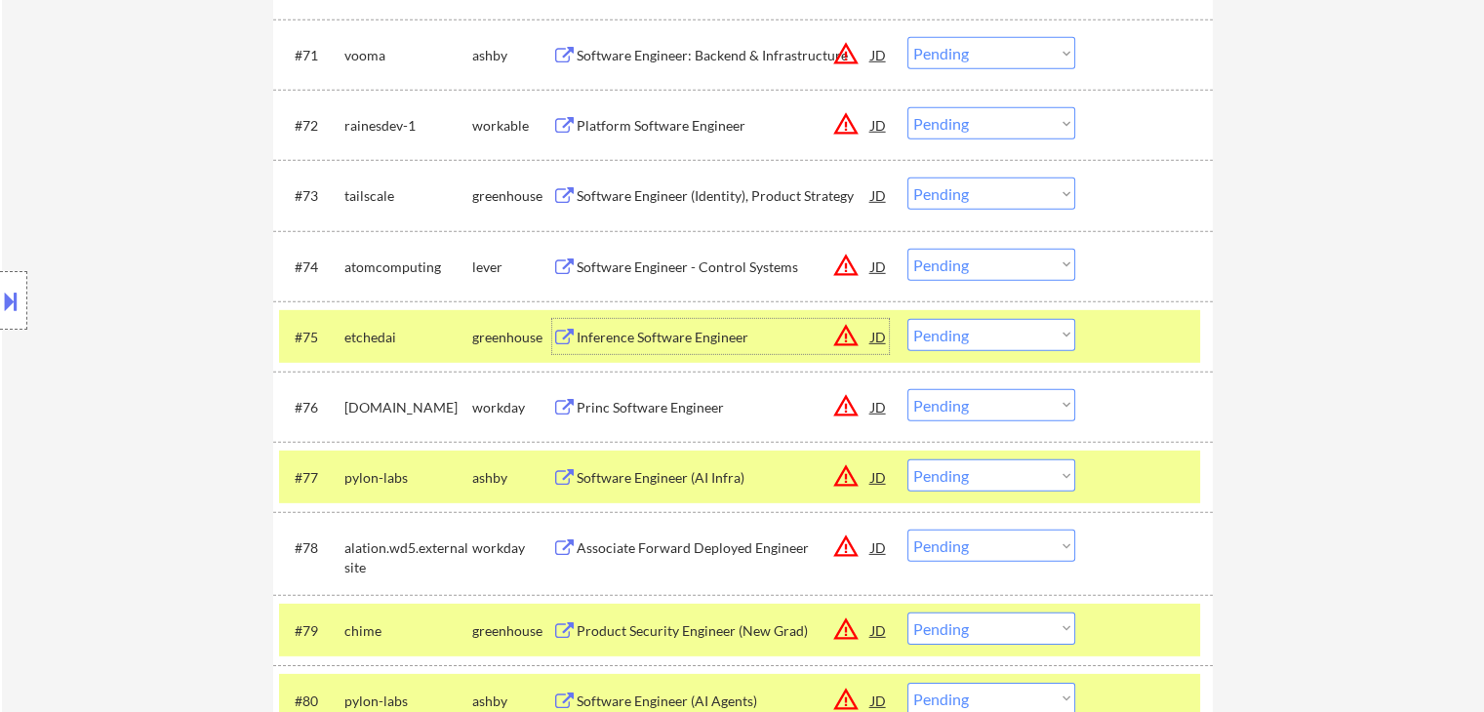
click at [966, 336] on select "Choose an option... Pending Applied Excluded (Questions) Excluded (Expired) Exc…" at bounding box center [991, 335] width 168 height 32
click at [907, 319] on select "Choose an option... Pending Applied Excluded (Questions) Excluded (Expired) Exc…" at bounding box center [991, 335] width 168 height 32
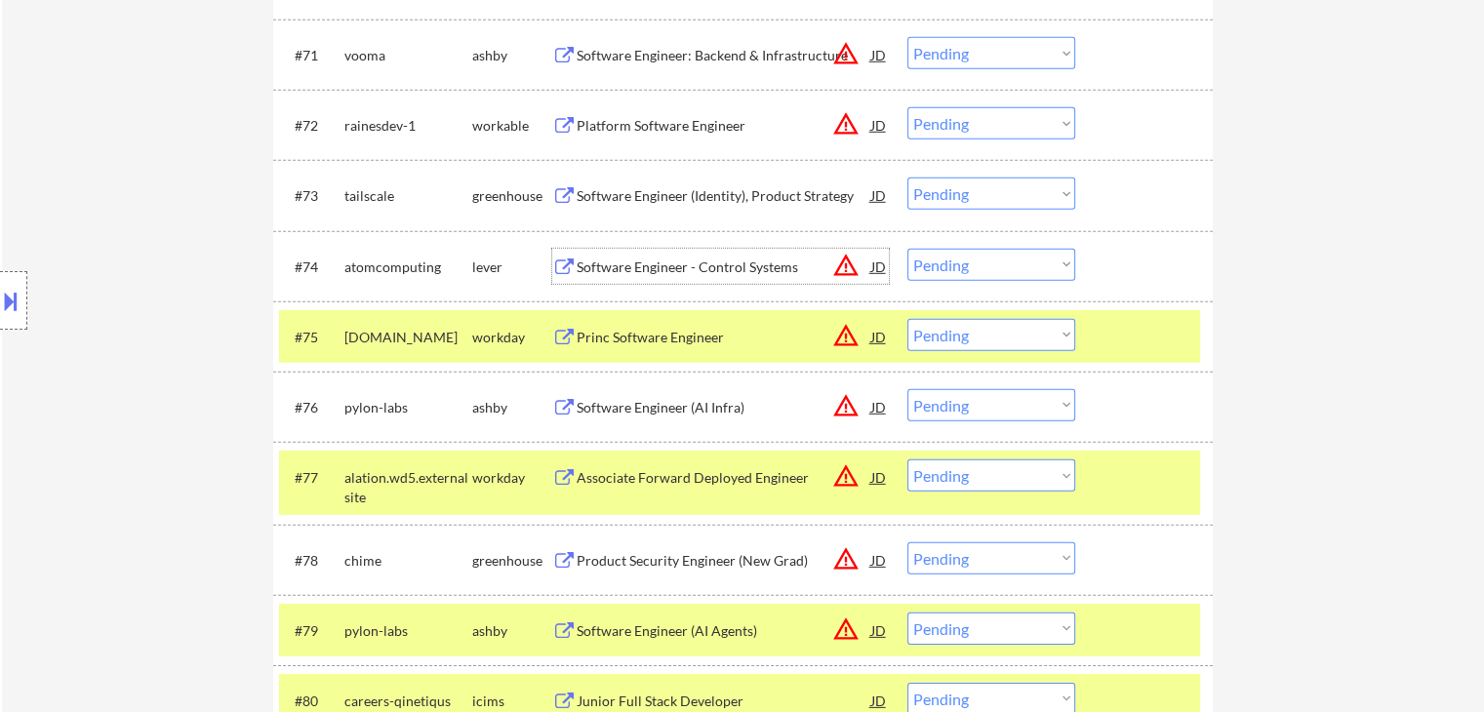
click at [667, 271] on div "Software Engineer - Control Systems" at bounding box center [724, 268] width 295 height 20
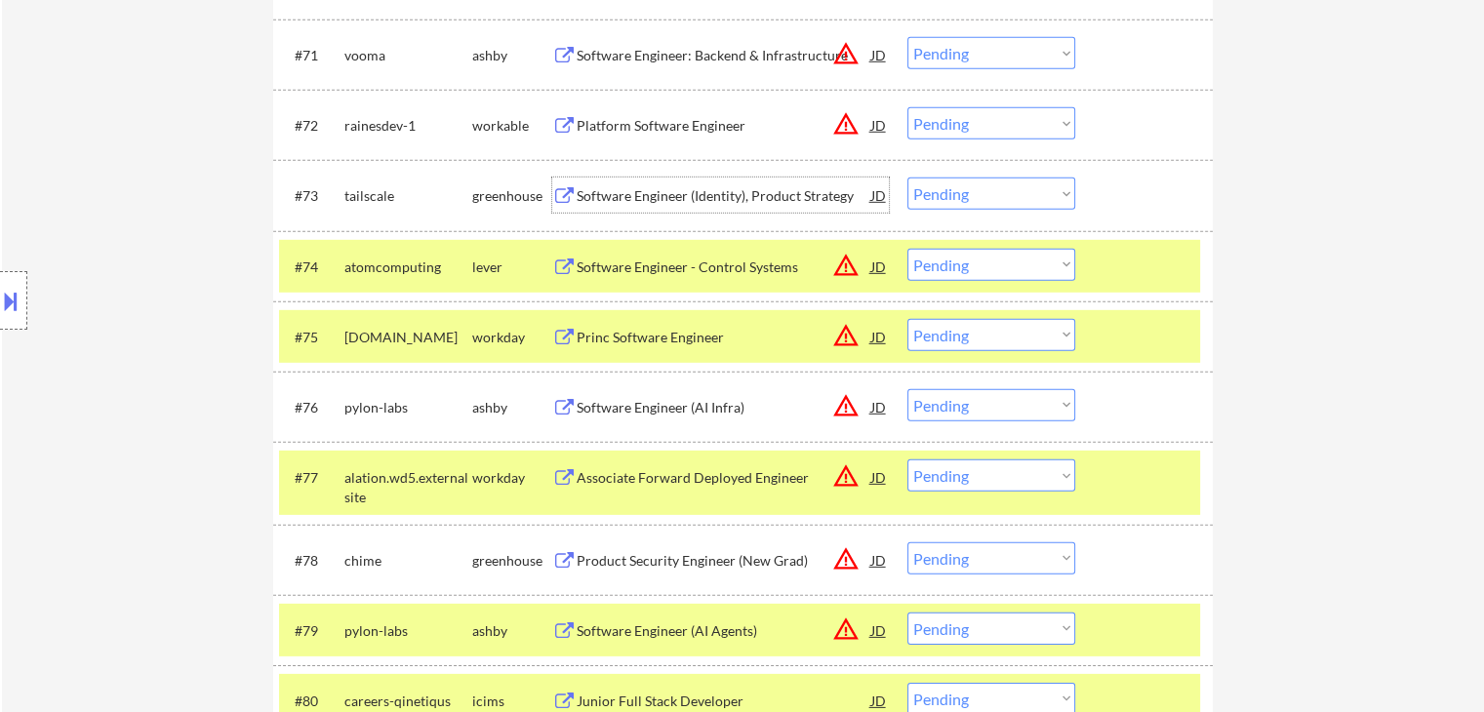
click at [730, 196] on div "Software Engineer (Identity), Product Strategy" at bounding box center [724, 196] width 295 height 20
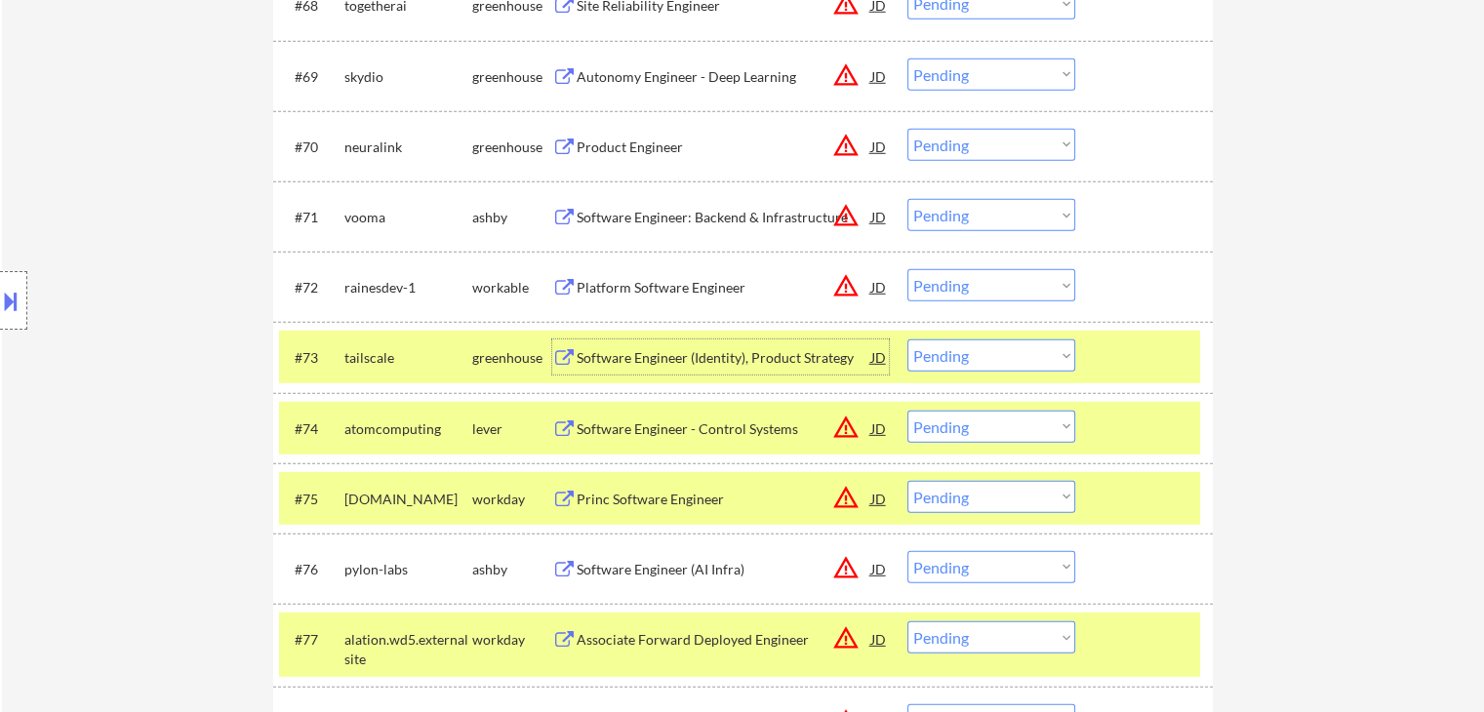
scroll to position [5663, 0]
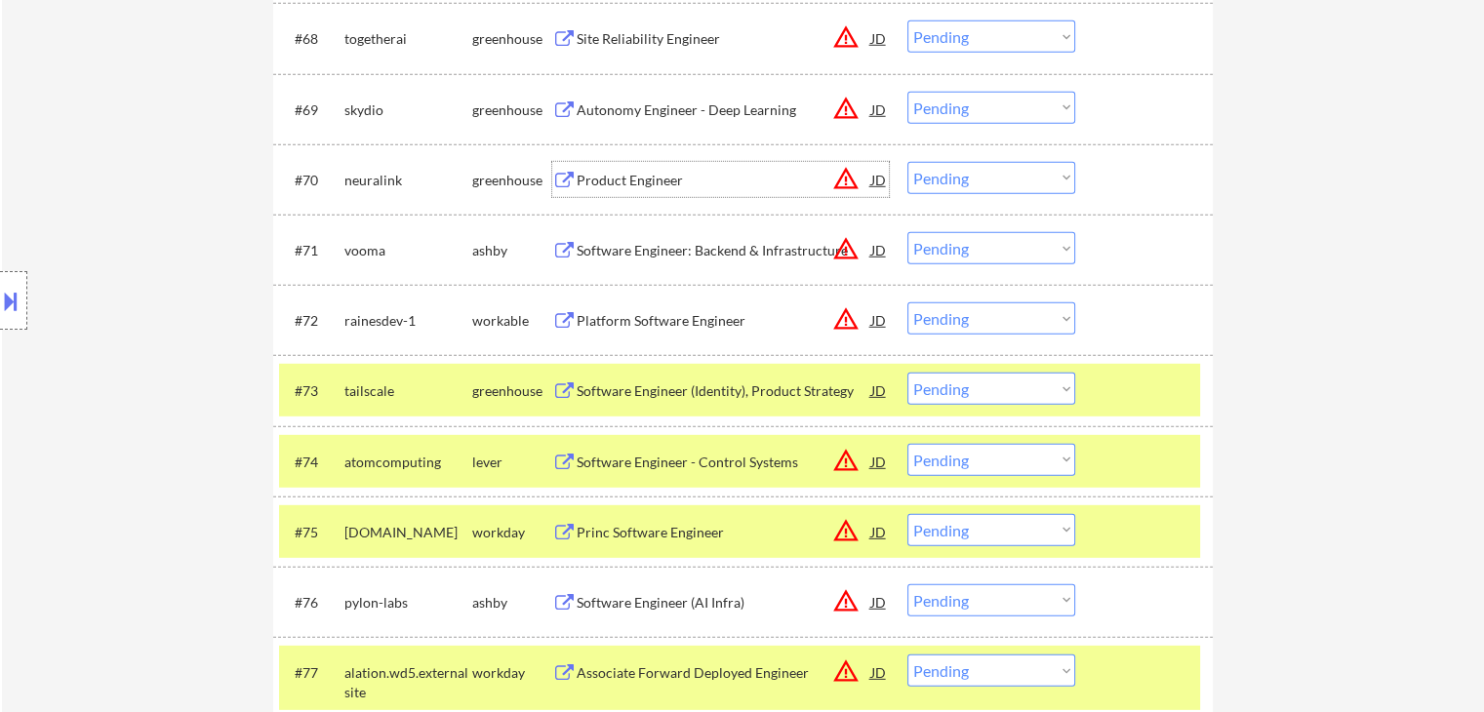
click at [669, 179] on div "Product Engineer" at bounding box center [724, 181] width 295 height 20
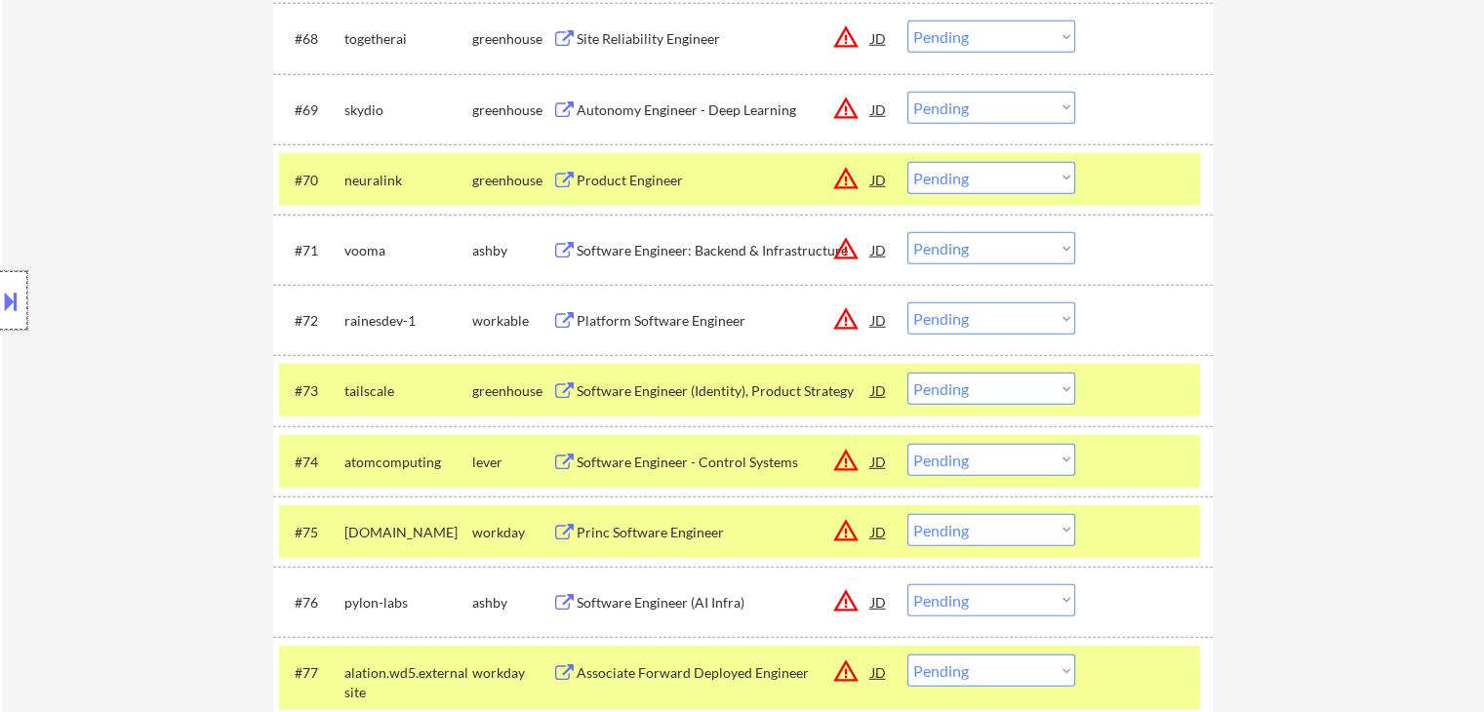
click at [5, 317] on div at bounding box center [13, 300] width 27 height 59
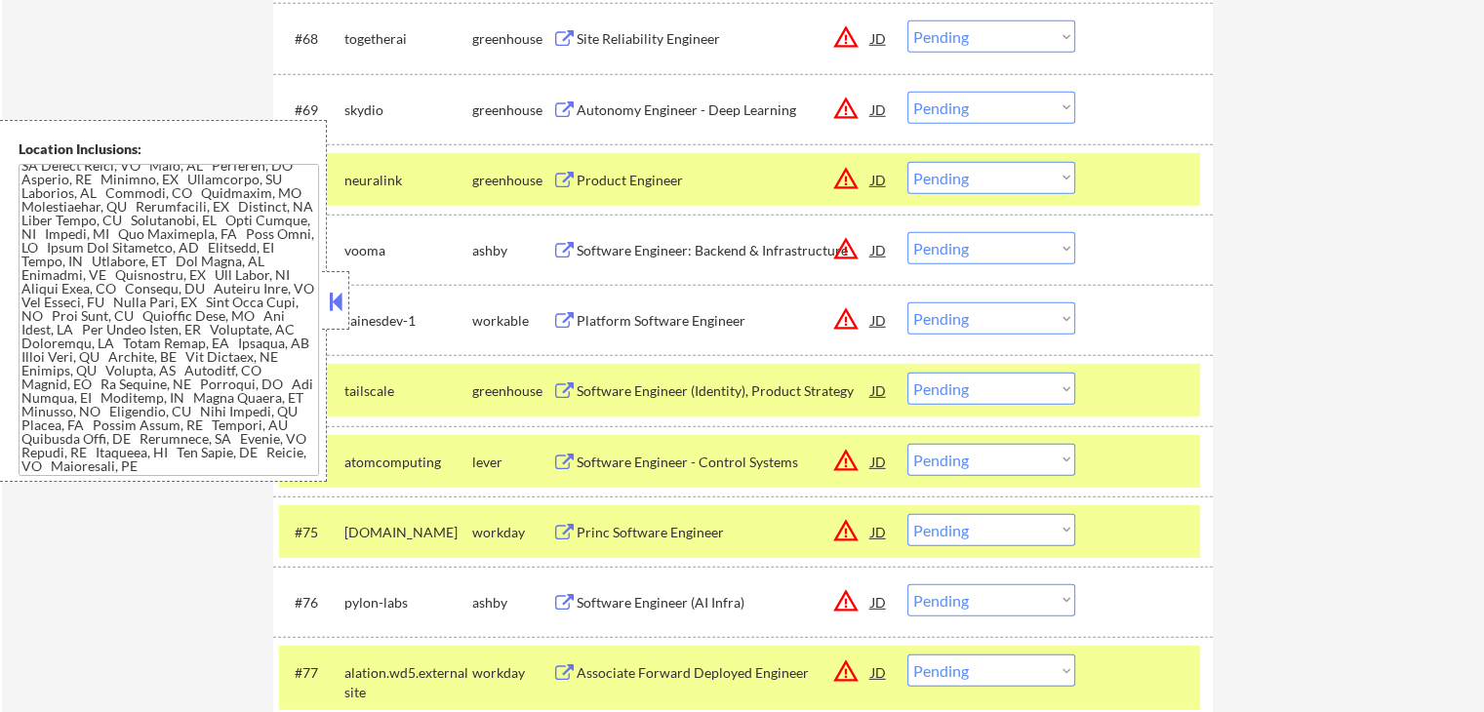
click at [322, 287] on div at bounding box center [335, 300] width 27 height 59
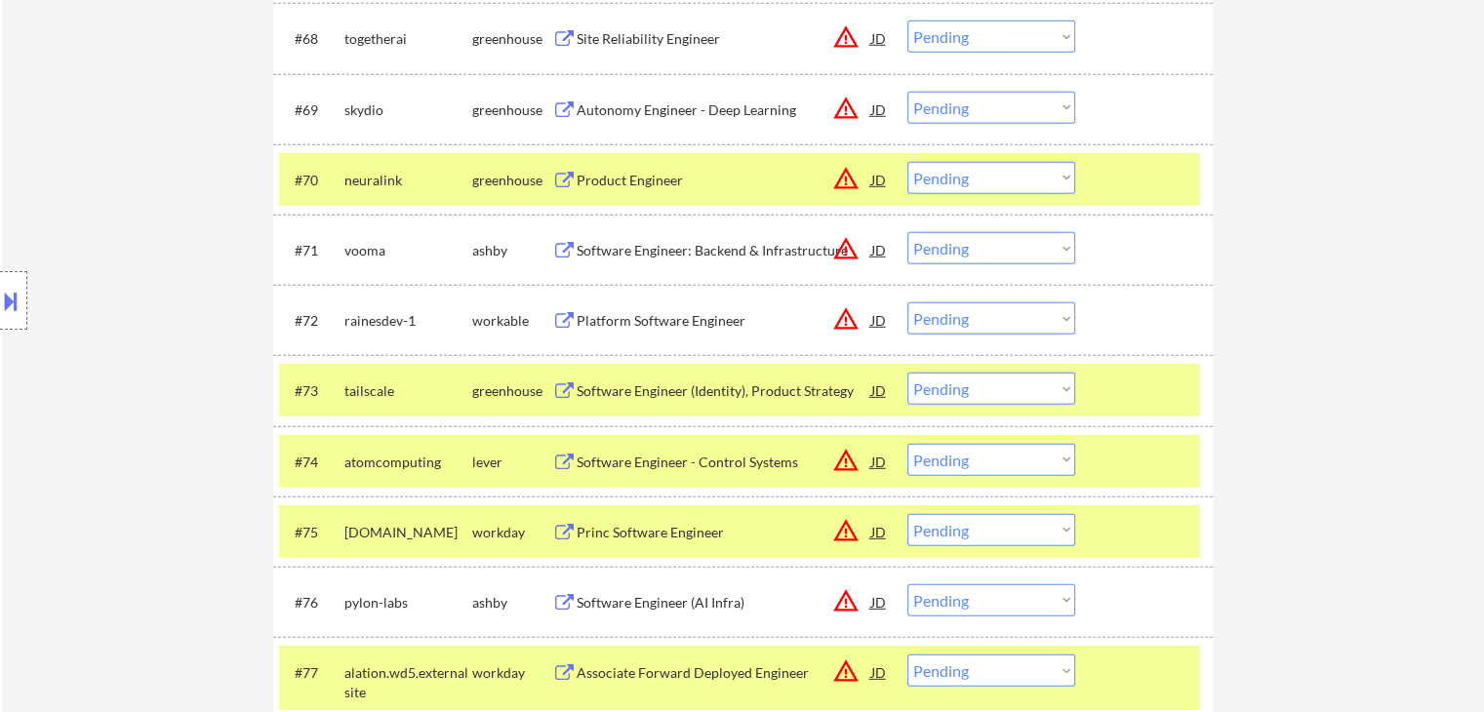
click at [956, 179] on select "Choose an option... Pending Applied Excluded (Questions) Excluded (Expired) Exc…" at bounding box center [991, 178] width 168 height 32
click at [907, 162] on select "Choose an option... Pending Applied Excluded (Questions) Excluded (Expired) Exc…" at bounding box center [991, 178] width 168 height 32
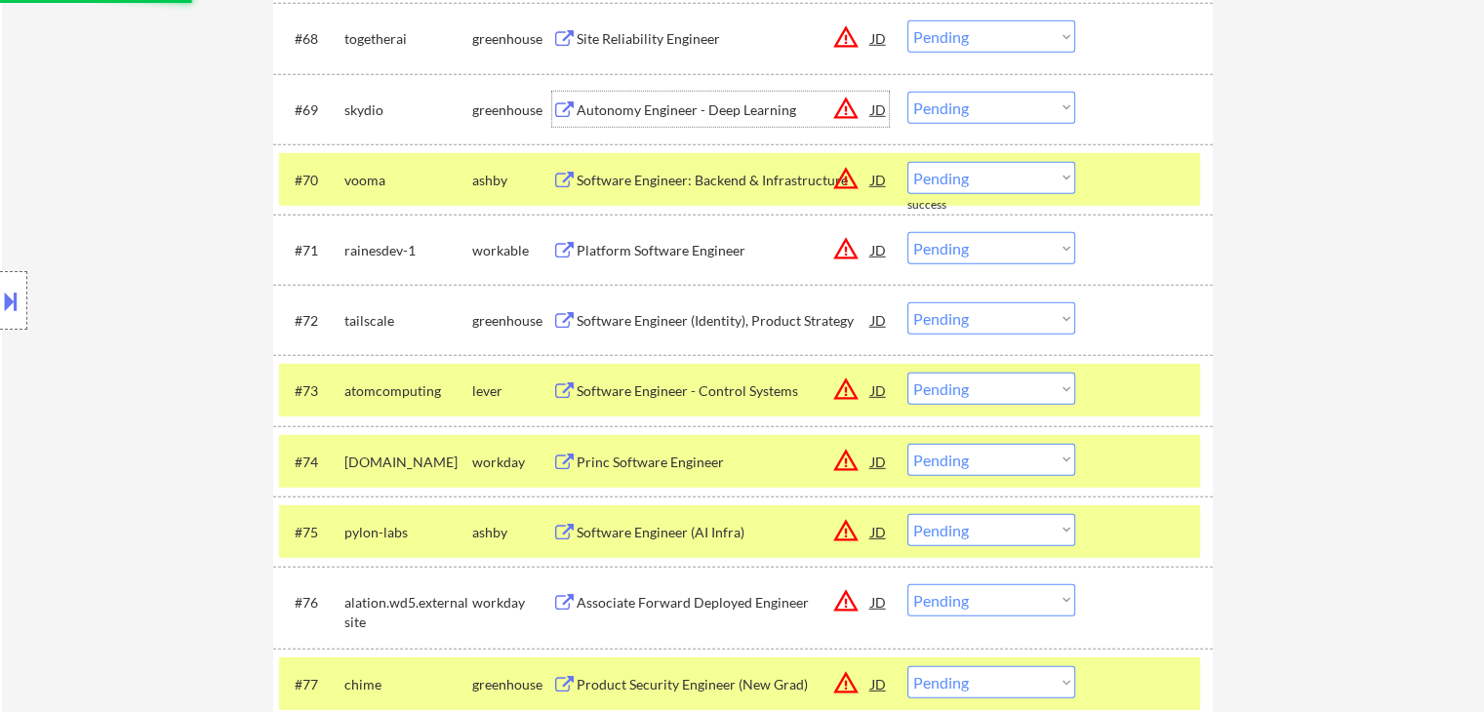
click at [691, 108] on div "Autonomy Engineer - Deep Learning" at bounding box center [724, 110] width 295 height 20
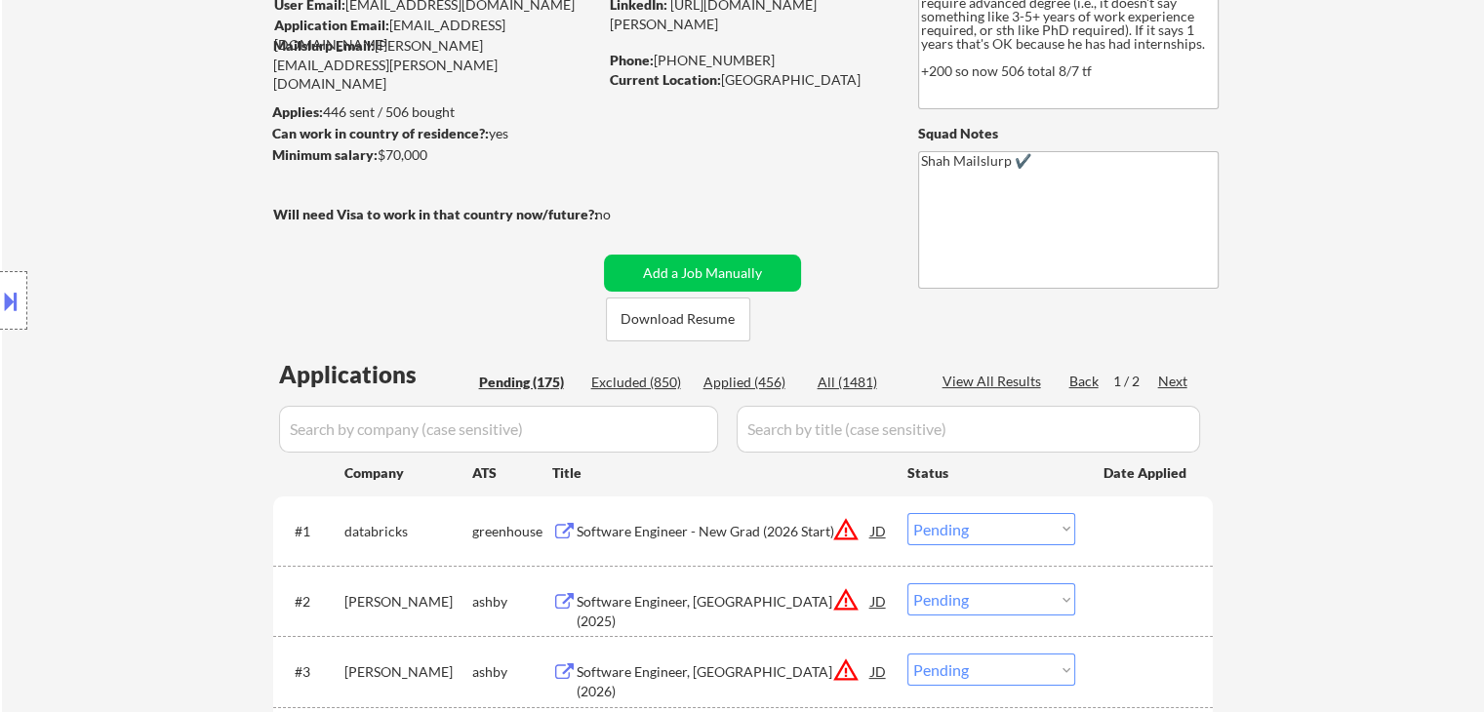
scroll to position [0, 0]
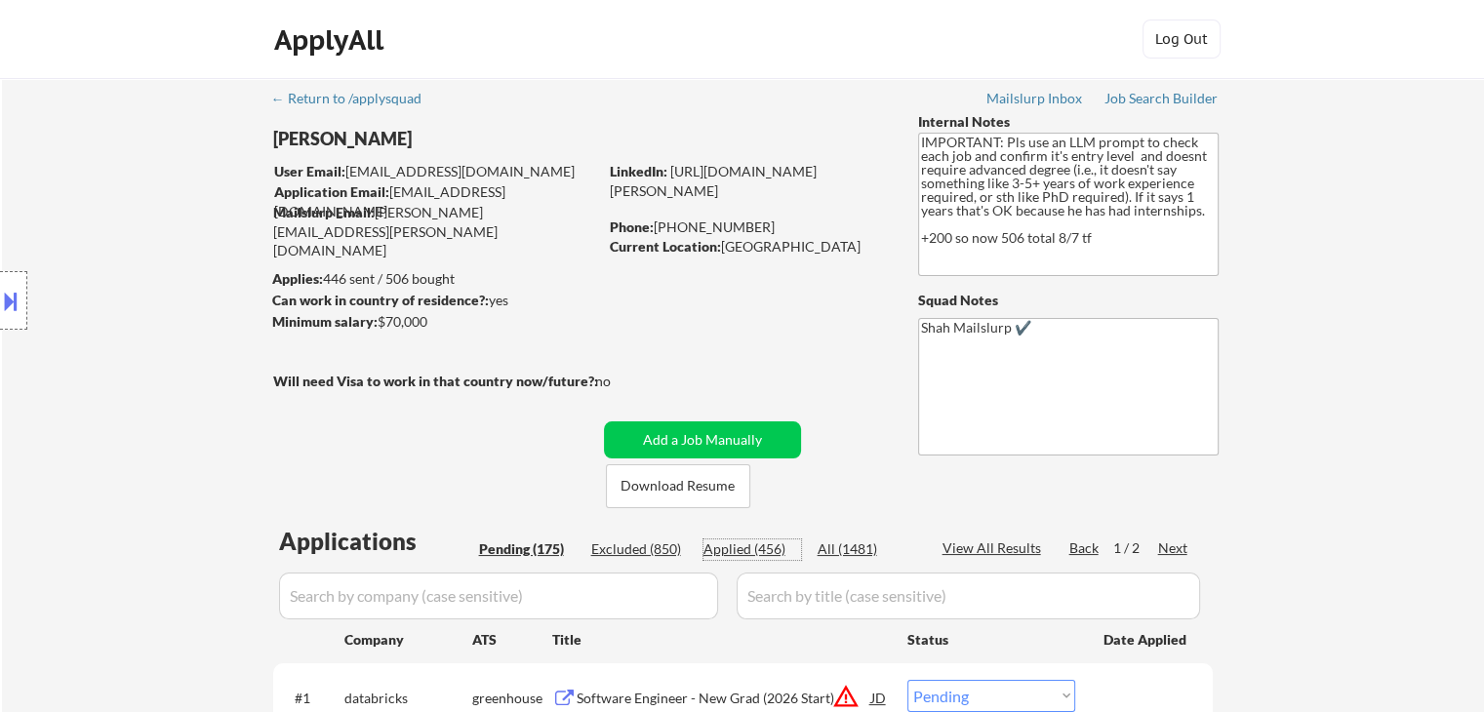
click at [733, 553] on div "Applied (456)" at bounding box center [752, 549] width 98 height 20
